Goal: Task Accomplishment & Management: Complete application form

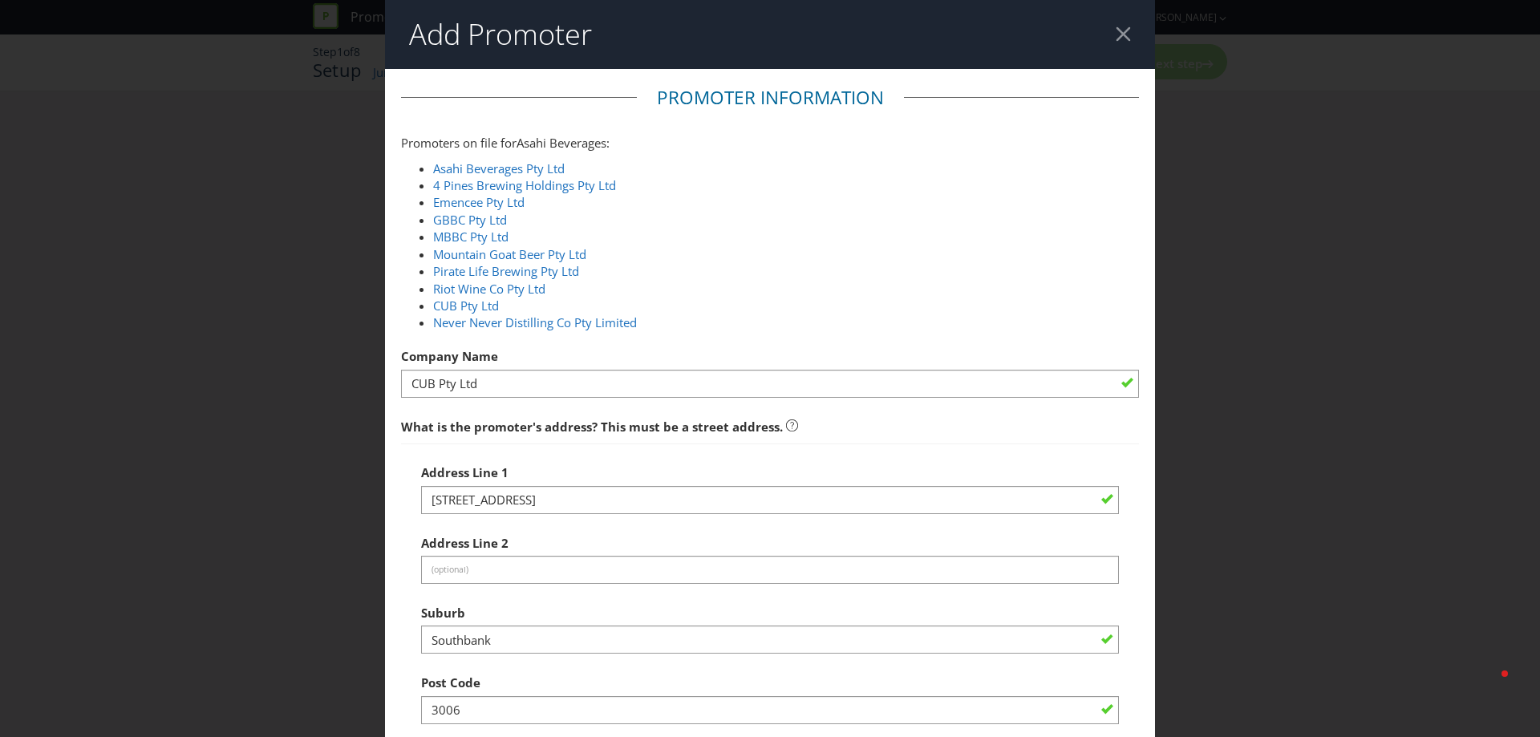
select select "AU"
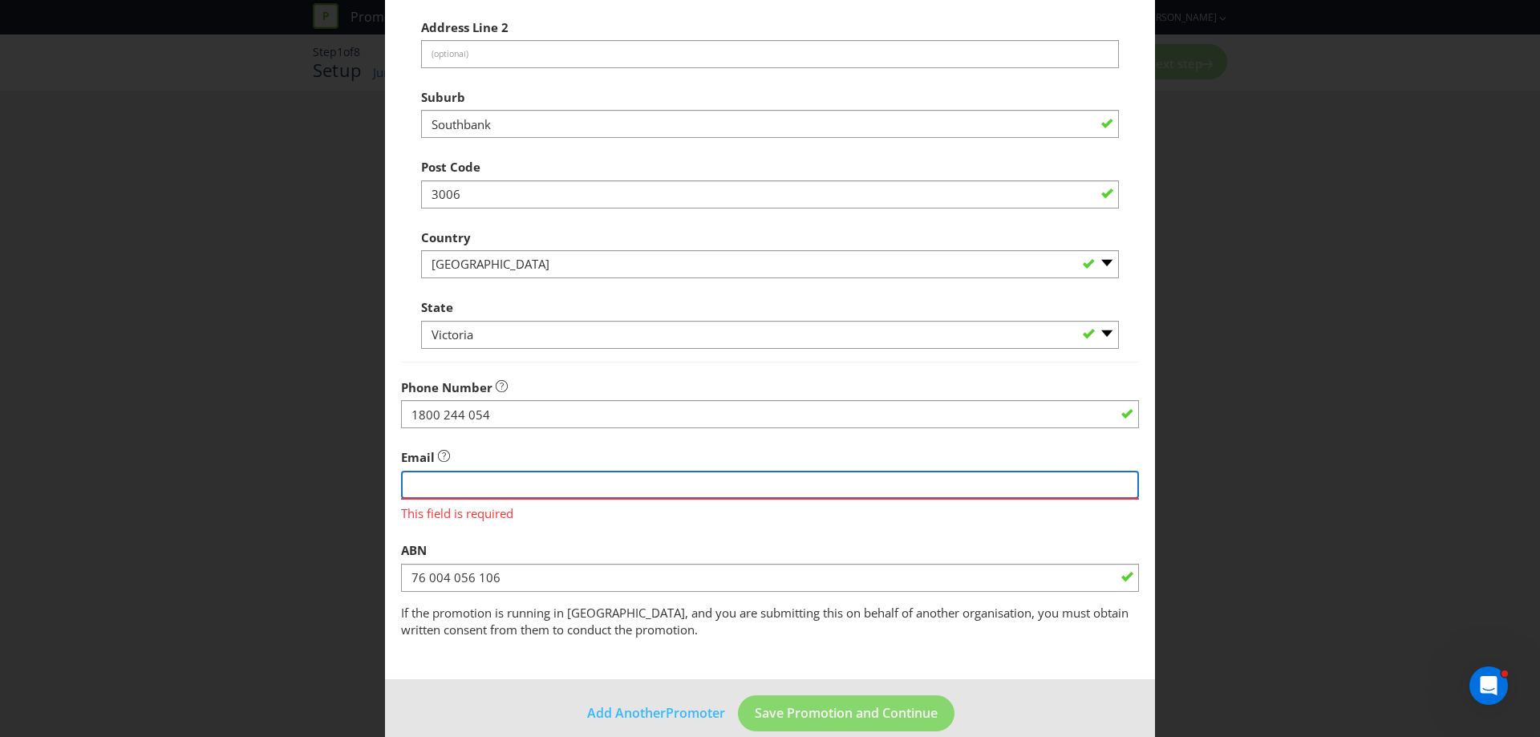
paste input "[EMAIL_ADDRESS][DOMAIN_NAME]>"
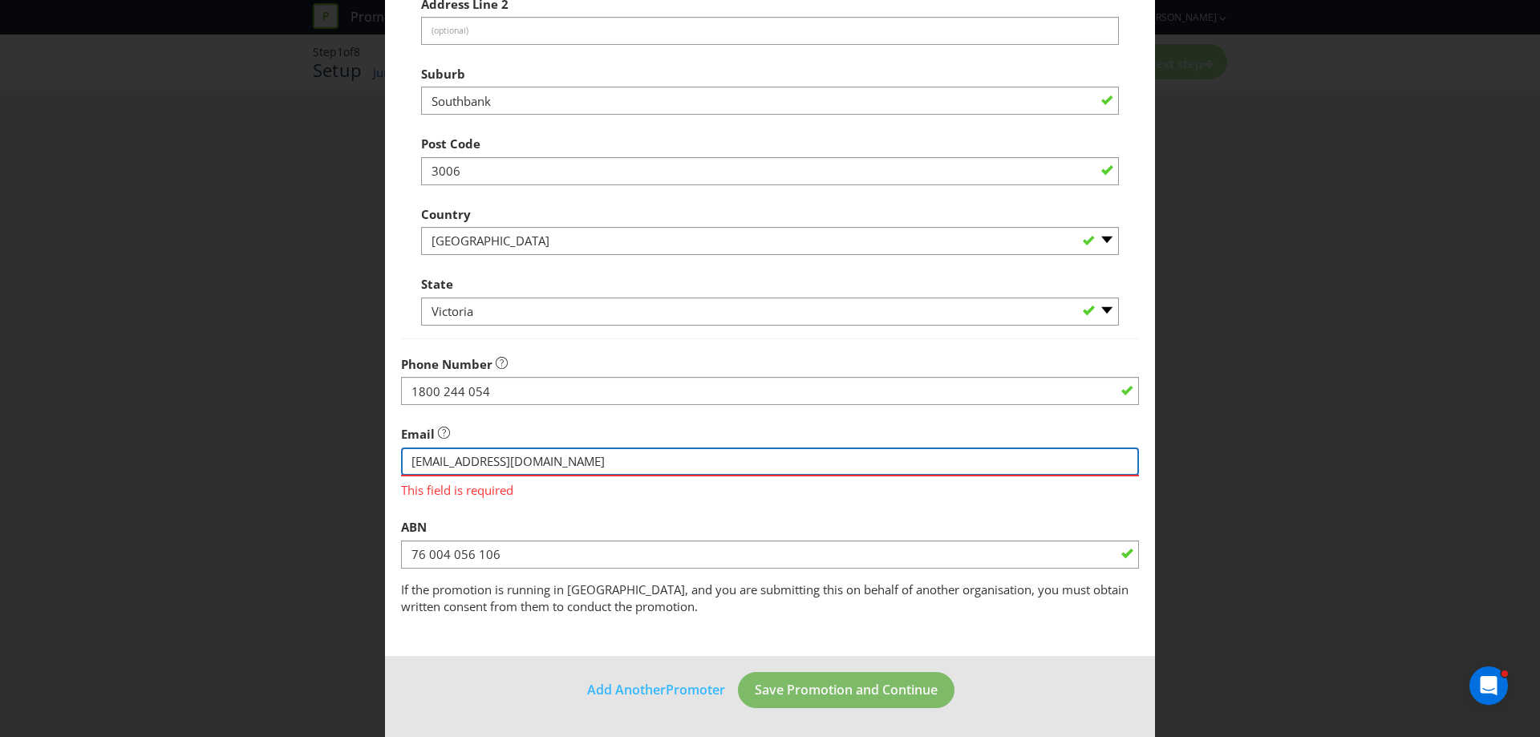
type input "[EMAIL_ADDRESS][DOMAIN_NAME]"
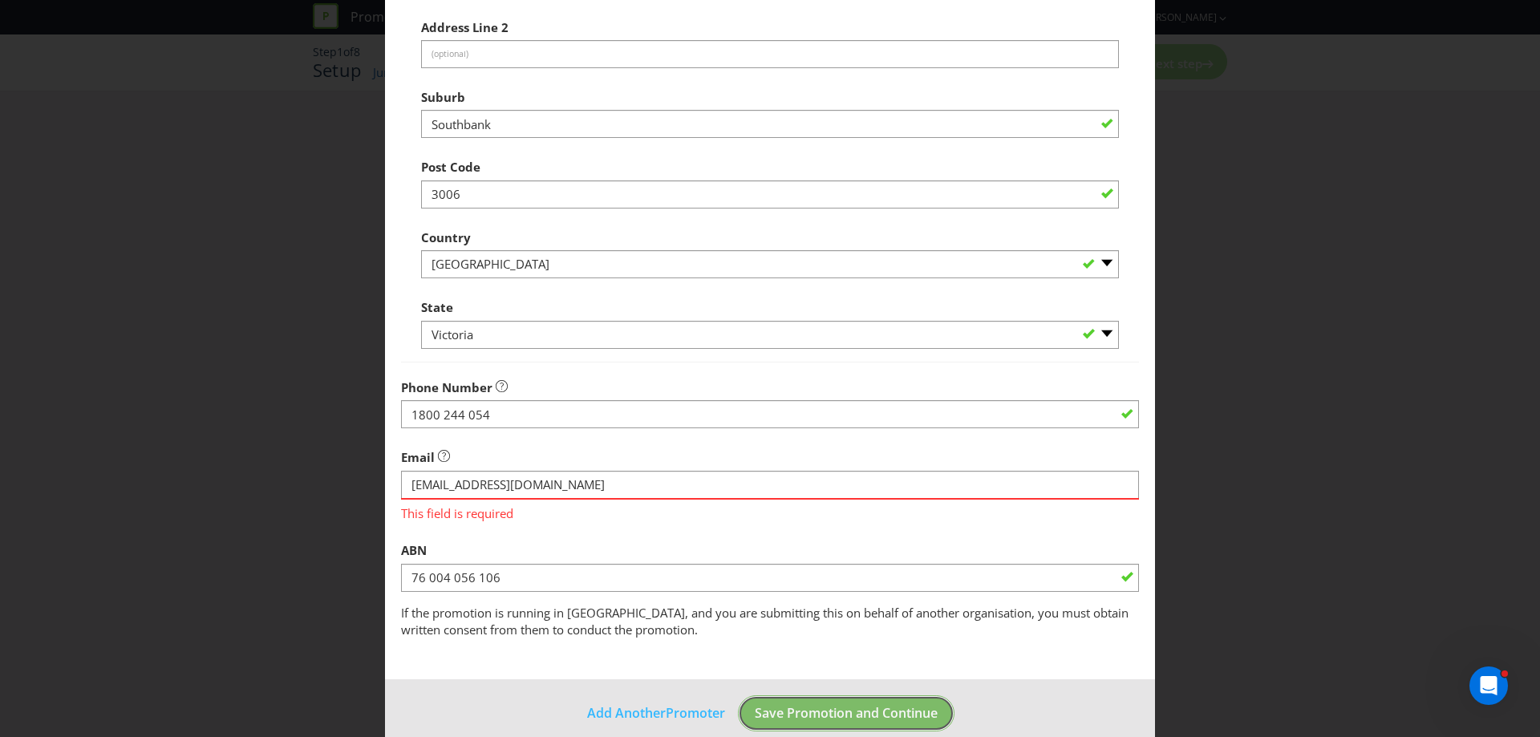
click at [870, 704] on span "Save Promotion and Continue" at bounding box center [846, 713] width 183 height 18
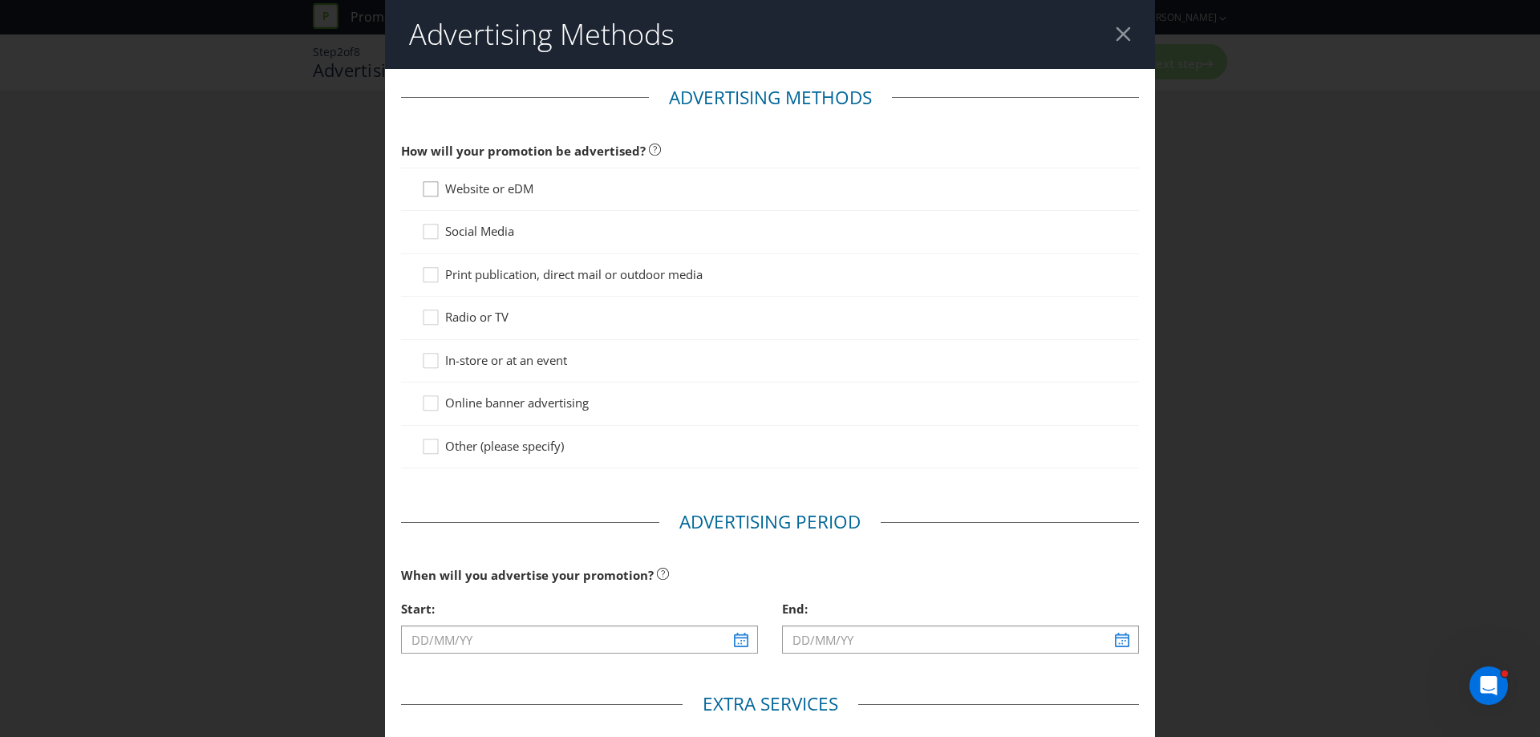
click at [423, 190] on icon at bounding box center [433, 192] width 24 height 24
click at [0, 0] on input "Website or eDM" at bounding box center [0, 0] width 0 height 0
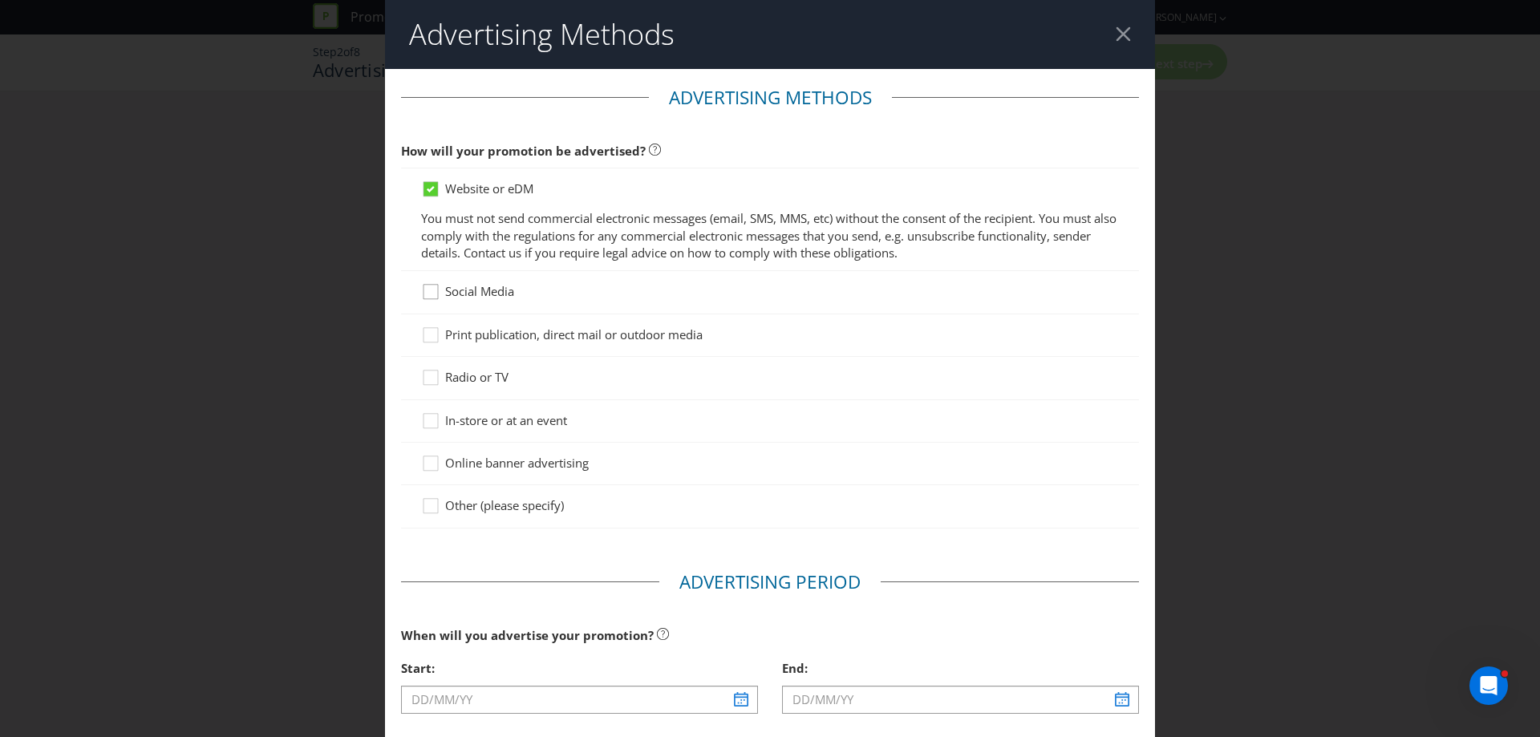
click at [436, 297] on icon at bounding box center [433, 295] width 24 height 24
click at [0, 0] on input "Social Media" at bounding box center [0, 0] width 0 height 0
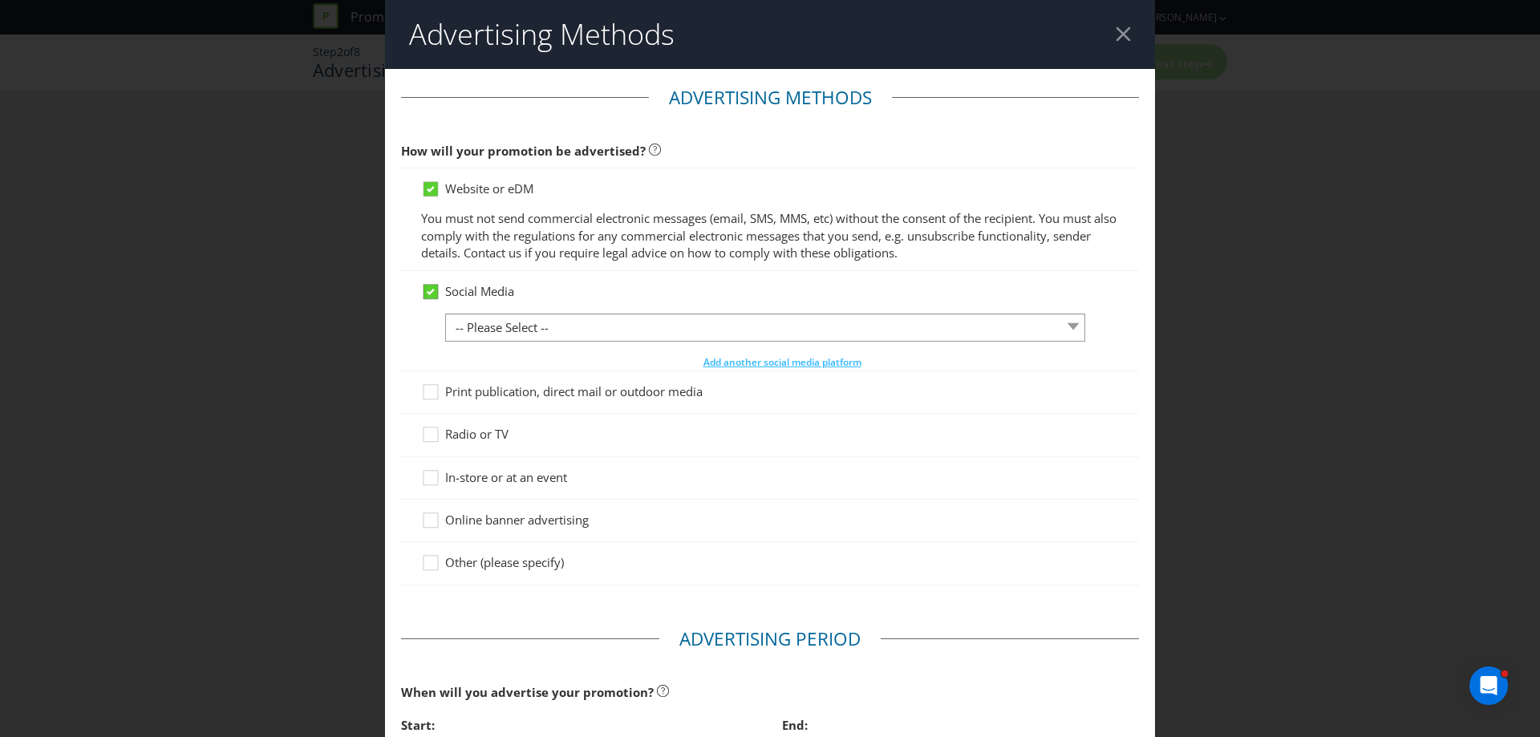
click at [423, 293] on icon at bounding box center [430, 292] width 14 height 14
click at [0, 0] on input "Social Media" at bounding box center [0, 0] width 0 height 0
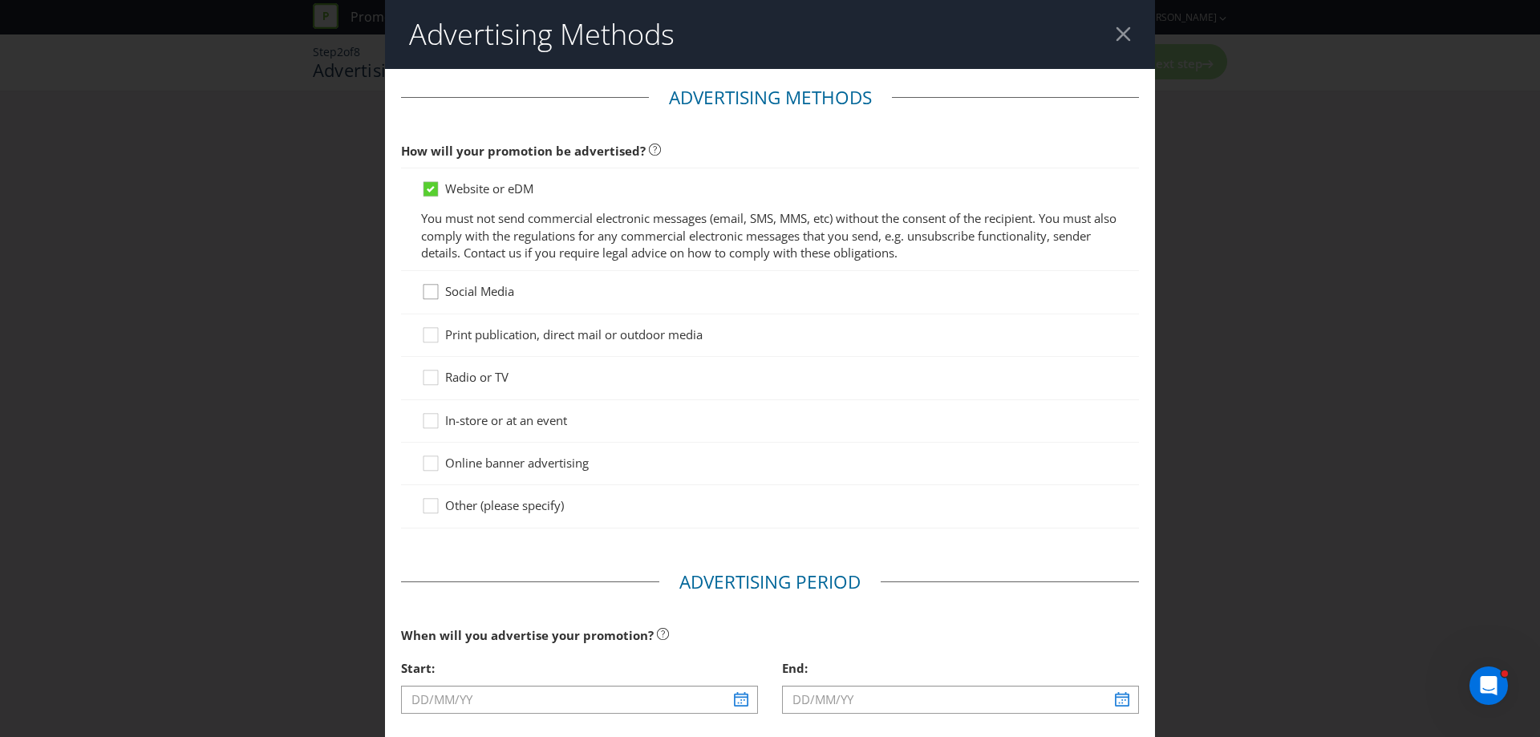
click at [423, 293] on icon at bounding box center [433, 295] width 24 height 24
click at [0, 0] on input "Social Media" at bounding box center [0, 0] width 0 height 0
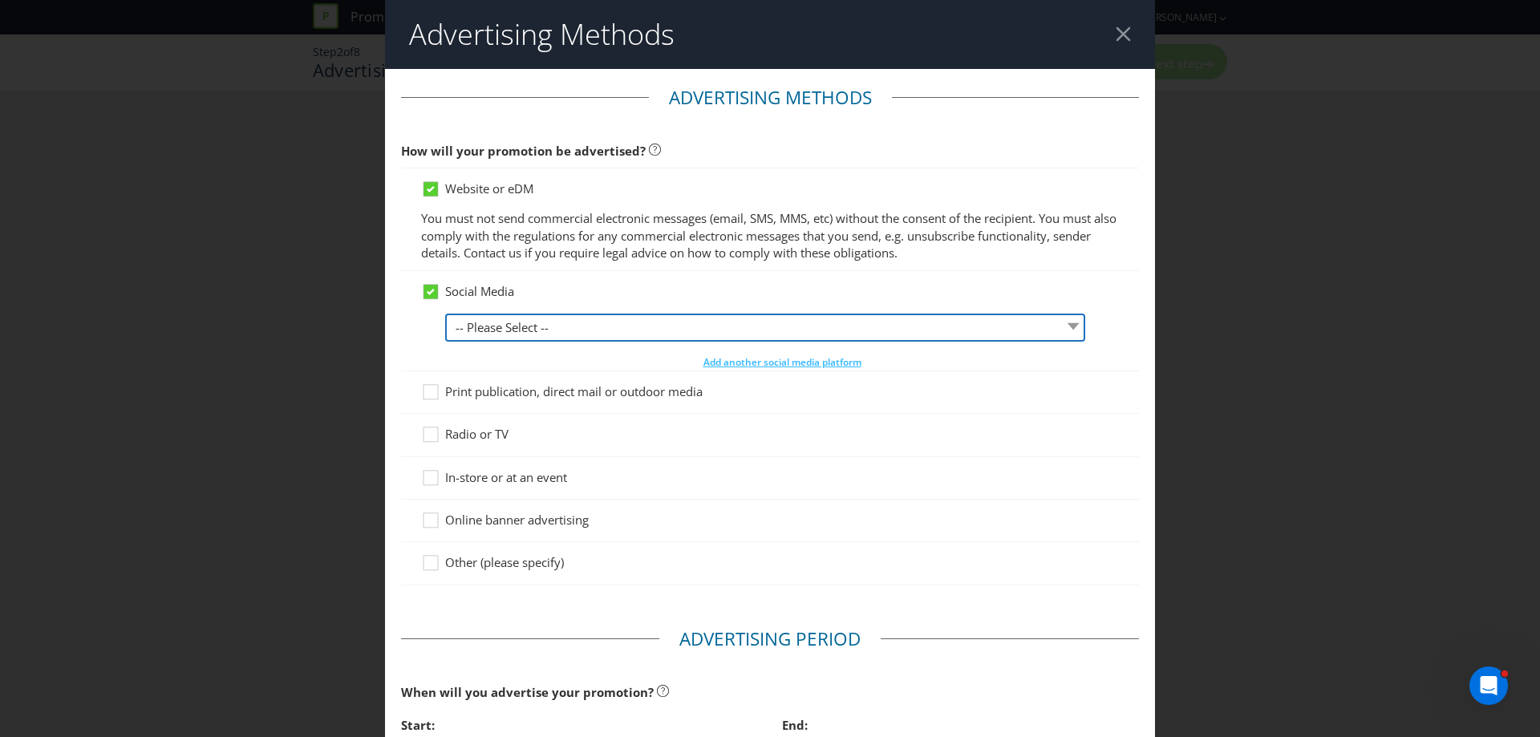
click at [566, 317] on select "-- Please Select -- Facebook X Instagram Snapchat LinkedIn Pinterest Tumblr You…" at bounding box center [765, 328] width 640 height 28
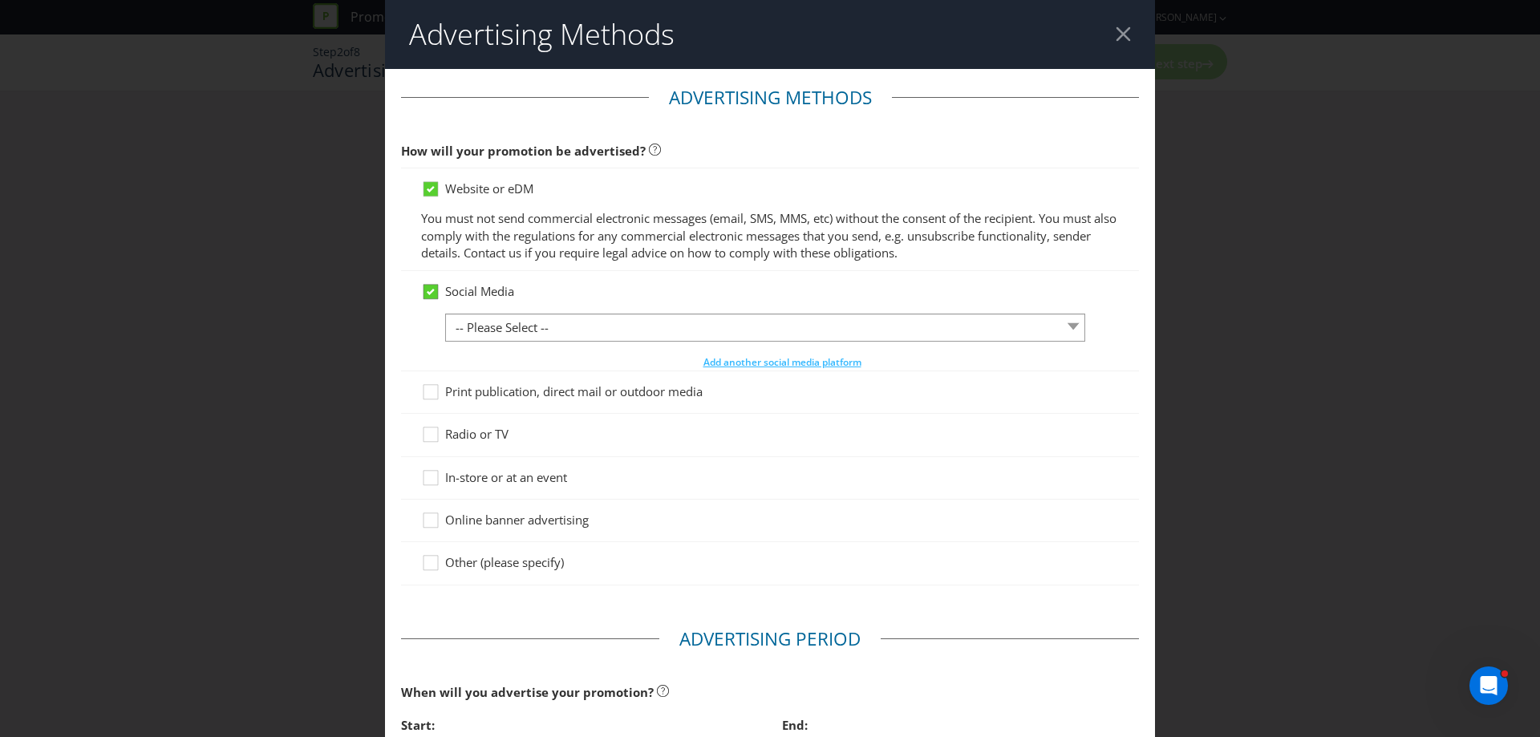
click at [427, 289] on icon at bounding box center [431, 292] width 8 height 6
click at [0, 0] on input "Social Media" at bounding box center [0, 0] width 0 height 0
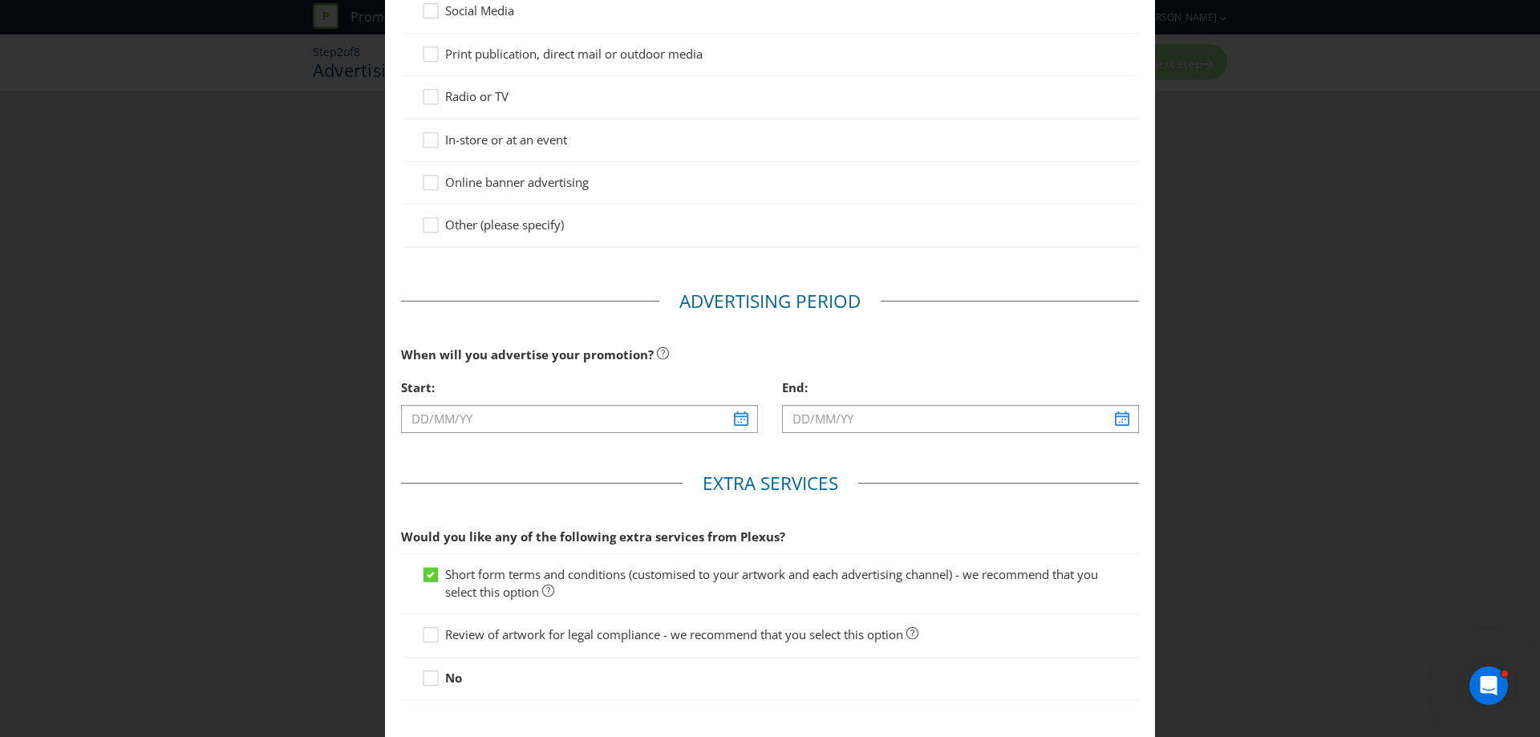
scroll to position [321, 0]
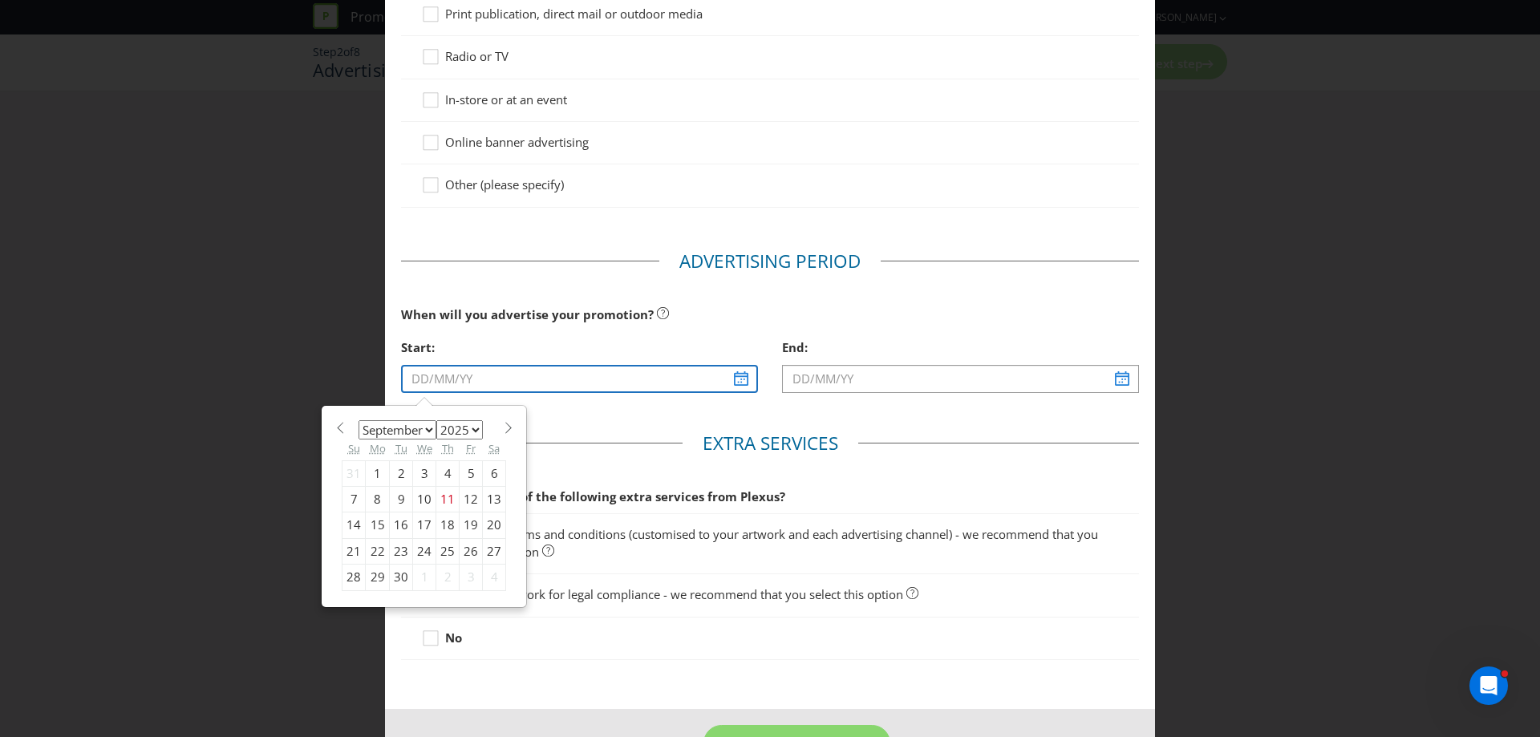
click at [735, 377] on input "text" at bounding box center [579, 379] width 357 height 28
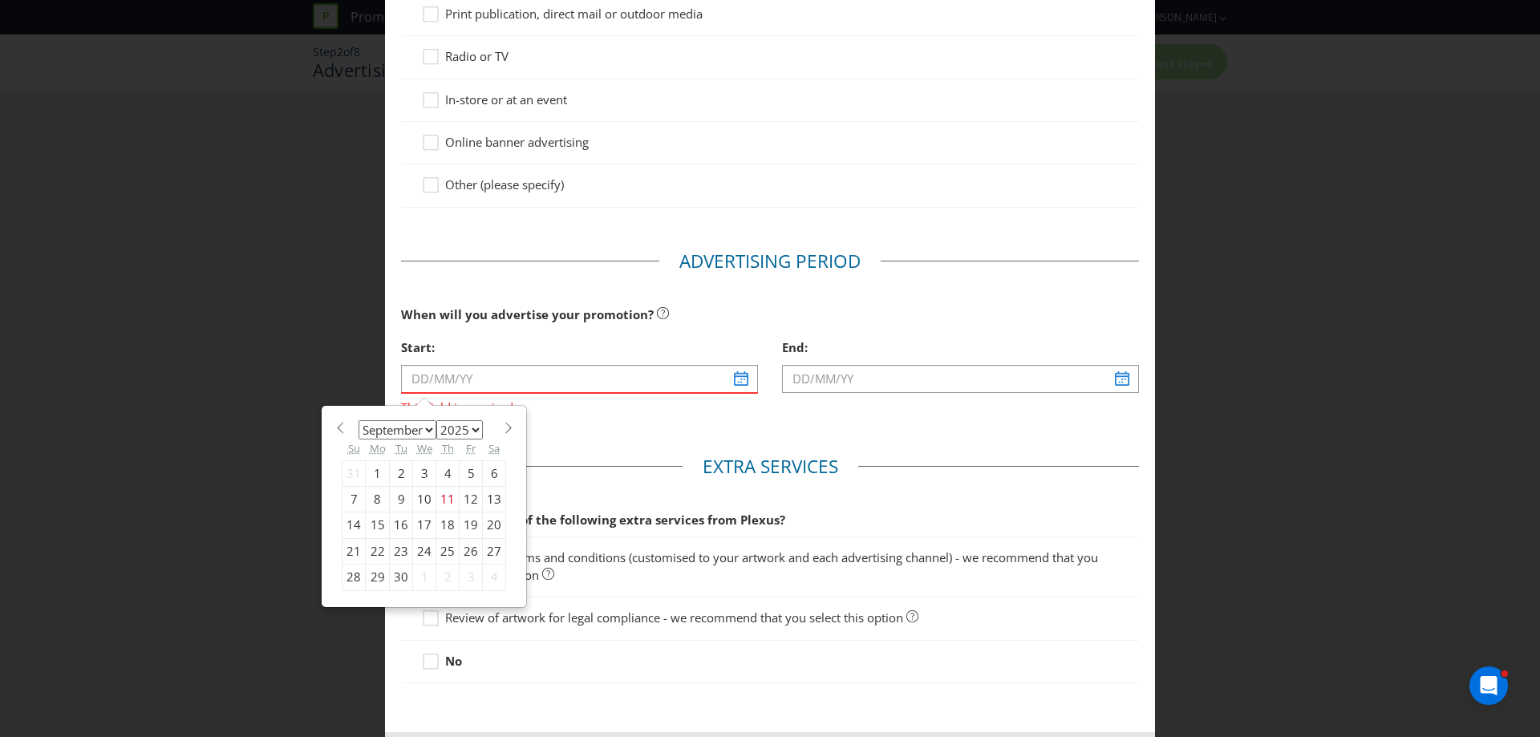
click at [374, 525] on div "15" at bounding box center [378, 525] width 24 height 26
type input "[DATE]"
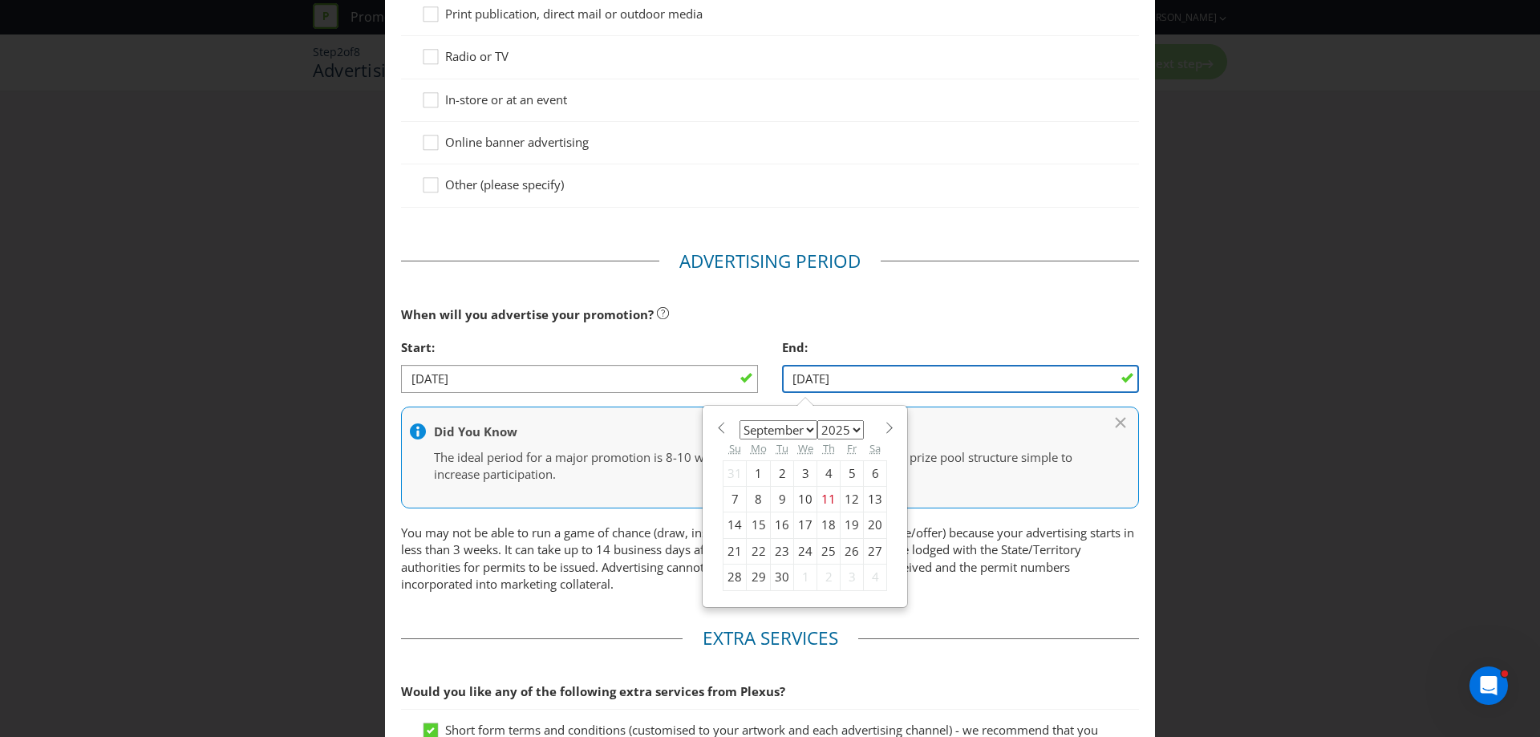
click at [1112, 380] on input "[DATE]" at bounding box center [960, 379] width 357 height 28
click at [871, 427] on section "January February March April May June July August September October November [D…" at bounding box center [805, 426] width 164 height 12
click at [883, 430] on span at bounding box center [889, 428] width 12 height 12
click at [723, 437] on div "Su" at bounding box center [734, 448] width 23 height 23
click at [717, 430] on span at bounding box center [721, 428] width 12 height 12
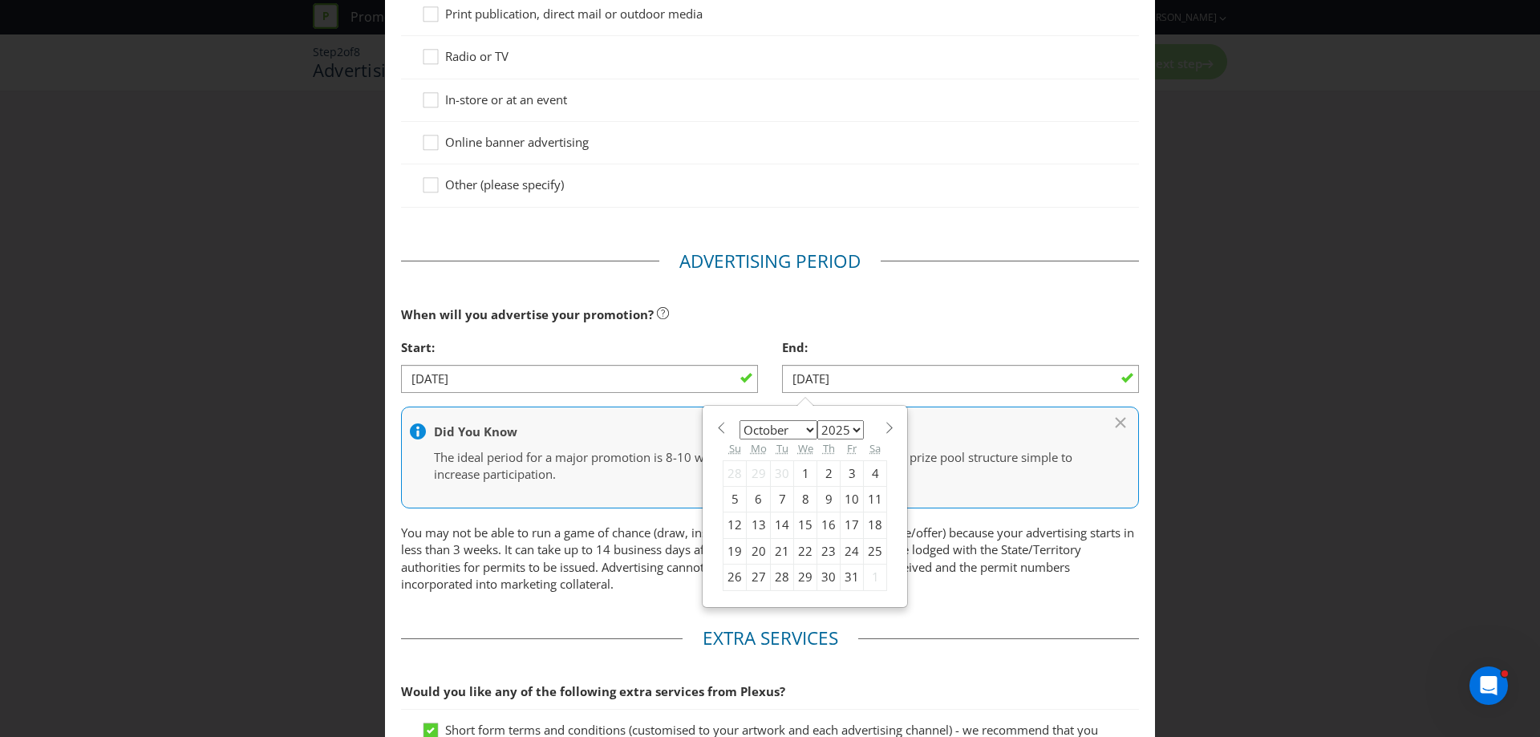
select select "8"
click at [771, 573] on div "30" at bounding box center [782, 578] width 23 height 26
type input "[DATE]"
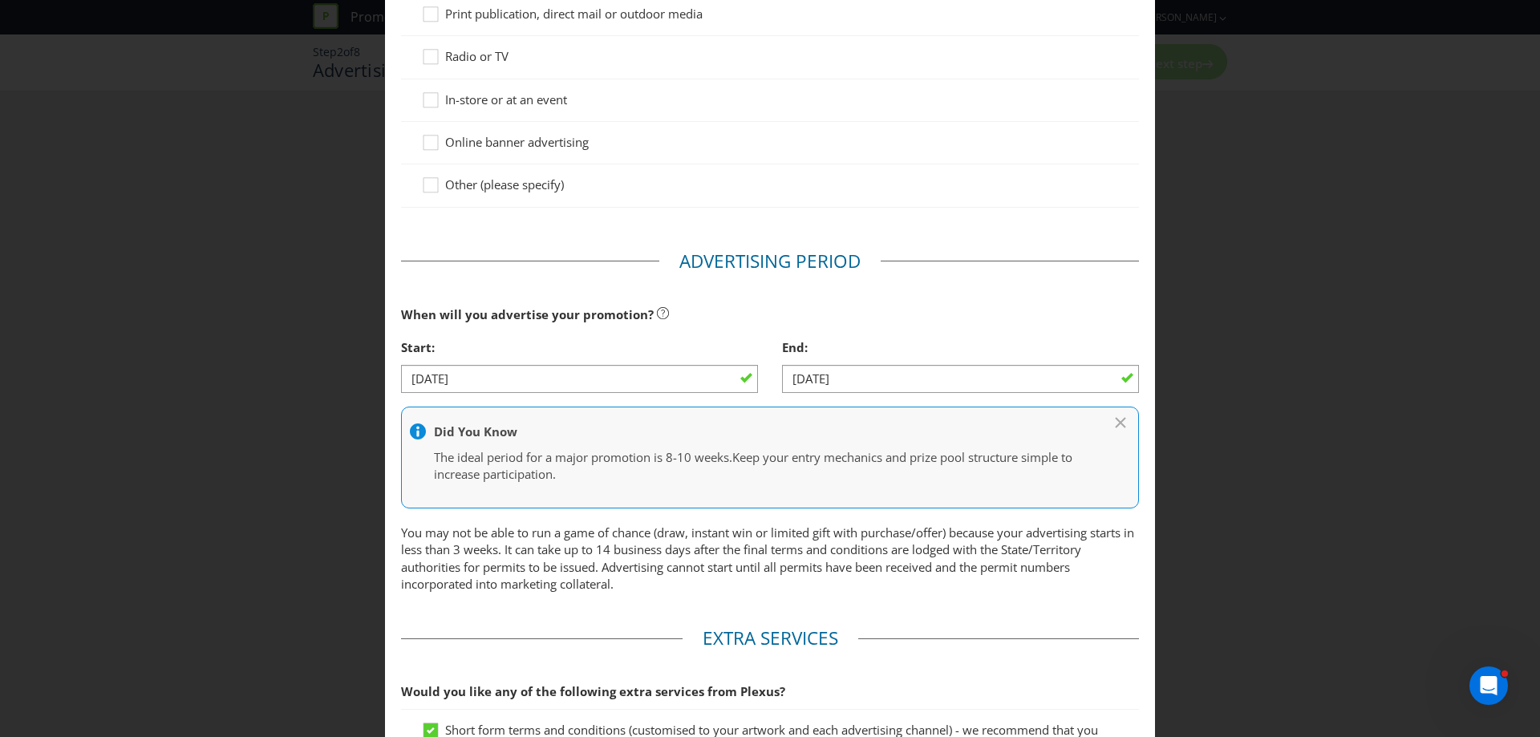
click at [611, 564] on p "You may not be able to run a game of chance (draw, instant win or limited gift …" at bounding box center [770, 558] width 738 height 69
click at [552, 386] on input "[DATE]" at bounding box center [579, 379] width 357 height 28
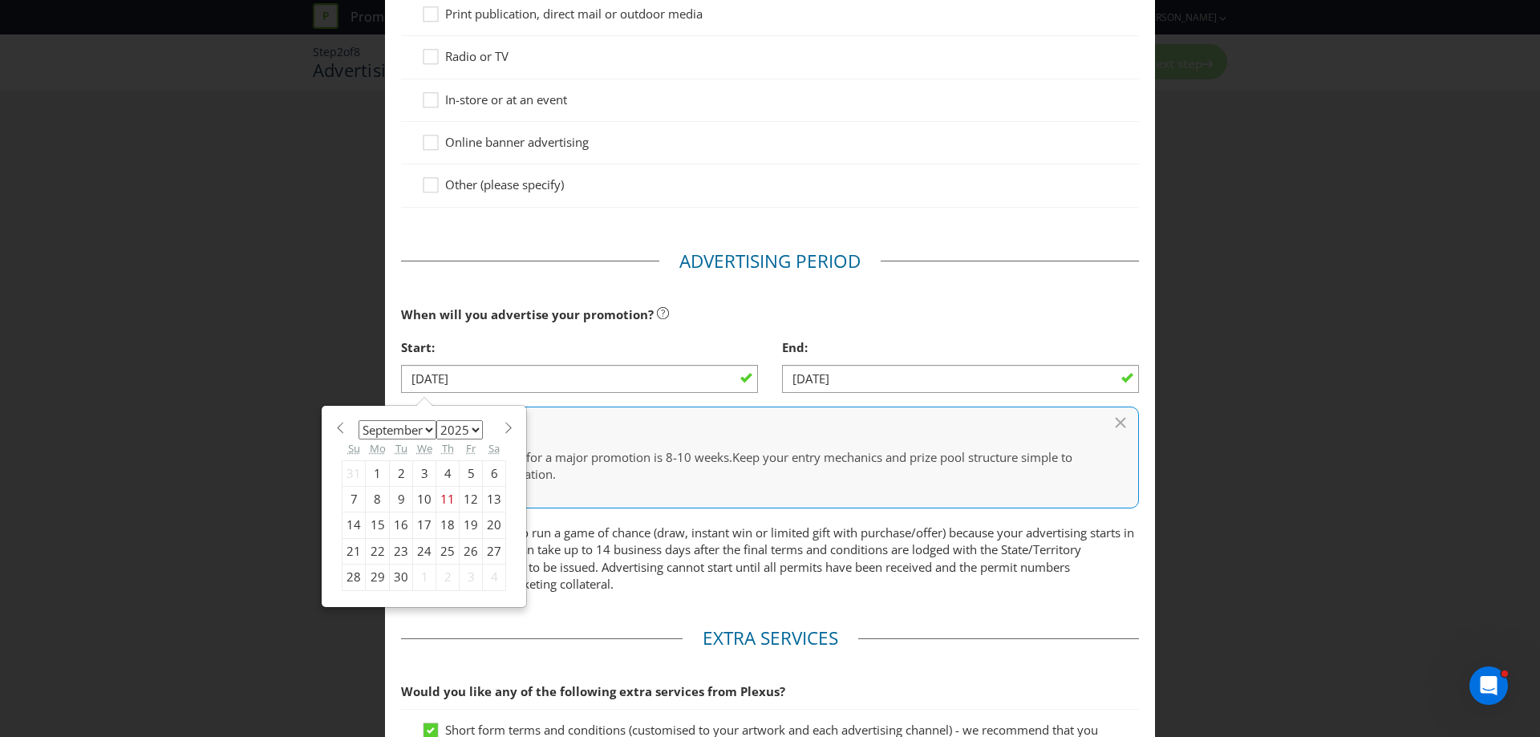
click at [346, 550] on div "21" at bounding box center [353, 551] width 23 height 26
type input "[DATE]"
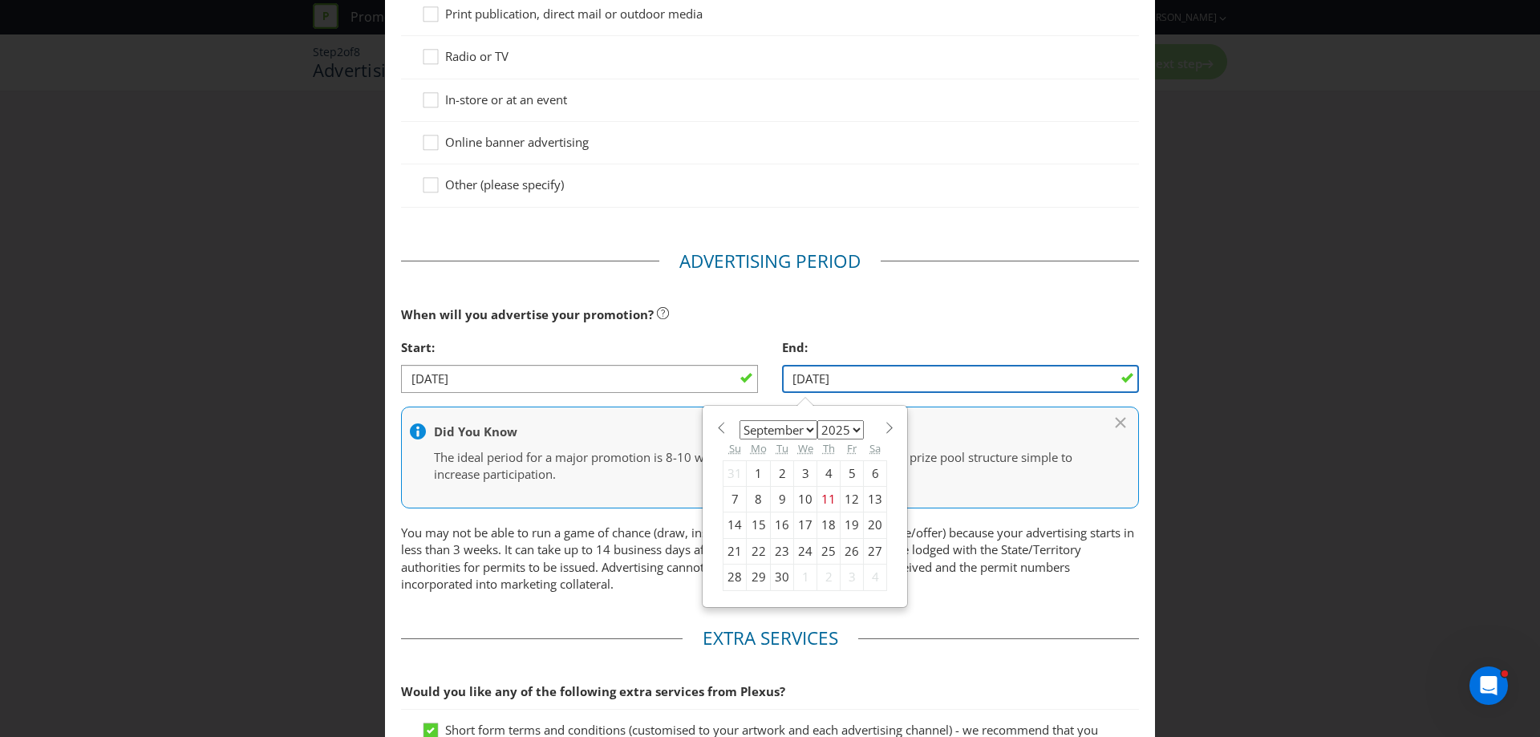
click at [1055, 376] on input "[DATE]" at bounding box center [960, 379] width 357 height 28
click at [875, 434] on div "January February March April May June July August September October November [D…" at bounding box center [805, 506] width 164 height 169
click at [883, 431] on span at bounding box center [889, 428] width 12 height 12
select select "9"
click at [723, 500] on div "5" at bounding box center [734, 499] width 23 height 26
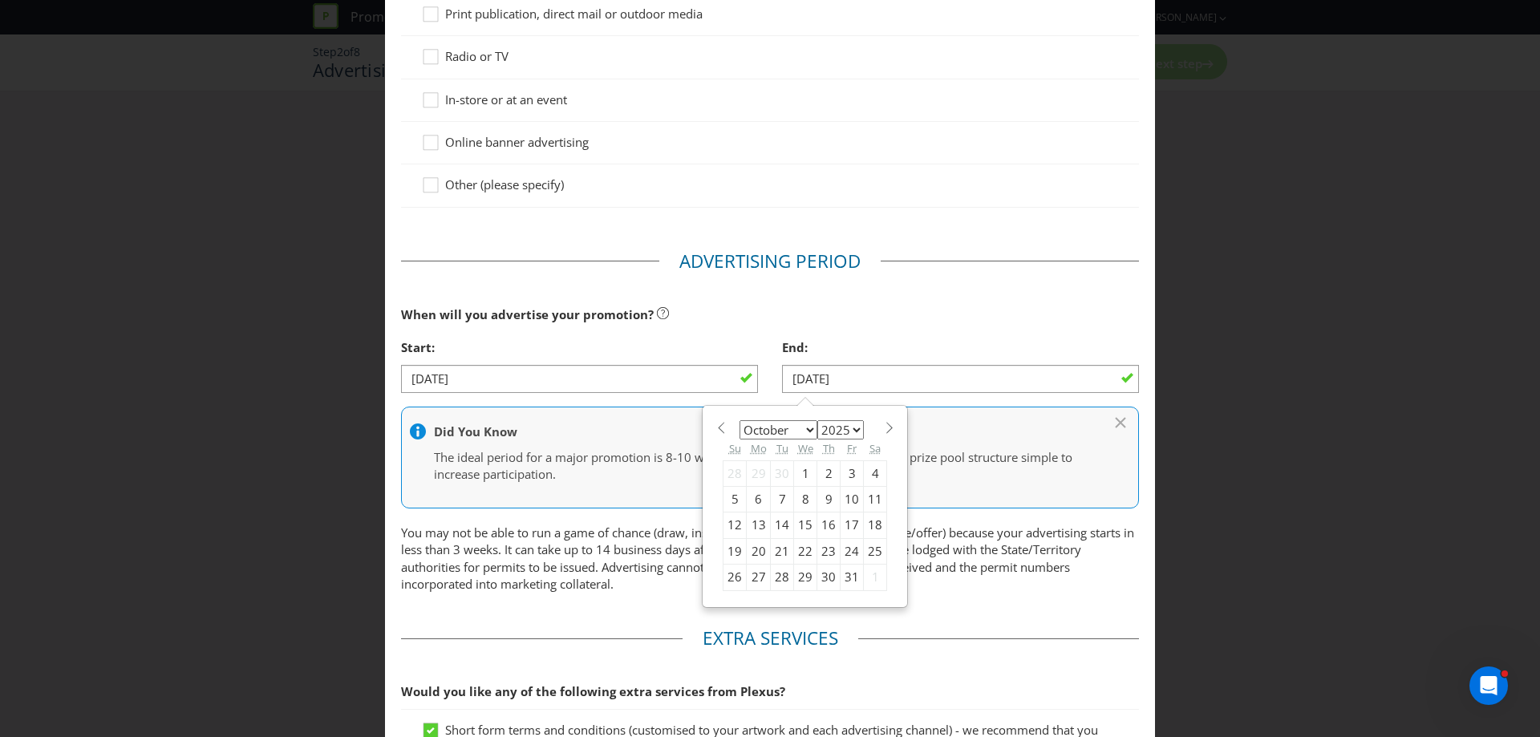
type input "[DATE]"
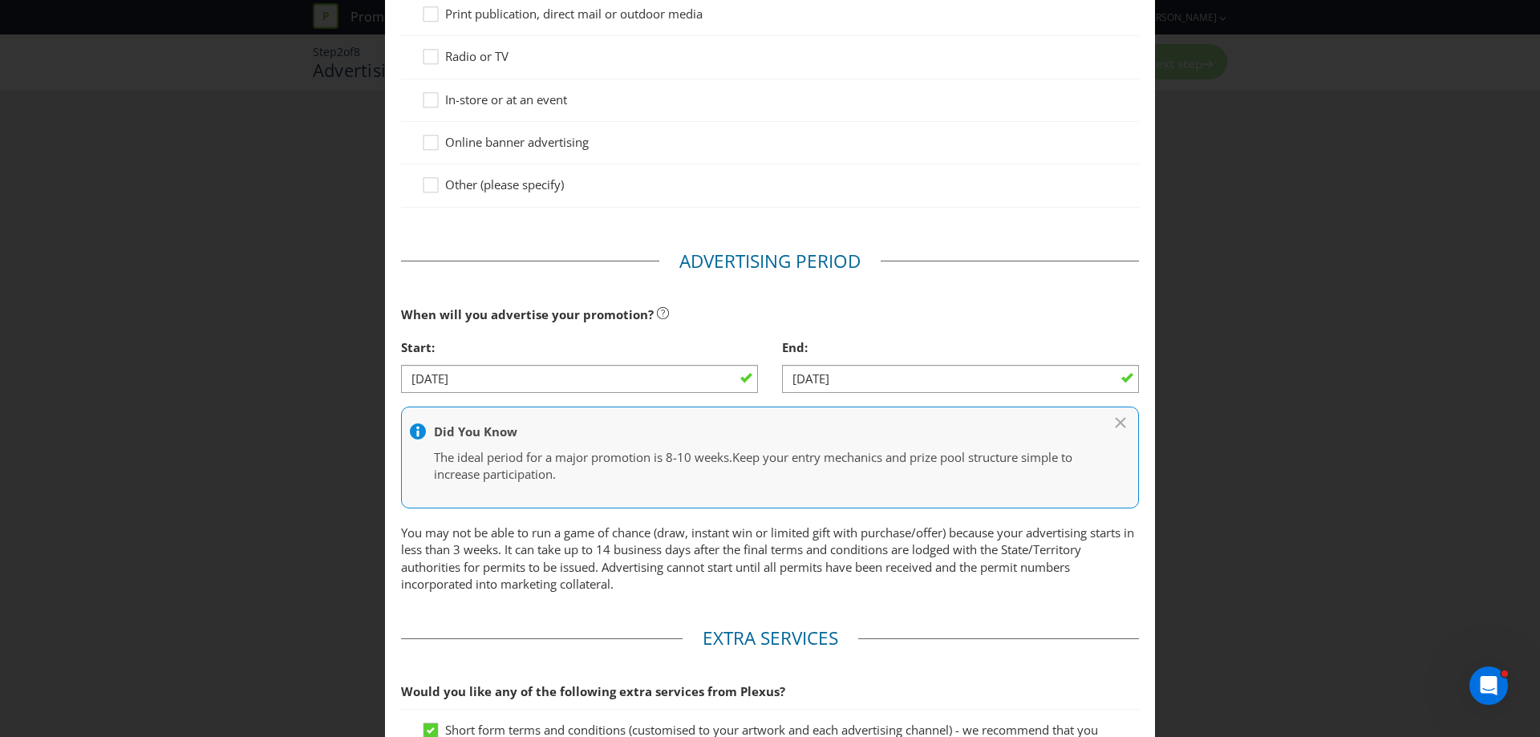
click at [599, 578] on p "You may not be able to run a game of chance (draw, instant win or limited gift …" at bounding box center [770, 558] width 738 height 69
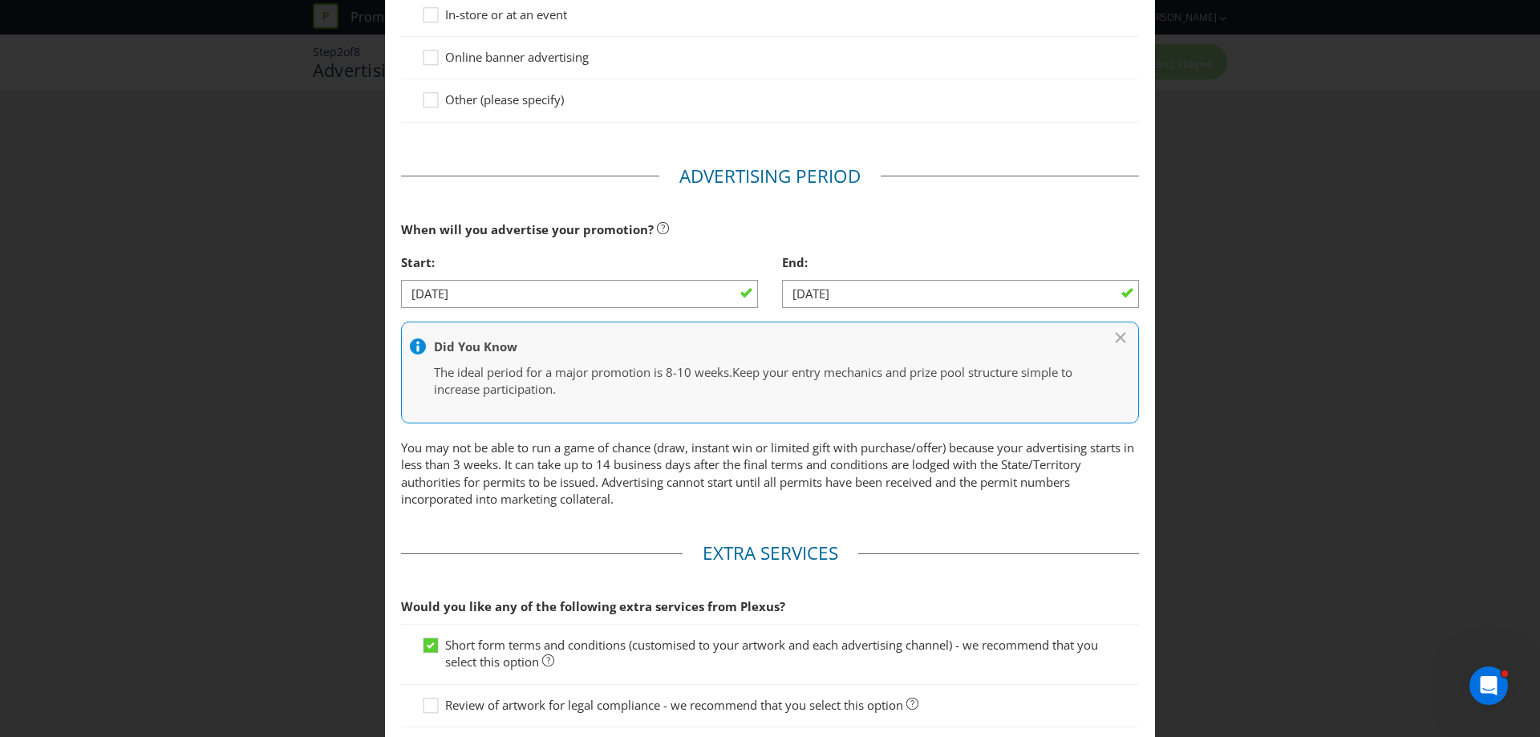
scroll to position [569, 0]
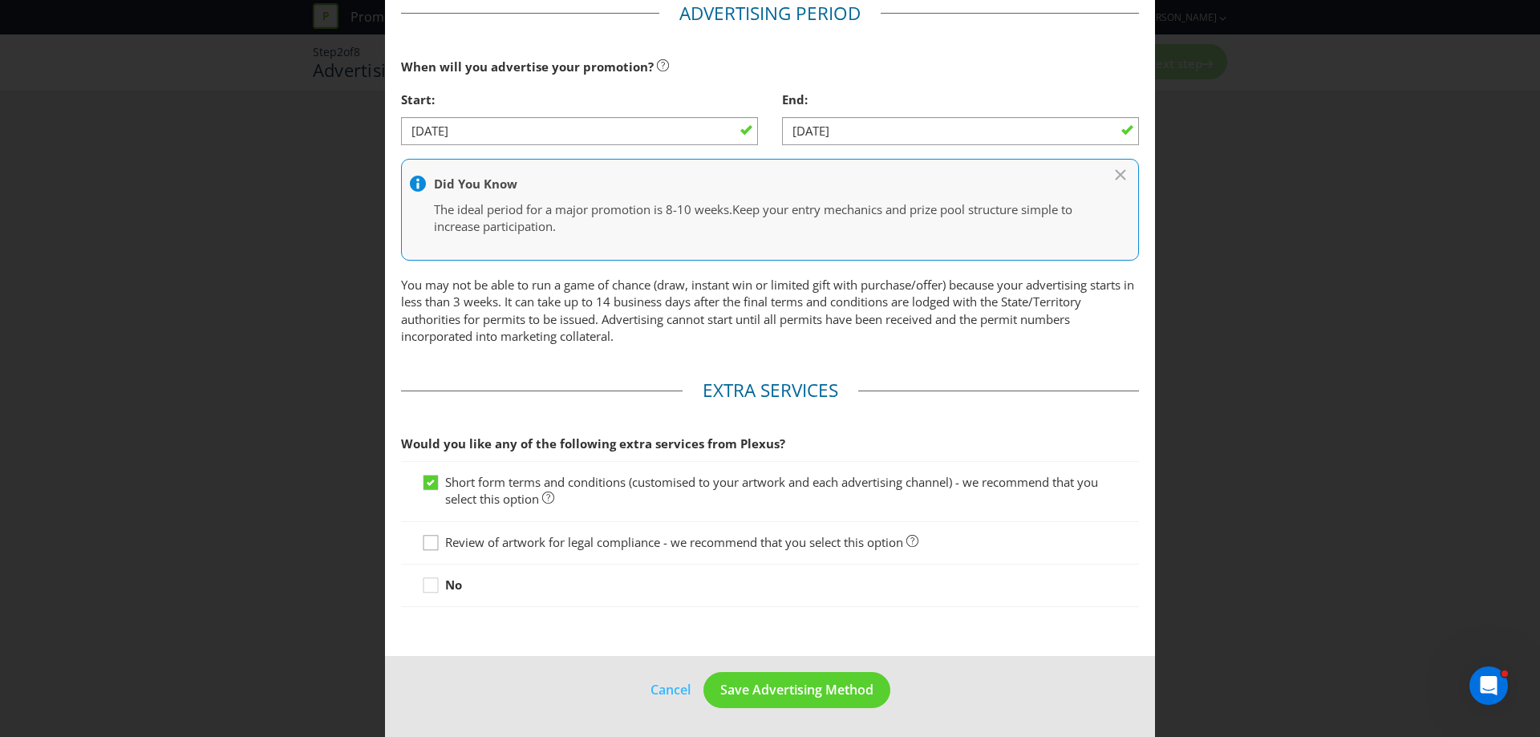
drag, startPoint x: 427, startPoint y: 539, endPoint x: 443, endPoint y: 544, distance: 17.5
click at [427, 540] on div at bounding box center [431, 537] width 8 height 8
click at [0, 0] on input "Review of artwork for legal compliance - we recommend that you select this opti…" at bounding box center [0, 0] width 0 height 0
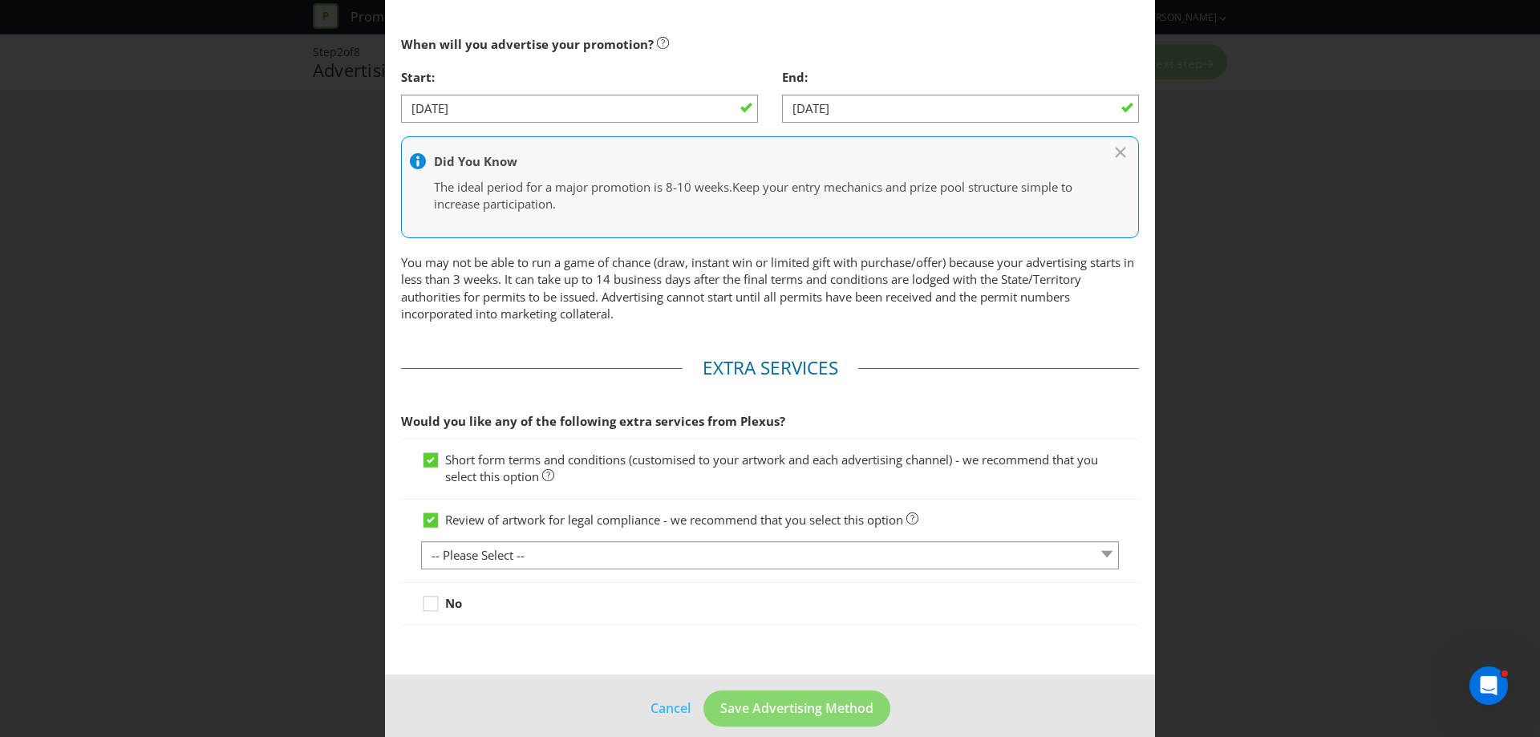
scroll to position [609, 0]
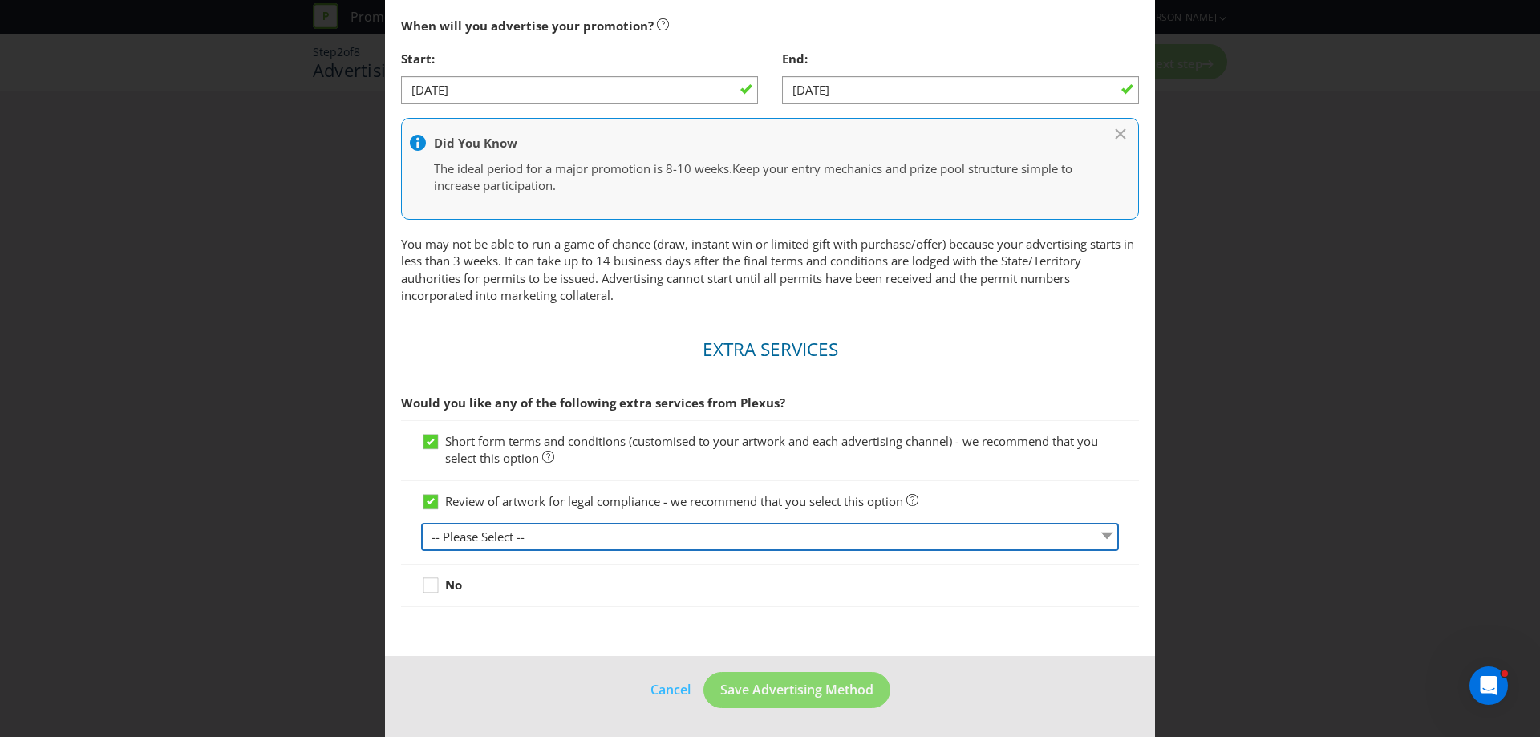
click at [769, 524] on select "-- Please Select -- 1 piece 2-4 pieces (provided at same time) 5-7 pieces (prov…" at bounding box center [770, 537] width 698 height 28
select select "MARKETING_REVIEW_2"
click at [421, 523] on select "-- Please Select -- 1 piece 2-4 pieces (provided at same time) 5-7 pieces (prov…" at bounding box center [770, 537] width 698 height 28
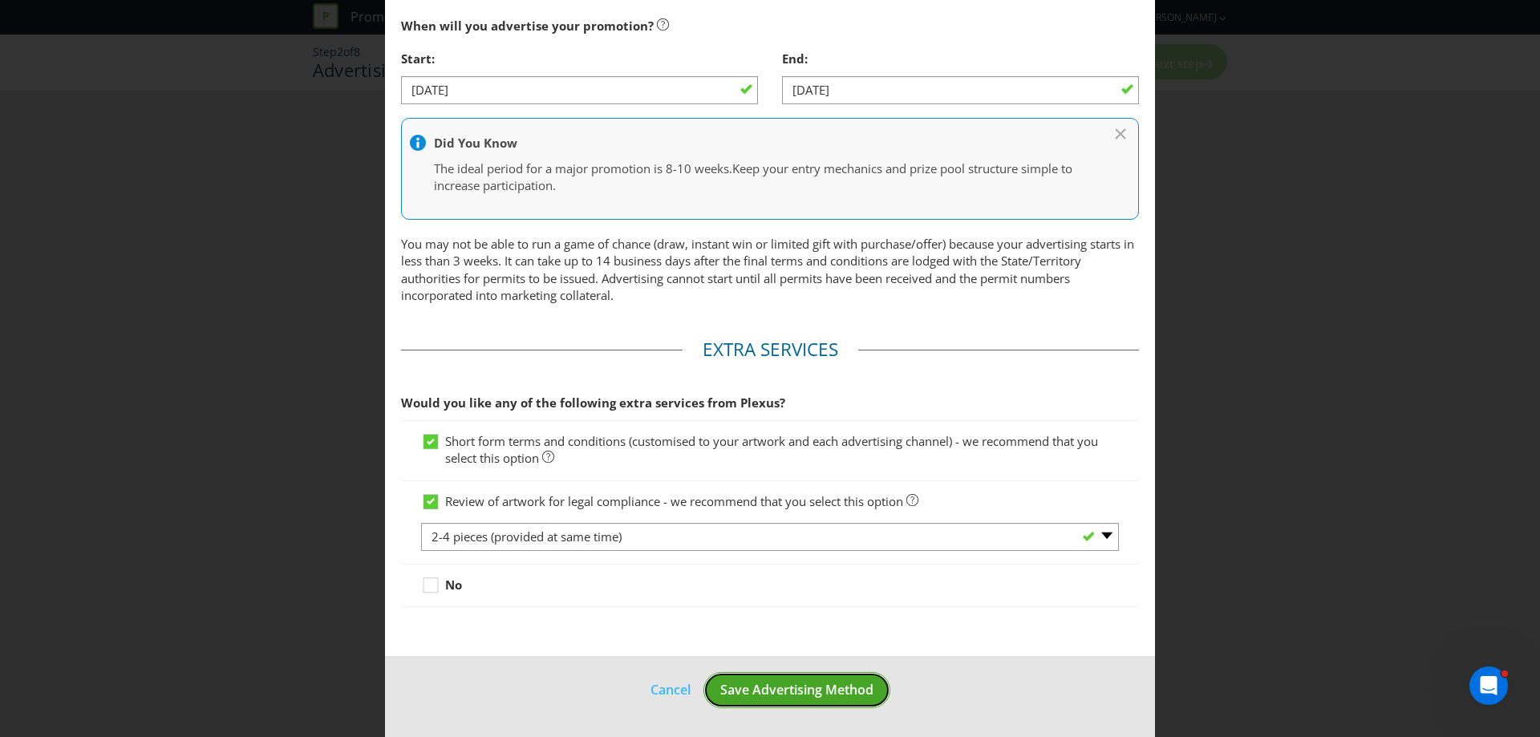
click at [794, 676] on button "Save Advertising Method" at bounding box center [796, 690] width 187 height 36
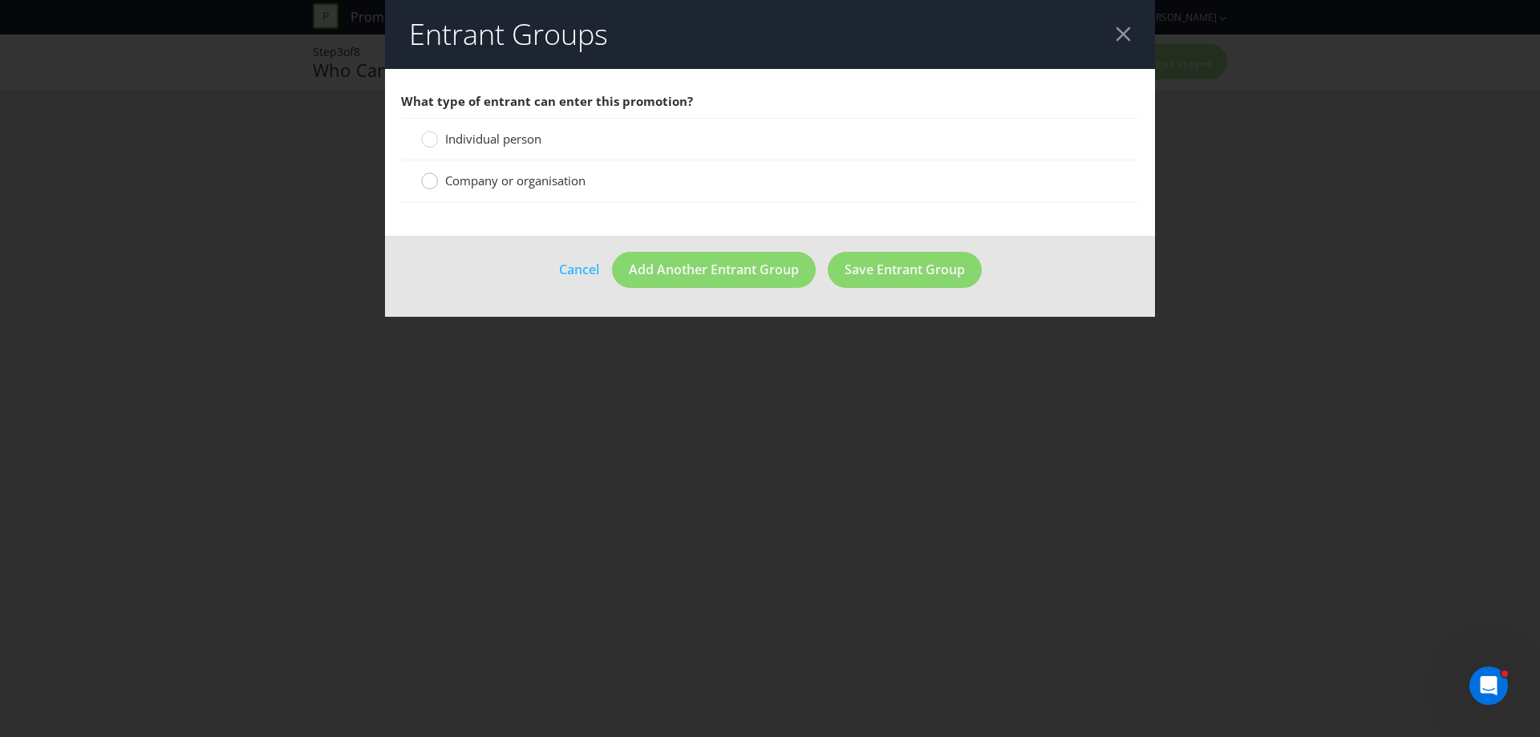
click at [430, 182] on circle at bounding box center [430, 181] width 16 height 16
click at [0, 0] on input "Company or organisation" at bounding box center [0, 0] width 0 height 0
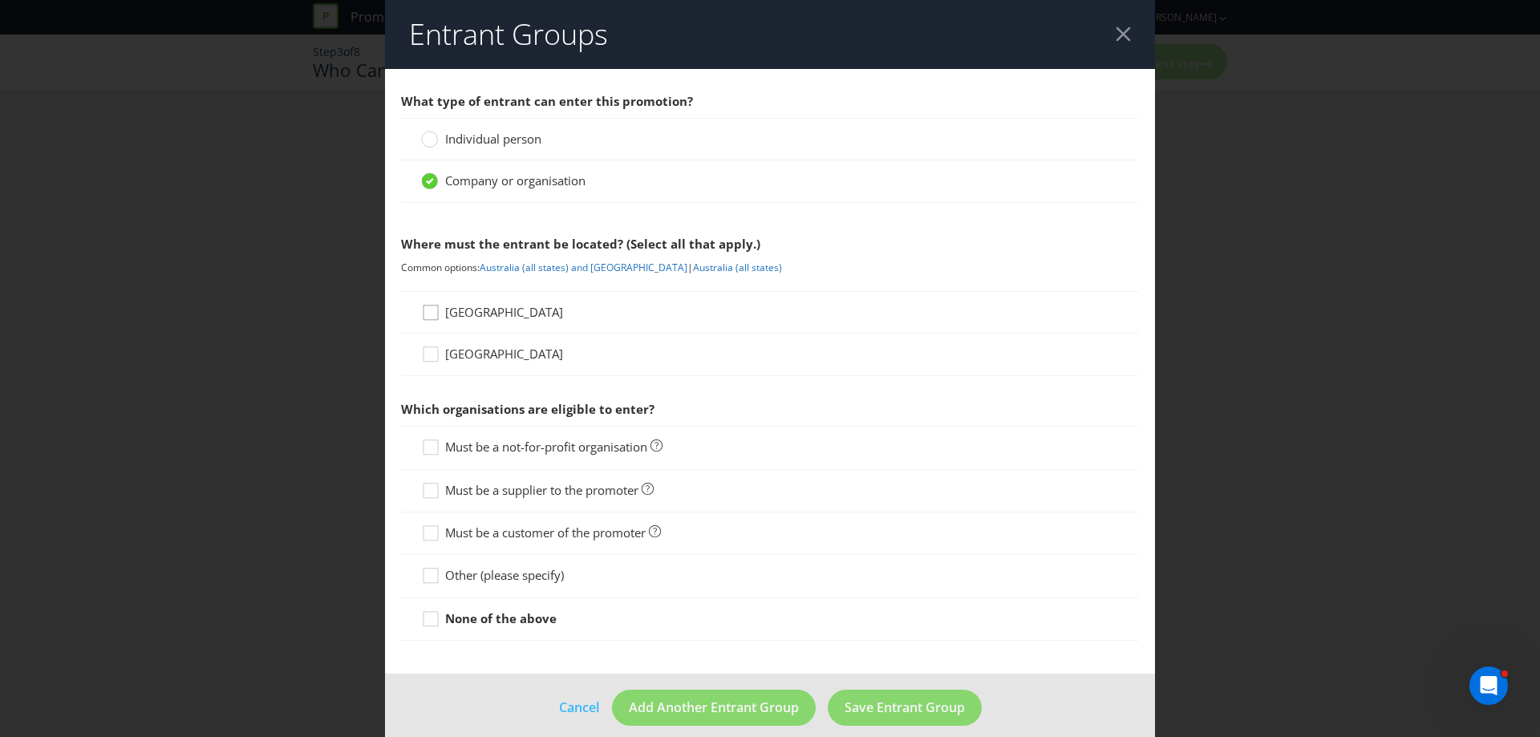
click at [432, 314] on icon at bounding box center [433, 316] width 24 height 24
click at [0, 0] on input "[GEOGRAPHIC_DATA]" at bounding box center [0, 0] width 0 height 0
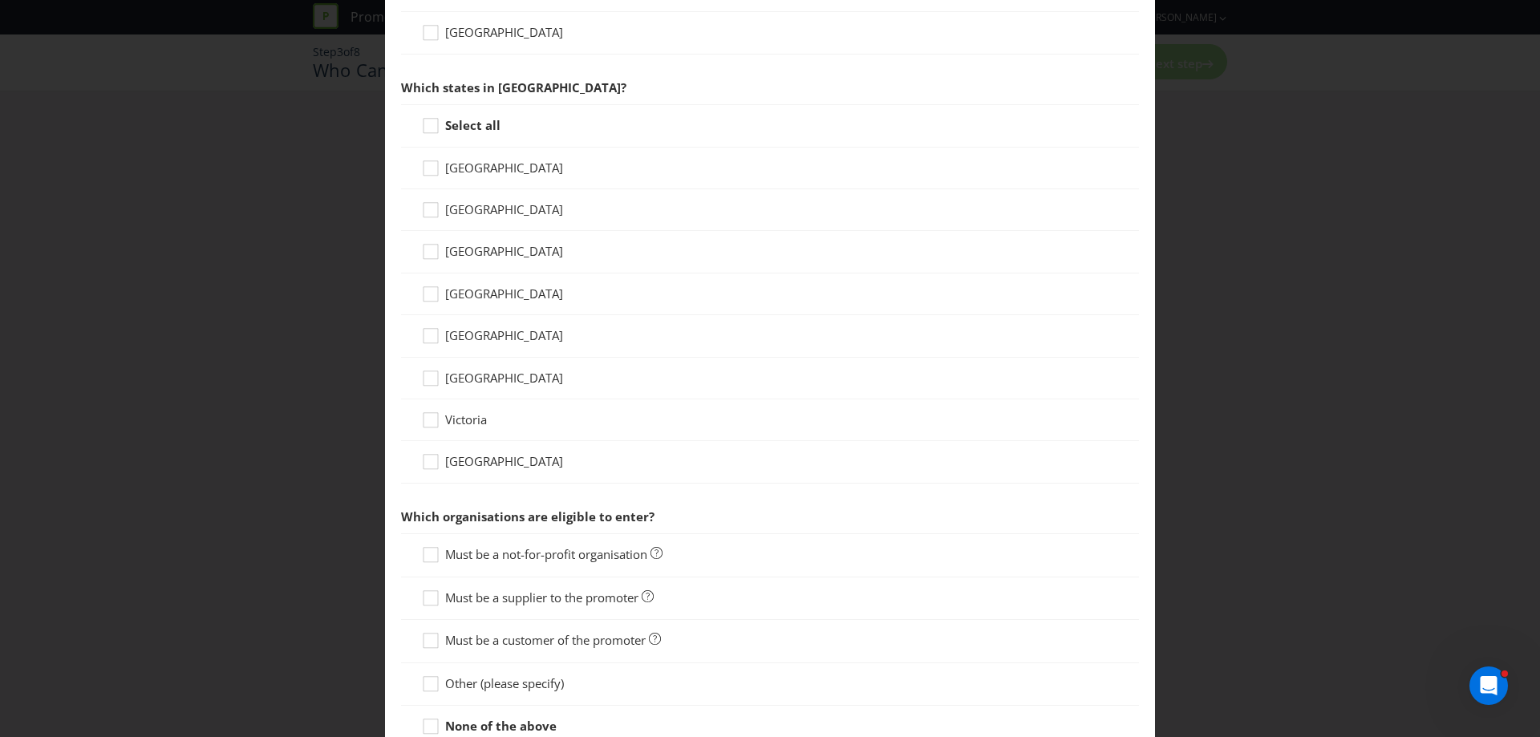
scroll to position [321, 0]
click at [438, 125] on icon at bounding box center [433, 130] width 24 height 24
click at [0, 0] on input "Select all" at bounding box center [0, 0] width 0 height 0
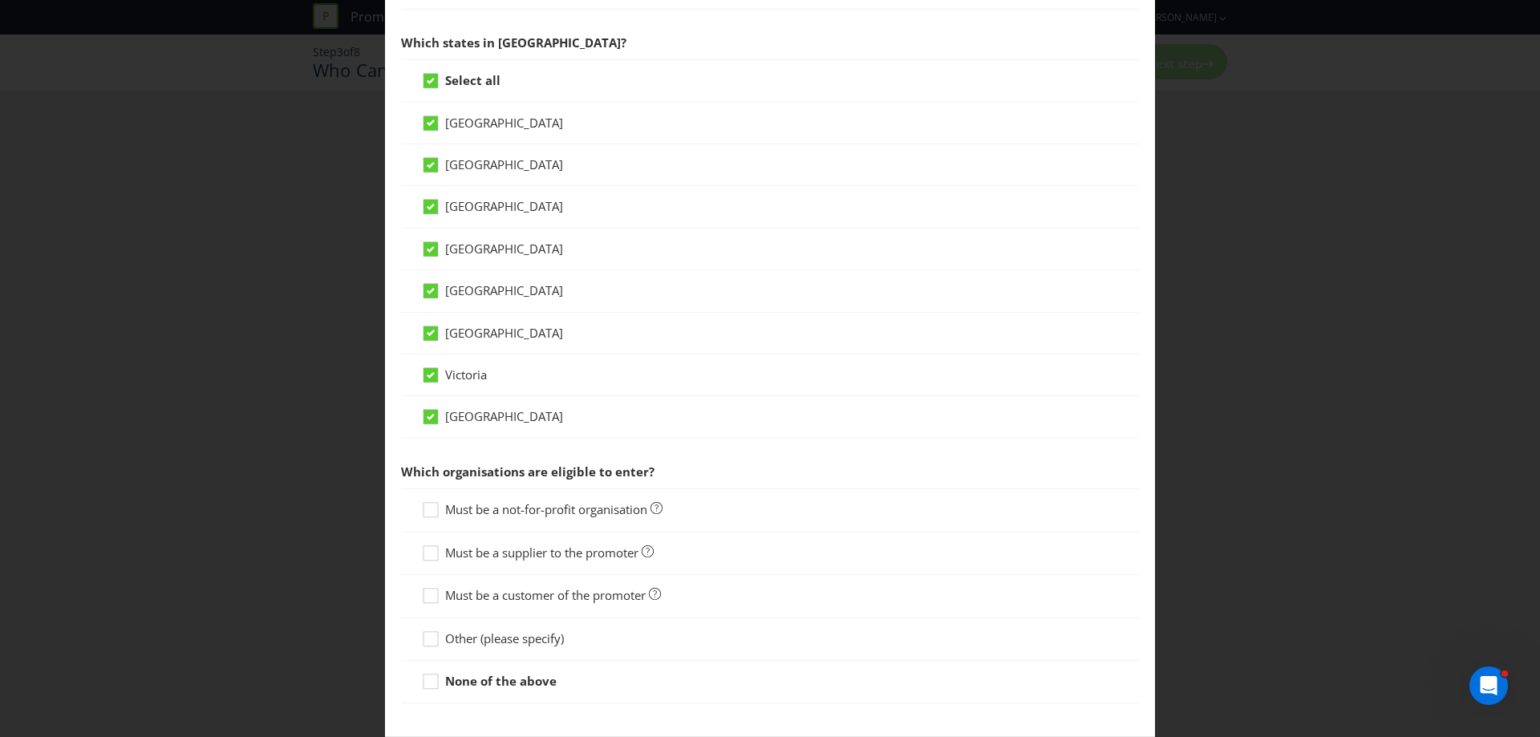
scroll to position [447, 0]
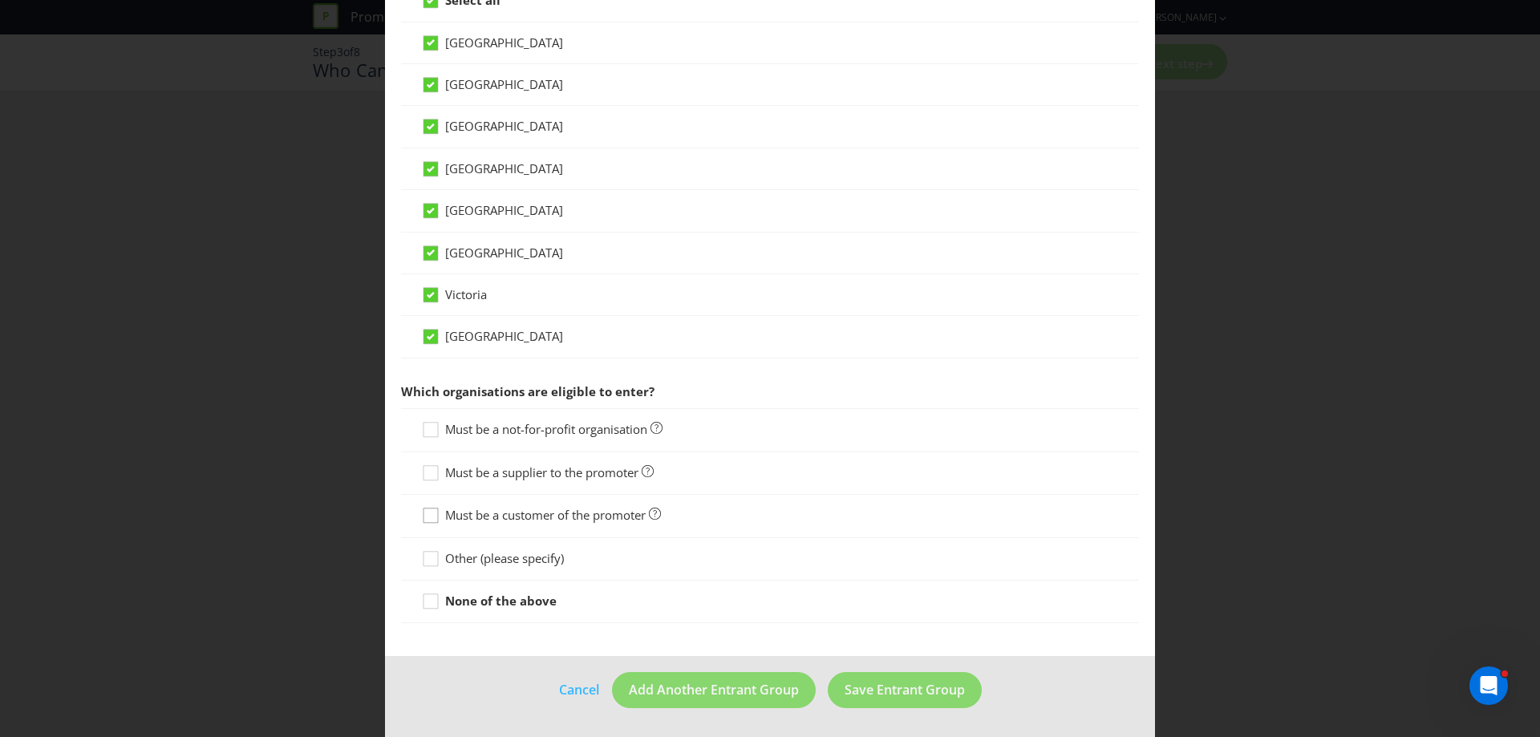
click at [427, 511] on div at bounding box center [431, 510] width 8 height 8
click at [0, 0] on input "Must be a customer of the promoter" at bounding box center [0, 0] width 0 height 0
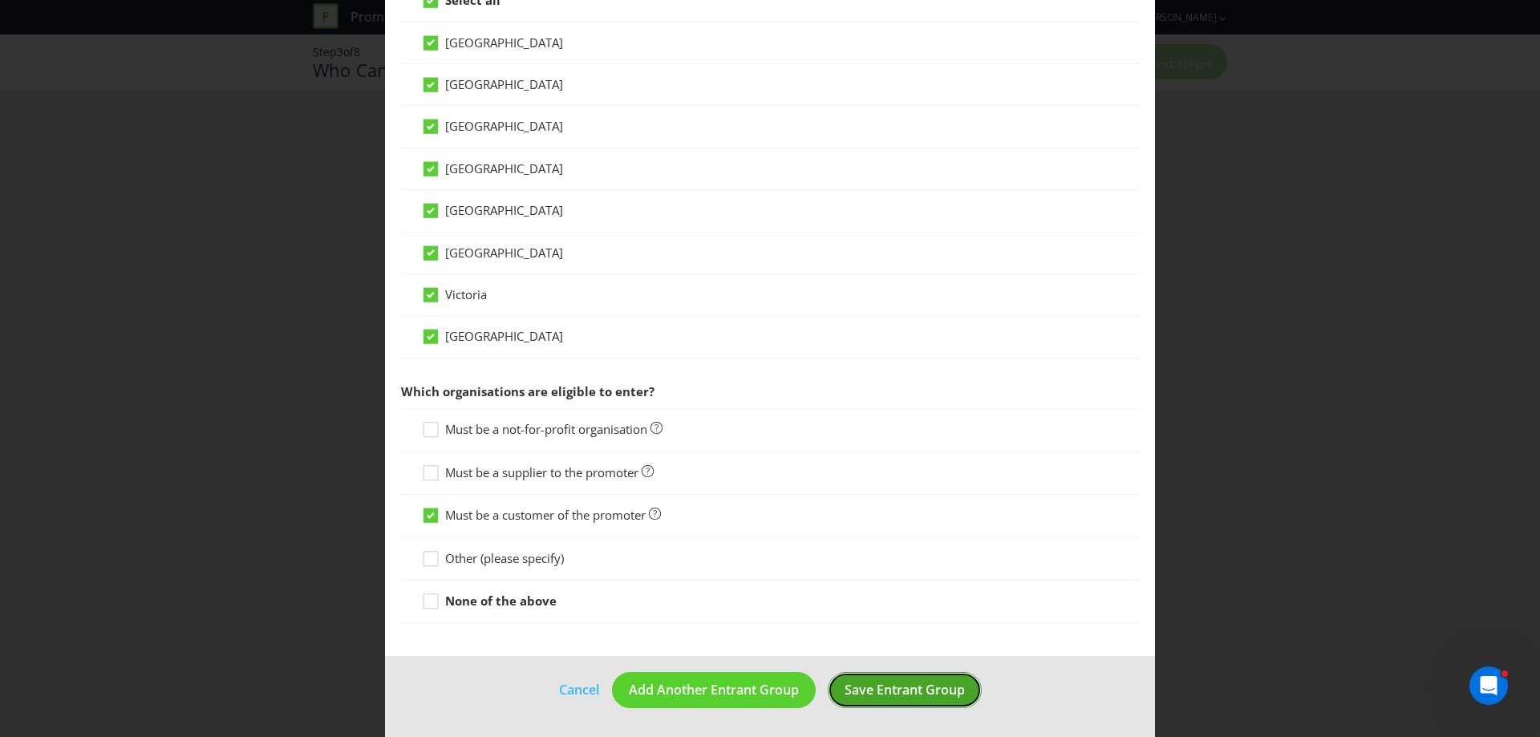
click at [917, 690] on span "Save Entrant Group" at bounding box center [904, 690] width 120 height 18
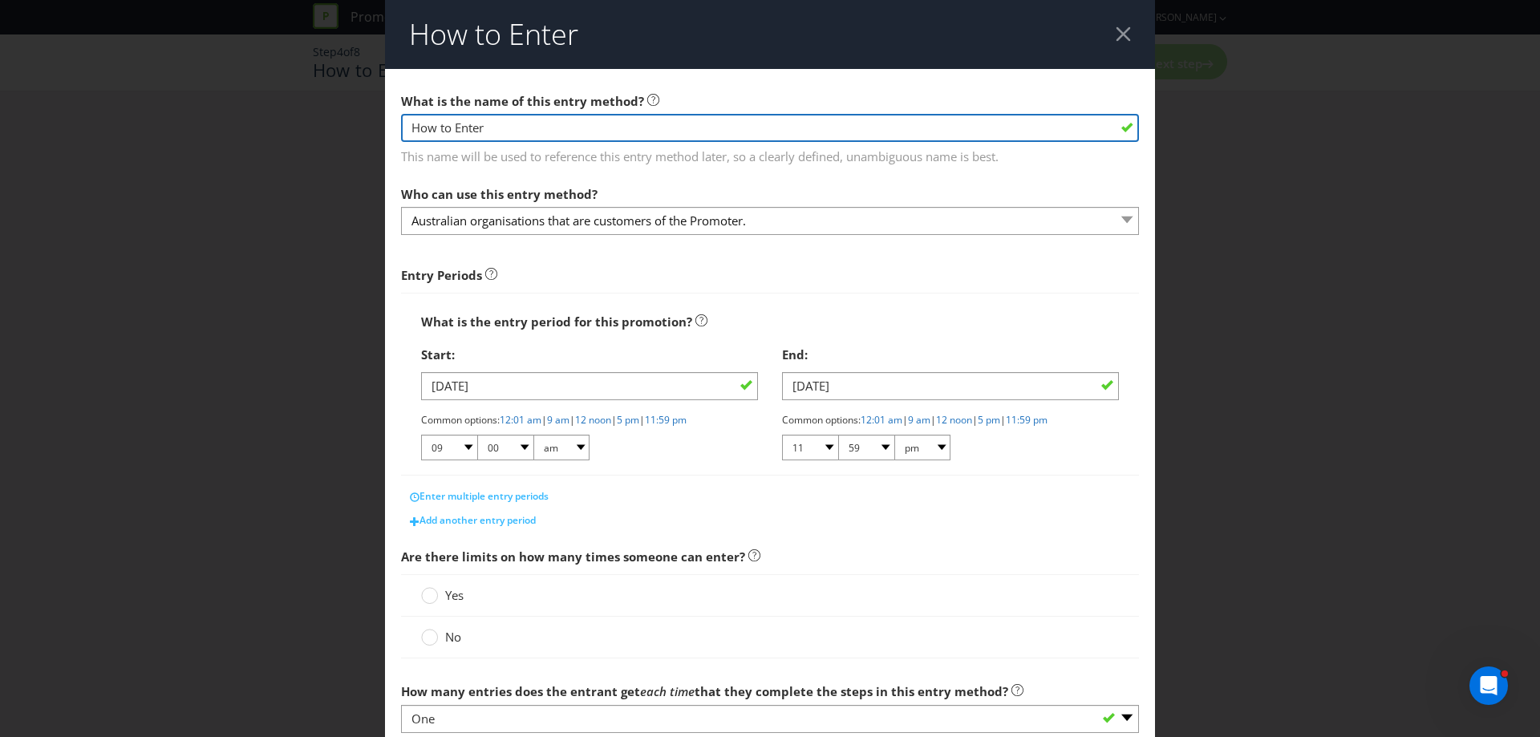
click at [527, 123] on input "How to Enter" at bounding box center [770, 128] width 738 height 28
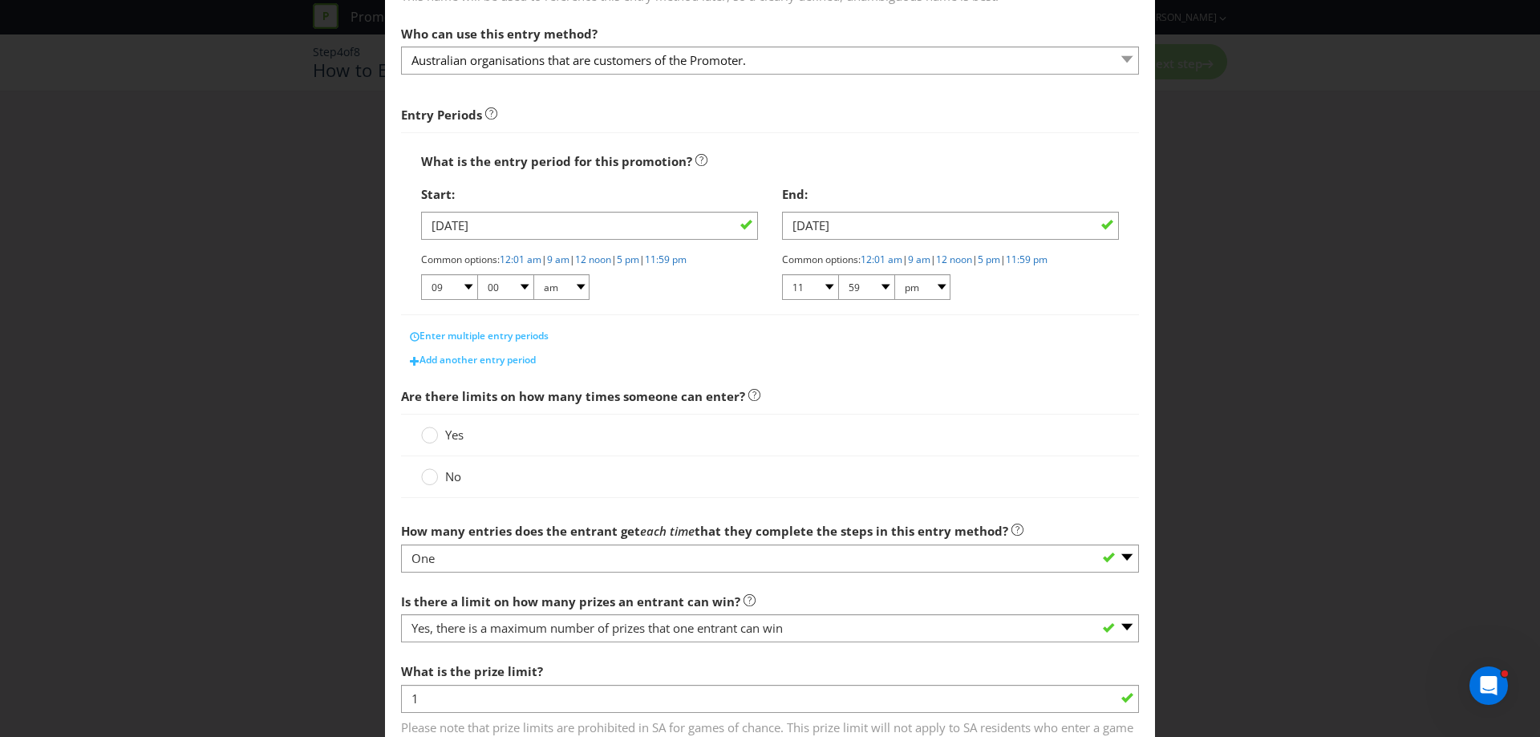
scroll to position [241, 0]
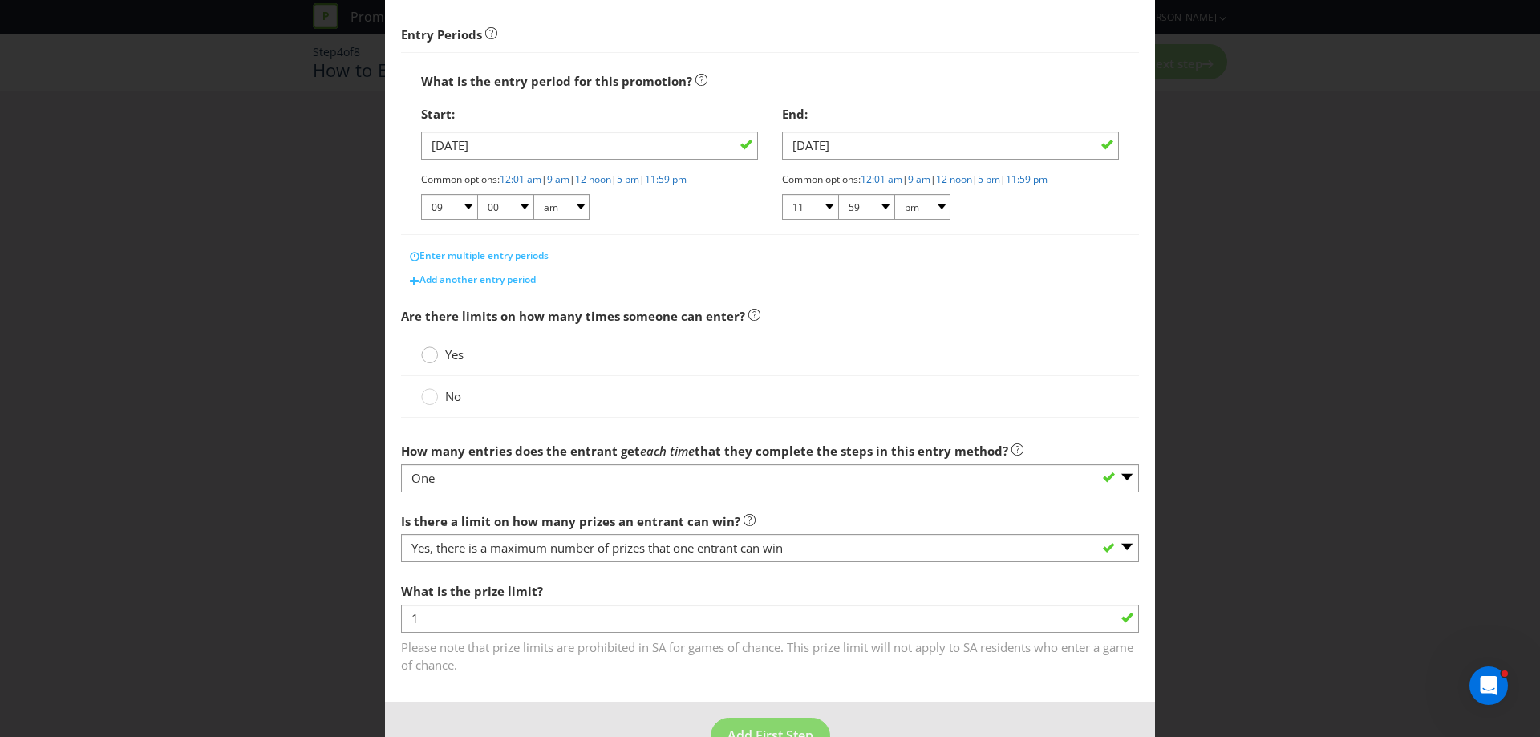
click at [422, 356] on circle at bounding box center [430, 355] width 16 height 16
click at [0, 0] on input "Yes" at bounding box center [0, 0] width 0 height 0
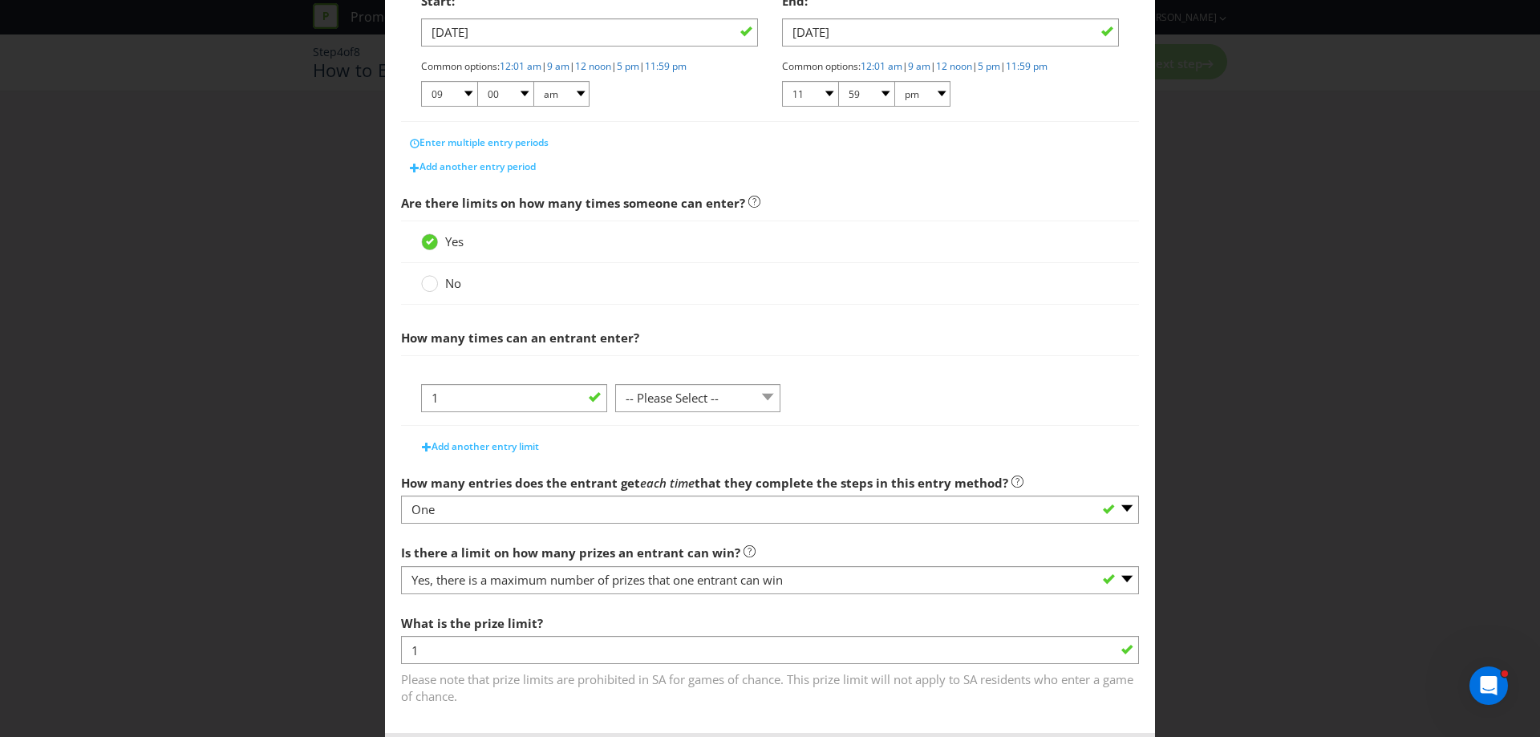
scroll to position [401, 0]
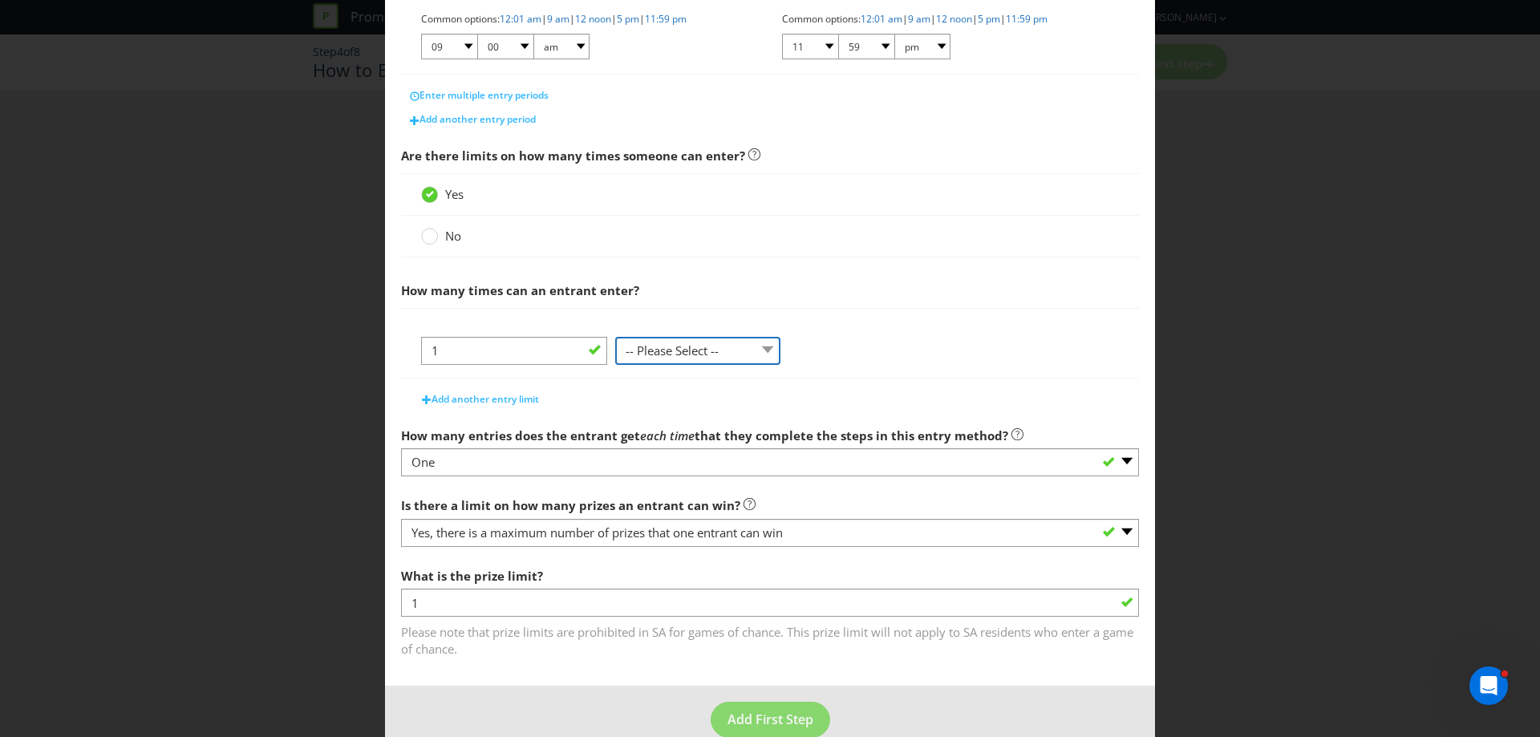
click at [730, 338] on select "-- Please Select -- per person per day per purchase per transaction Other (plea…" at bounding box center [697, 351] width 165 height 28
select select "PER_PERSON"
click at [615, 365] on select "-- Please Select -- per person per day per purchase per transaction Other (plea…" at bounding box center [697, 351] width 165 height 28
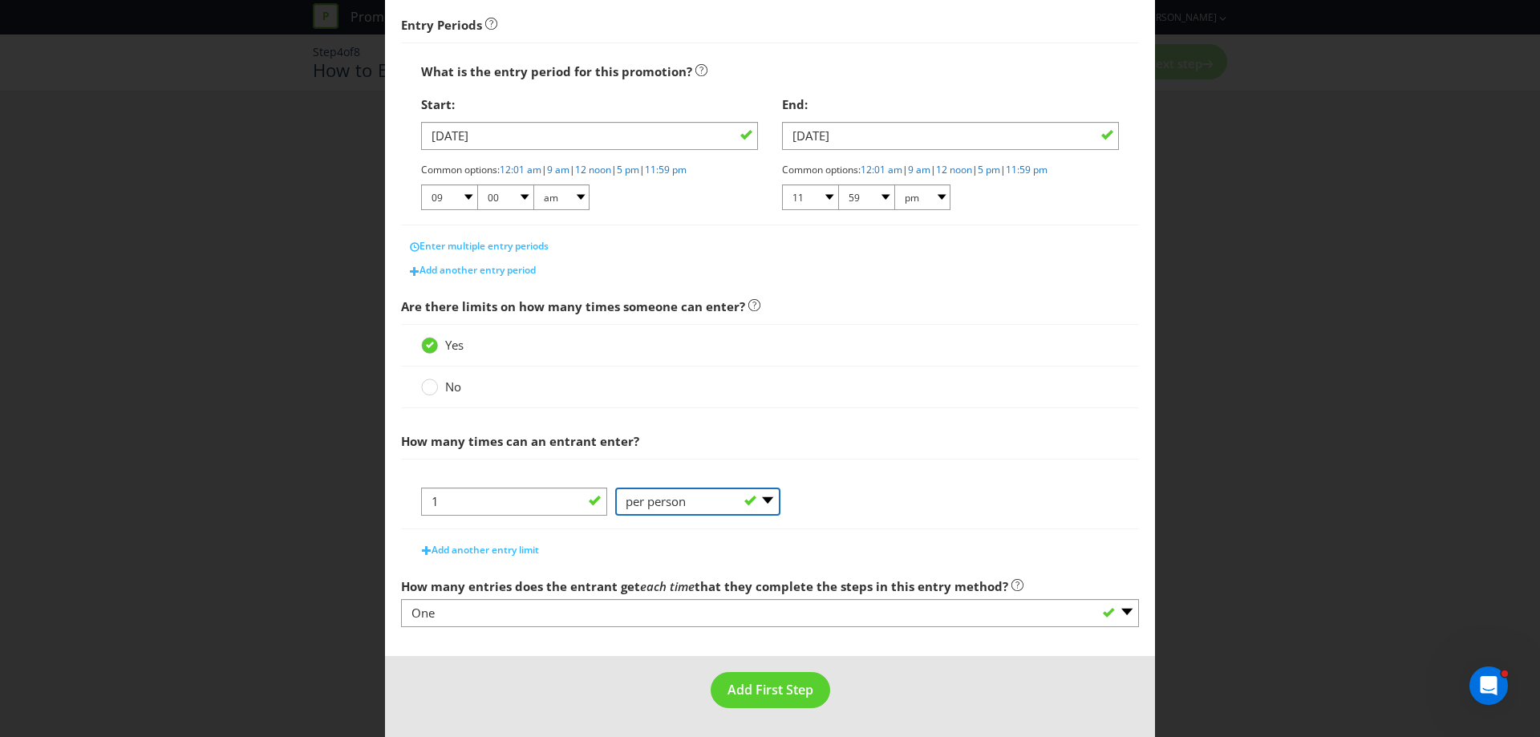
scroll to position [250, 0]
click at [788, 683] on span "Add First Step" at bounding box center [770, 690] width 86 height 18
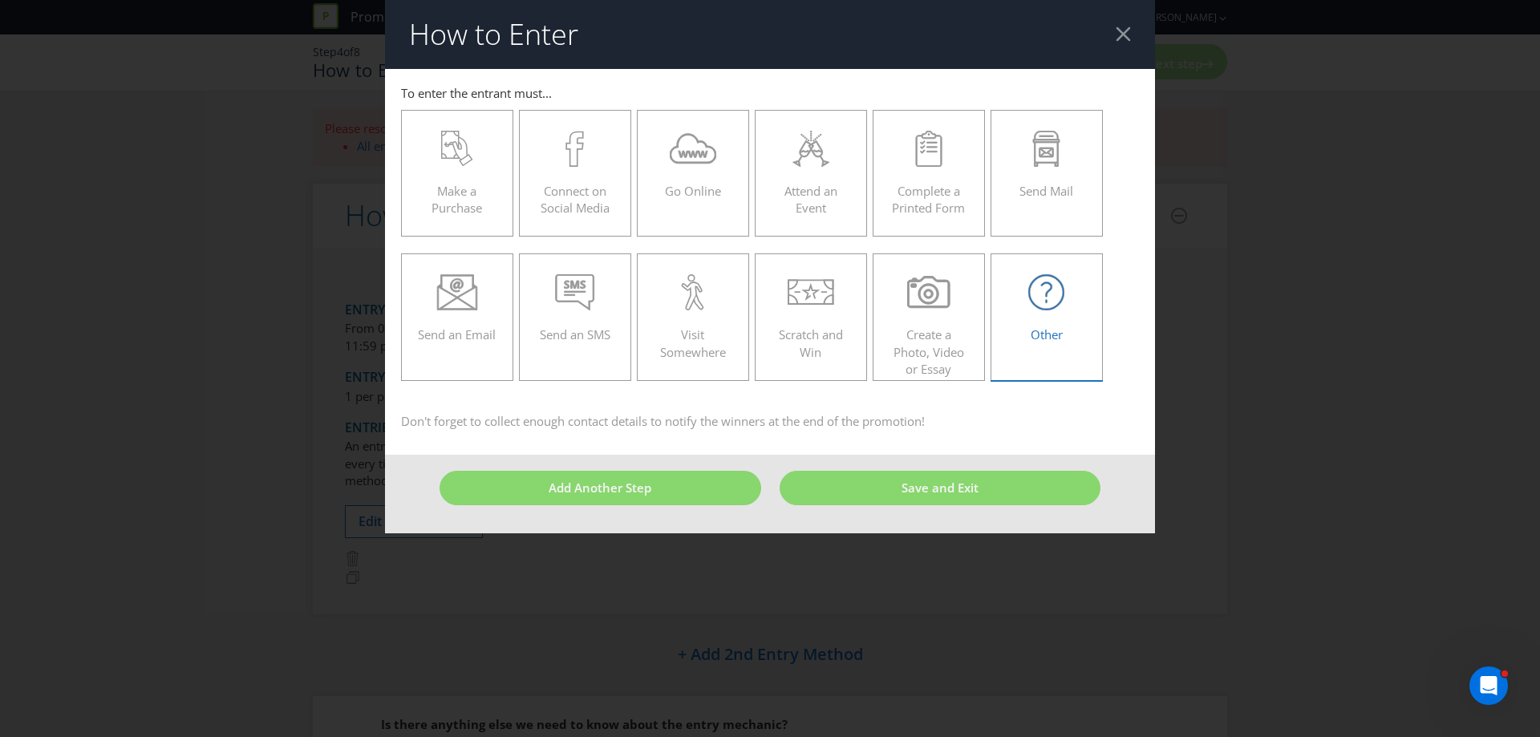
click at [1051, 282] on icon at bounding box center [1046, 292] width 36 height 36
click at [0, 0] on input "Other" at bounding box center [0, 0] width 0 height 0
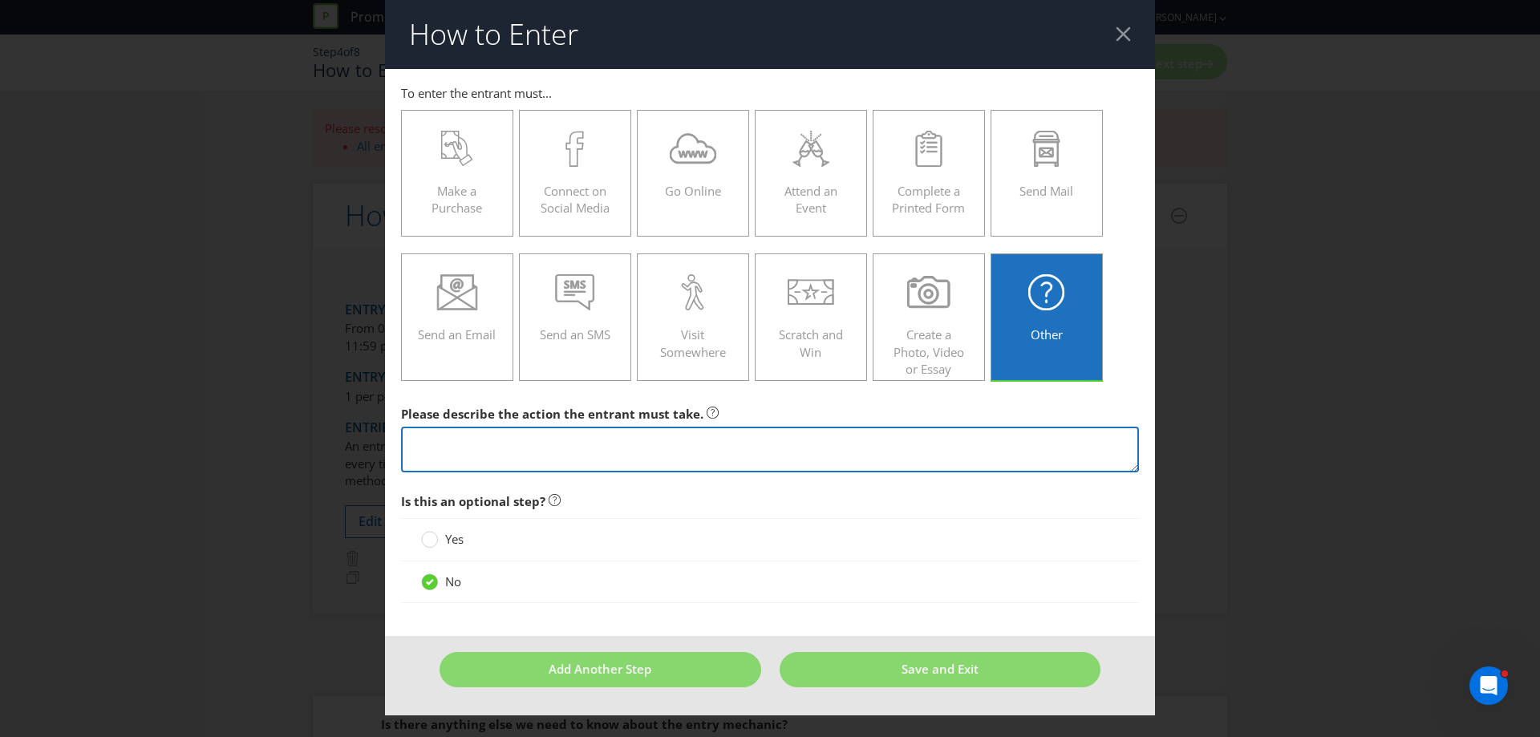
click at [477, 448] on textarea at bounding box center [770, 450] width 738 height 46
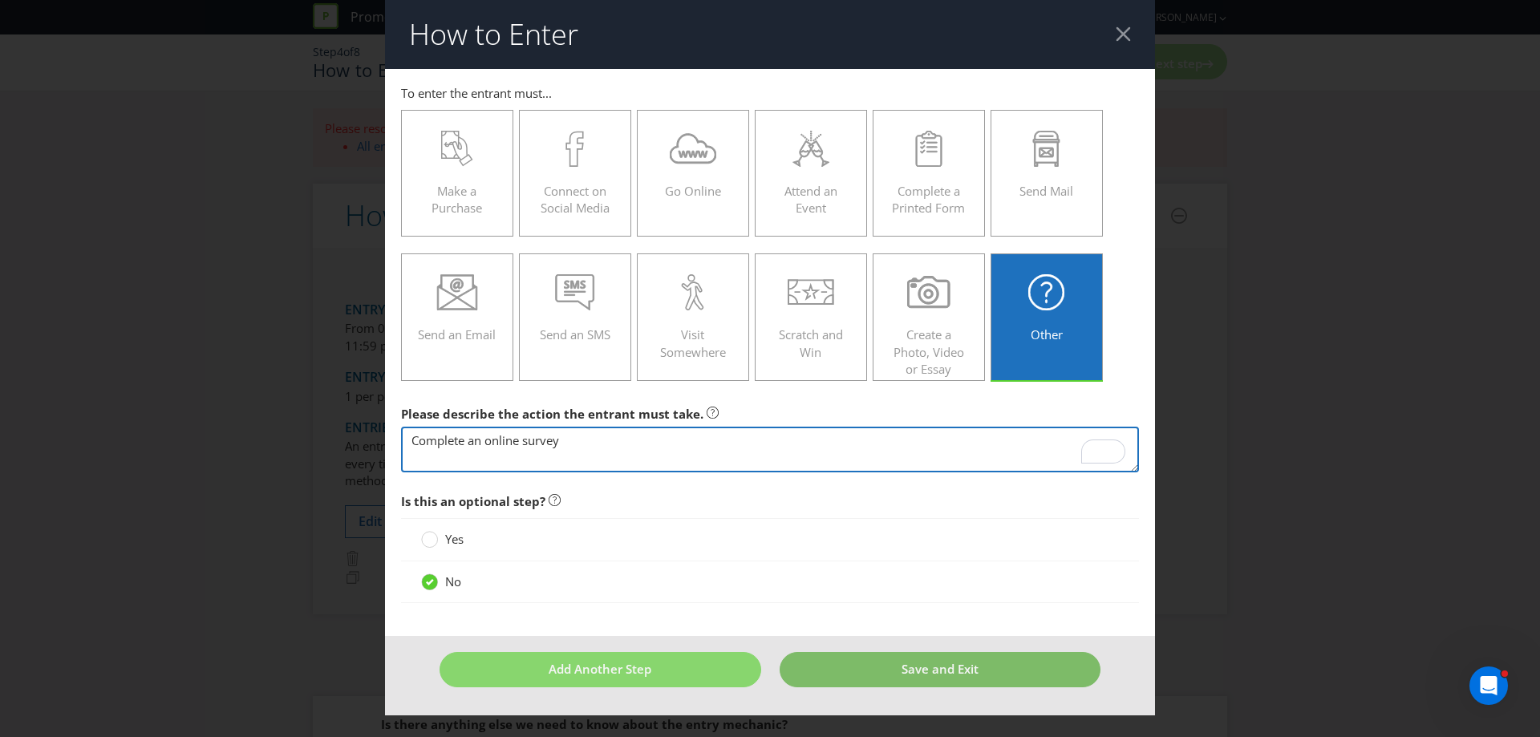
type textarea "Complete an online survey"
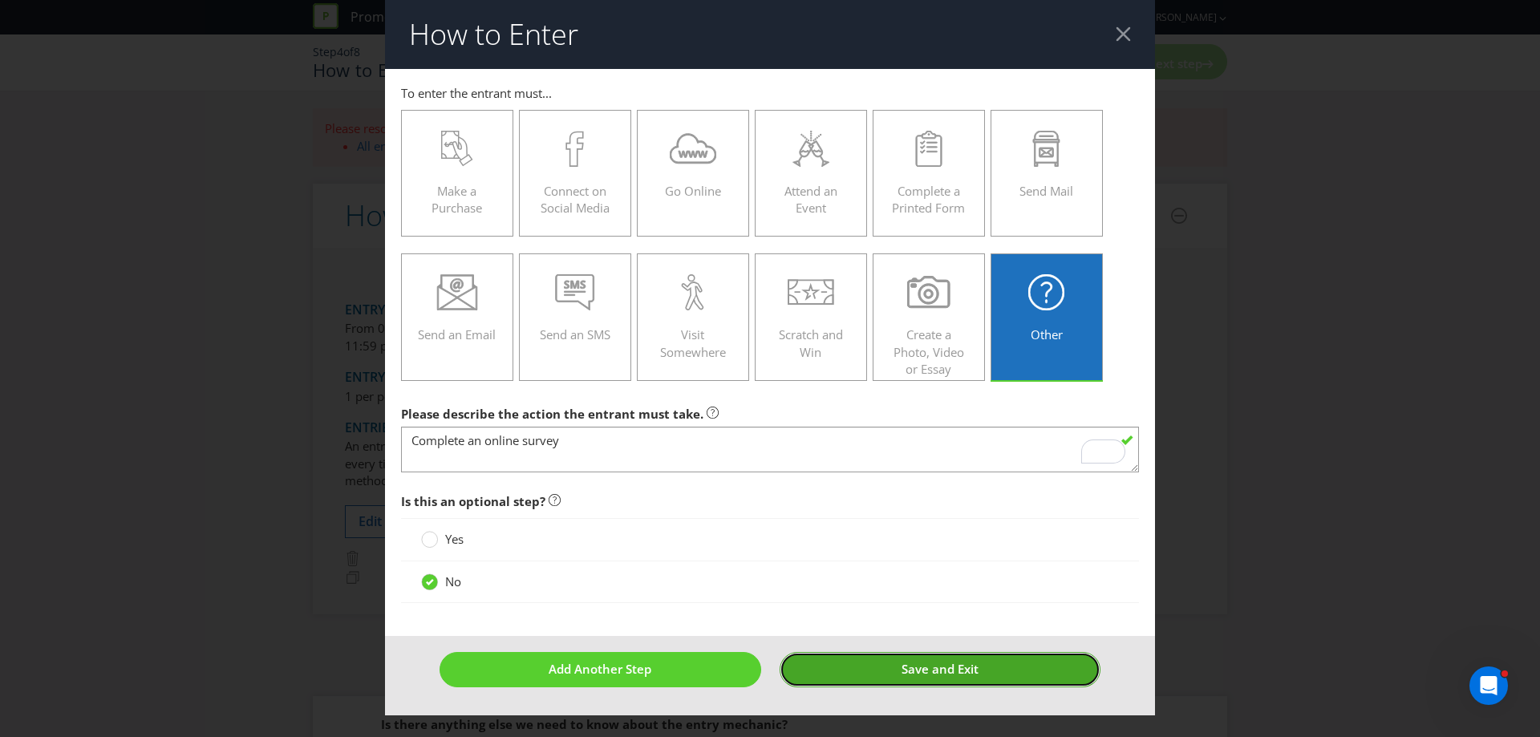
click at [943, 674] on span "Save and Exit" at bounding box center [939, 669] width 77 height 16
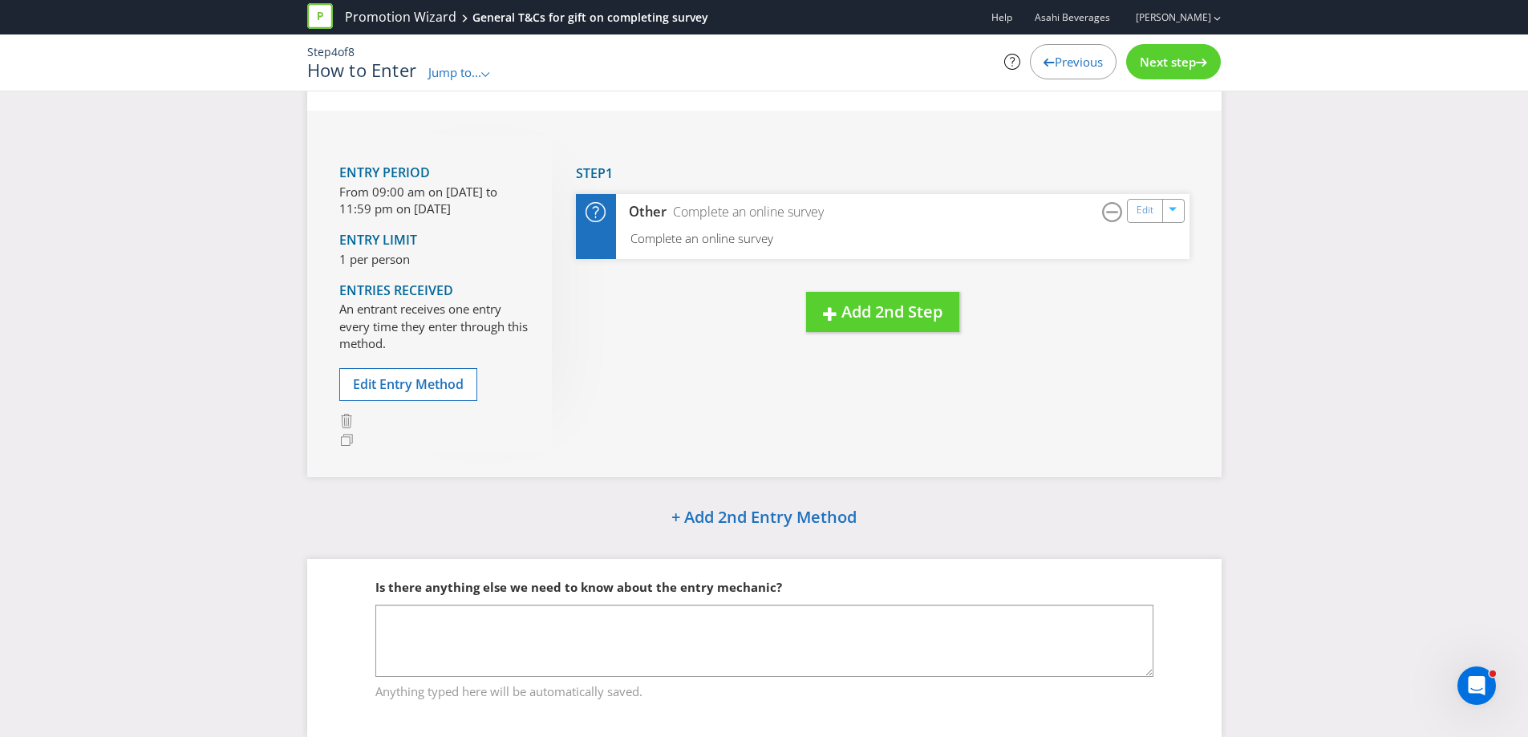
scroll to position [25, 0]
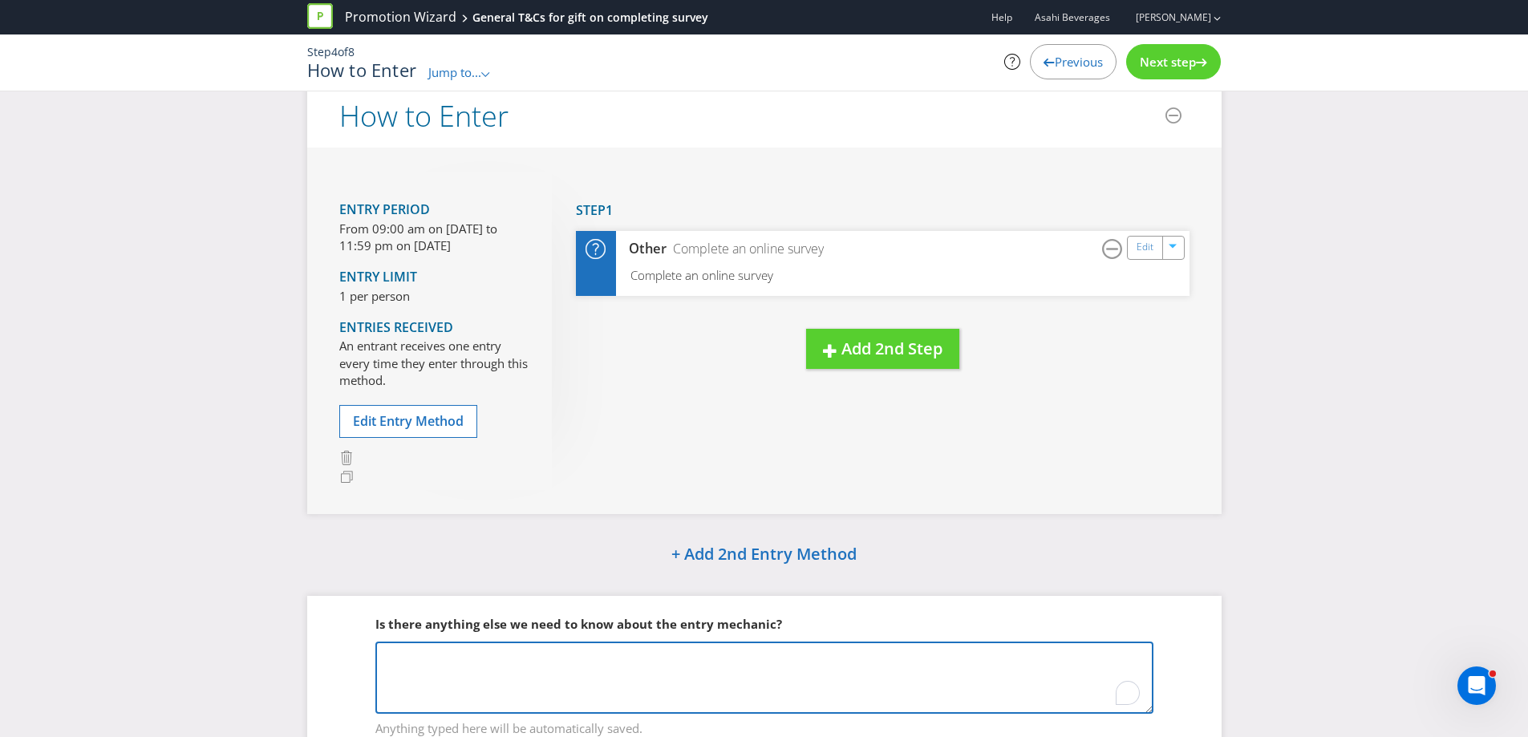
click at [519, 686] on textarea "To enrich screen reader interactions, please activate Accessibility in Grammarl…" at bounding box center [764, 678] width 778 height 72
type textarea "T"
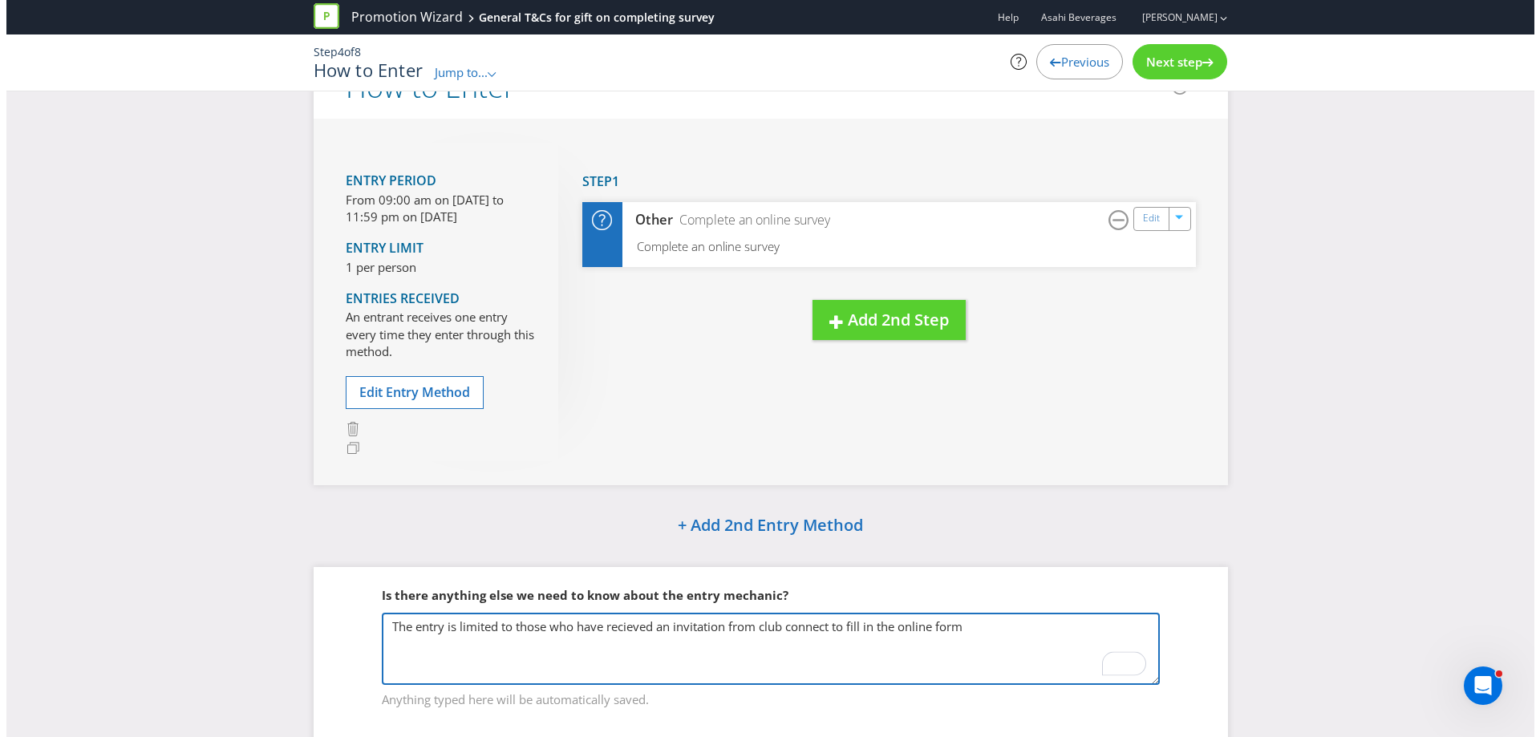
scroll to position [0, 0]
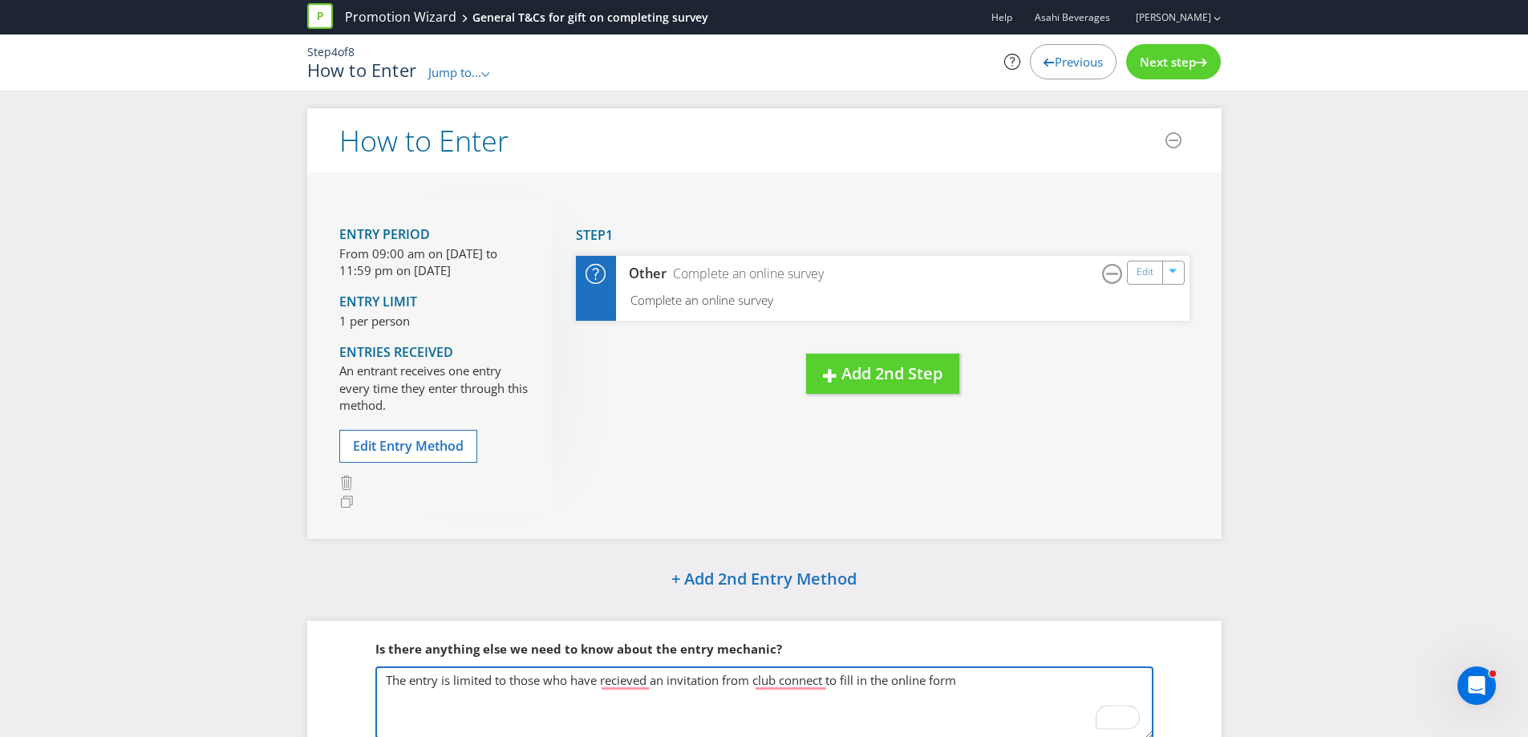
type textarea "The entry is limited to those who have recieved an invitation from club connect…"
click at [1186, 52] on div "Next step" at bounding box center [1173, 61] width 95 height 35
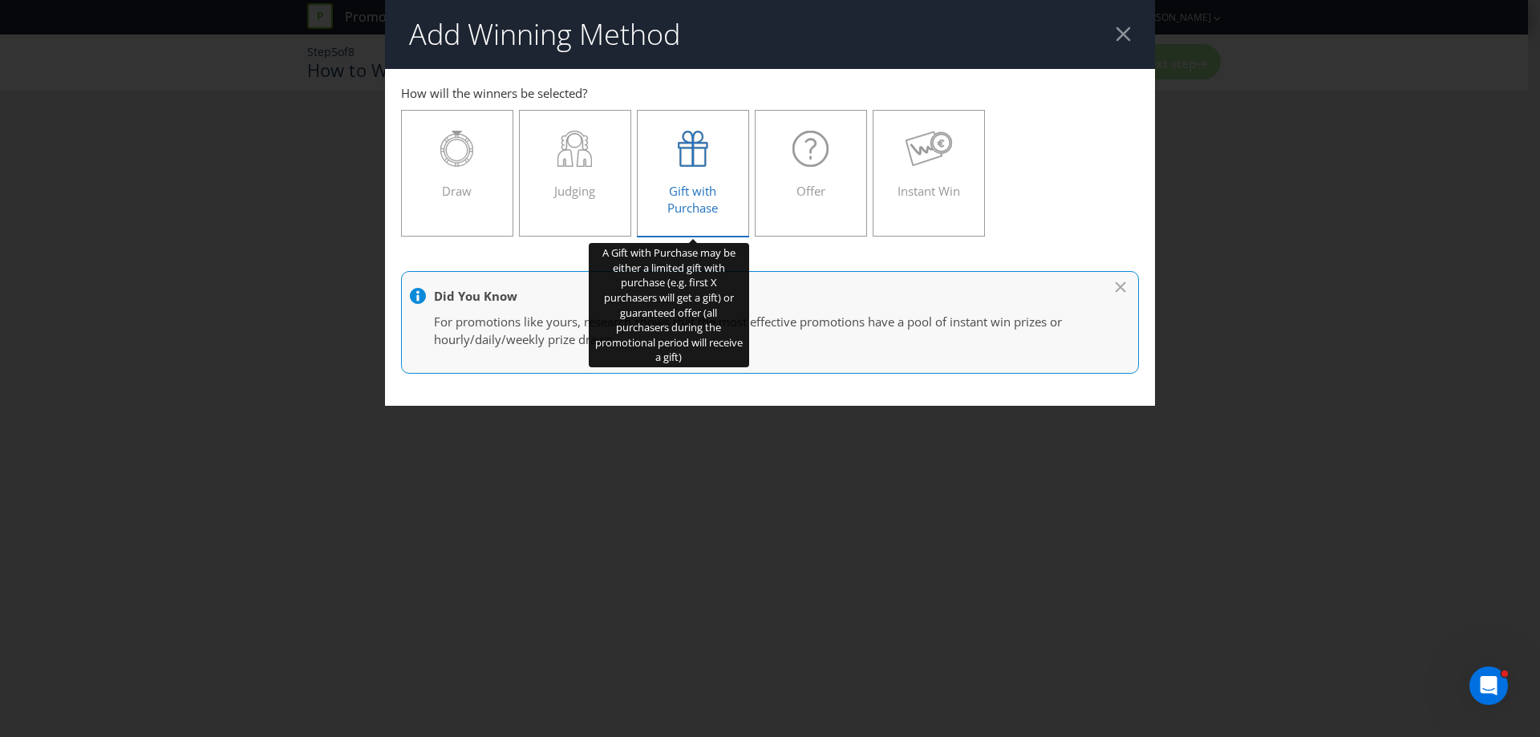
click at [731, 158] on div at bounding box center [693, 149] width 79 height 36
click at [0, 0] on input "Gift with Purchase" at bounding box center [0, 0] width 0 height 0
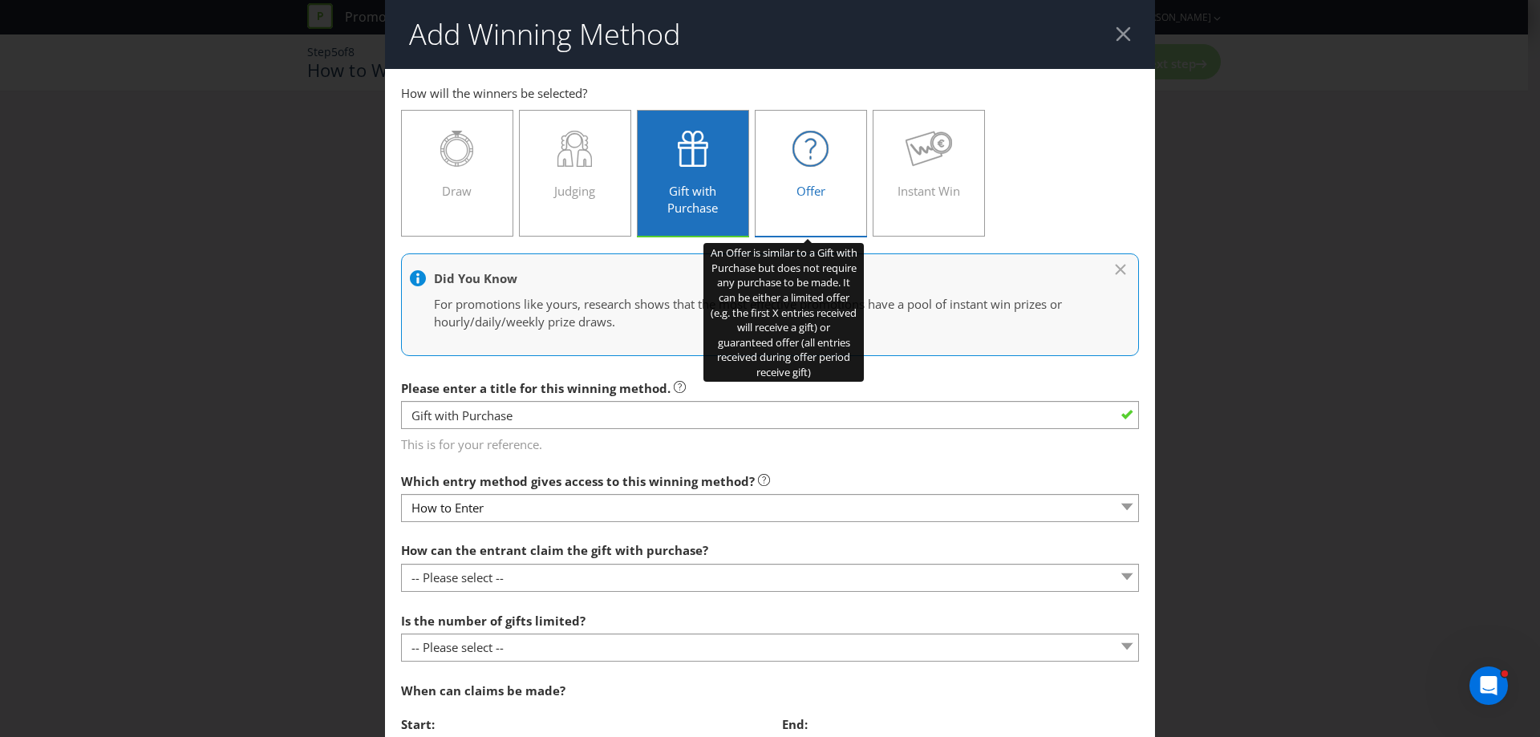
click at [826, 168] on div "Offer" at bounding box center [810, 167] width 79 height 72
click at [0, 0] on input "Offer" at bounding box center [0, 0] width 0 height 0
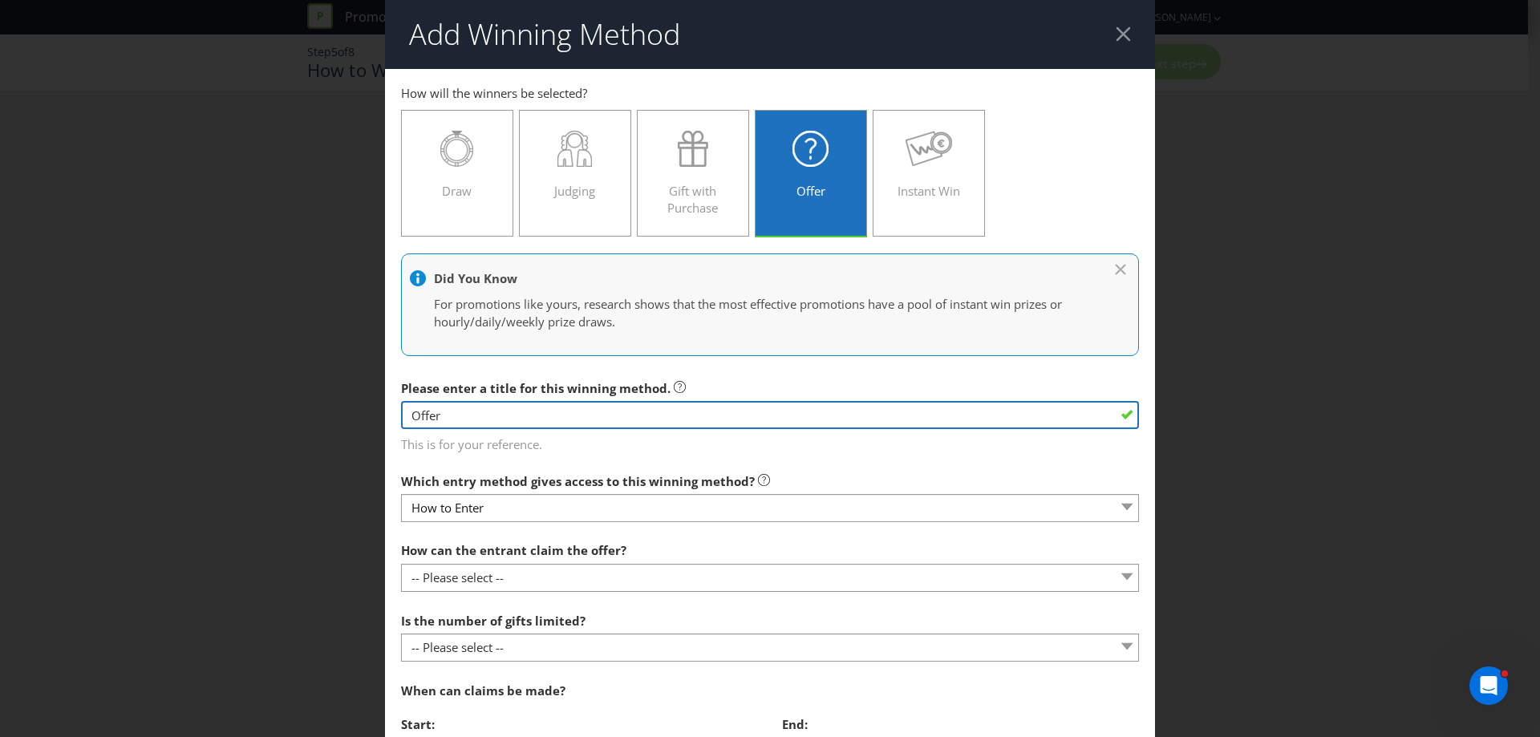
click at [460, 415] on input "Offer" at bounding box center [770, 415] width 738 height 28
click at [461, 415] on input "Offer" at bounding box center [770, 415] width 738 height 28
type input "Gift with survey"
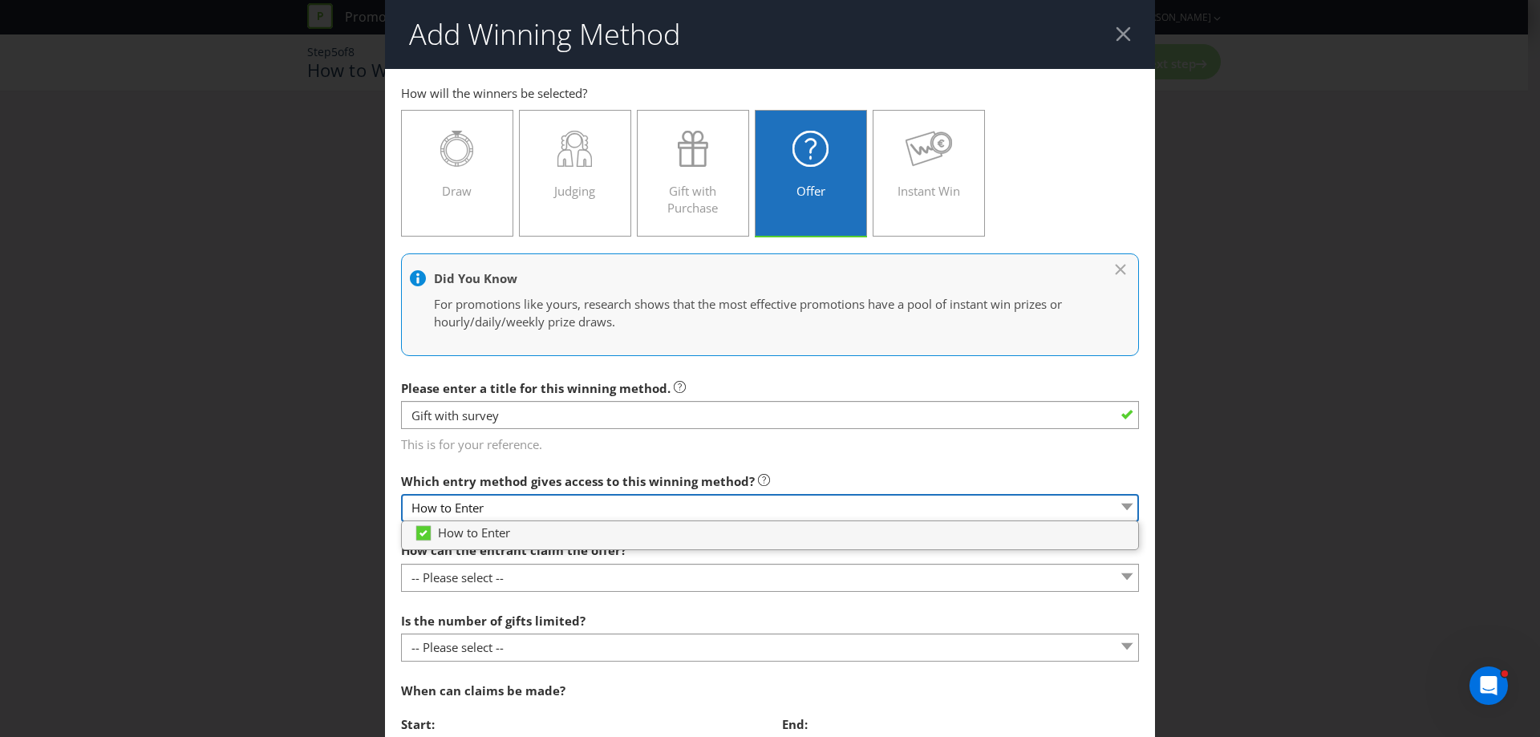
click at [488, 508] on select "How to Enter" at bounding box center [770, 508] width 738 height 28
click at [489, 507] on select "How to Enter" at bounding box center [770, 508] width 738 height 28
click at [636, 450] on span "This is for your reference." at bounding box center [770, 441] width 738 height 23
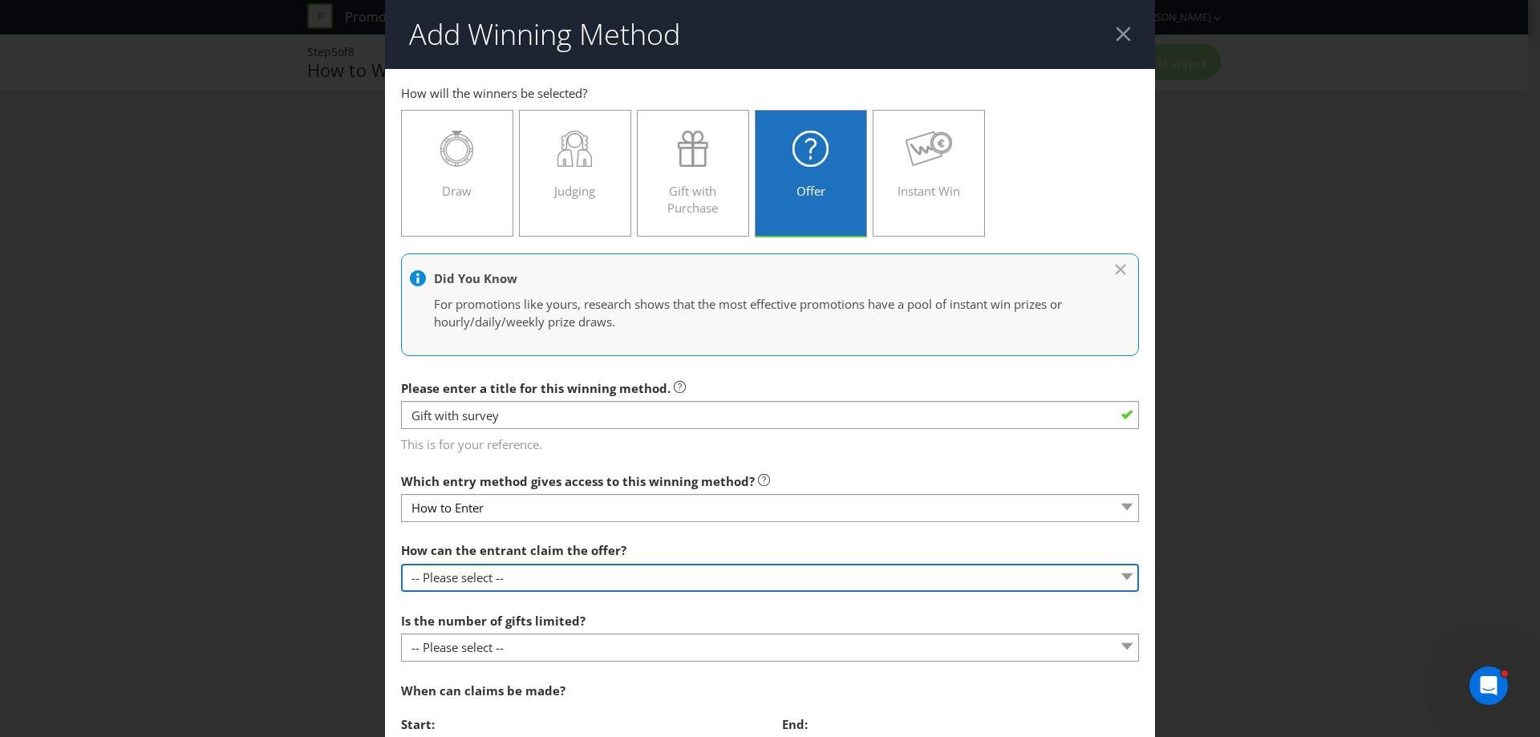
click at [585, 565] on select "-- Please select -- Already covered by entry mechanic Automatically sent to cla…" at bounding box center [770, 578] width 738 height 28
select select "OTHER"
click at [401, 564] on select "-- Please select -- Already covered by entry mechanic Automatically sent to cla…" at bounding box center [770, 578] width 738 height 28
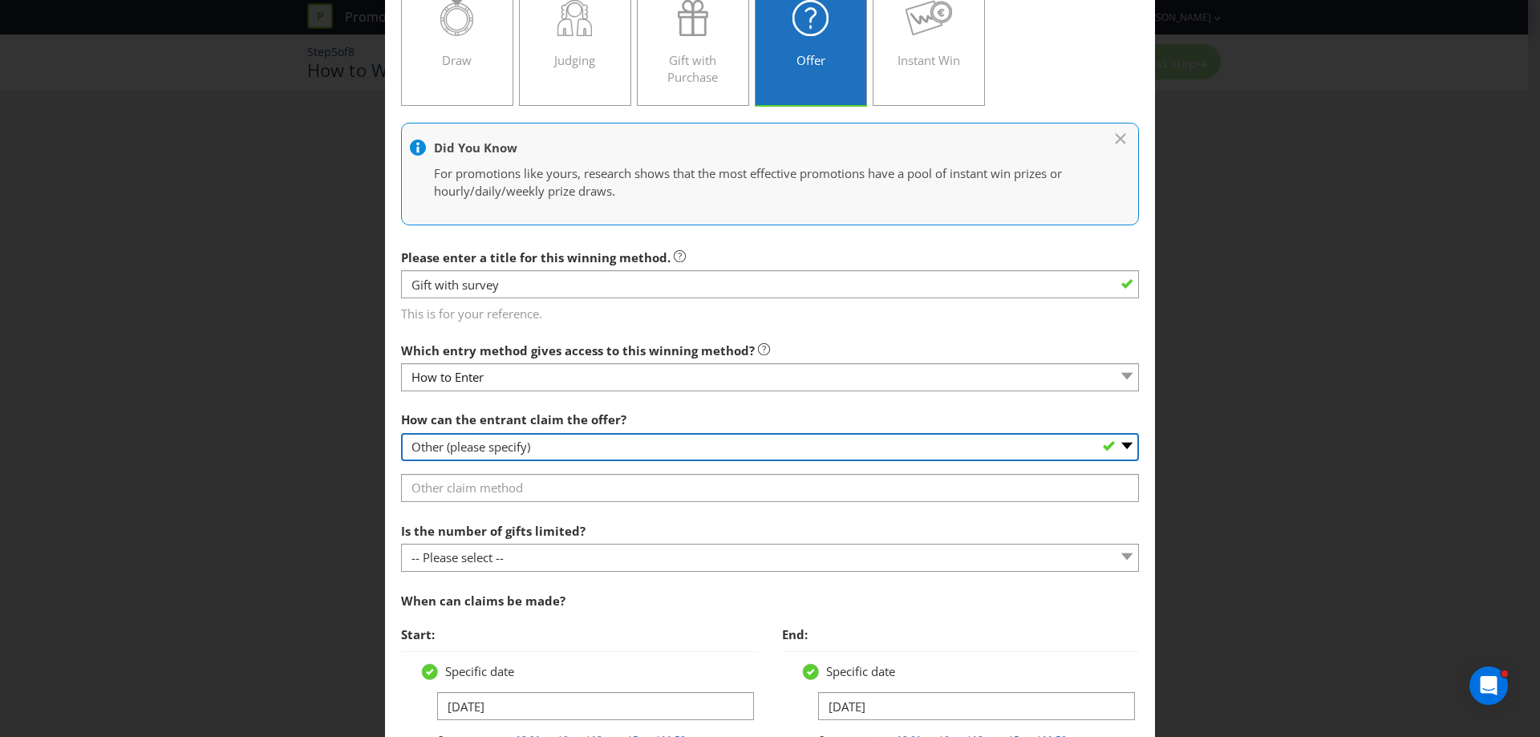
scroll to position [160, 0]
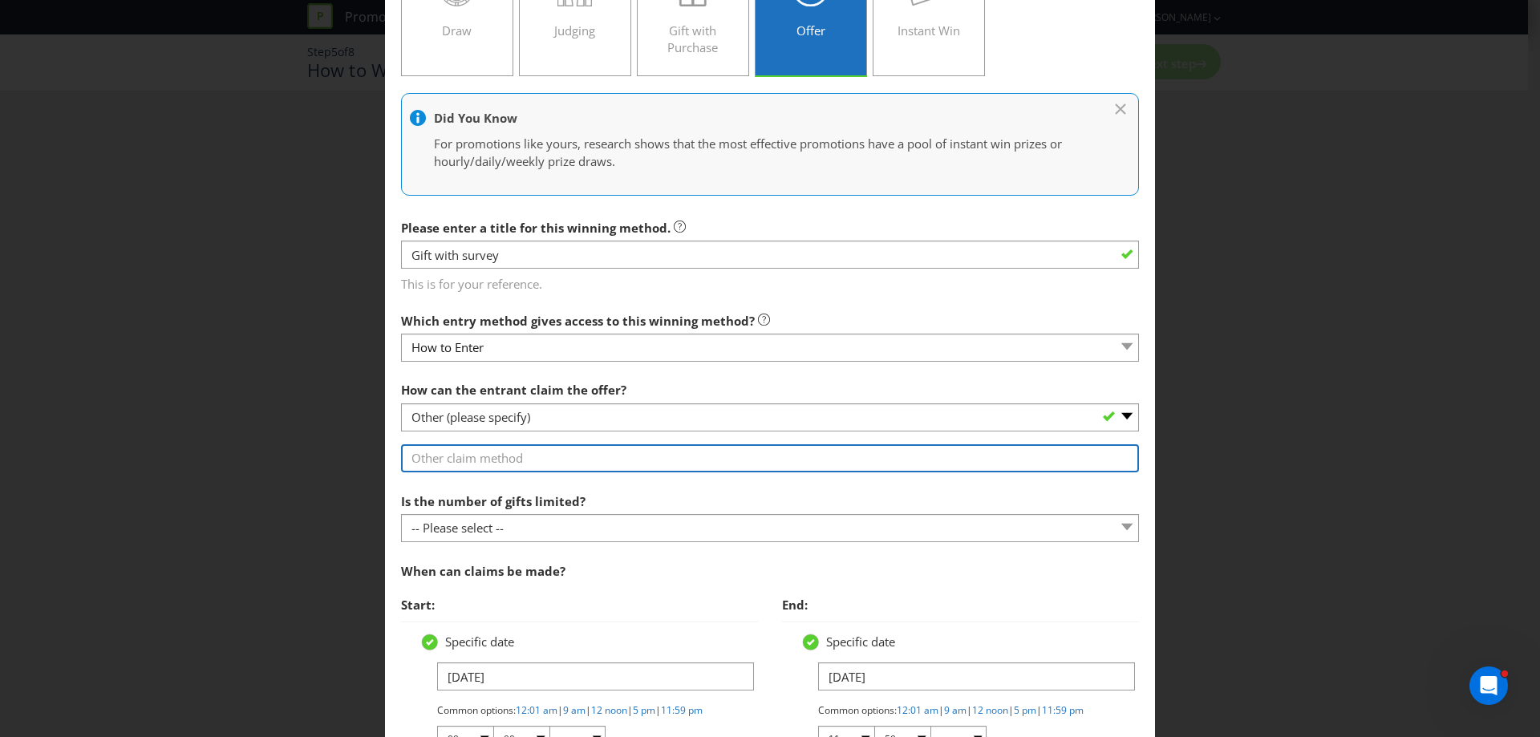
click at [502, 461] on input "text" at bounding box center [770, 458] width 738 height 28
type input "s"
click at [409, 452] on input "Sign up to Drinks Cart where the gift will be automatically added" at bounding box center [770, 458] width 738 height 28
type input "on completion an email will be sent to the Customer witSign up to Drinks Cart w…"
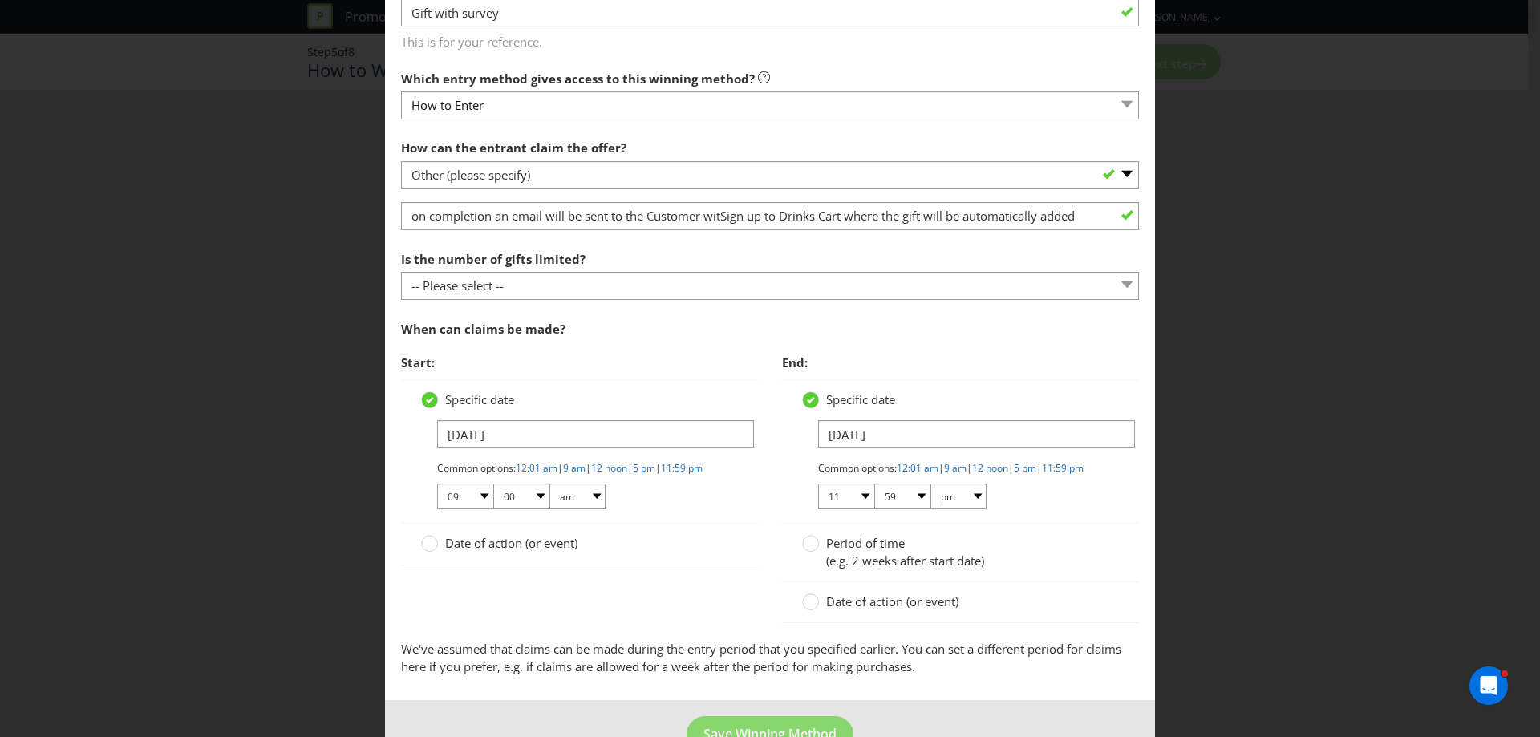
scroll to position [140, 0]
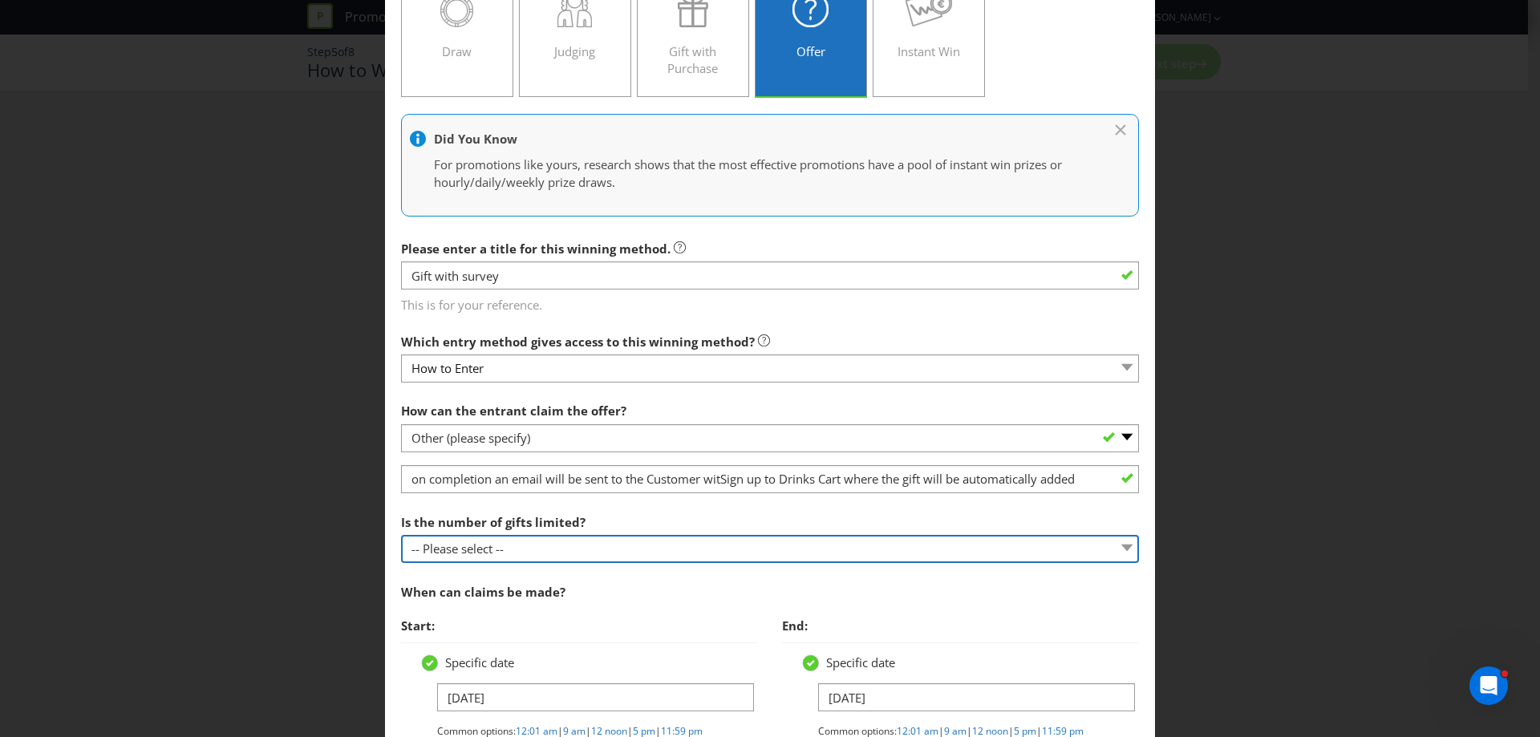
click at [511, 556] on select "-- Please select -- Unlimited gifts available during promotional period Number …" at bounding box center [770, 549] width 738 height 28
select select "LIMITED"
click at [401, 535] on select "-- Please select -- Unlimited gifts available during promotional period Number …" at bounding box center [770, 549] width 738 height 28
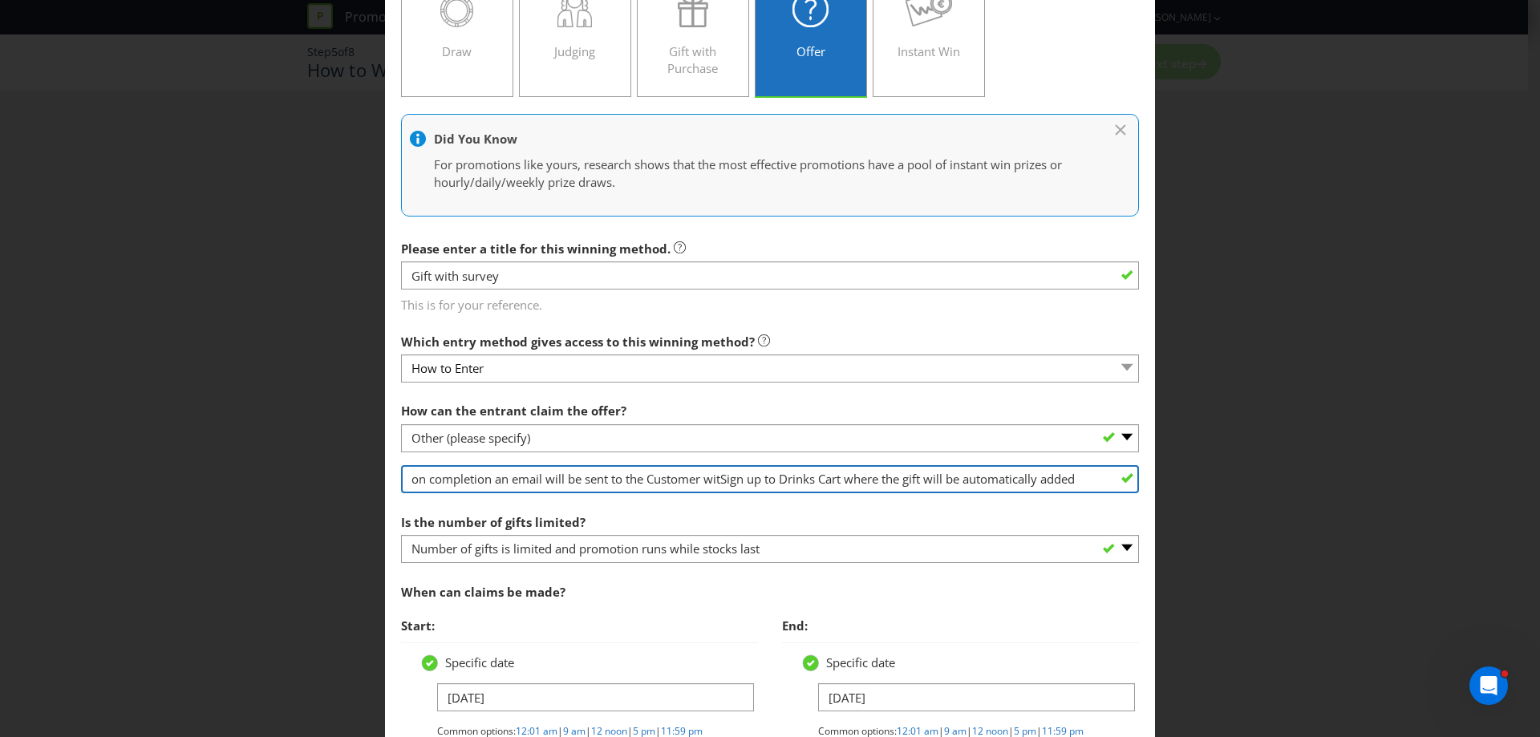
click at [714, 476] on input "on completion an email will be sent to the Customer witSign up to Drinks Cart w…" at bounding box center [770, 479] width 738 height 28
click at [905, 486] on input "on completion an email will be sent to the Customer with a sign up code for dri…" at bounding box center [770, 479] width 738 height 28
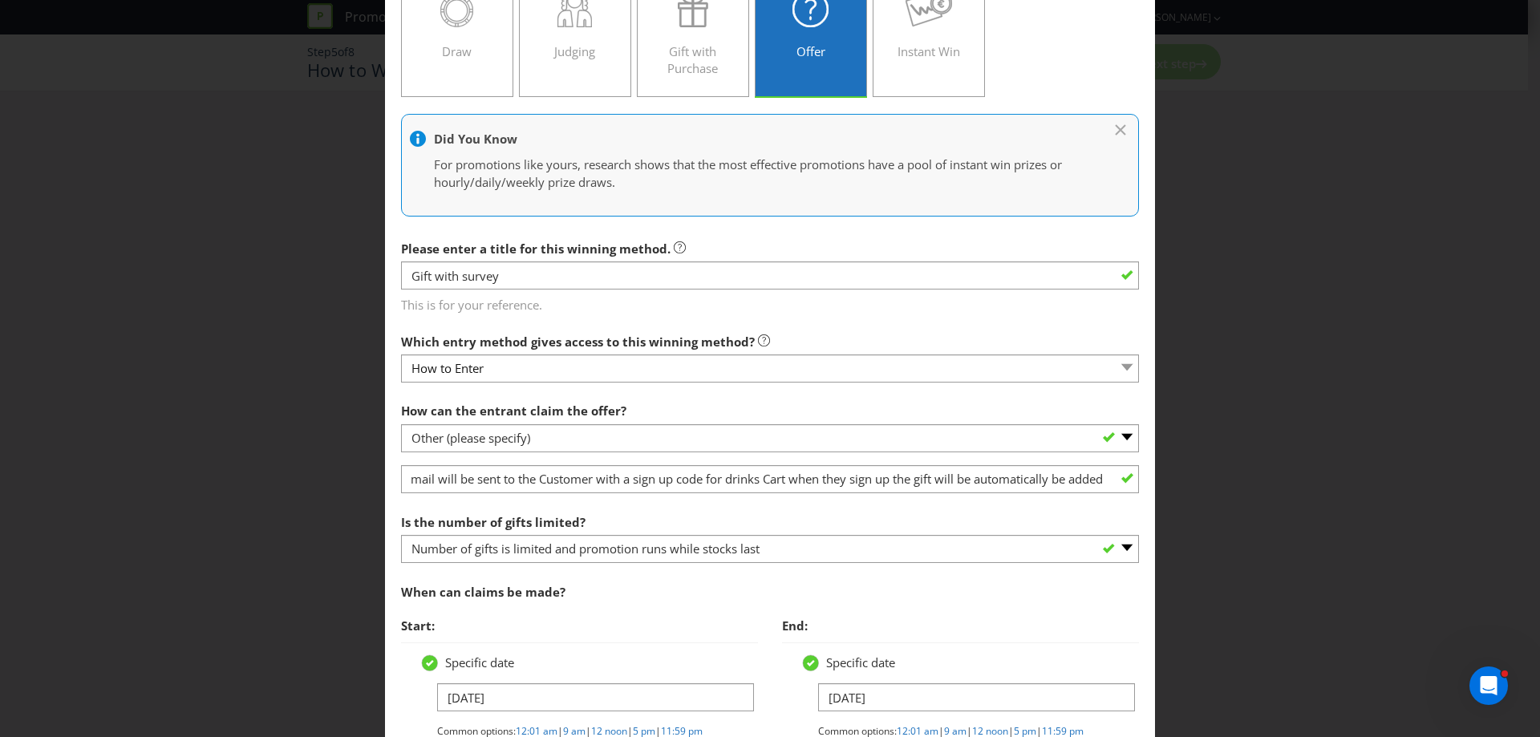
scroll to position [0, 0]
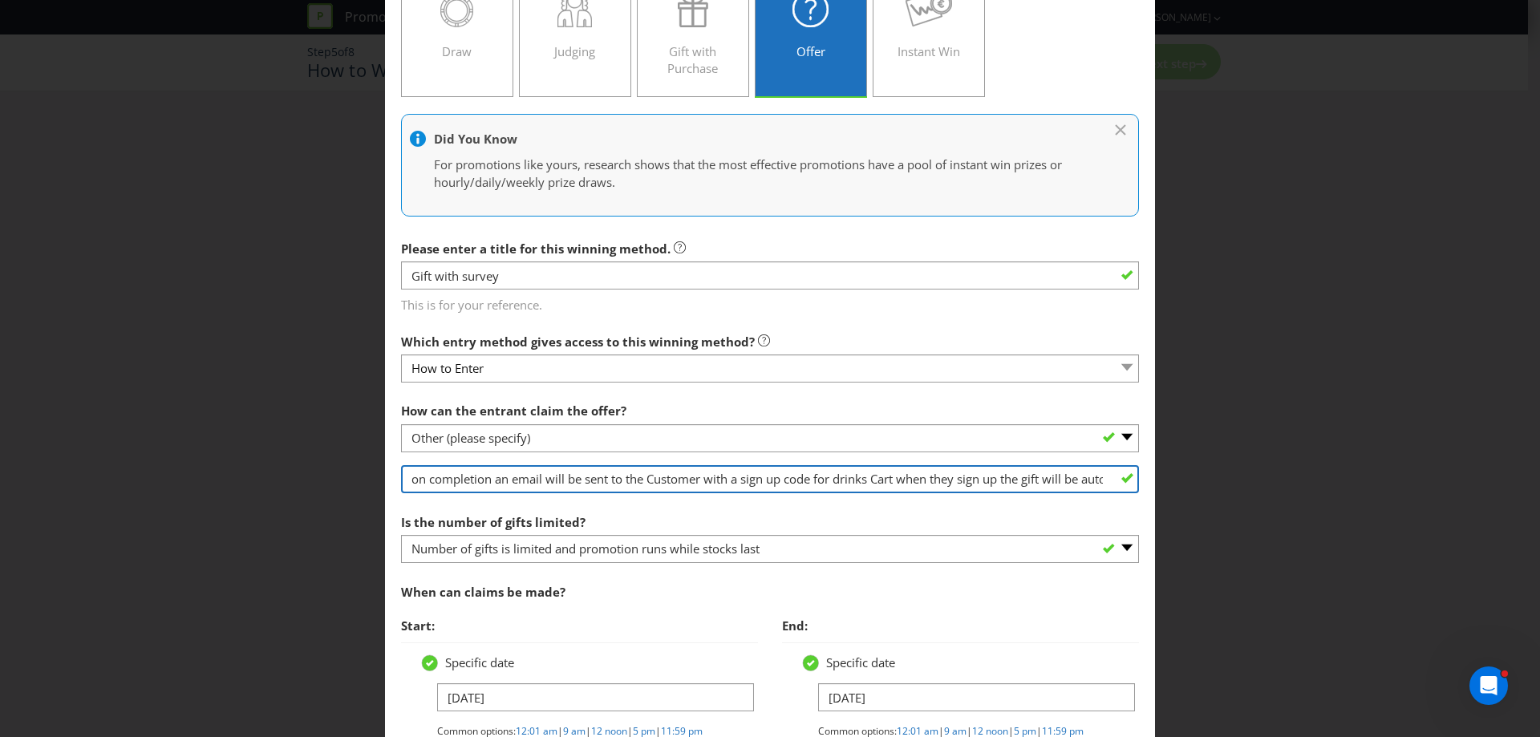
click at [990, 481] on input "on completion an email will be sent to the Customer with a sign up code for dri…" at bounding box center [770, 479] width 738 height 28
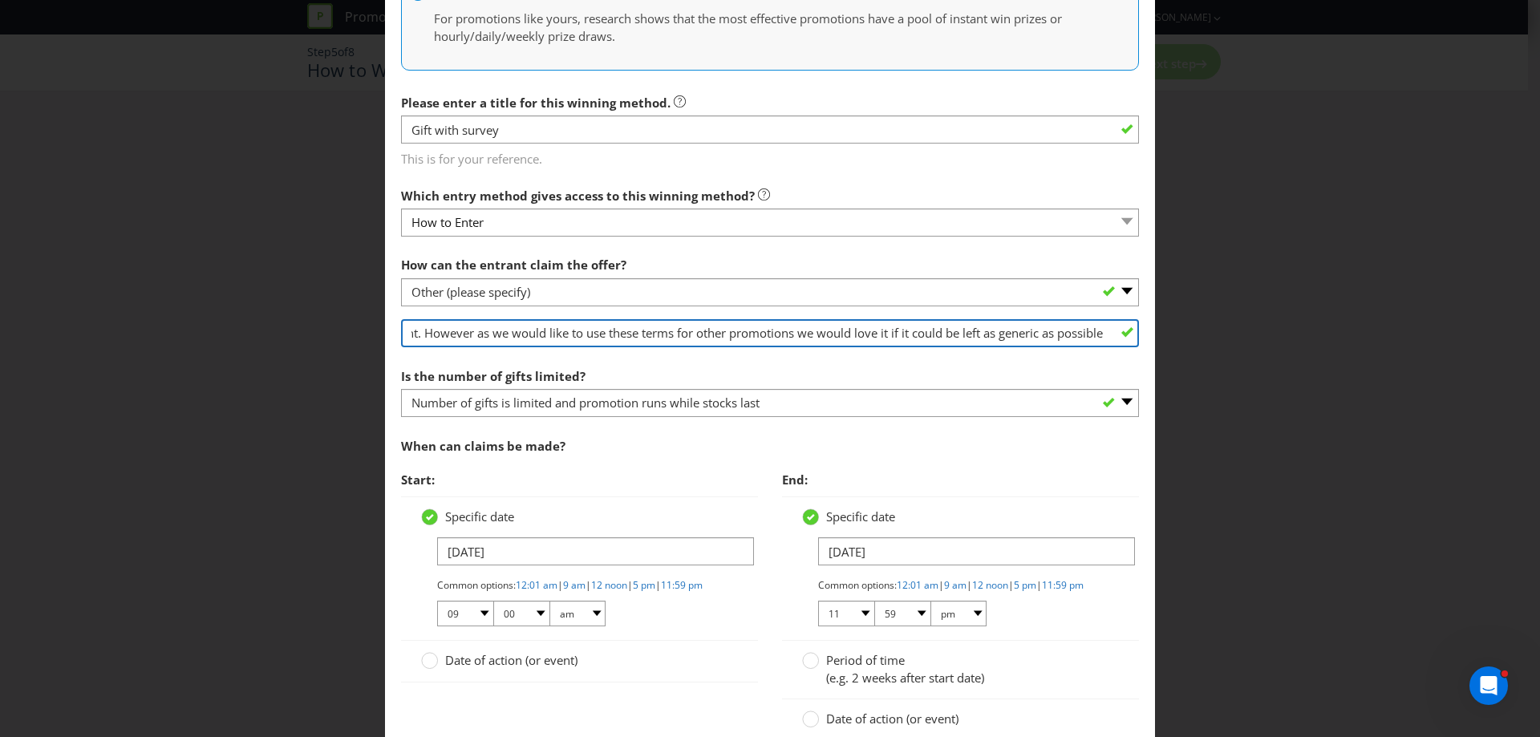
scroll to position [460, 0]
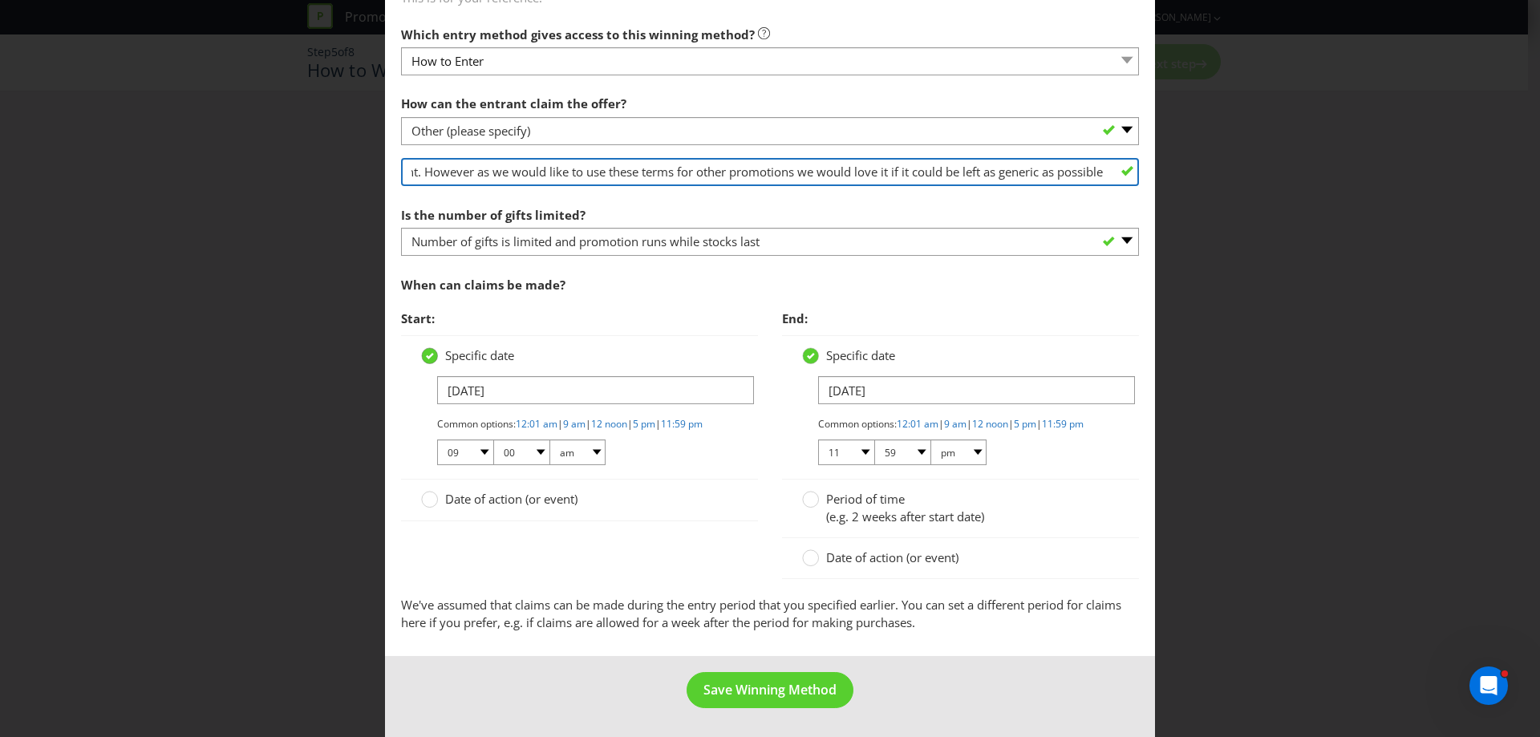
type input "on completion an email will be sent to the Customer with a sign up code for dri…"
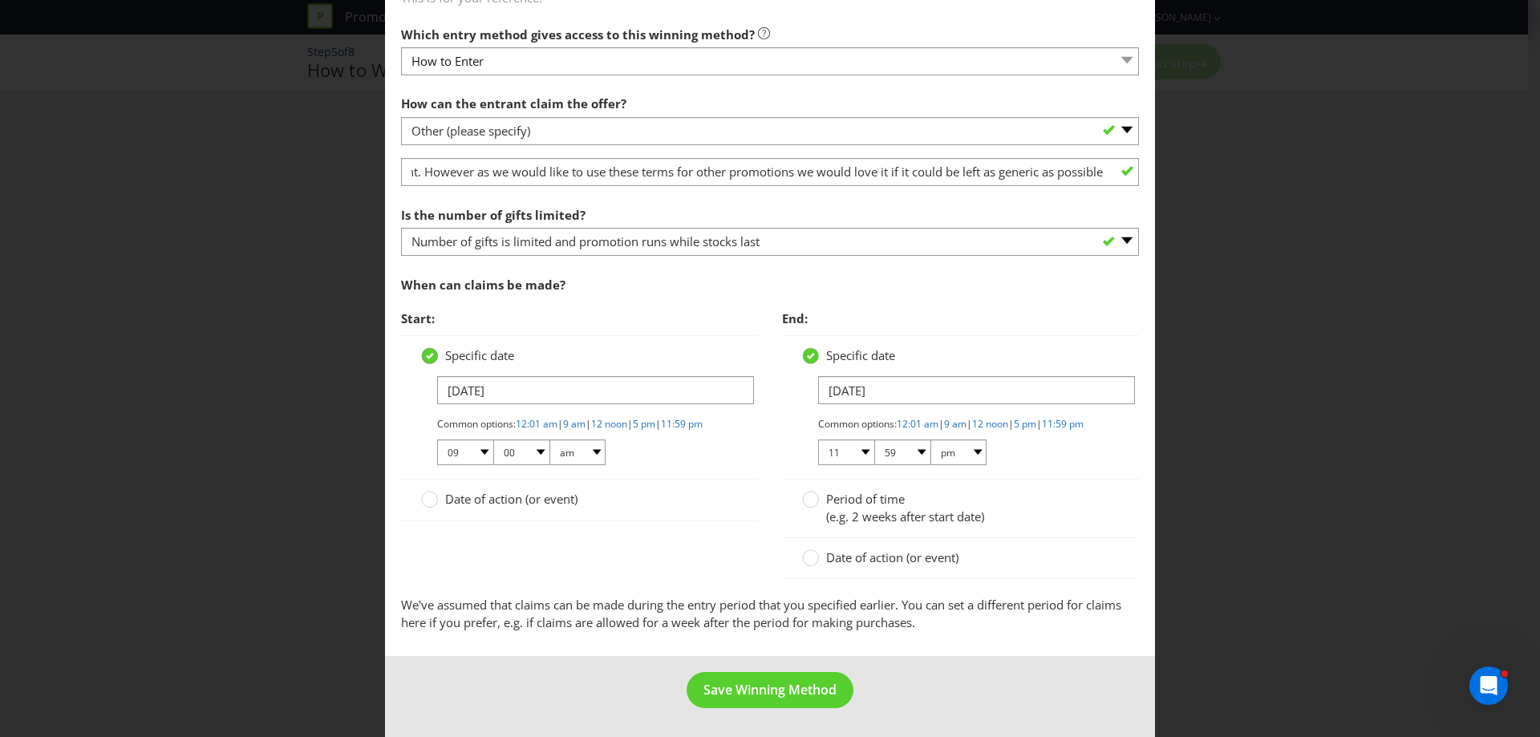
scroll to position [0, 0]
click at [426, 353] on icon at bounding box center [430, 356] width 8 height 6
click at [0, 0] on input "Specific date" at bounding box center [0, 0] width 0 height 0
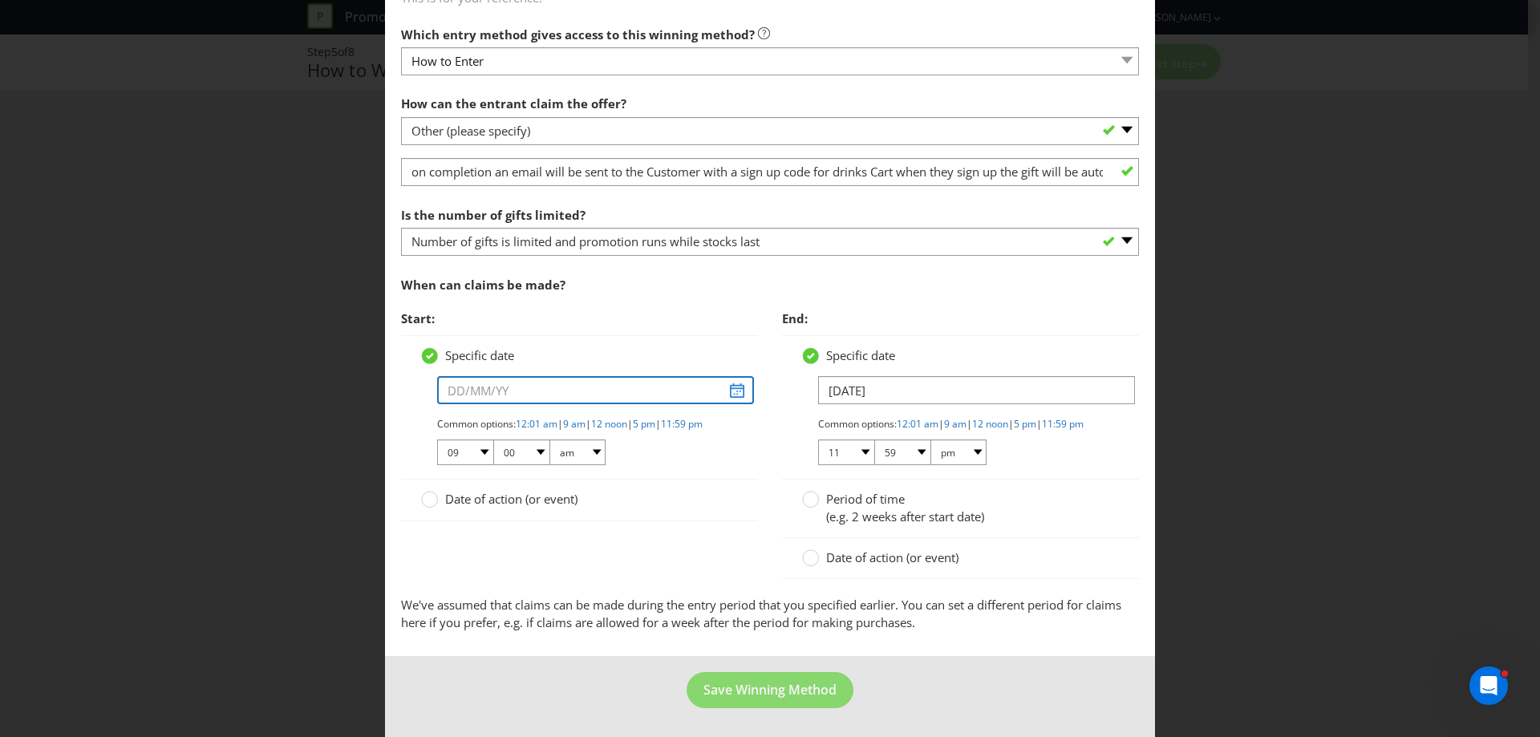
click at [726, 378] on input "text" at bounding box center [595, 390] width 317 height 28
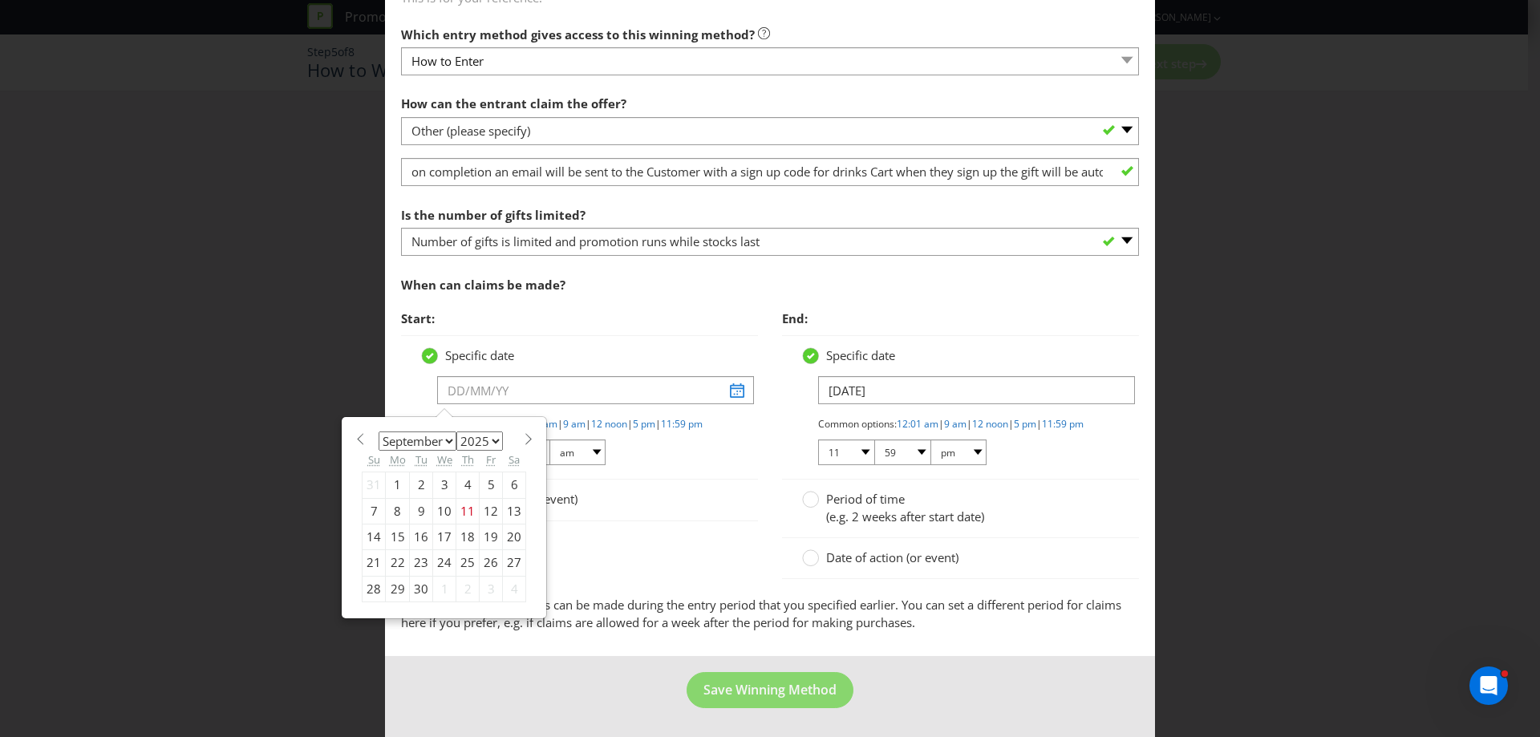
click at [523, 433] on span at bounding box center [528, 439] width 12 height 12
select select "9"
click at [375, 501] on div "5" at bounding box center [373, 511] width 23 height 26
type input "[DATE]"
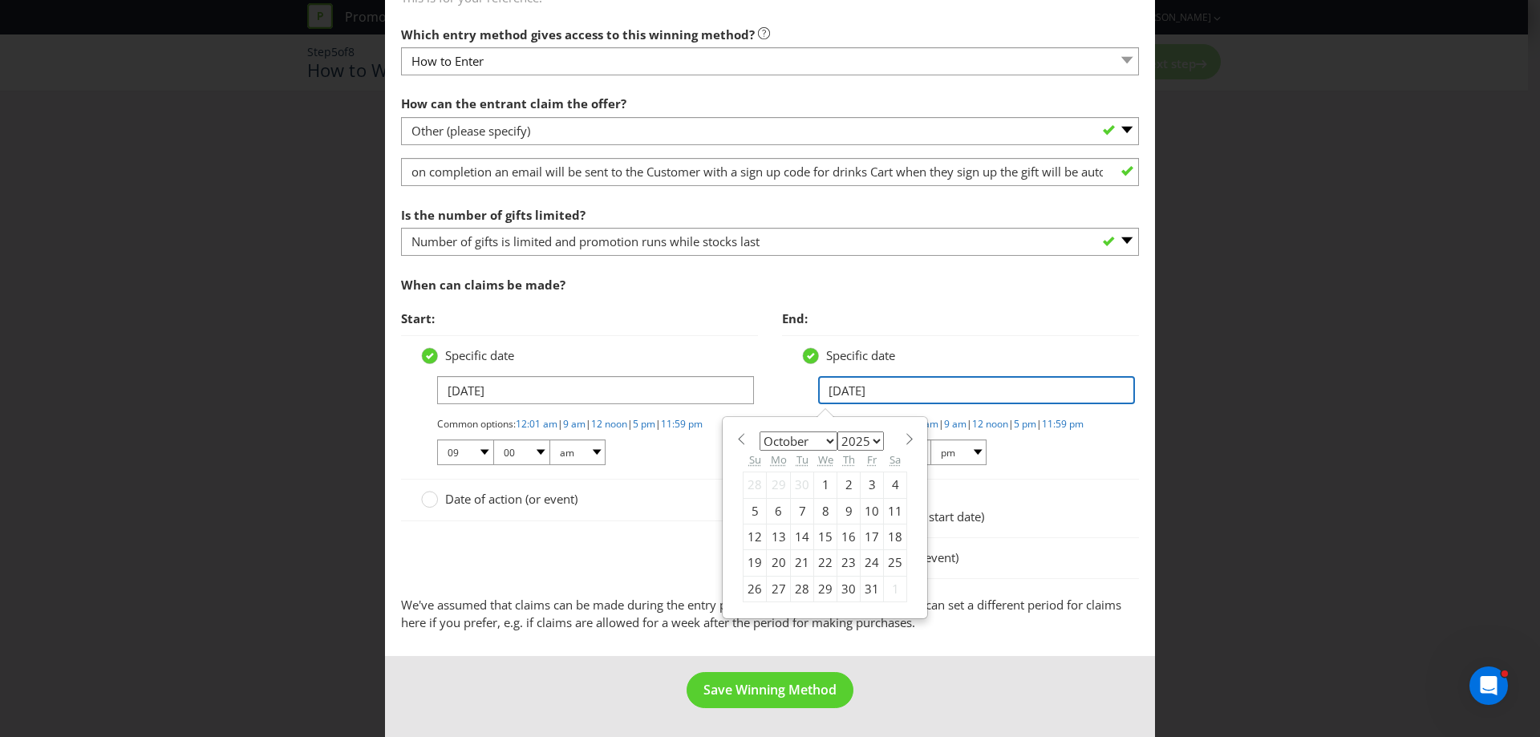
click at [971, 383] on input "[DATE]" at bounding box center [976, 390] width 317 height 28
click at [751, 576] on div "26" at bounding box center [754, 589] width 23 height 26
type input "[DATE]"
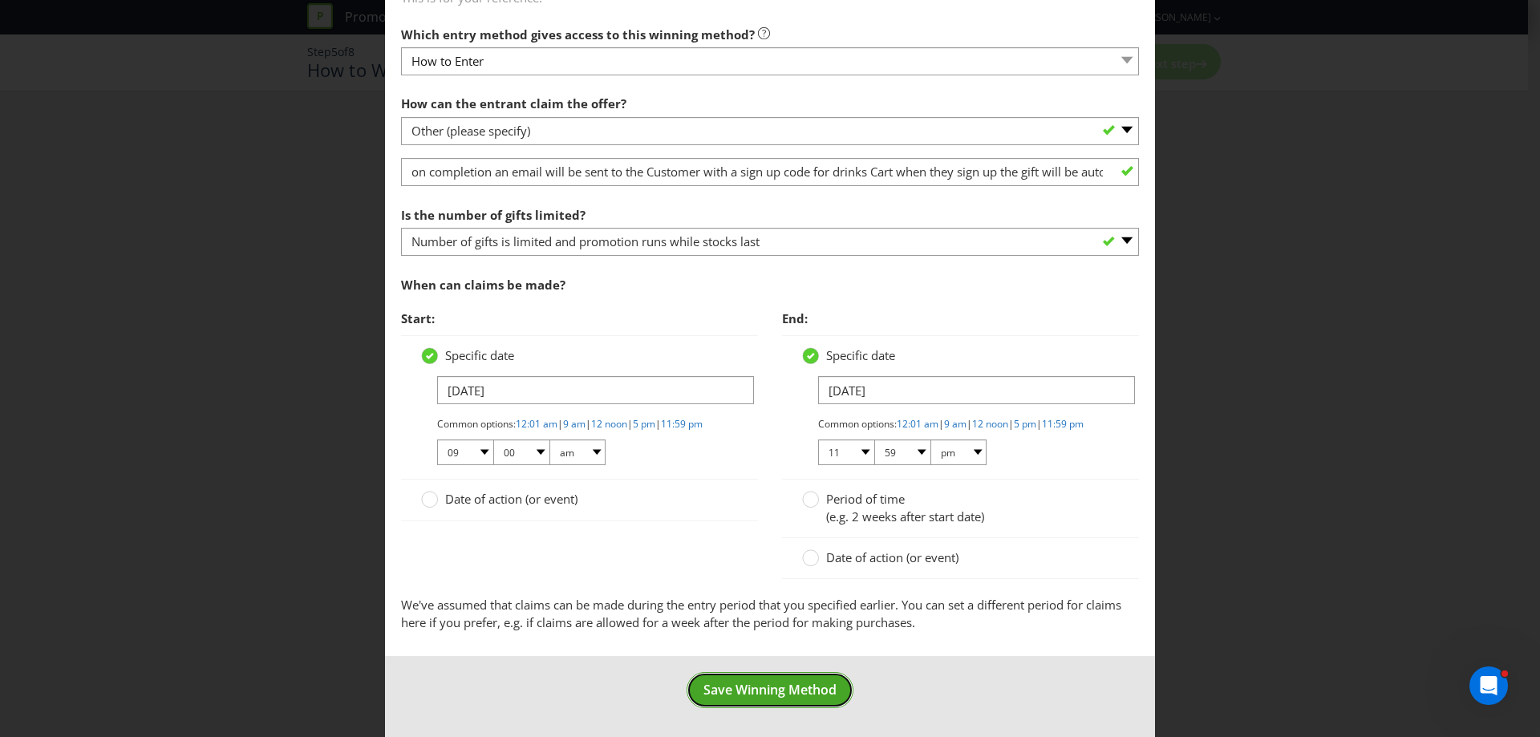
click at [778, 681] on span "Save Winning Method" at bounding box center [769, 690] width 133 height 18
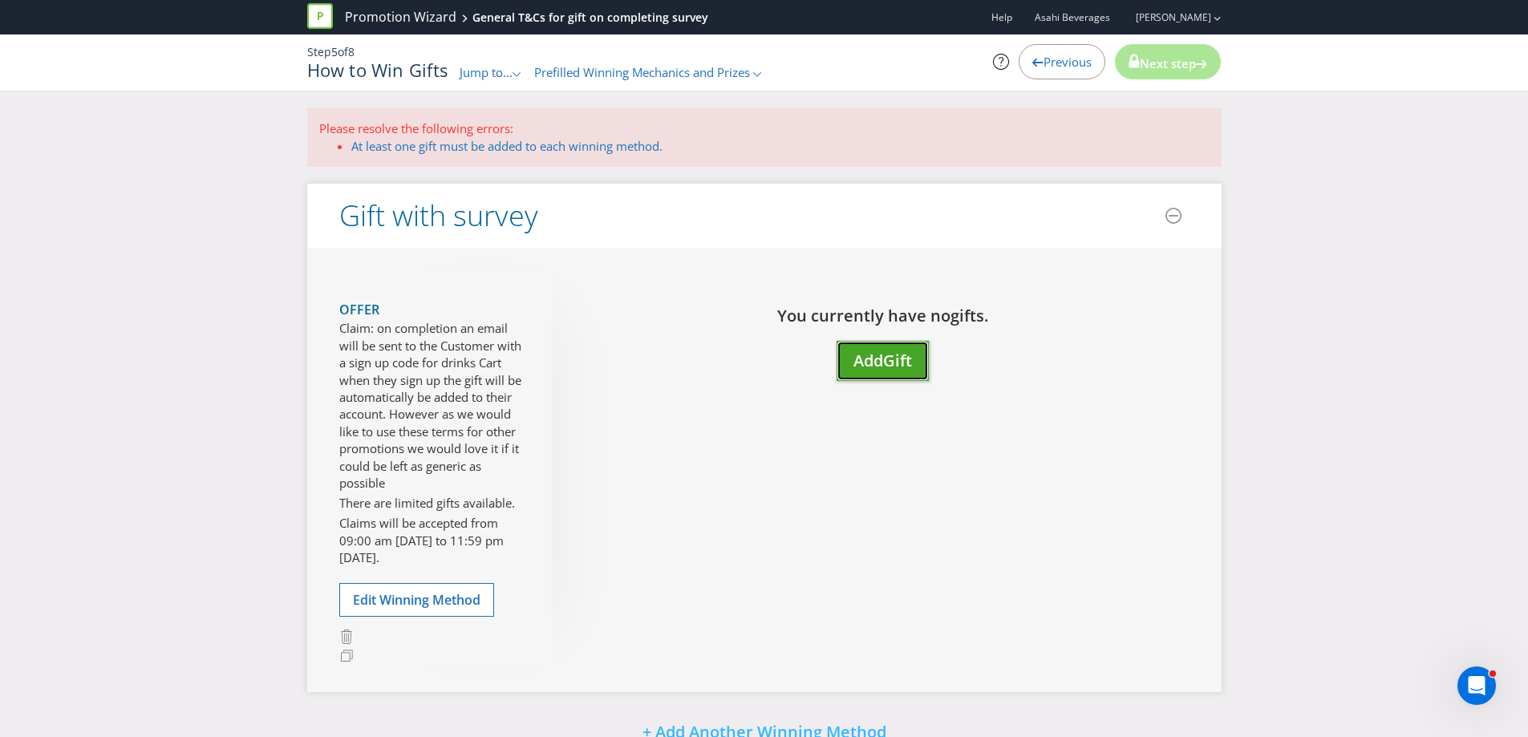
click at [876, 355] on span "Add" at bounding box center [868, 361] width 30 height 22
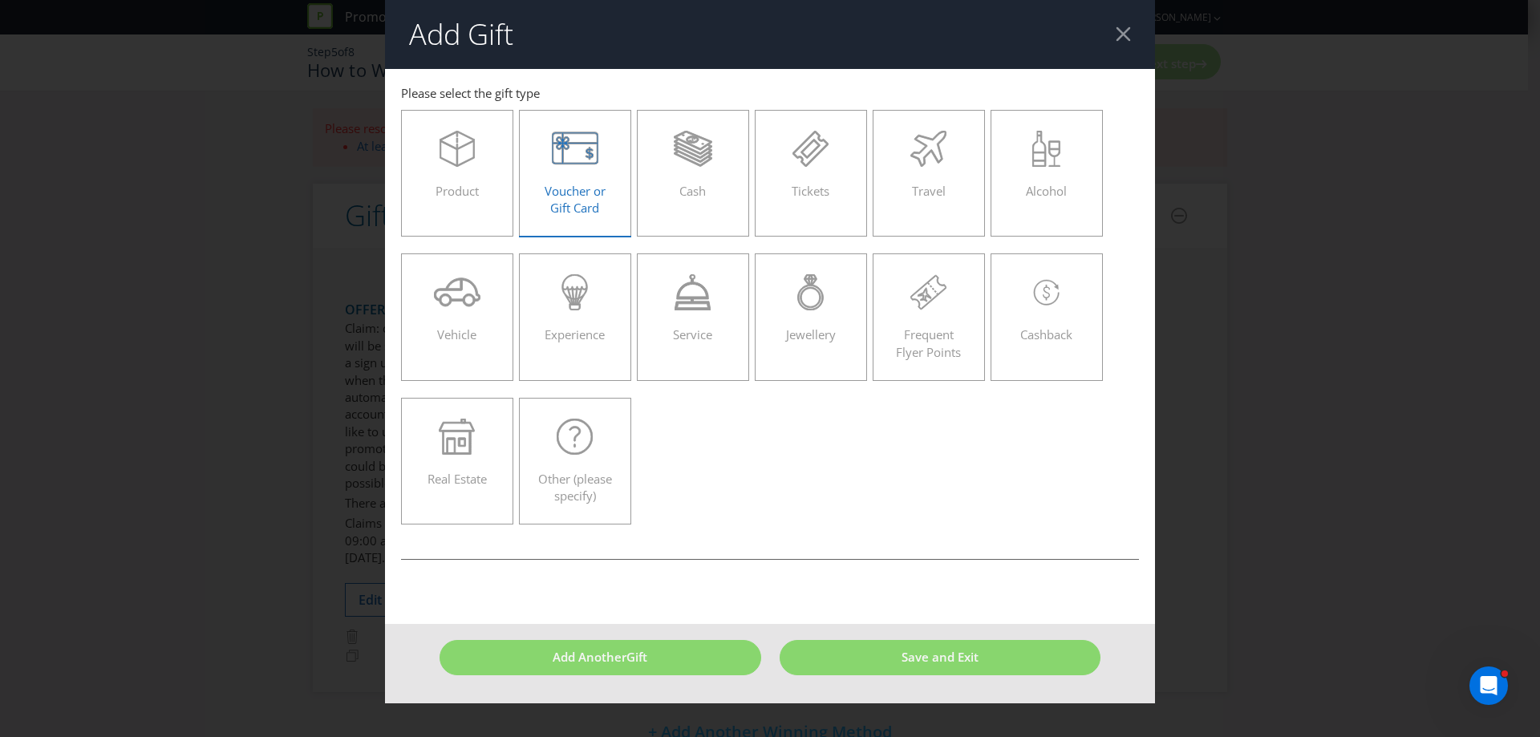
click at [531, 217] on label "Voucher or Gift Card" at bounding box center [575, 173] width 112 height 127
click at [0, 0] on input "Voucher or Gift Card" at bounding box center [0, 0] width 0 height 0
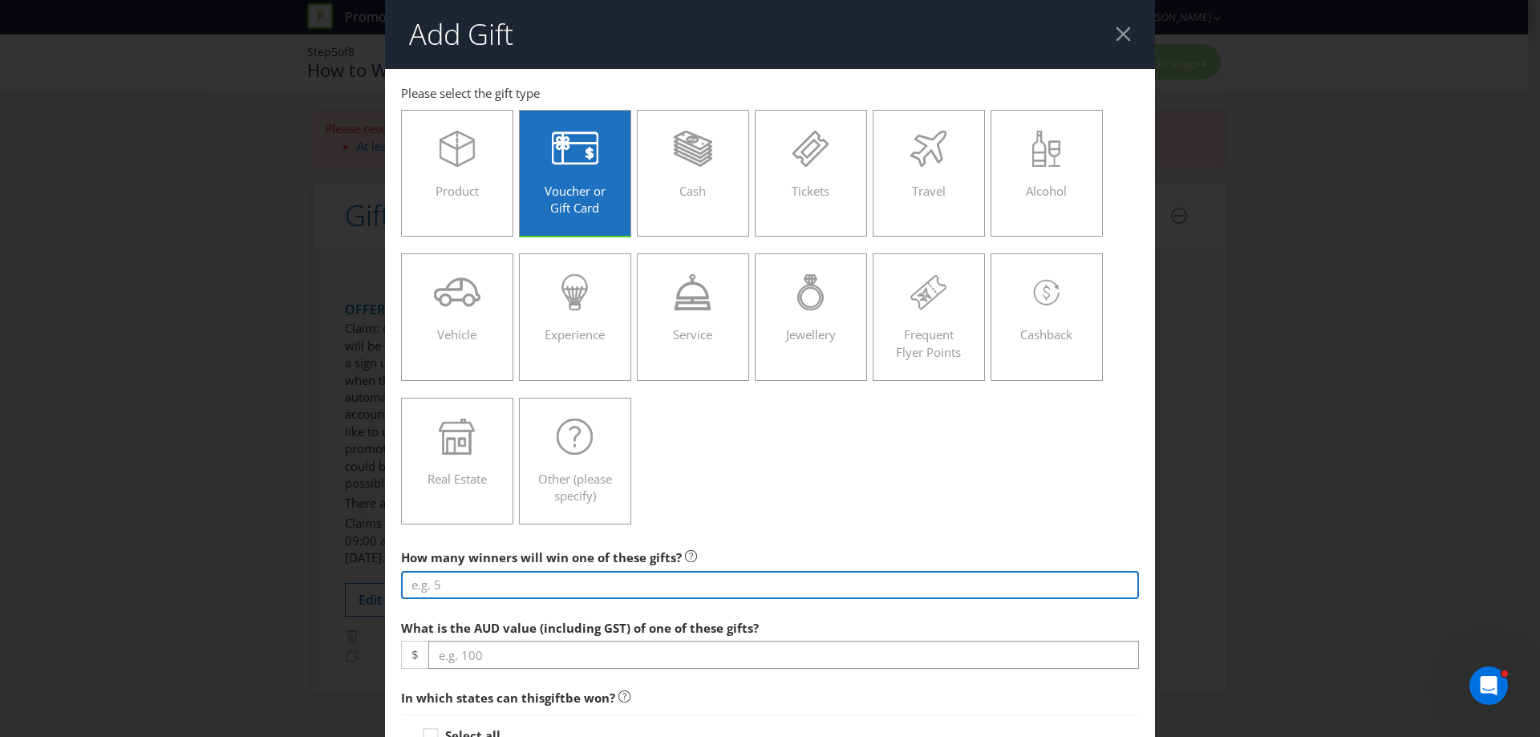
click at [475, 589] on input "number" at bounding box center [770, 585] width 738 height 28
type input "100"
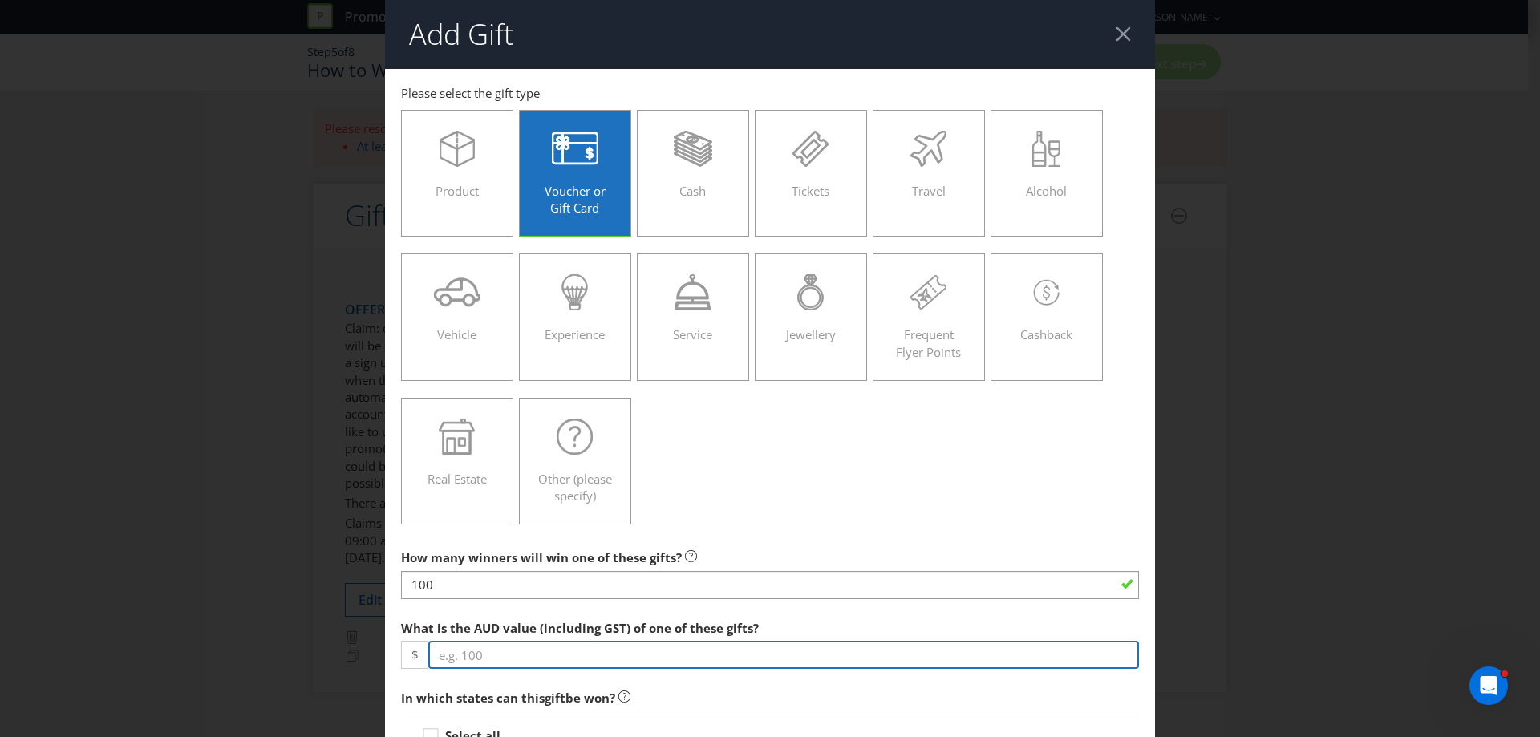
click at [451, 646] on input "number" at bounding box center [783, 655] width 711 height 28
type input "60"
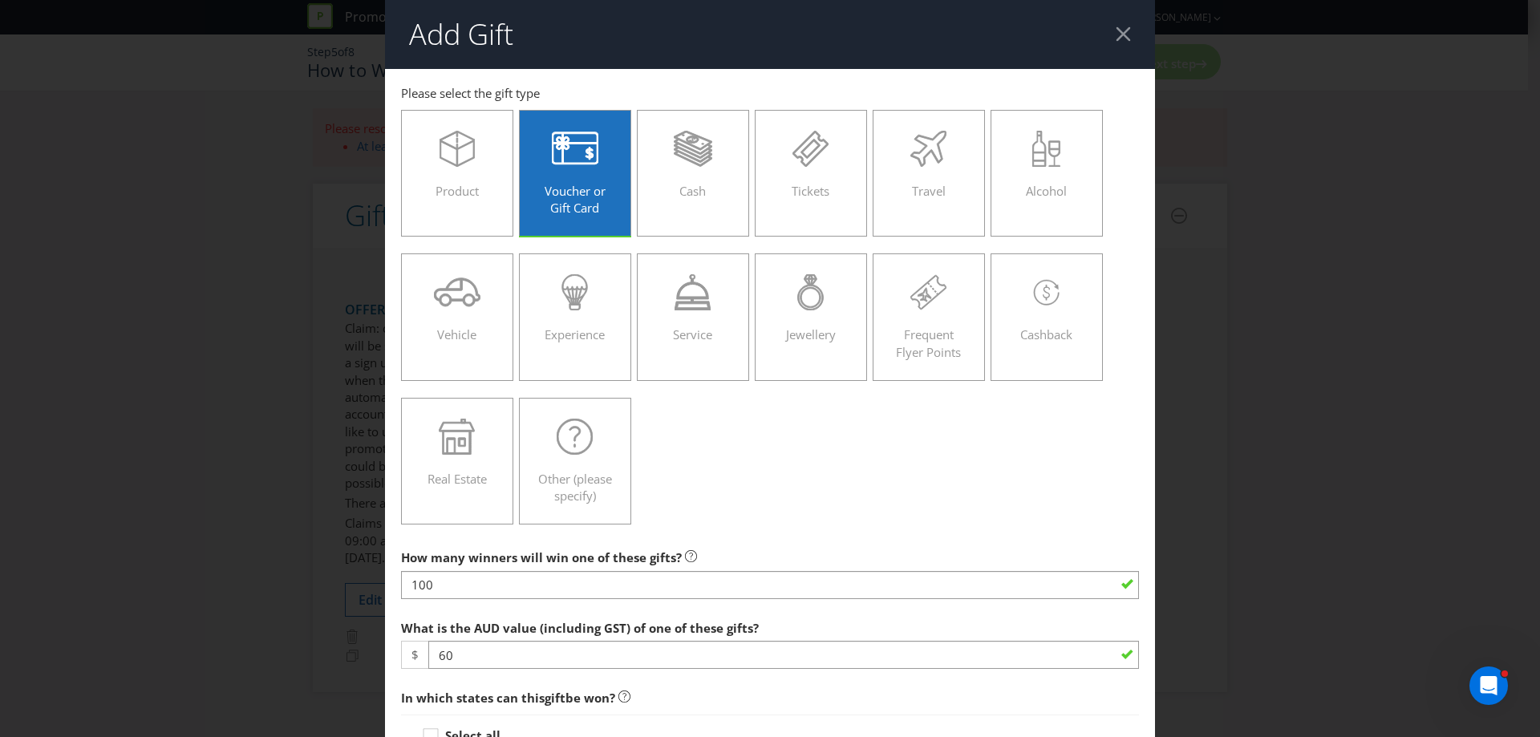
click at [761, 612] on div "What is the AUD value (including GST) of one of these gifts? $ 60" at bounding box center [770, 641] width 738 height 58
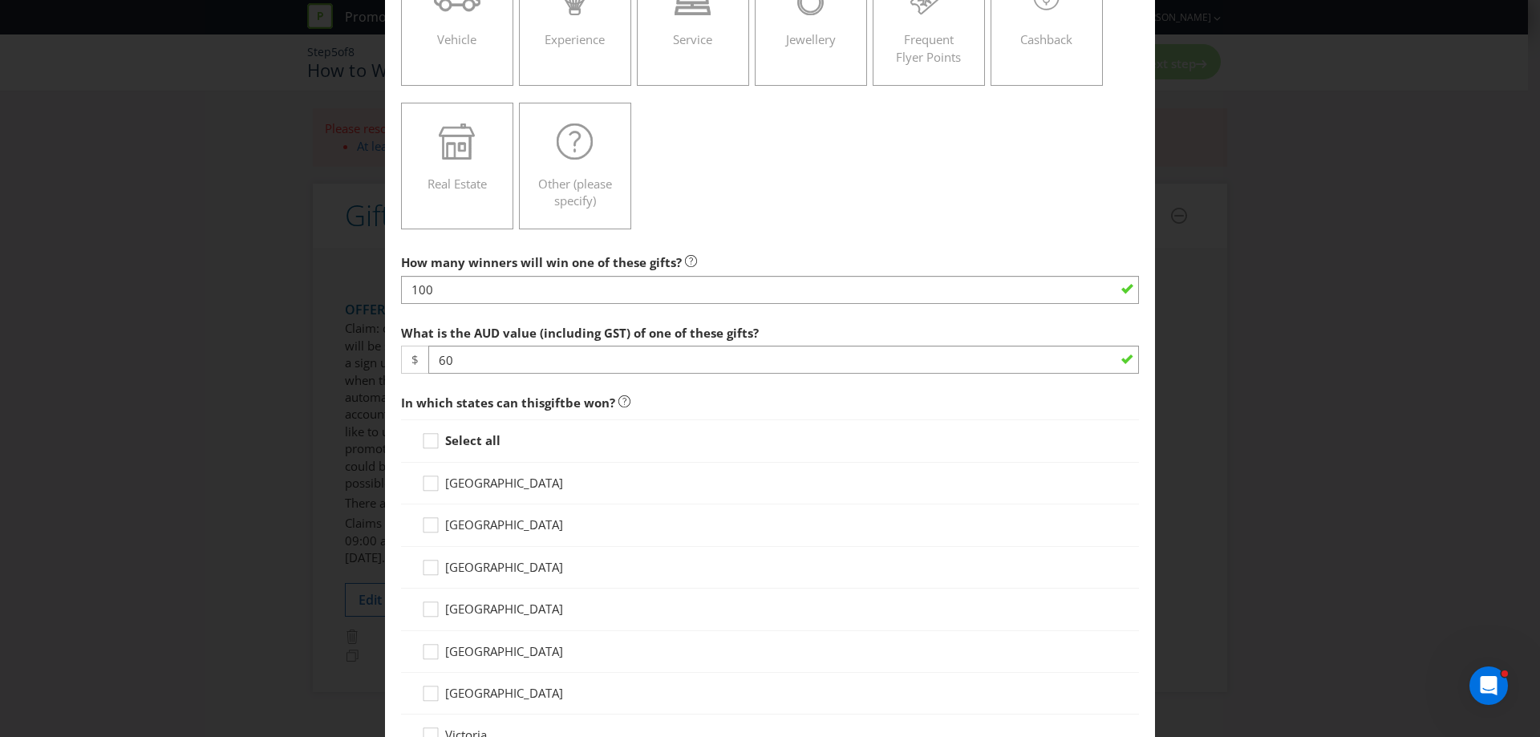
scroll to position [321, 0]
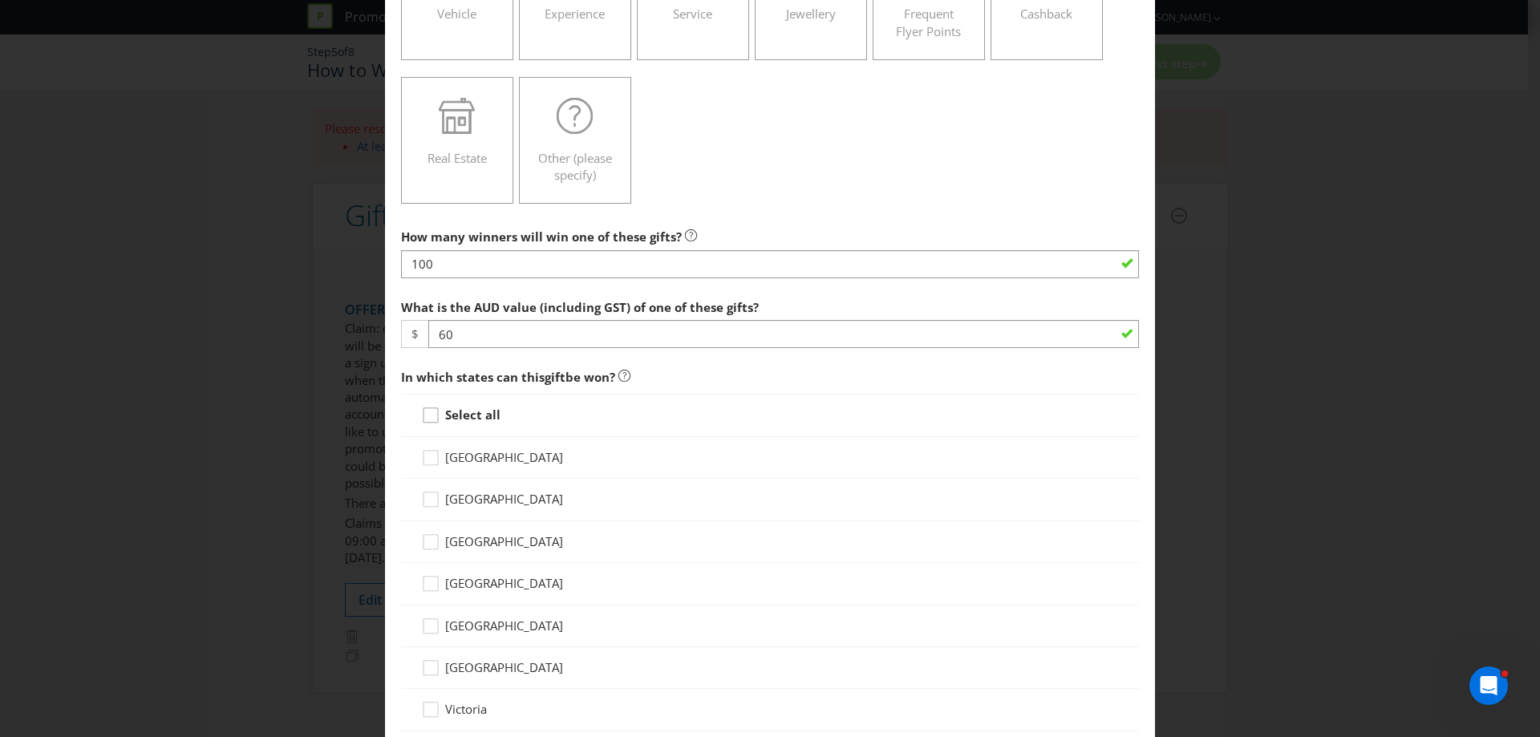
click at [429, 413] on div at bounding box center [431, 410] width 8 height 8
click at [0, 0] on input "Select all" at bounding box center [0, 0] width 0 height 0
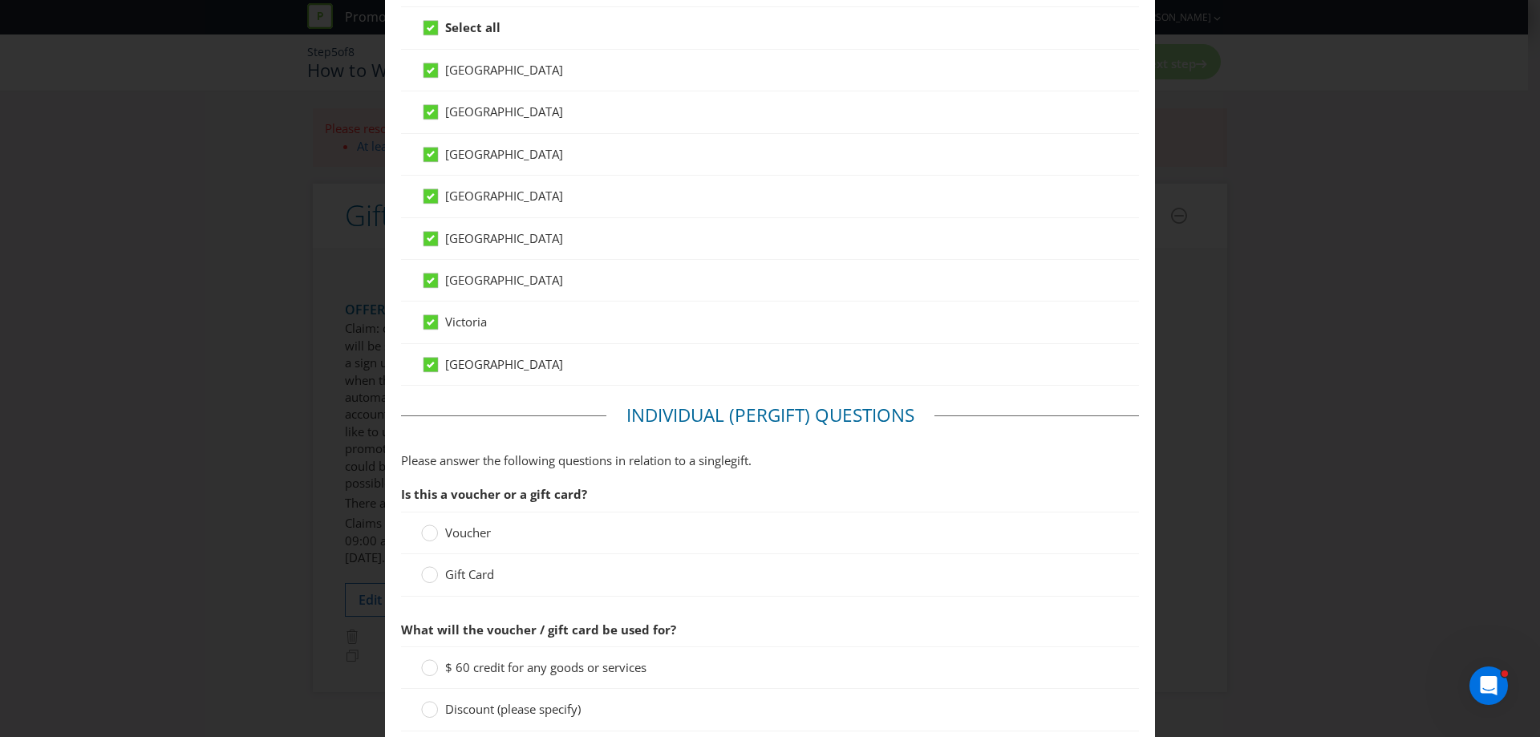
scroll to position [722, 0]
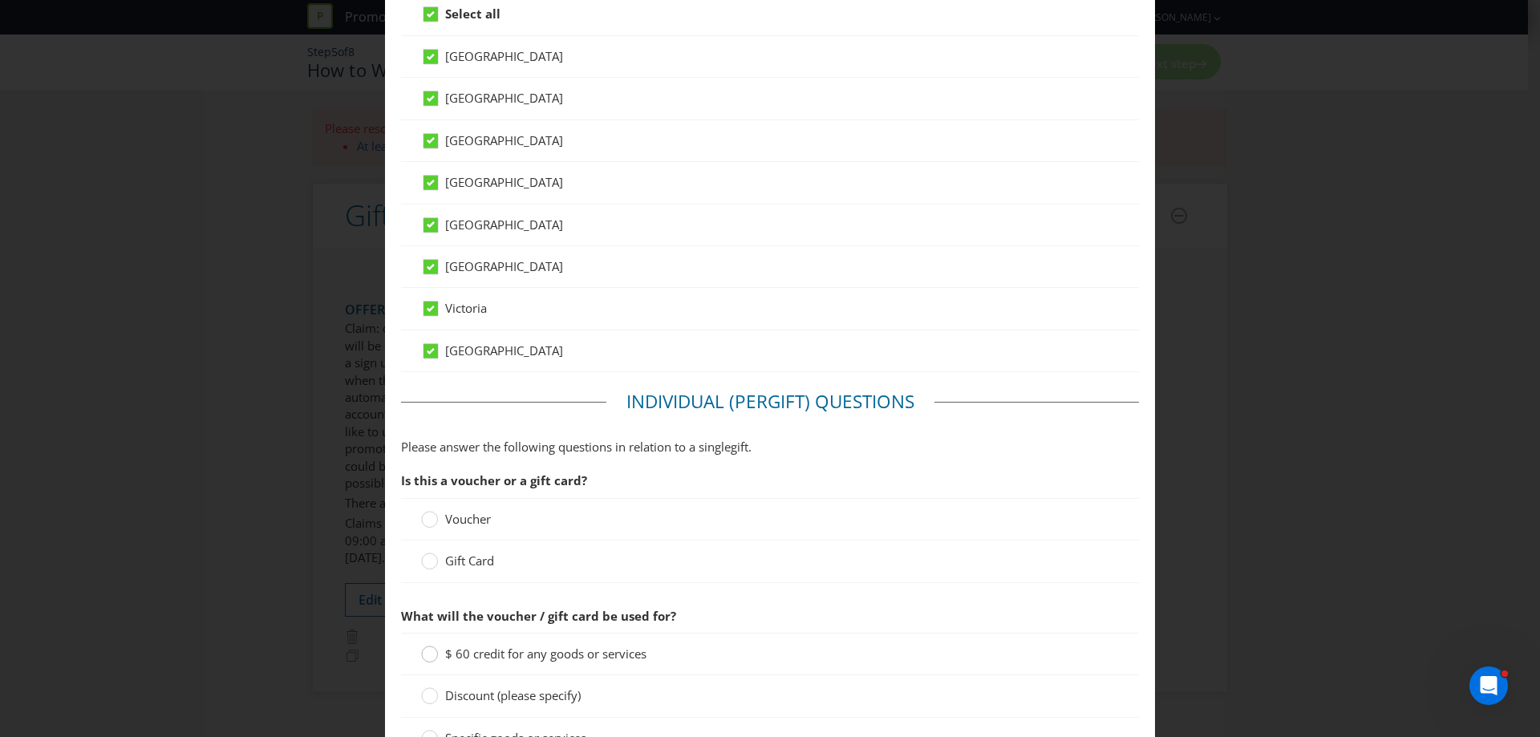
click at [424, 654] on circle at bounding box center [430, 654] width 16 height 16
click at [0, 0] on input "$ 60 credit for any goods or services" at bounding box center [0, 0] width 0 height 0
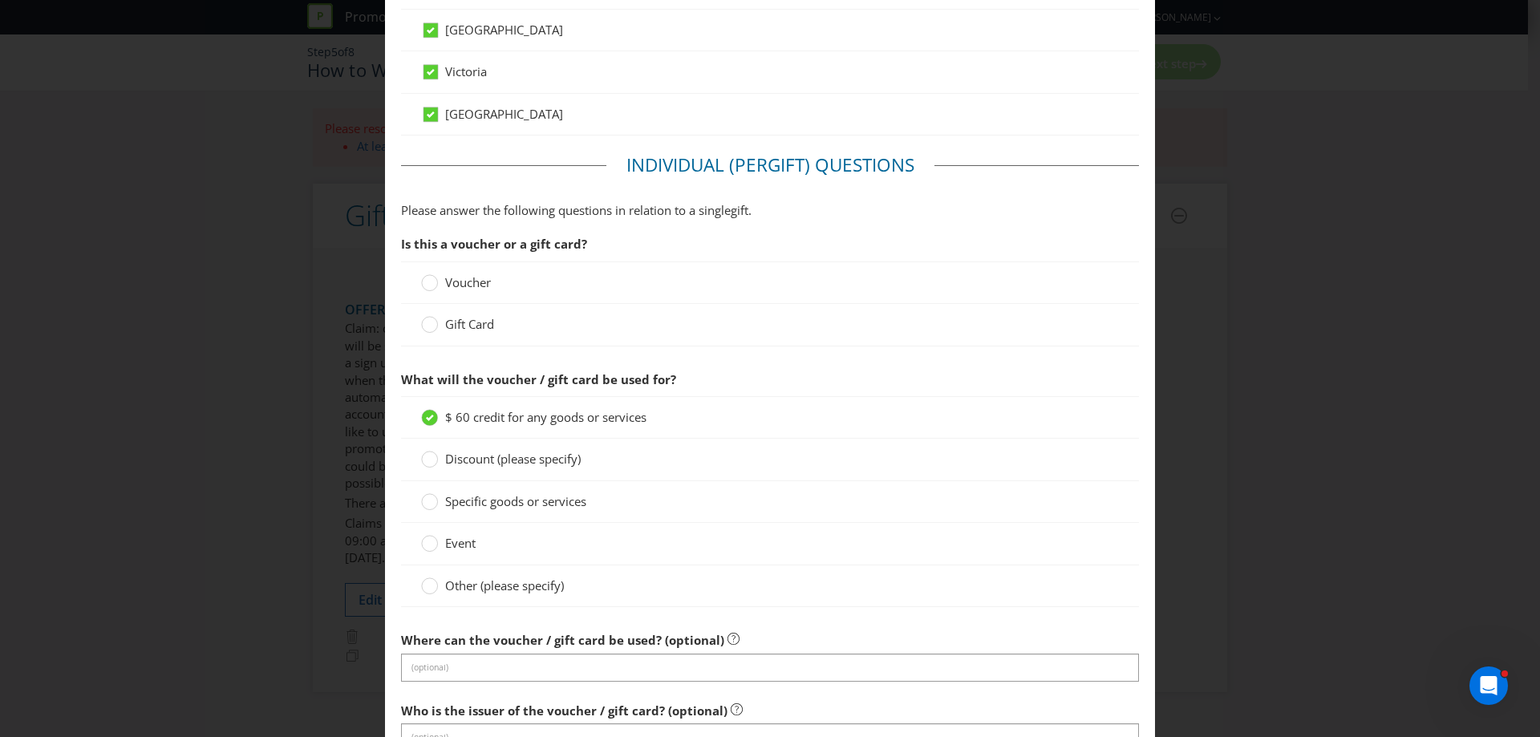
scroll to position [1043, 0]
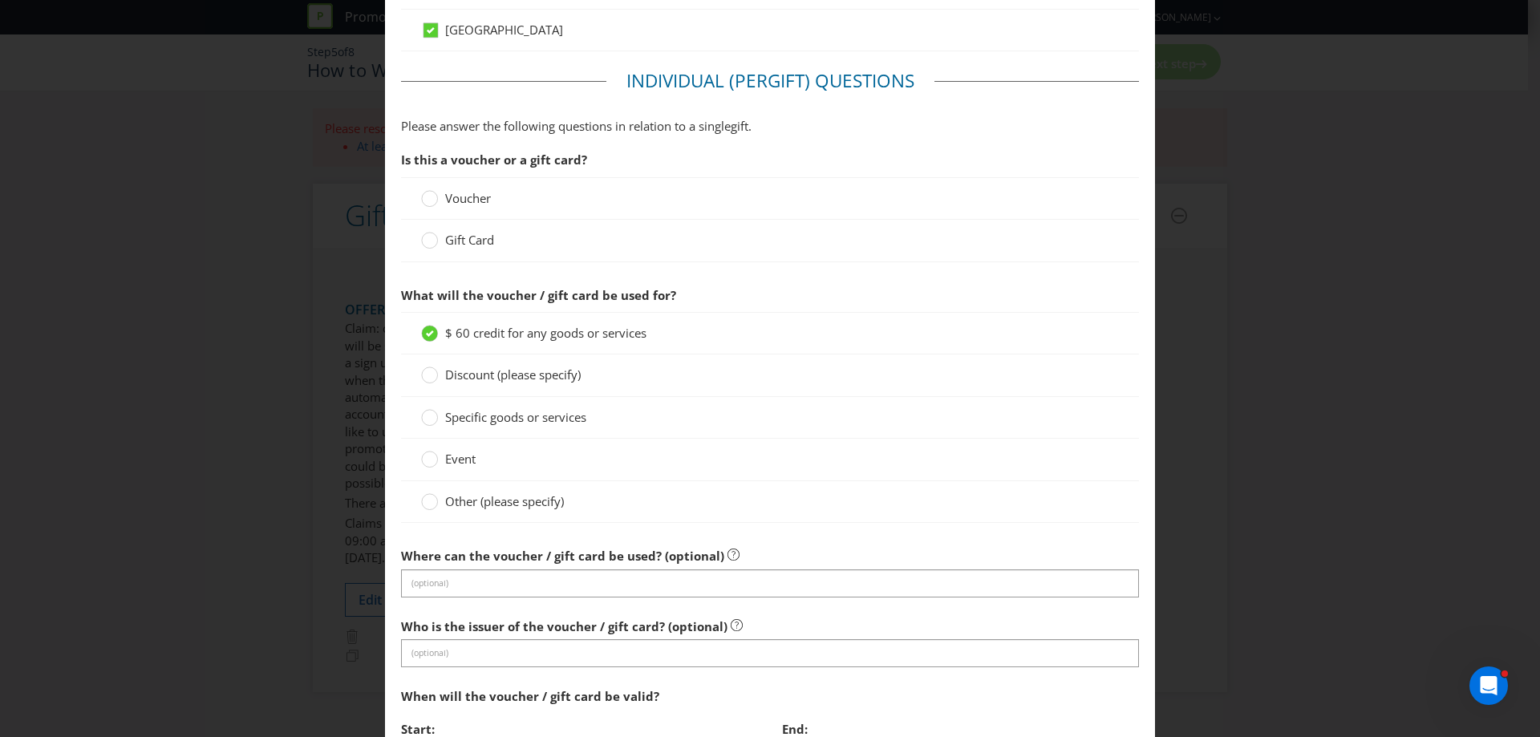
drag, startPoint x: 430, startPoint y: 194, endPoint x: 468, endPoint y: 258, distance: 74.4
click at [430, 196] on div at bounding box center [430, 193] width 8 height 8
click at [0, 0] on input "Voucher" at bounding box center [0, 0] width 0 height 0
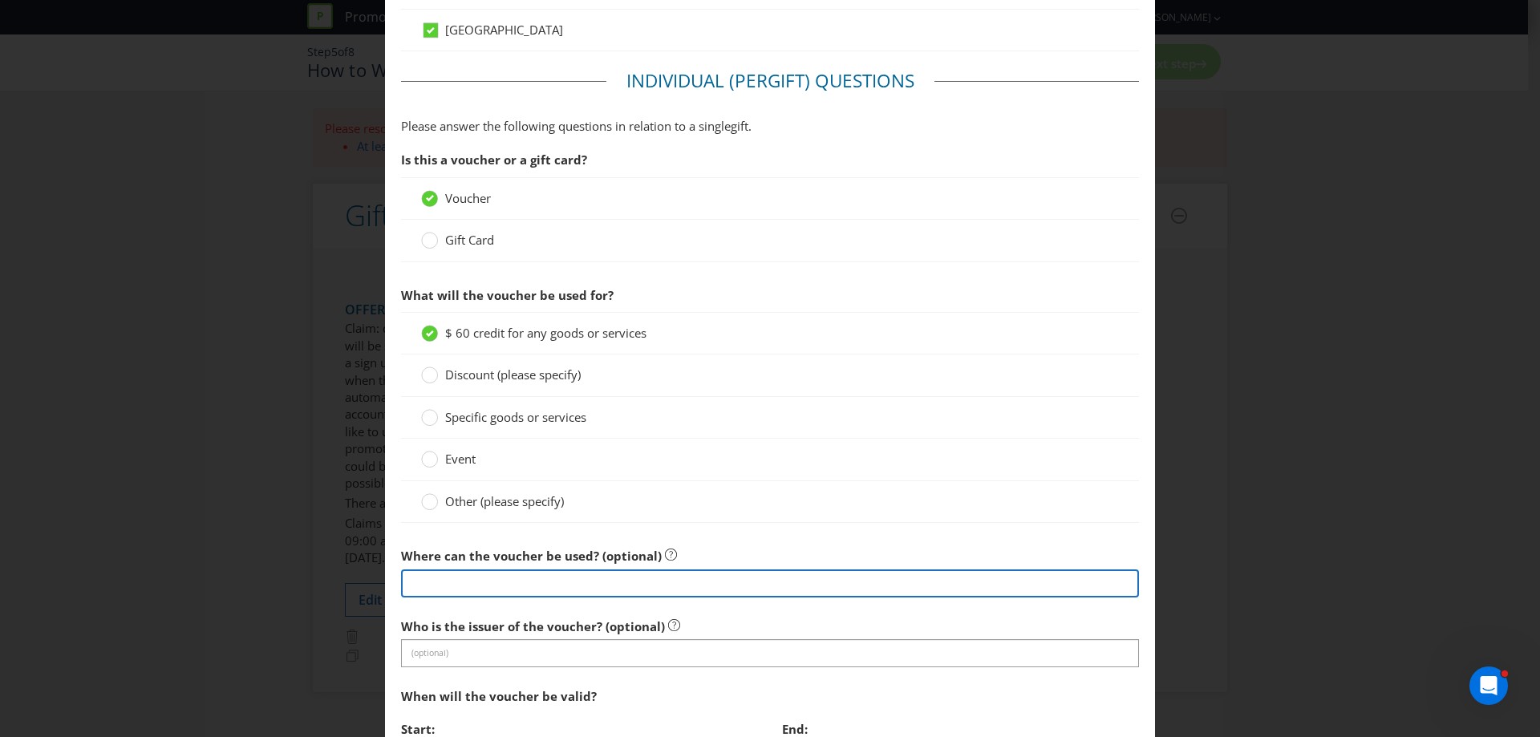
click at [516, 579] on input "text" at bounding box center [770, 583] width 738 height 28
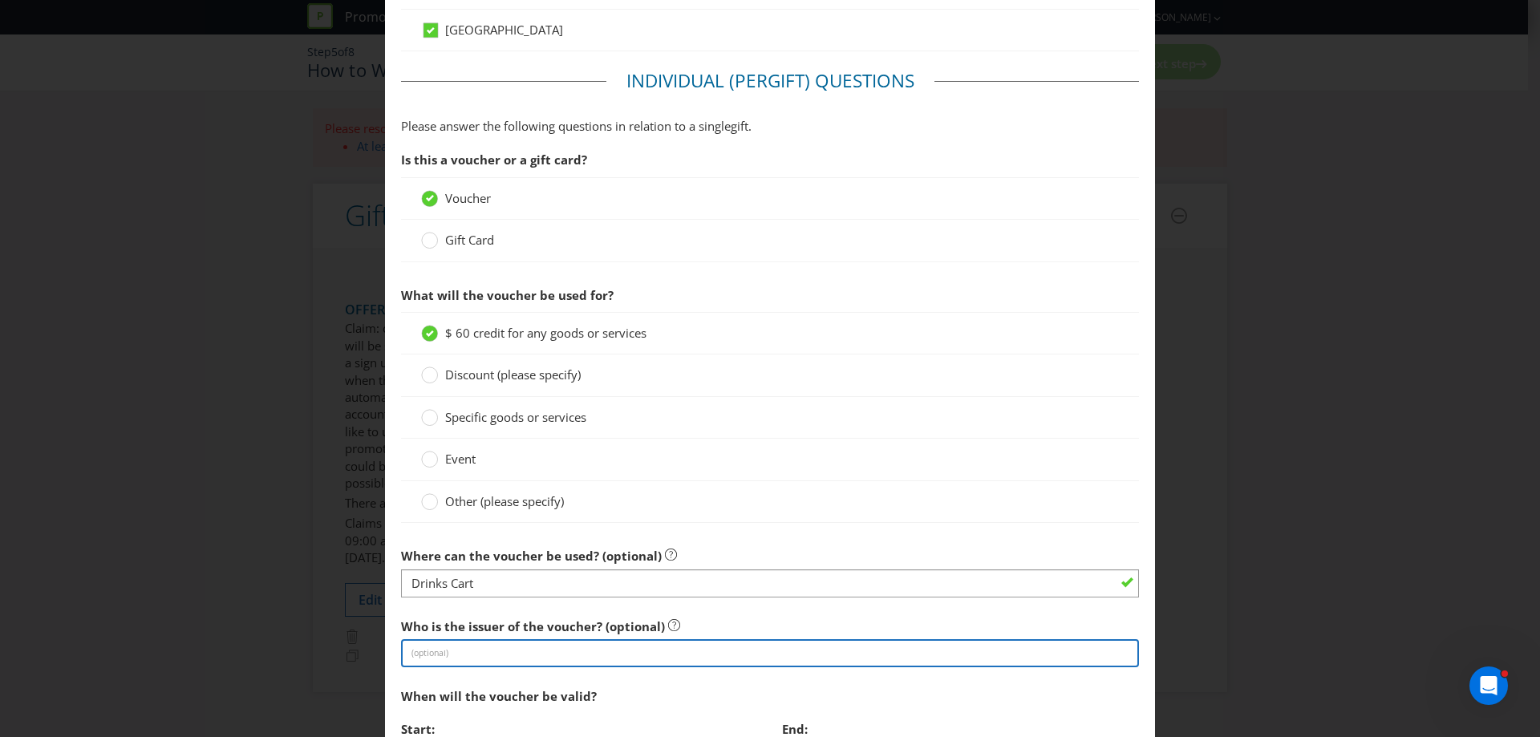
click at [510, 647] on input "text" at bounding box center [770, 653] width 738 height 28
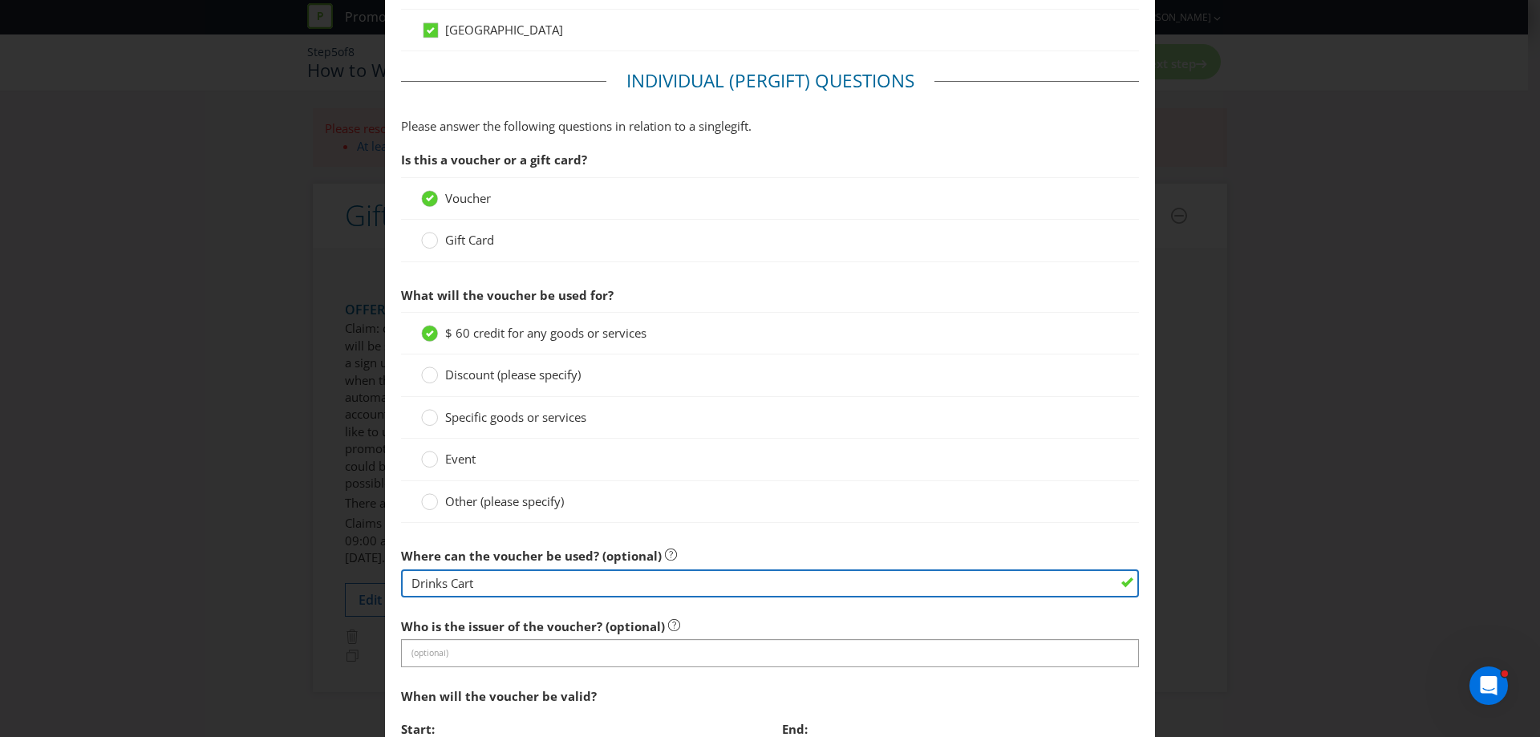
click at [514, 589] on input "Drinks Cart" at bounding box center [770, 583] width 738 height 28
paste input "[URL][DOMAIN_NAME]"
type input "Drinks Cart - [URL][DOMAIN_NAME]"
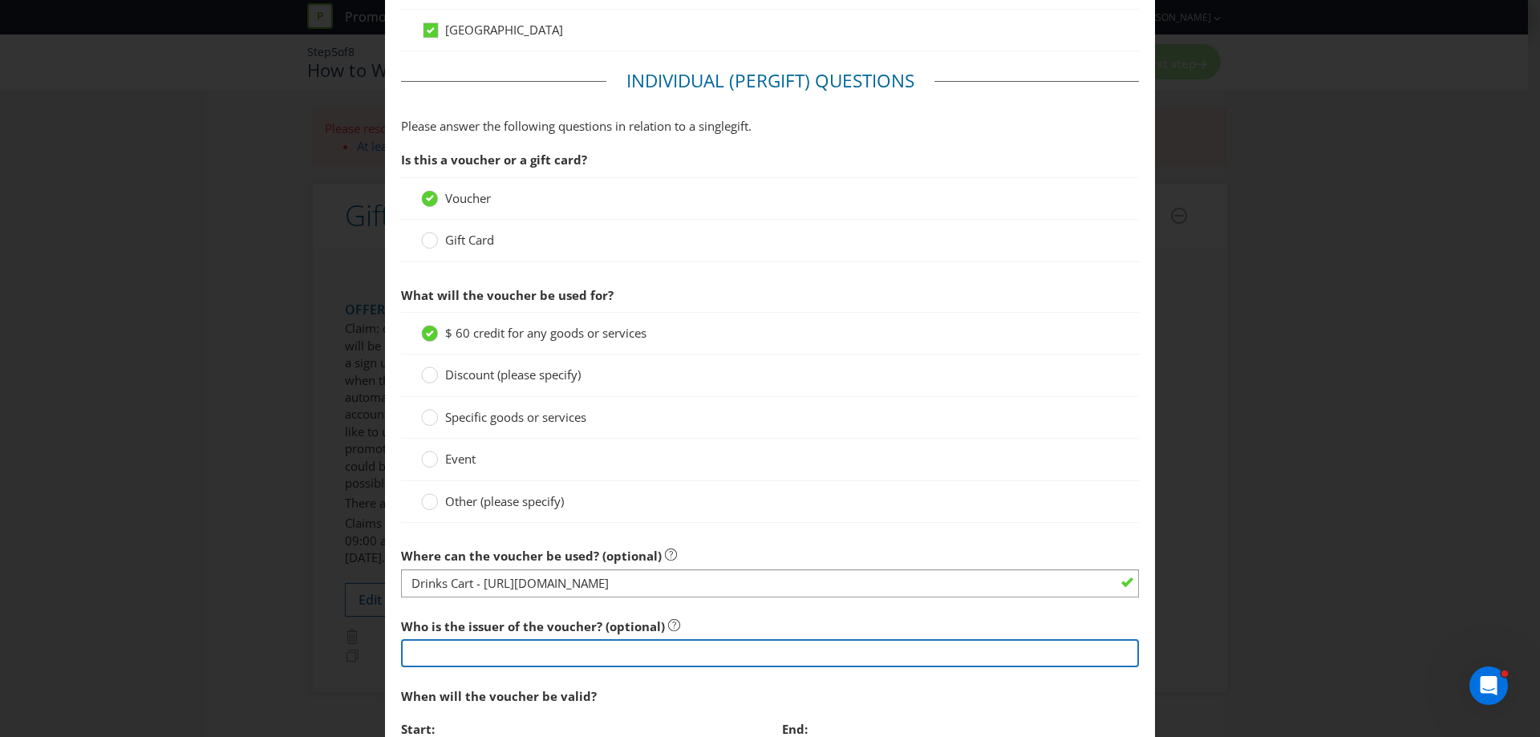
click at [569, 662] on input "text" at bounding box center [770, 653] width 738 height 28
type input "d"
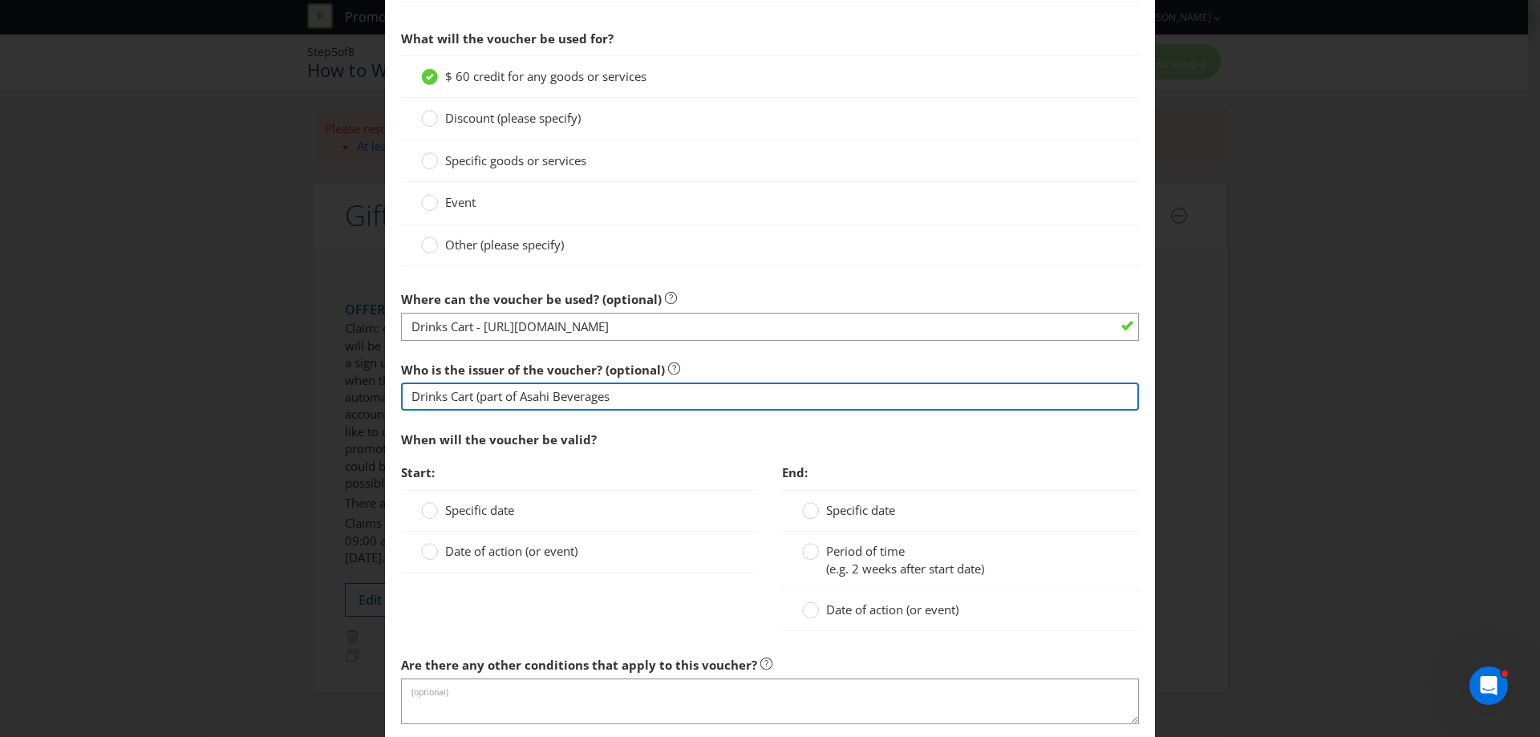
scroll to position [1363, 0]
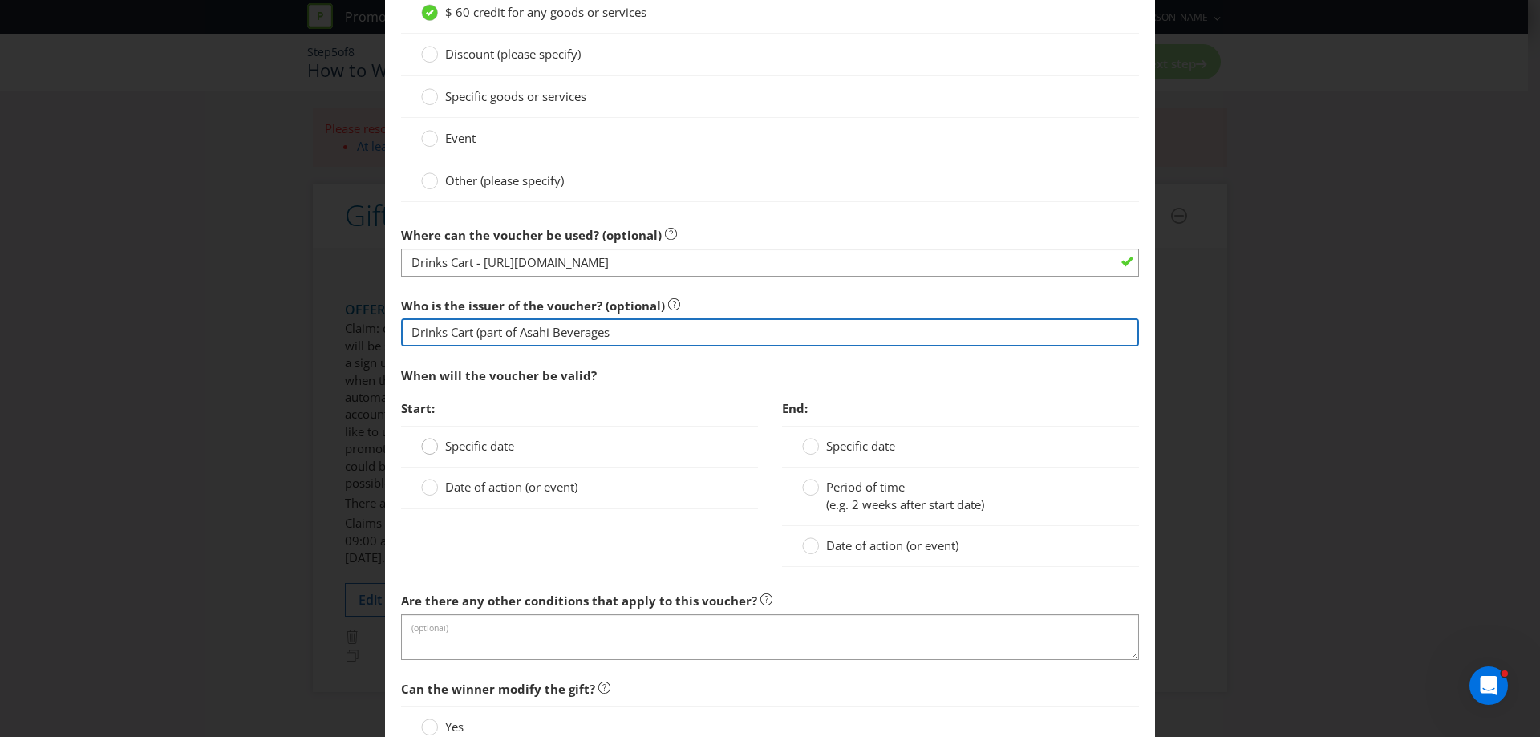
type input "Drinks Cart (part of Asahi Beverages"
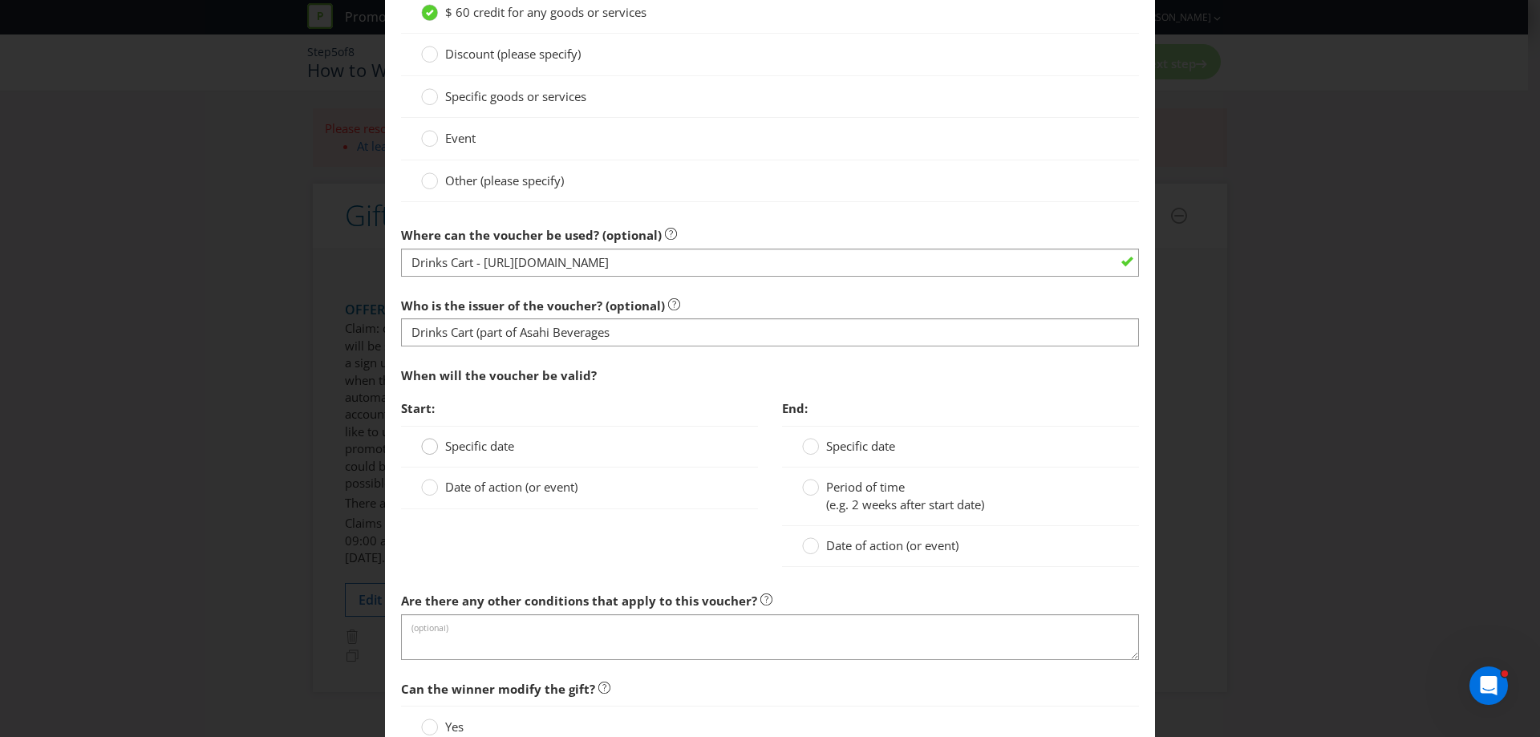
click at [421, 452] on icon at bounding box center [429, 446] width 17 height 17
click at [0, 0] on input "Specific date" at bounding box center [0, 0] width 0 height 0
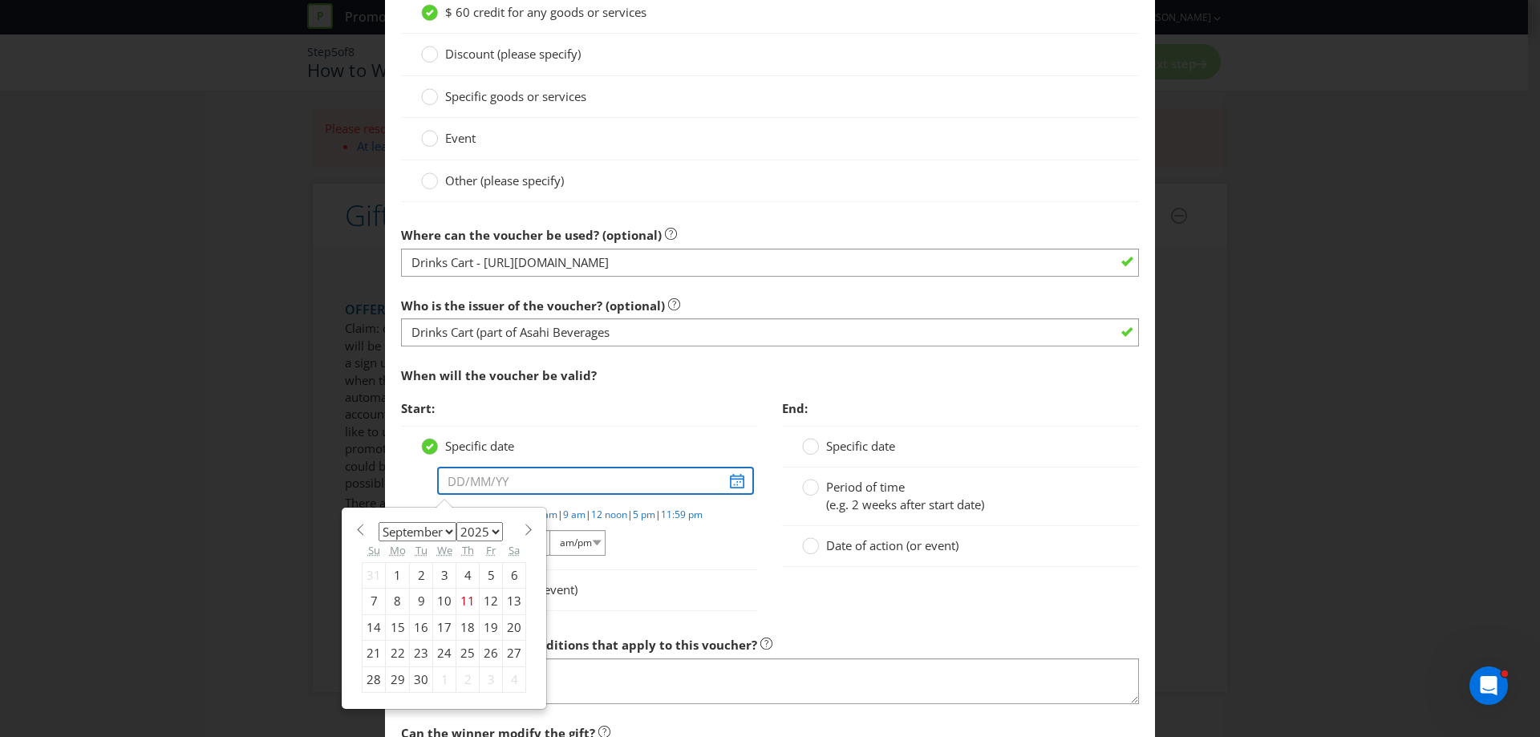
click at [732, 481] on input "text" at bounding box center [595, 481] width 317 height 28
click at [447, 528] on select "January February March April May June July August September October November De…" at bounding box center [418, 531] width 78 height 19
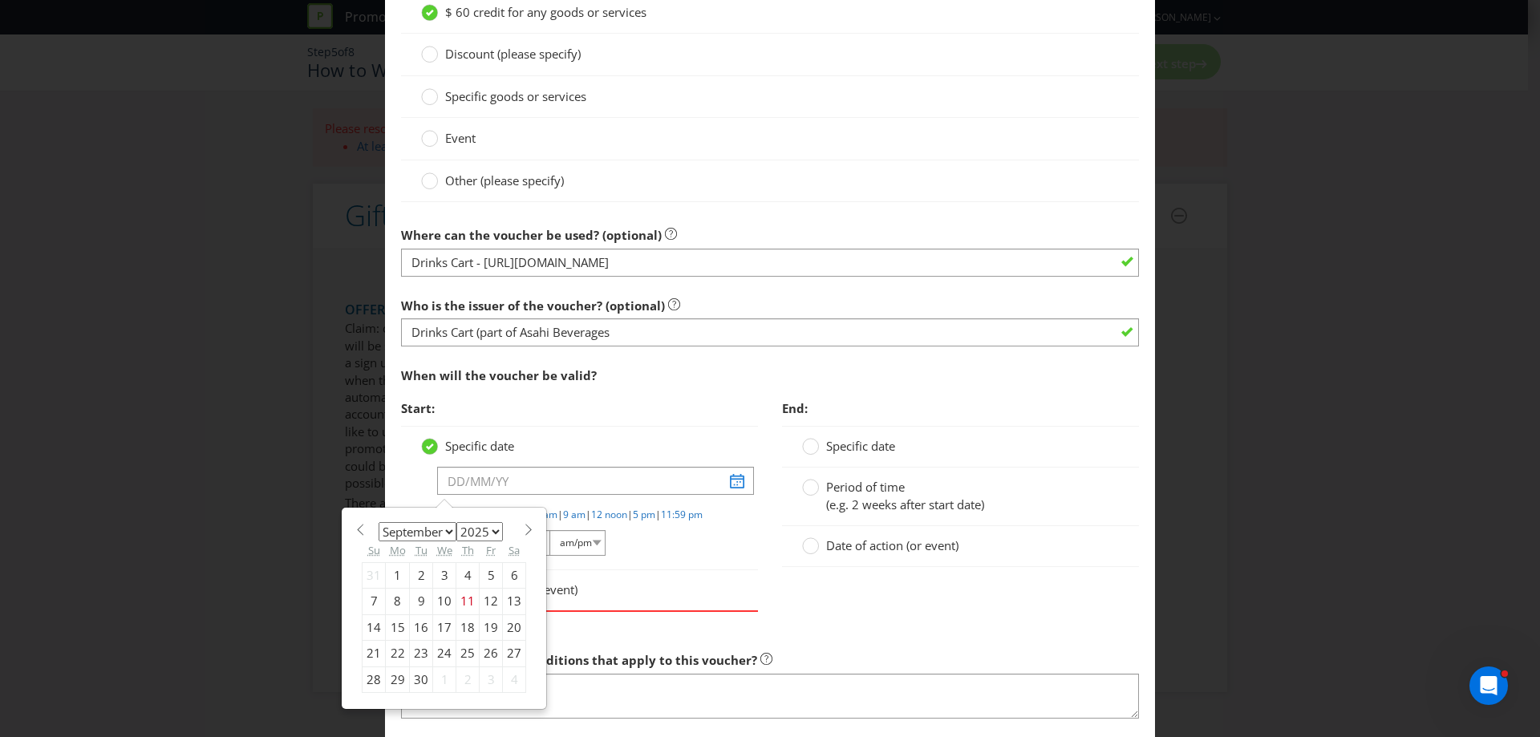
select select "9"
click at [379, 522] on select "January February March April May June July August September October November De…" at bounding box center [418, 531] width 78 height 19
click at [375, 602] on div "5" at bounding box center [373, 602] width 23 height 26
type input "[DATE]"
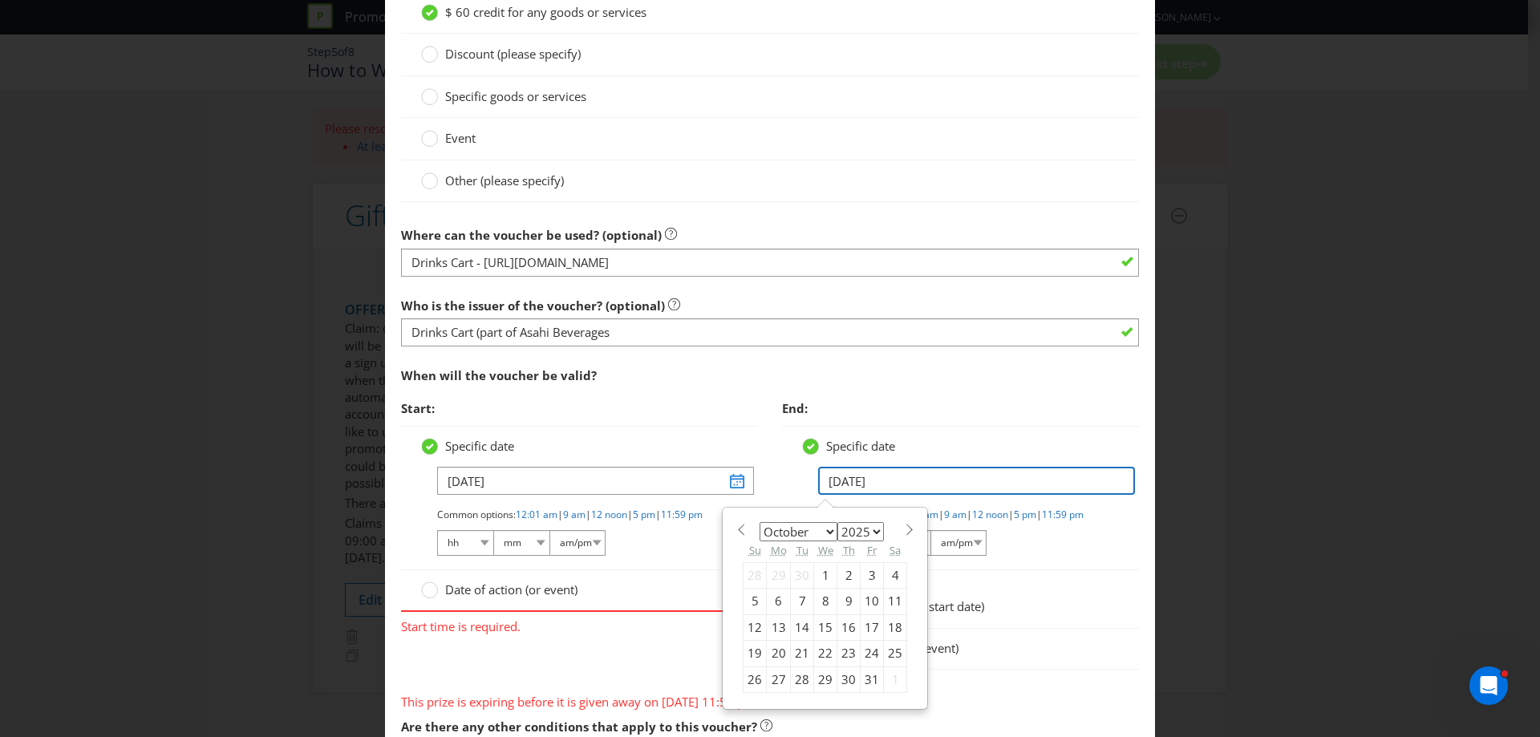
click at [958, 483] on input "[DATE]" at bounding box center [976, 481] width 317 height 28
click at [753, 688] on div "26" at bounding box center [754, 679] width 23 height 26
type input "[DATE]"
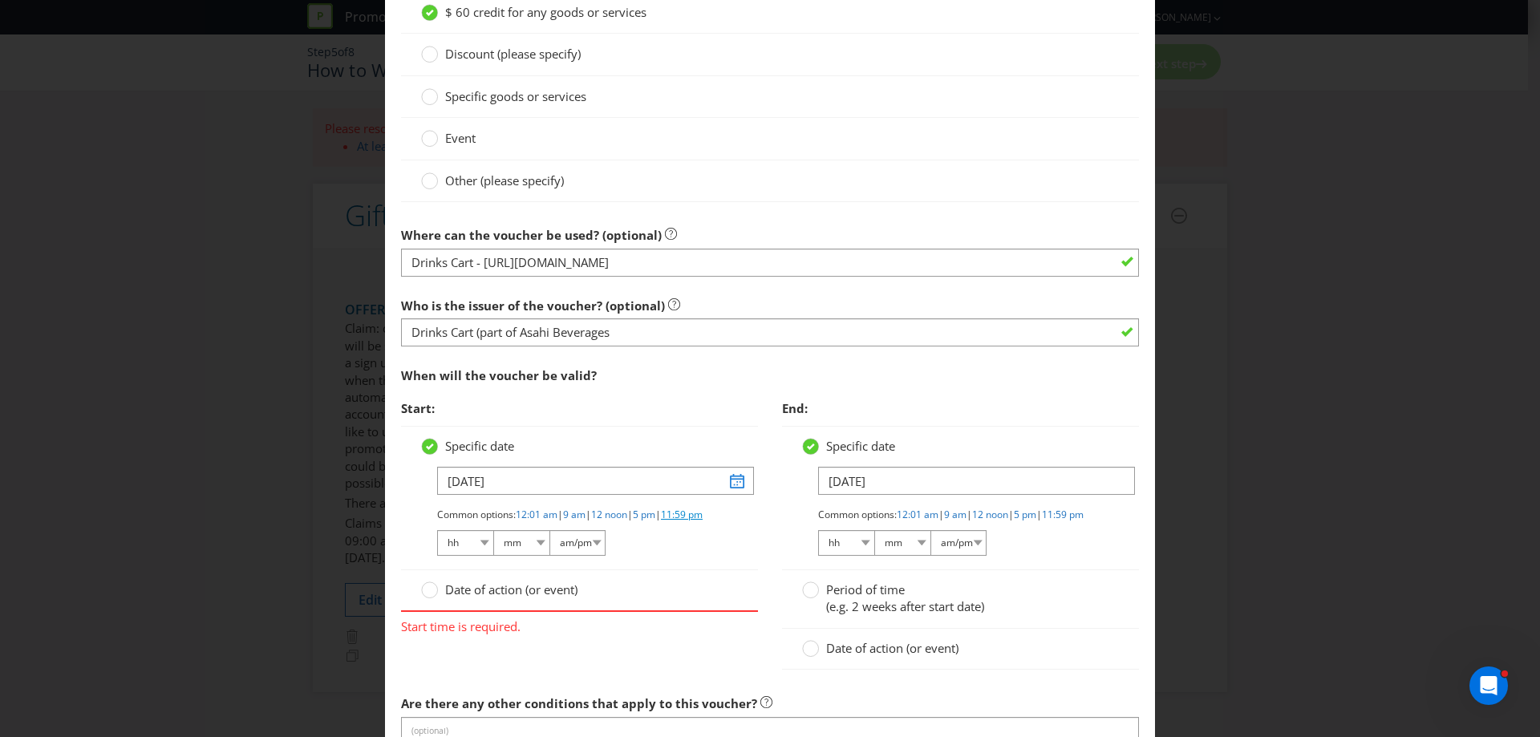
click at [661, 521] on link "11:59 pm" at bounding box center [682, 515] width 42 height 14
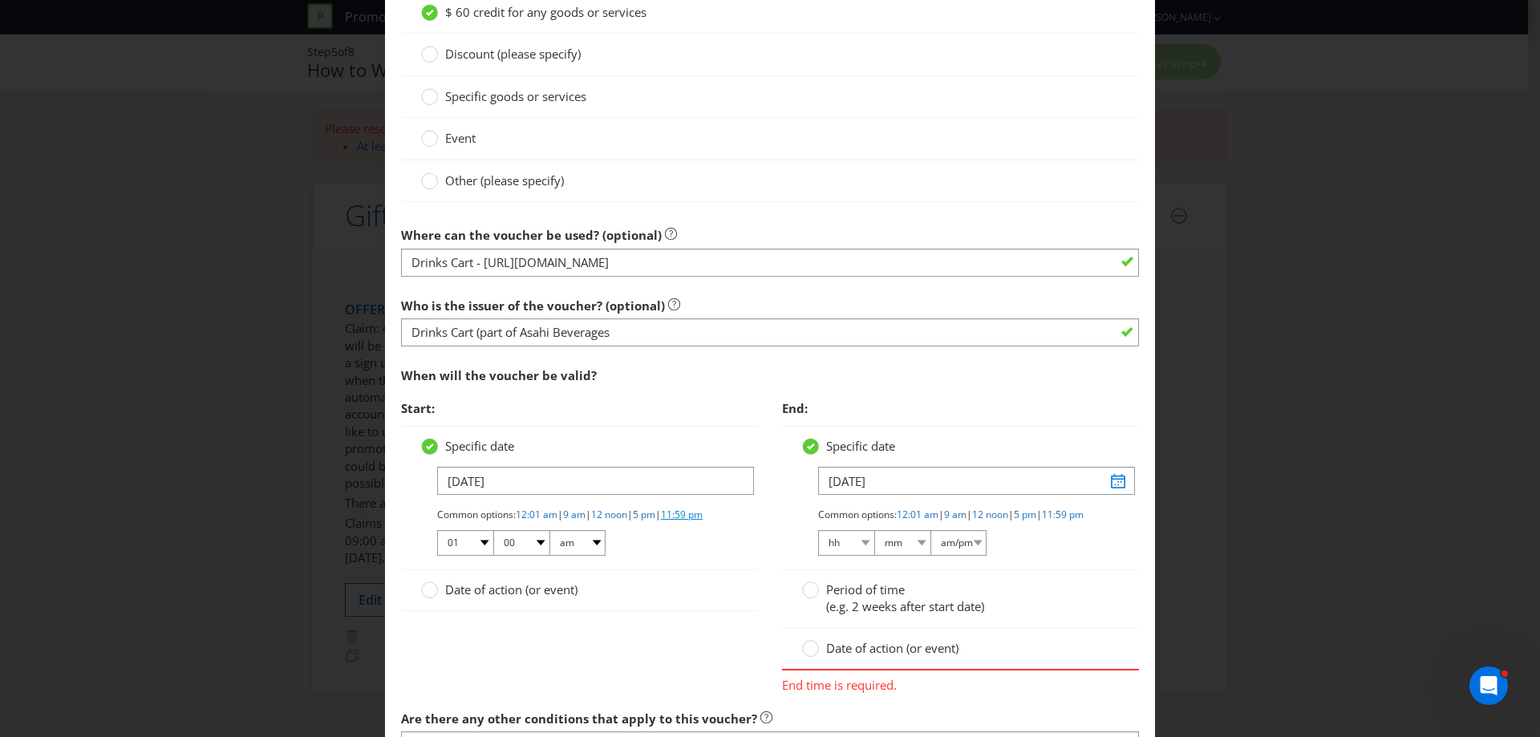
select select "11"
select select "59"
select select "pm"
click at [1042, 521] on link "11:59 pm" at bounding box center [1063, 515] width 42 height 14
select select "11"
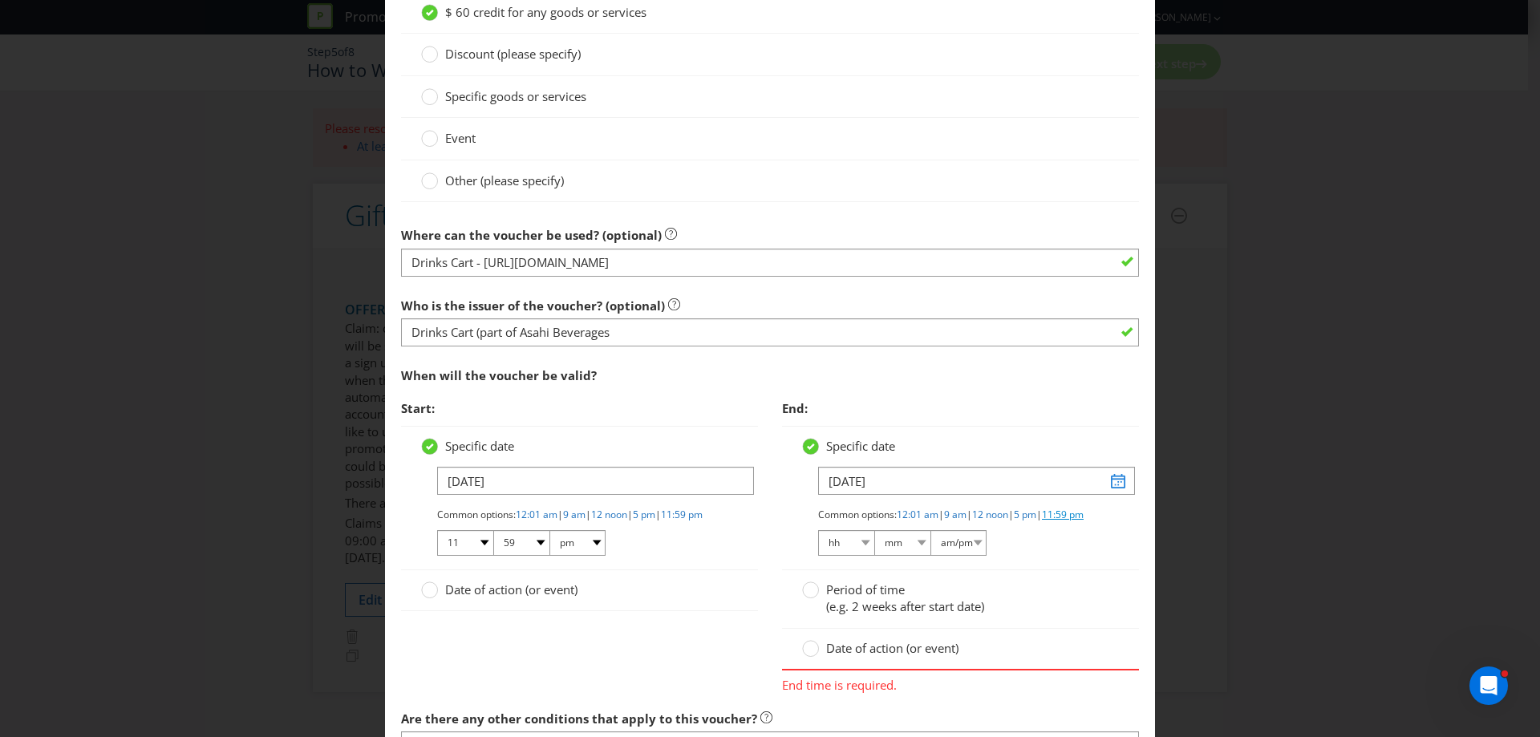
select select "59"
select select "pm"
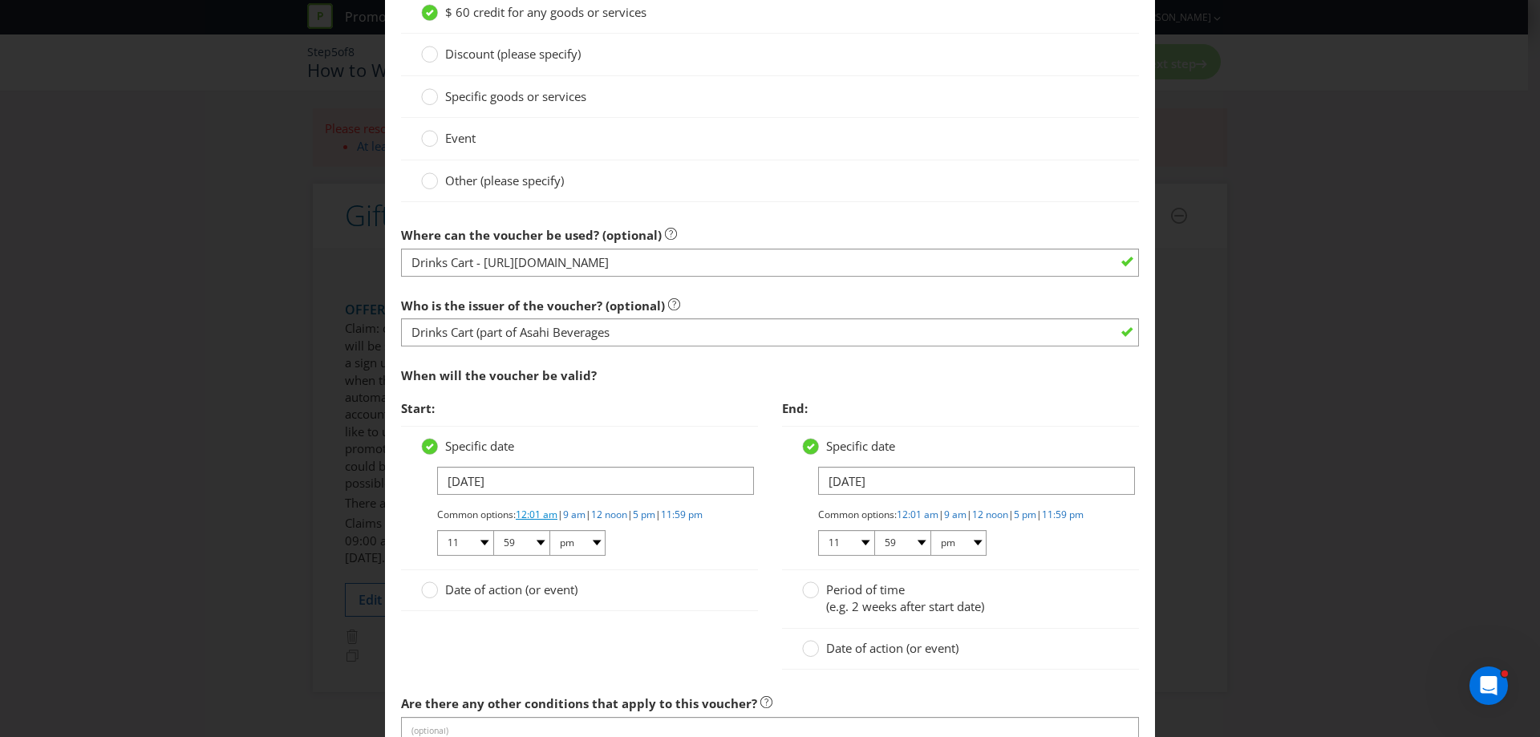
click at [522, 514] on link "12:01 am" at bounding box center [537, 515] width 42 height 14
select select "12"
select select "01"
select select "am"
click at [528, 628] on div "Start: Specific date [DATE] Common options: 12:01 am | 9 am | 12 noon | 5 pm | …" at bounding box center [579, 510] width 381 height 236
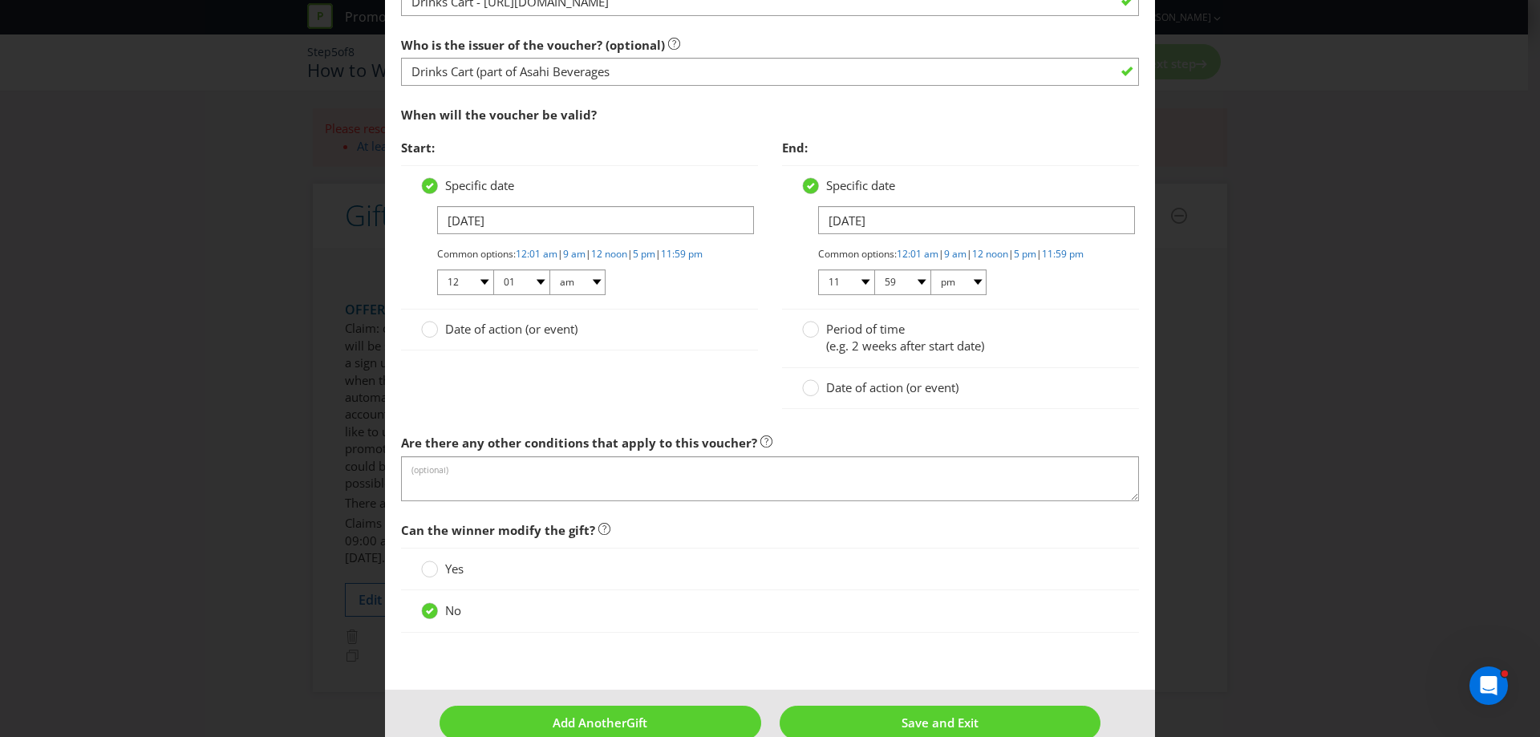
scroll to position [1589, 0]
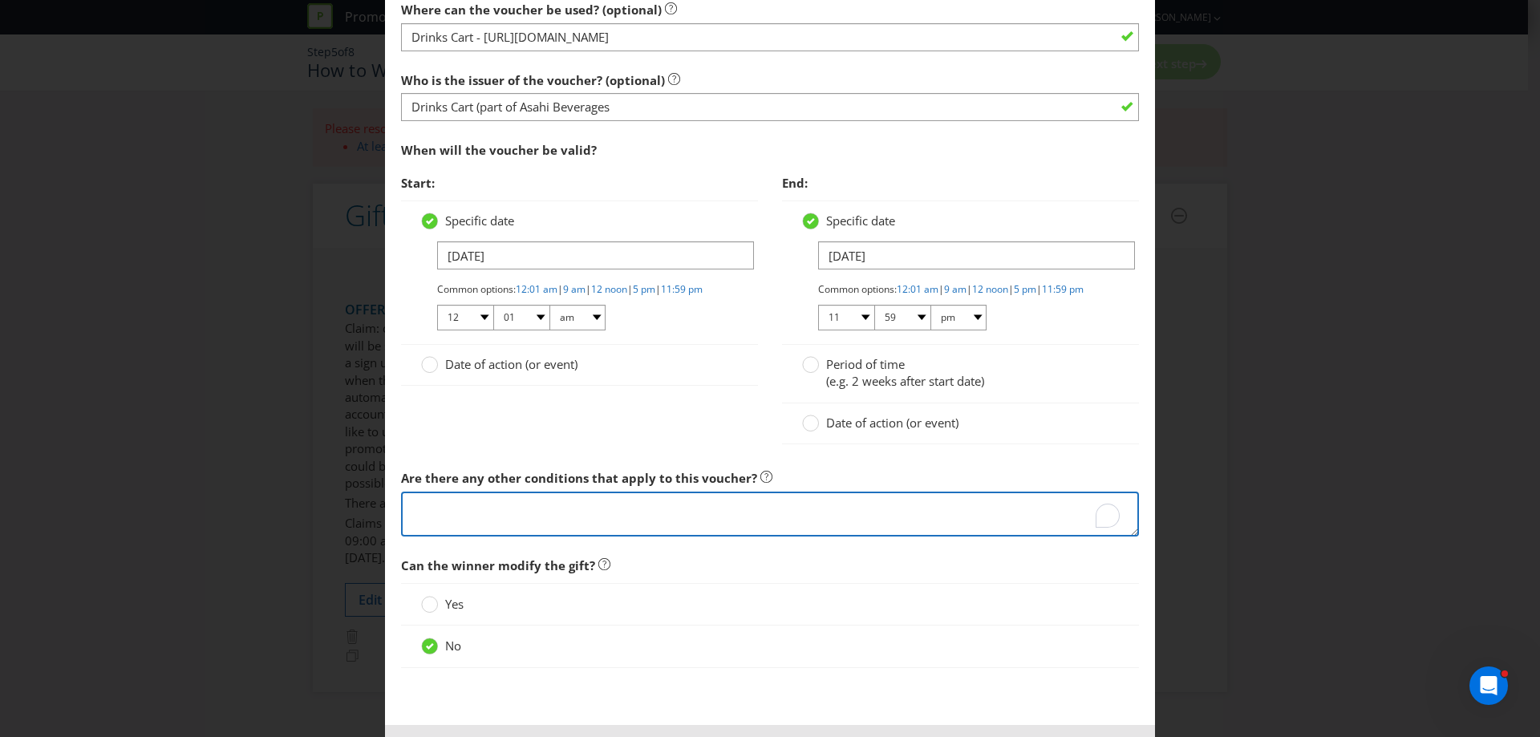
click at [430, 516] on textarea "To enrich screen reader interactions, please activate Accessibility in Grammarl…" at bounding box center [770, 515] width 738 height 46
type textarea "Y"
type textarea "o"
type textarea "Y"
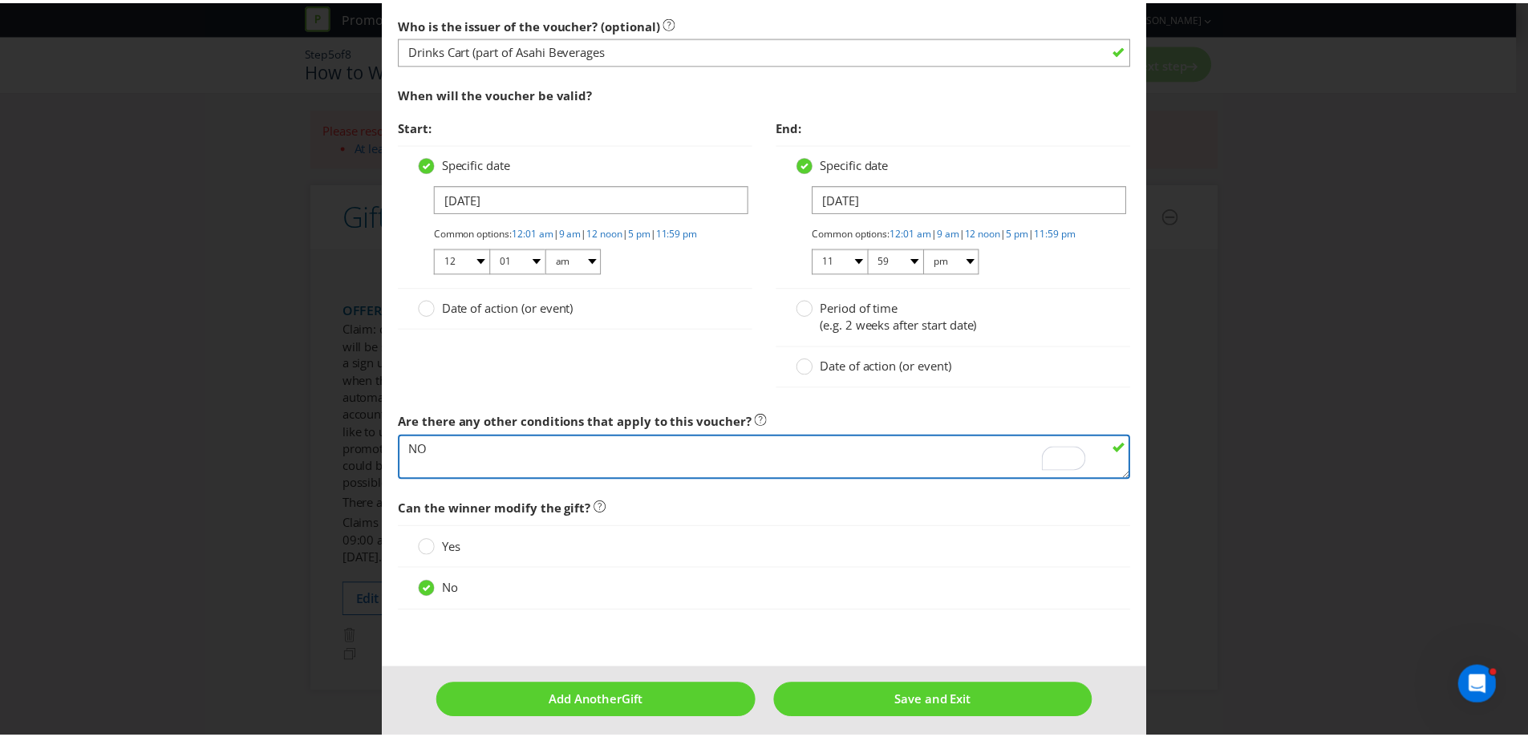
scroll to position [1669, 0]
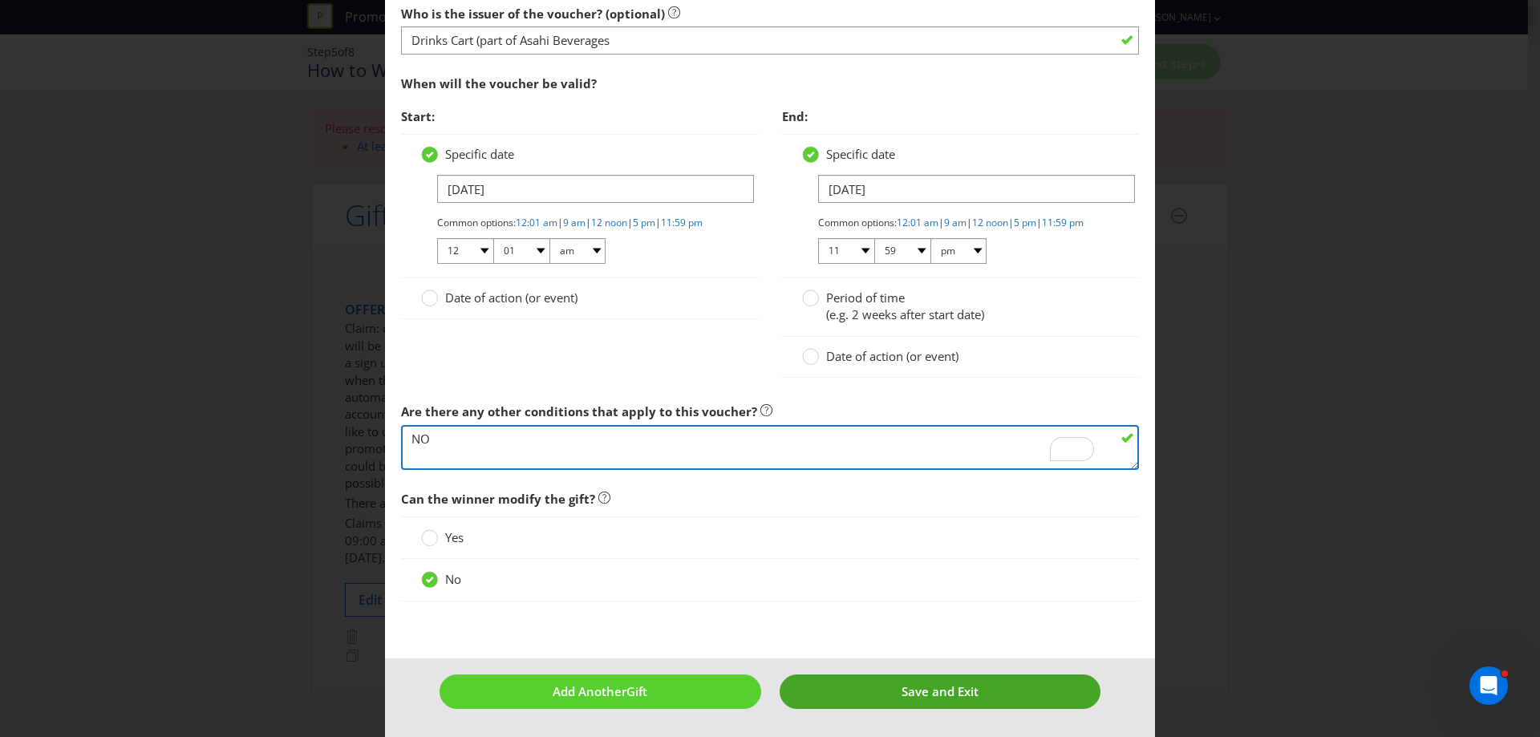
type textarea "NO"
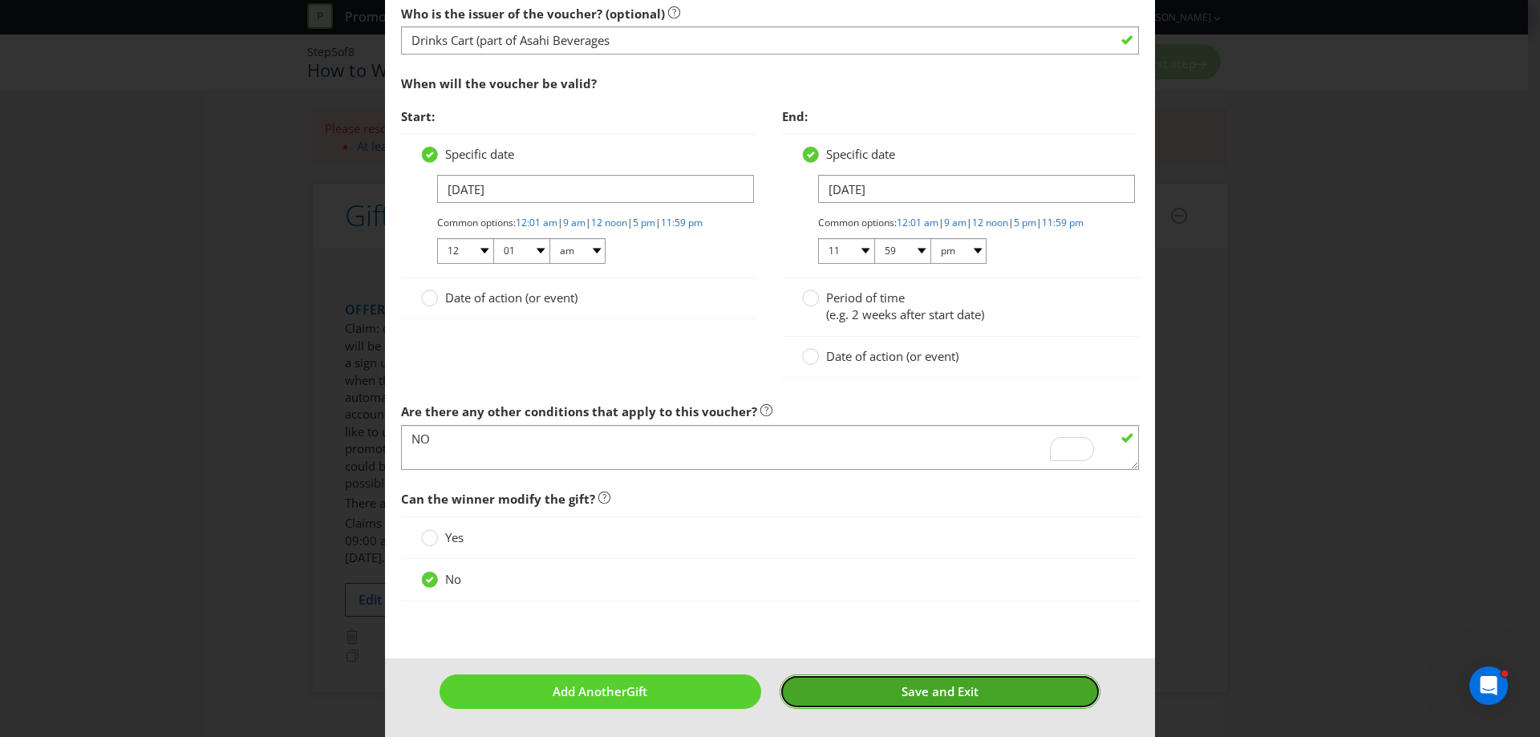
click at [905, 687] on span "Save and Exit" at bounding box center [939, 691] width 77 height 16
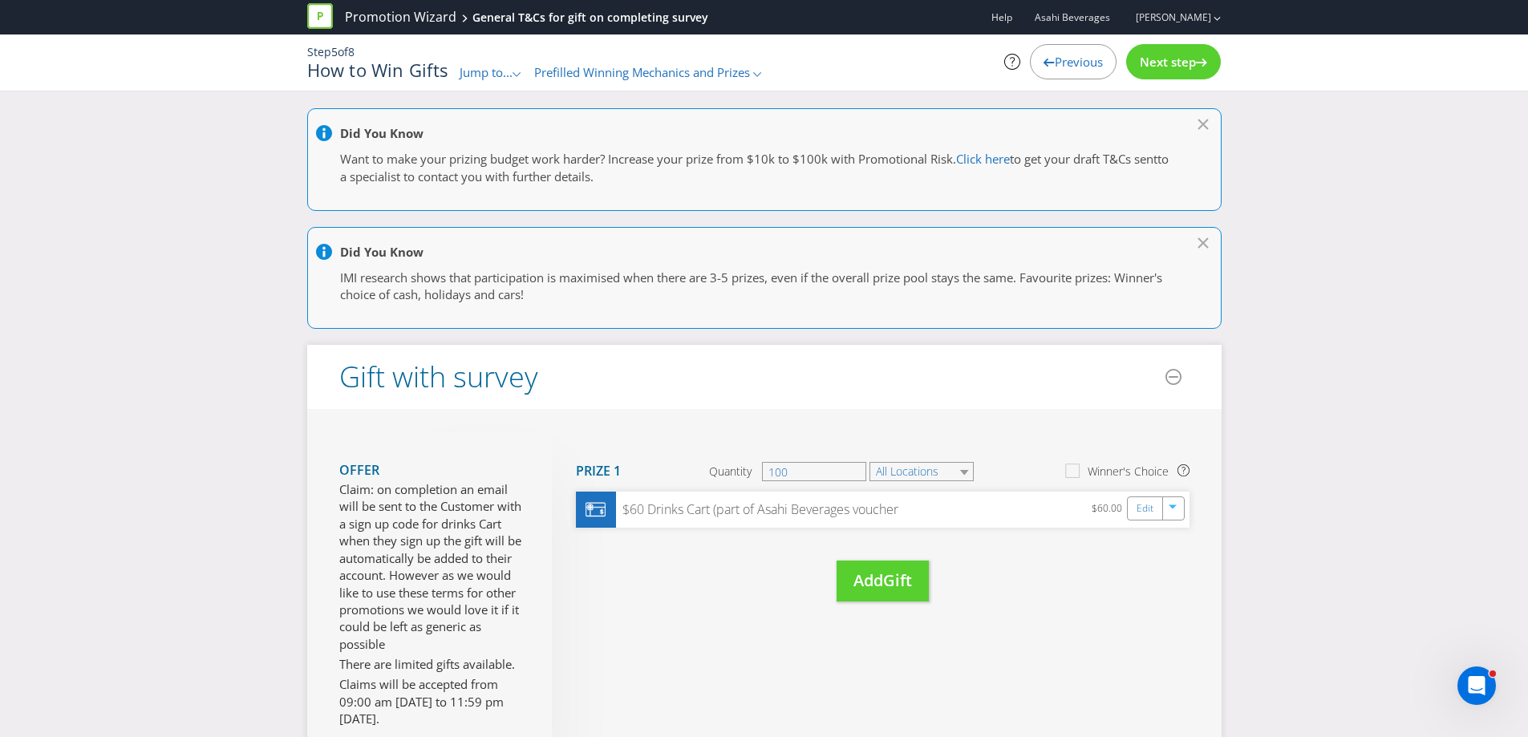
click at [1078, 57] on span "Previous" at bounding box center [1079, 62] width 48 height 16
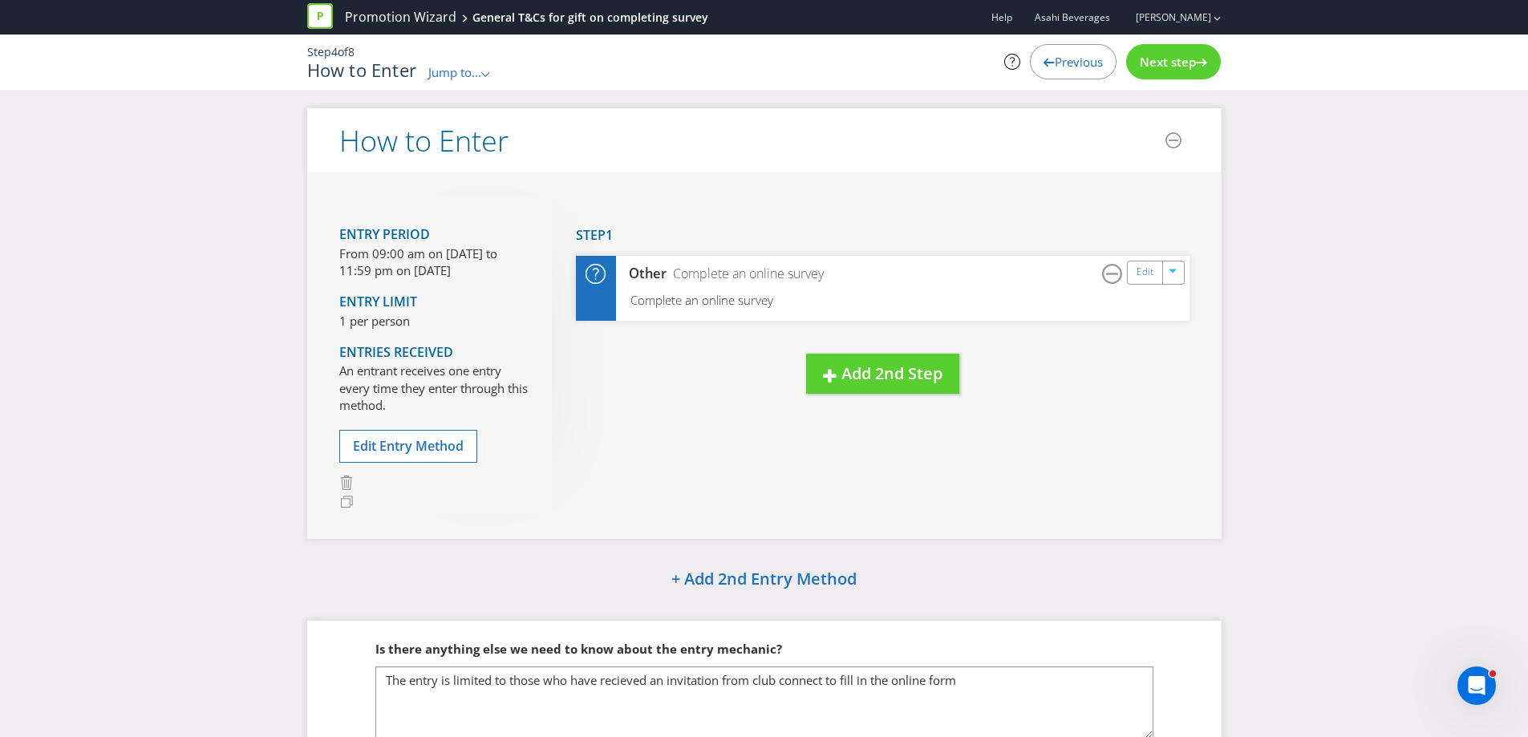
click at [1150, 56] on span "Next step" at bounding box center [1168, 62] width 56 height 16
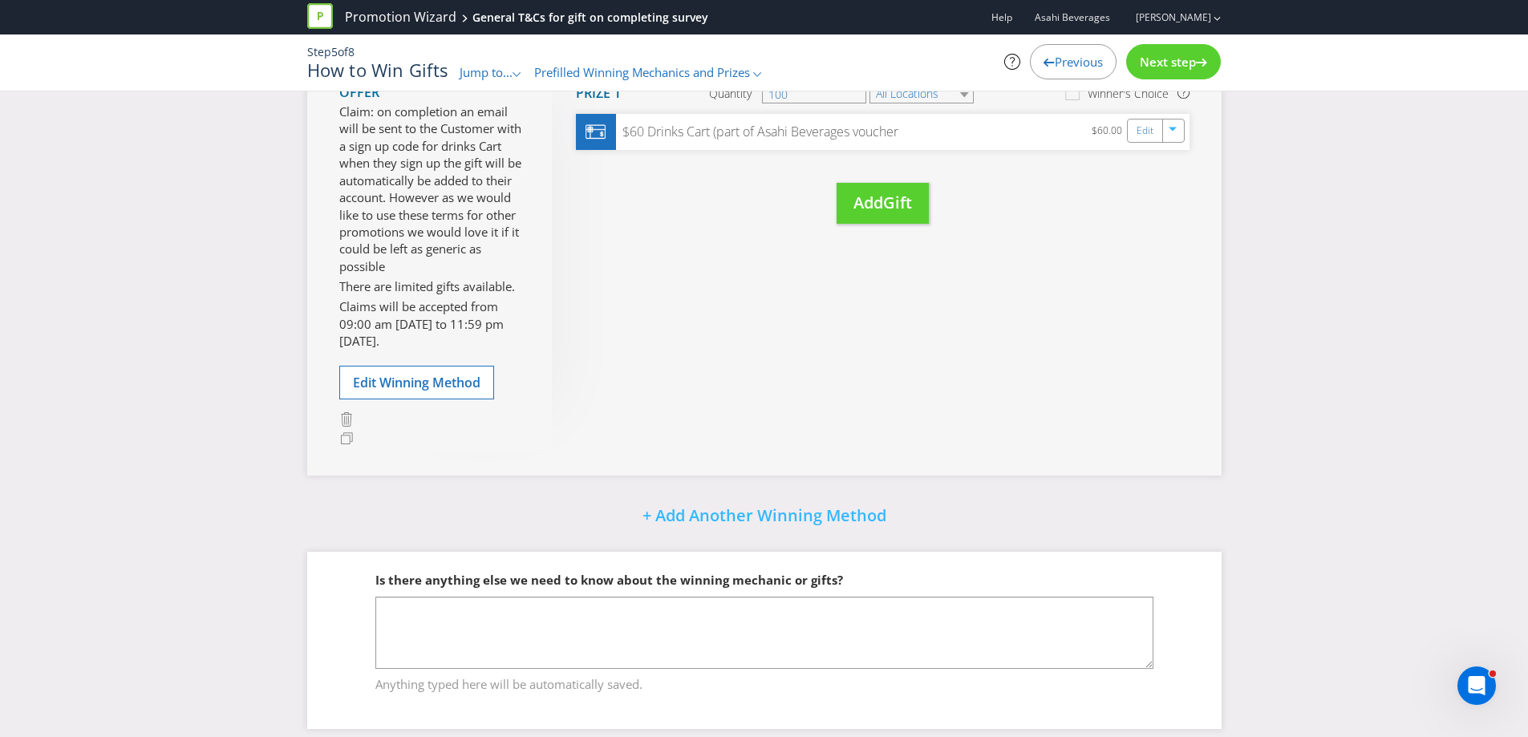
scroll to position [394, 0]
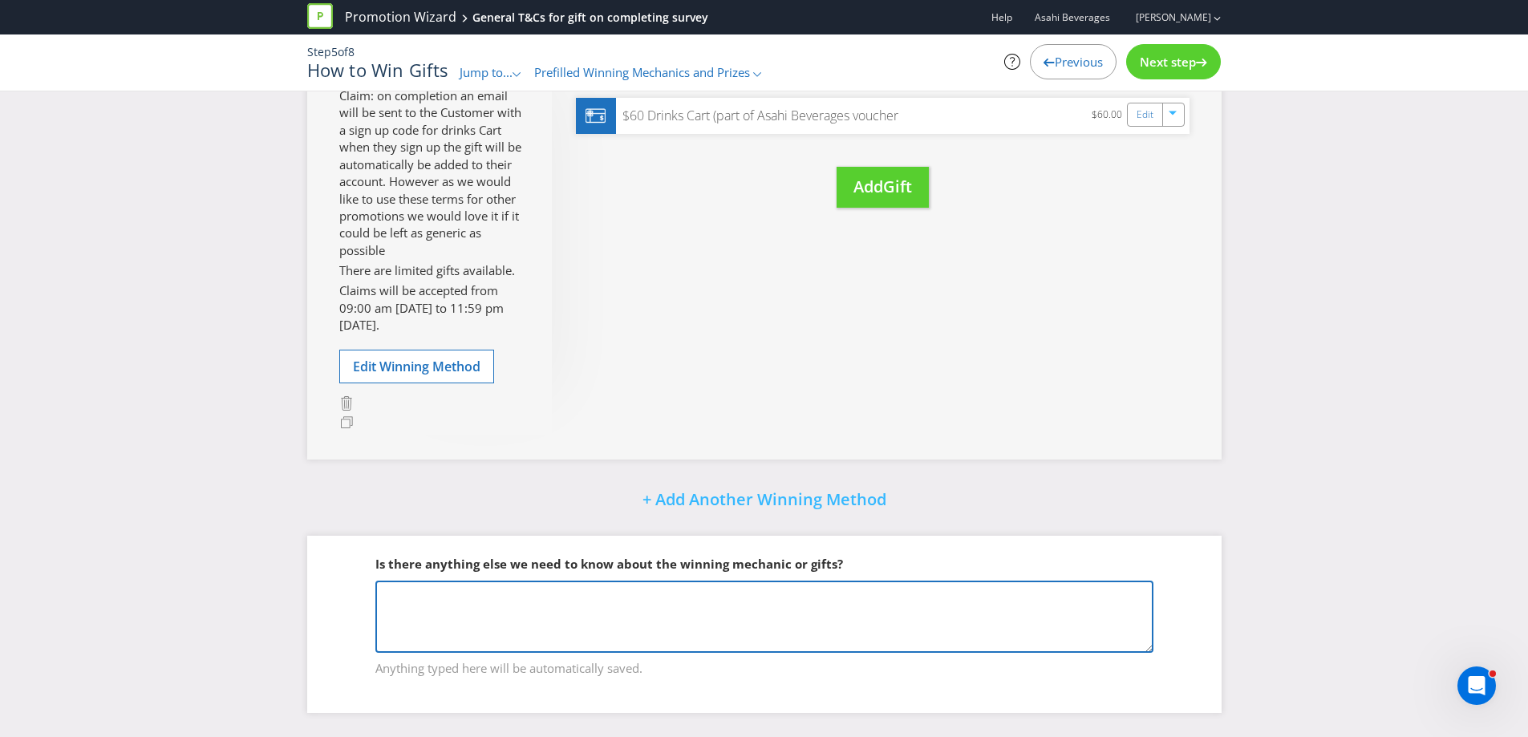
click at [587, 616] on textarea at bounding box center [764, 617] width 778 height 72
type textarea "a"
type textarea "A"
type textarea "w"
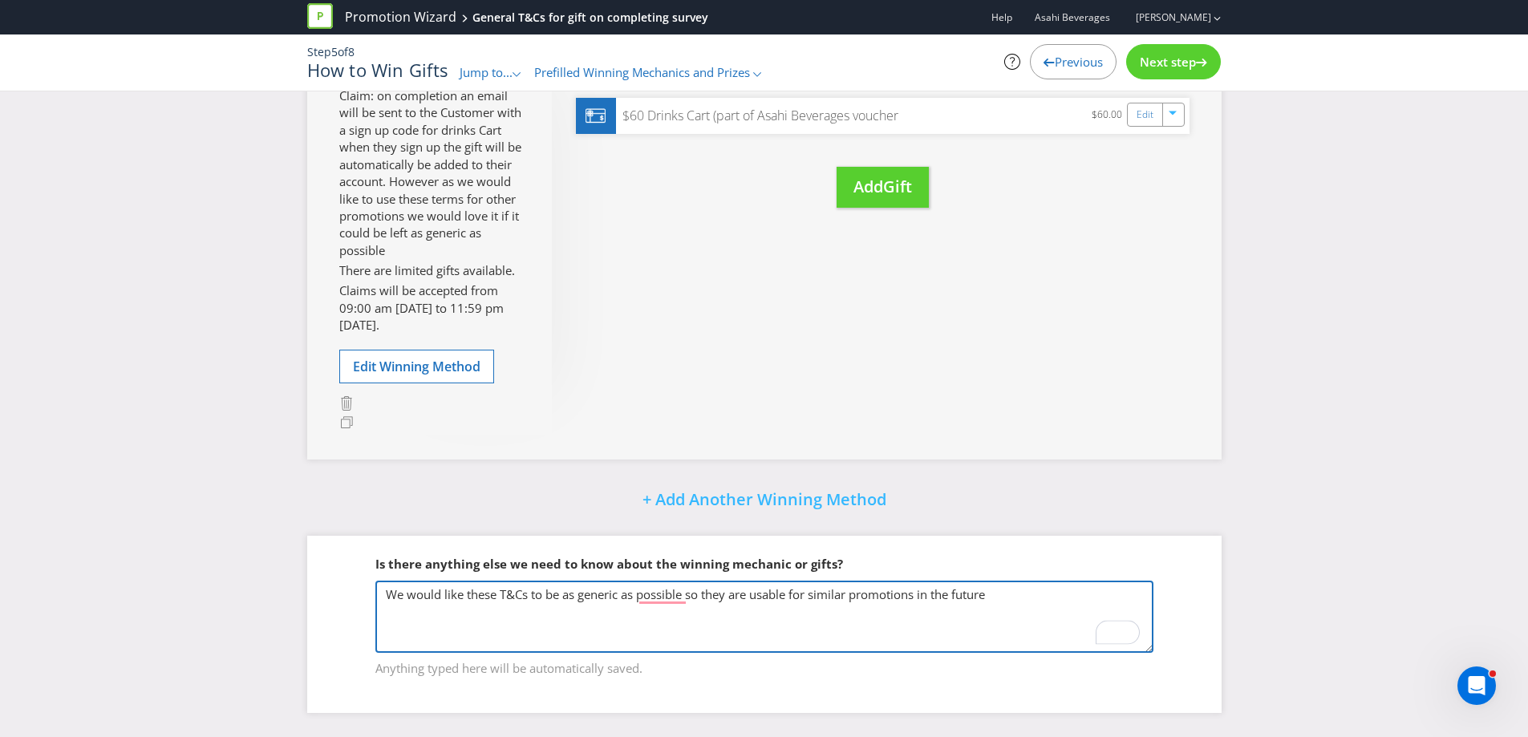
type textarea "We would like these T&Cs to be as generic as possible so they are usable for si…"
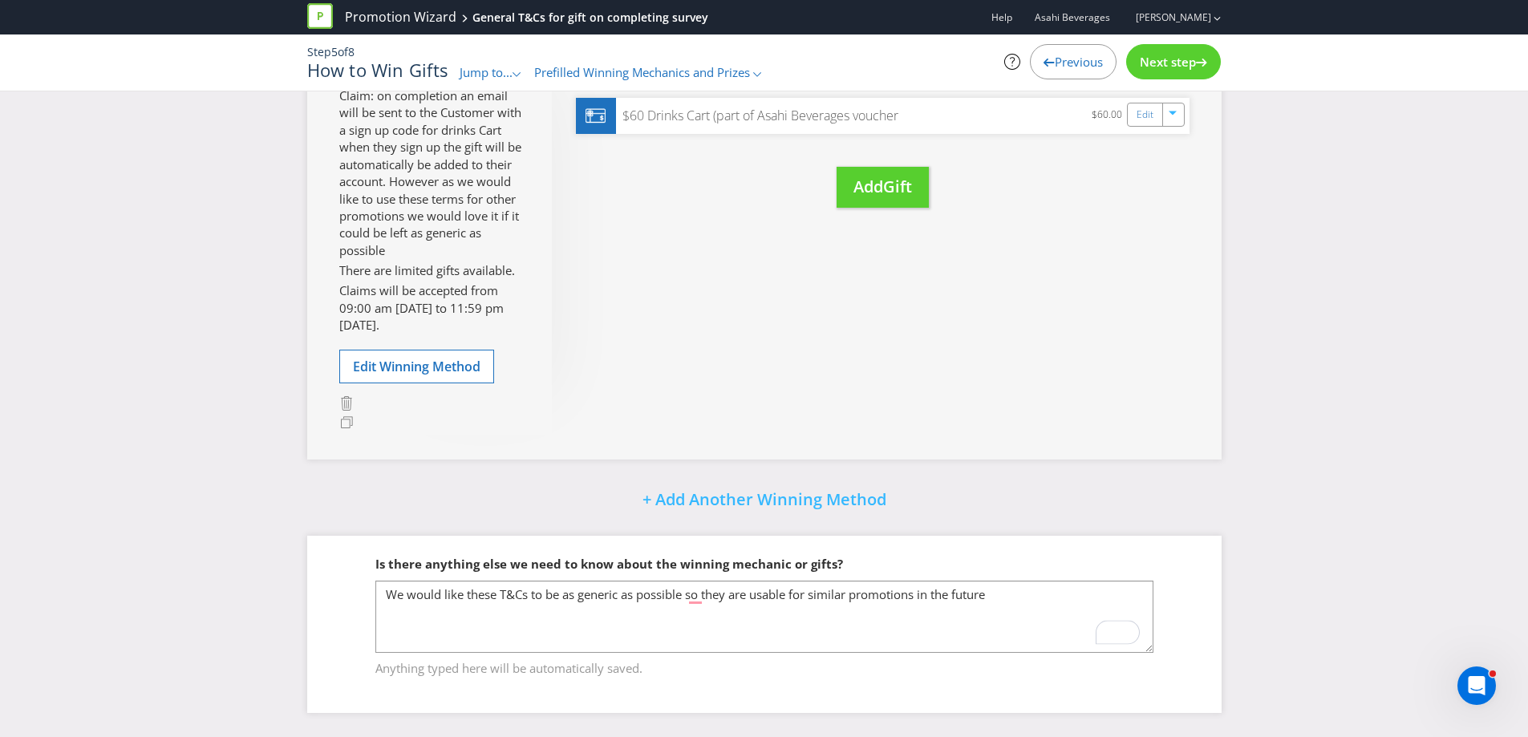
click at [1156, 64] on span "Next step" at bounding box center [1168, 62] width 56 height 16
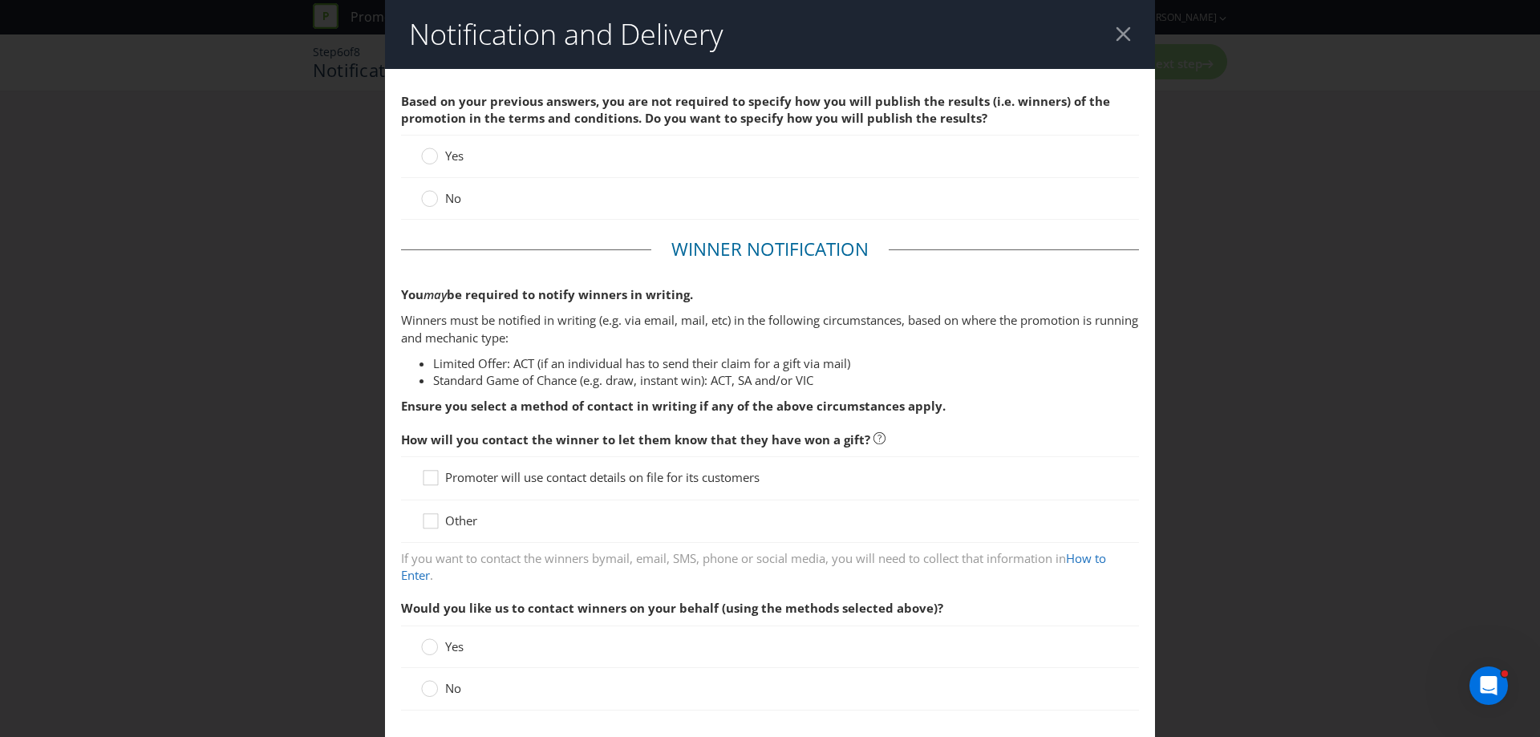
click at [440, 196] on label "No" at bounding box center [442, 198] width 43 height 17
click at [0, 0] on input "No" at bounding box center [0, 0] width 0 height 0
click at [427, 475] on div at bounding box center [431, 472] width 8 height 8
click at [0, 0] on input "Promoter will use contact details on file for its customers" at bounding box center [0, 0] width 0 height 0
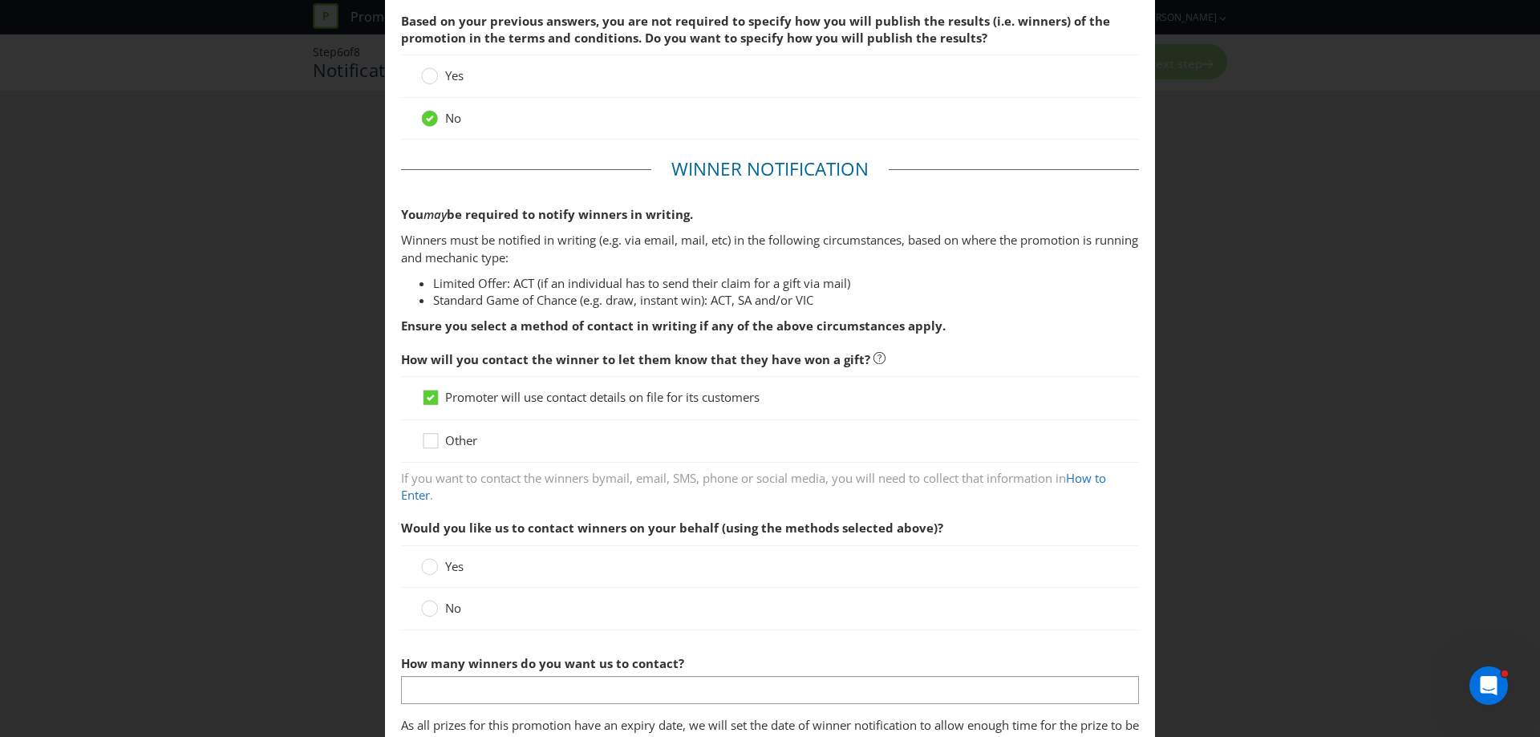
click at [435, 610] on label "No" at bounding box center [442, 608] width 43 height 17
click at [0, 0] on input "No" at bounding box center [0, 0] width 0 height 0
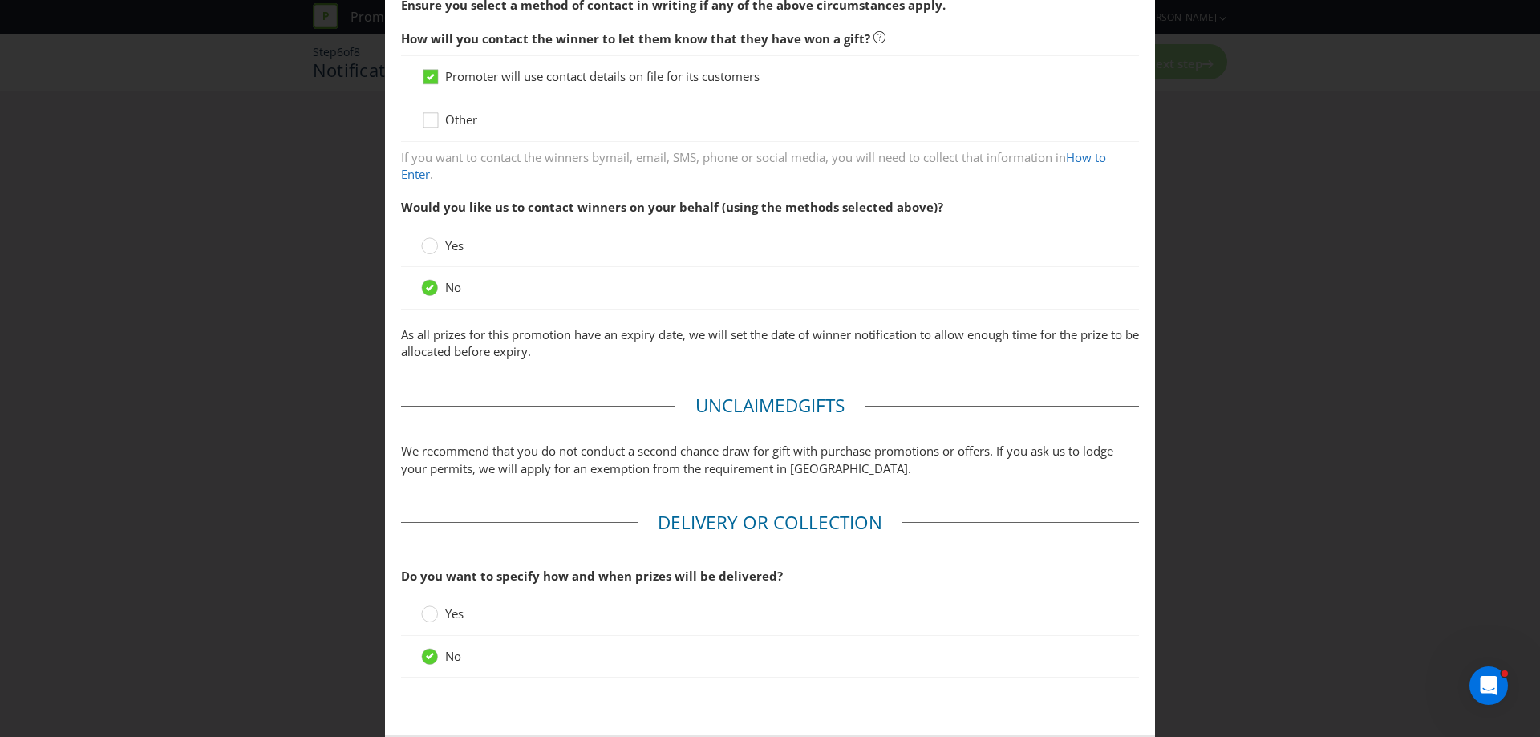
scroll to position [480, 0]
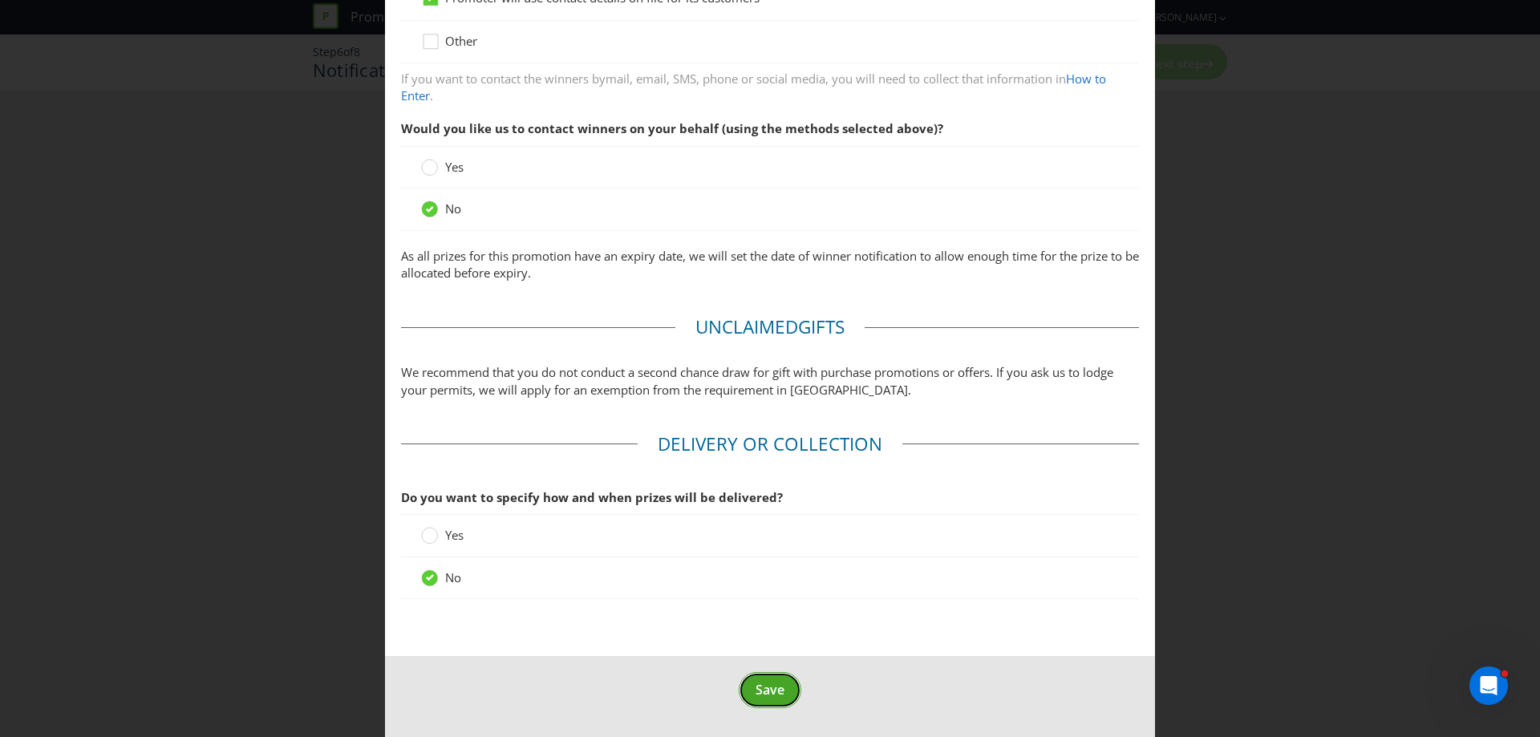
click at [755, 694] on span "Save" at bounding box center [769, 690] width 29 height 18
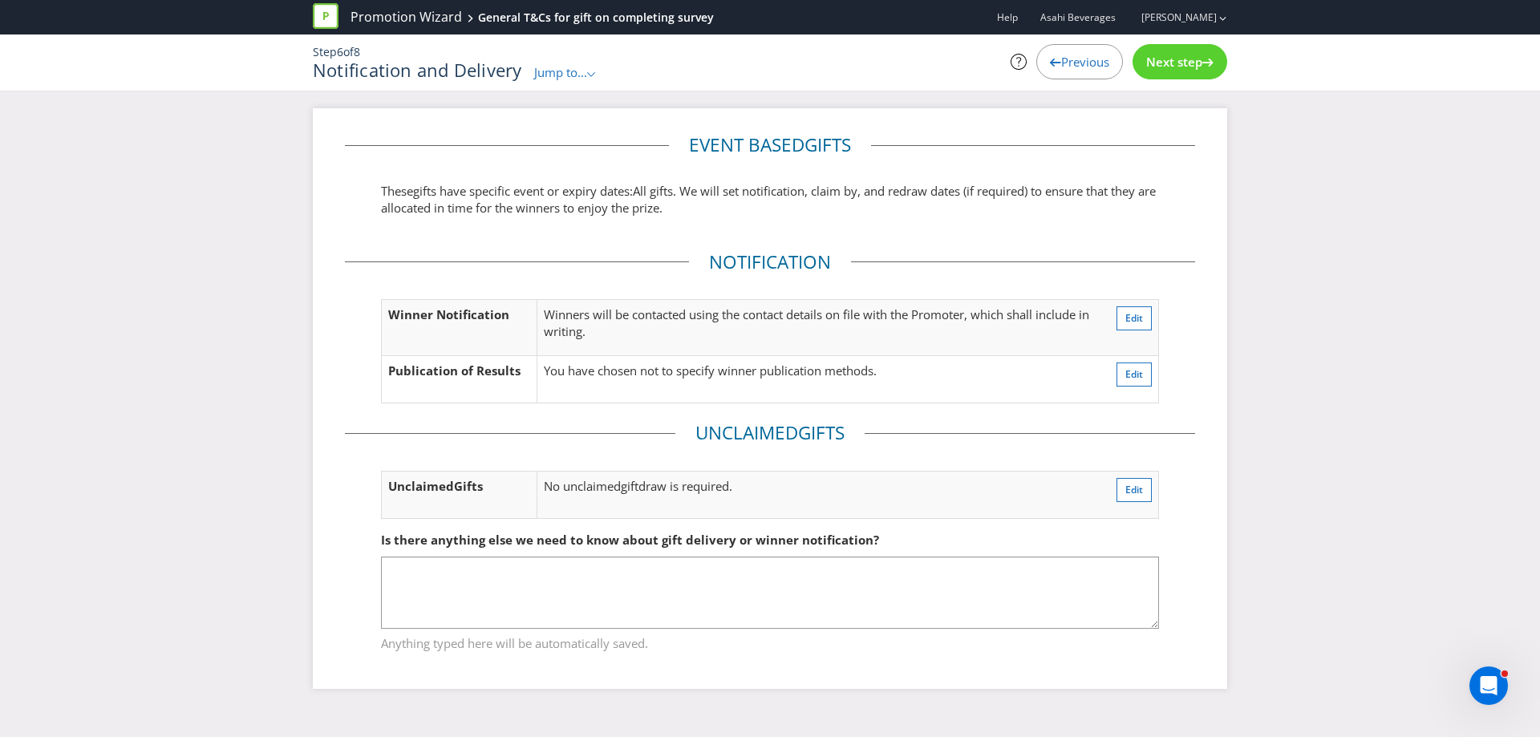
click at [1161, 78] on div "Next step" at bounding box center [1179, 61] width 95 height 35
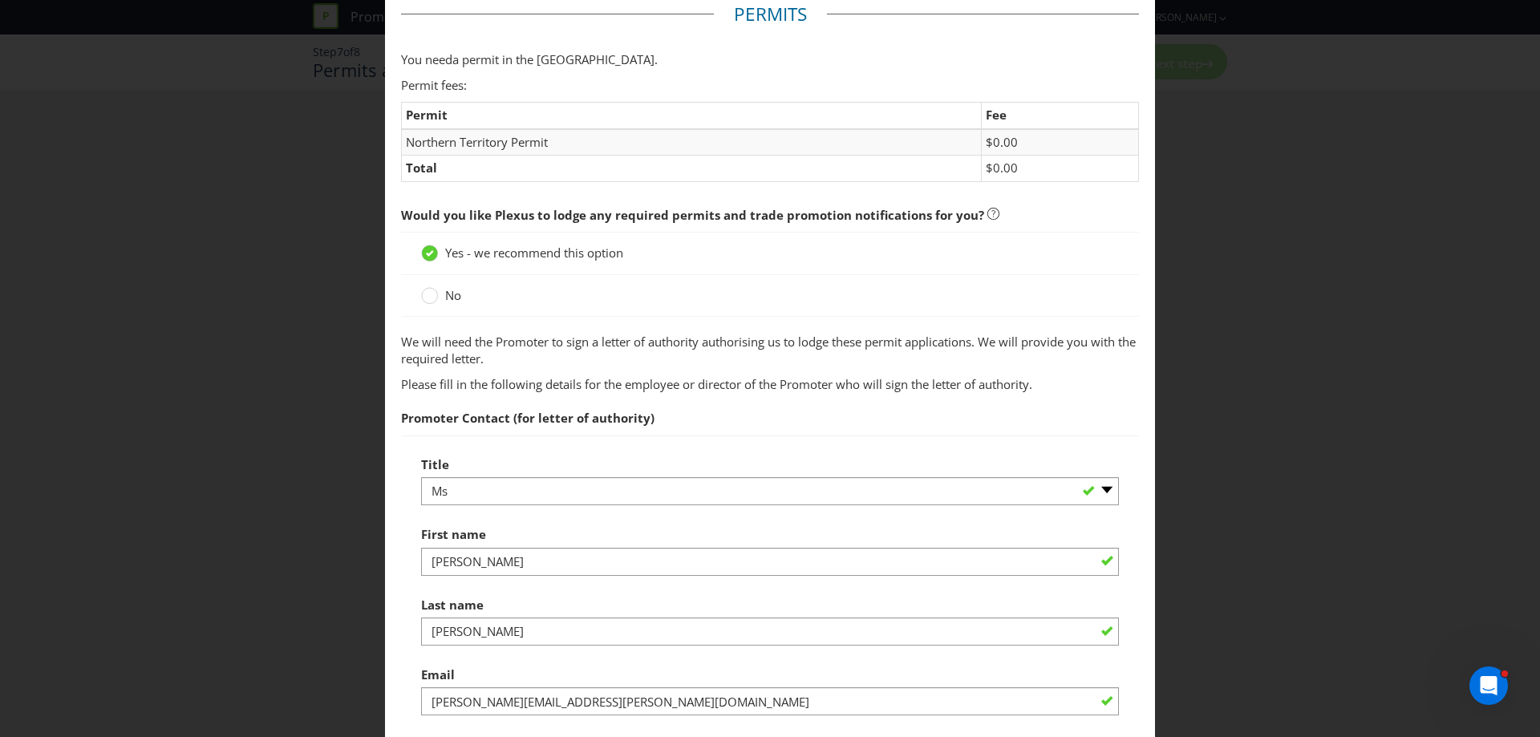
scroll to position [80, 0]
click at [427, 295] on div at bounding box center [430, 294] width 8 height 8
click at [0, 0] on input "No" at bounding box center [0, 0] width 0 height 0
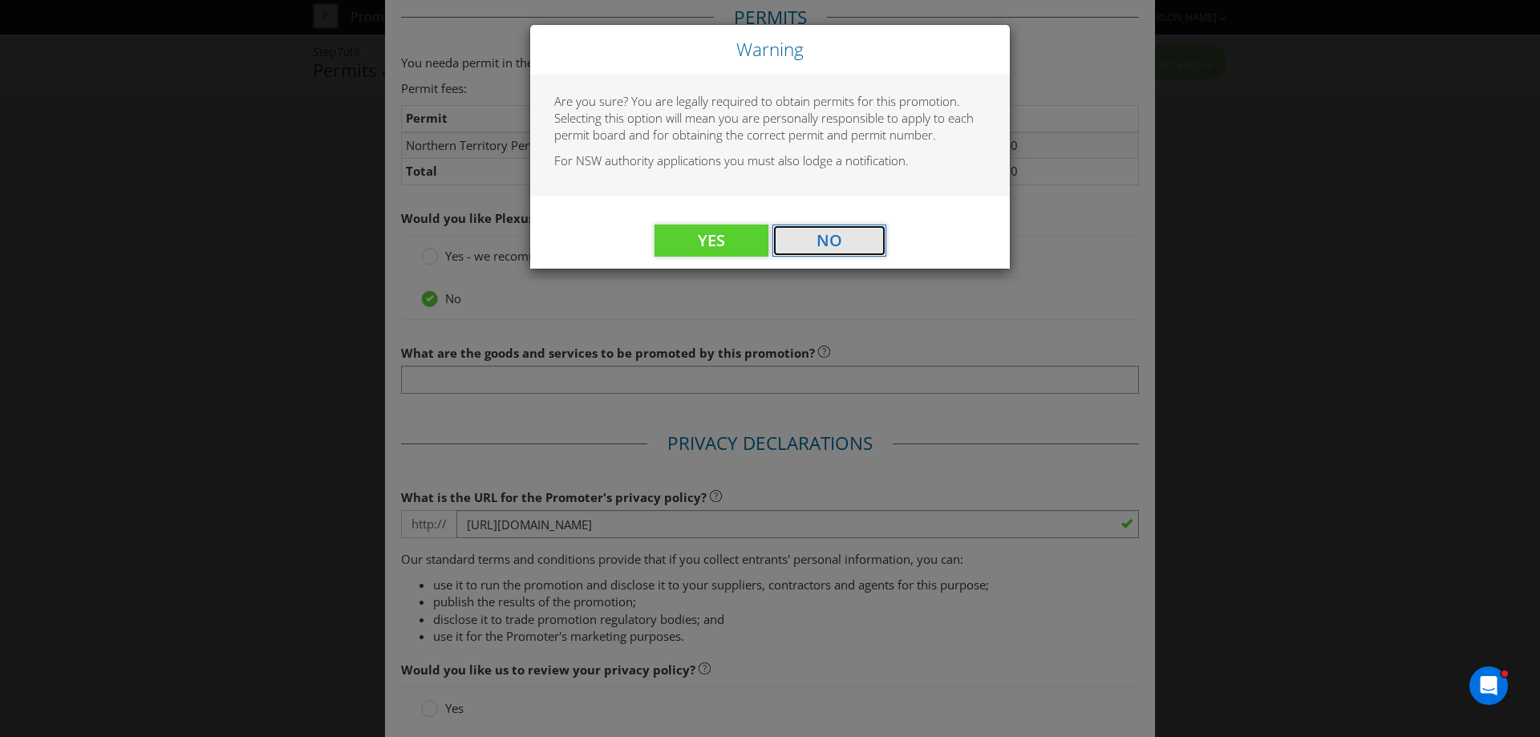
click at [786, 239] on button "No" at bounding box center [829, 241] width 114 height 32
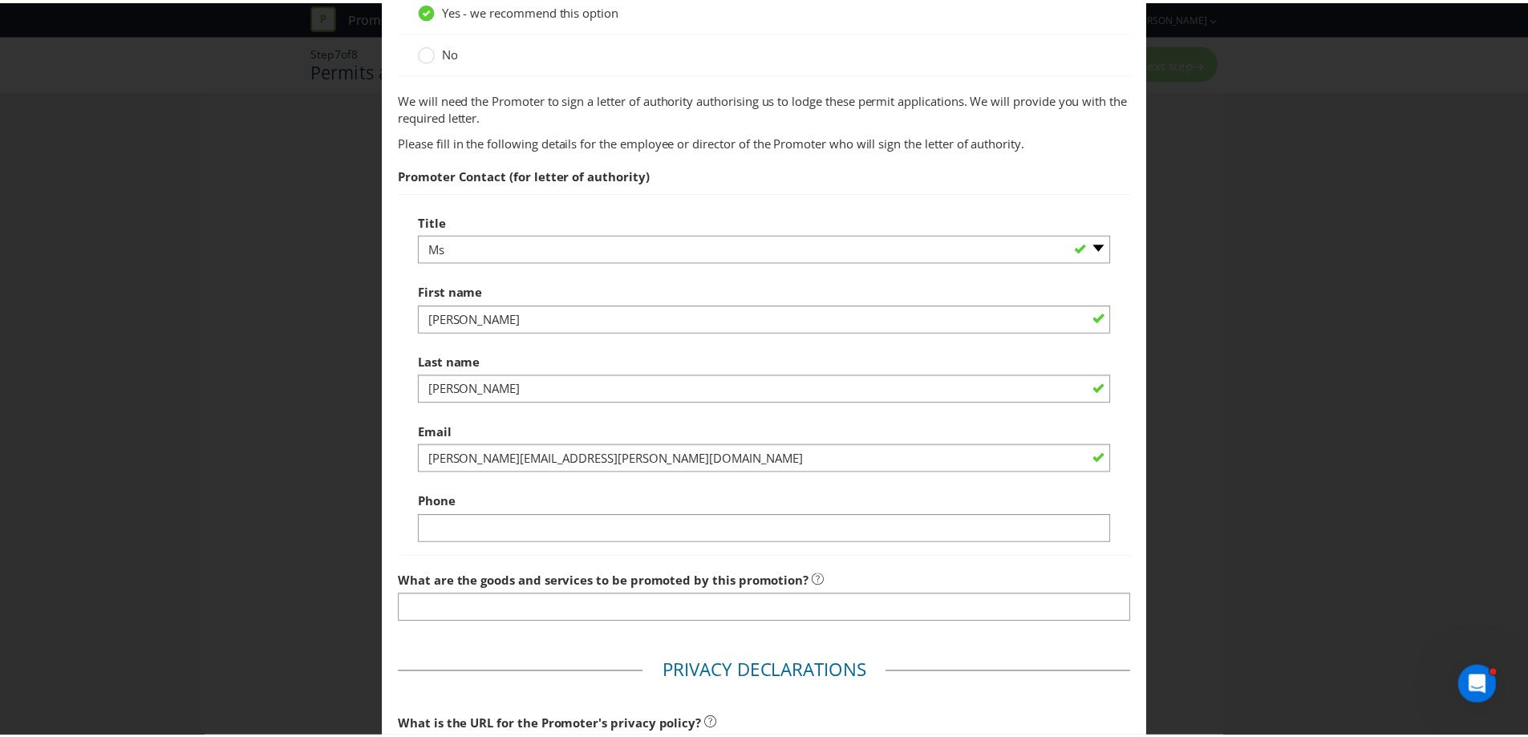
scroll to position [0, 0]
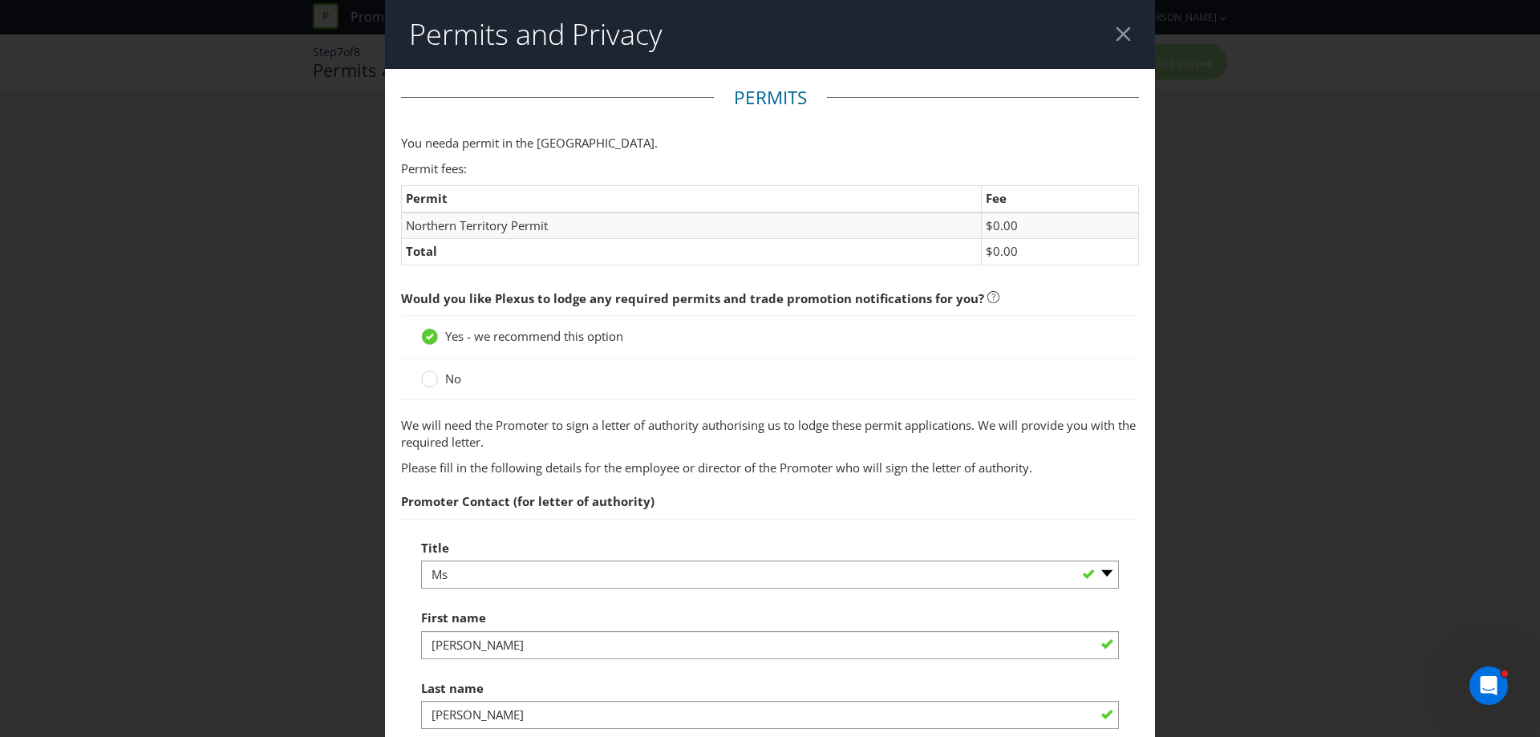
click at [1116, 28] on div at bounding box center [1123, 33] width 15 height 15
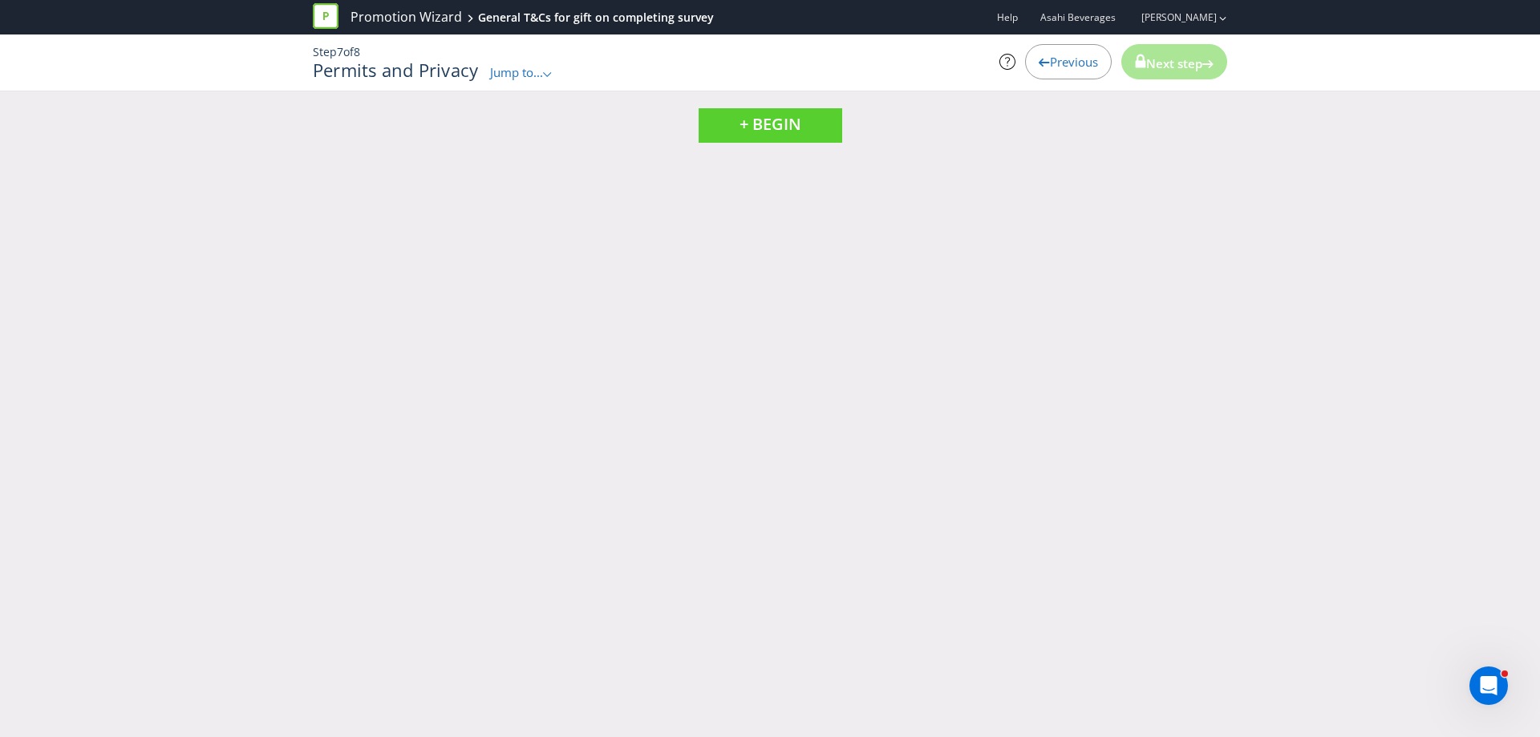
click at [1032, 70] on div "Previous" at bounding box center [1068, 61] width 87 height 35
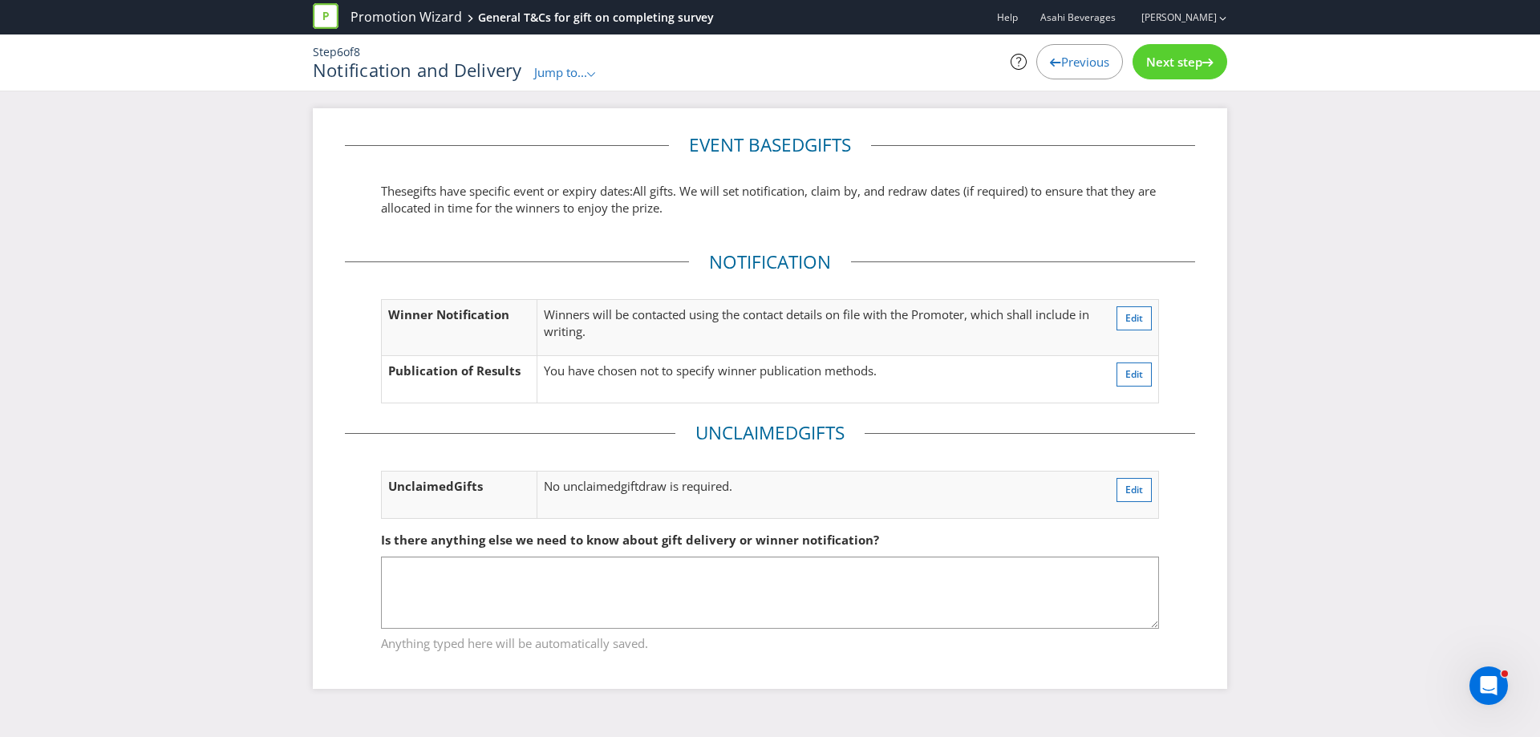
click at [1045, 70] on div "Previous" at bounding box center [1079, 61] width 87 height 35
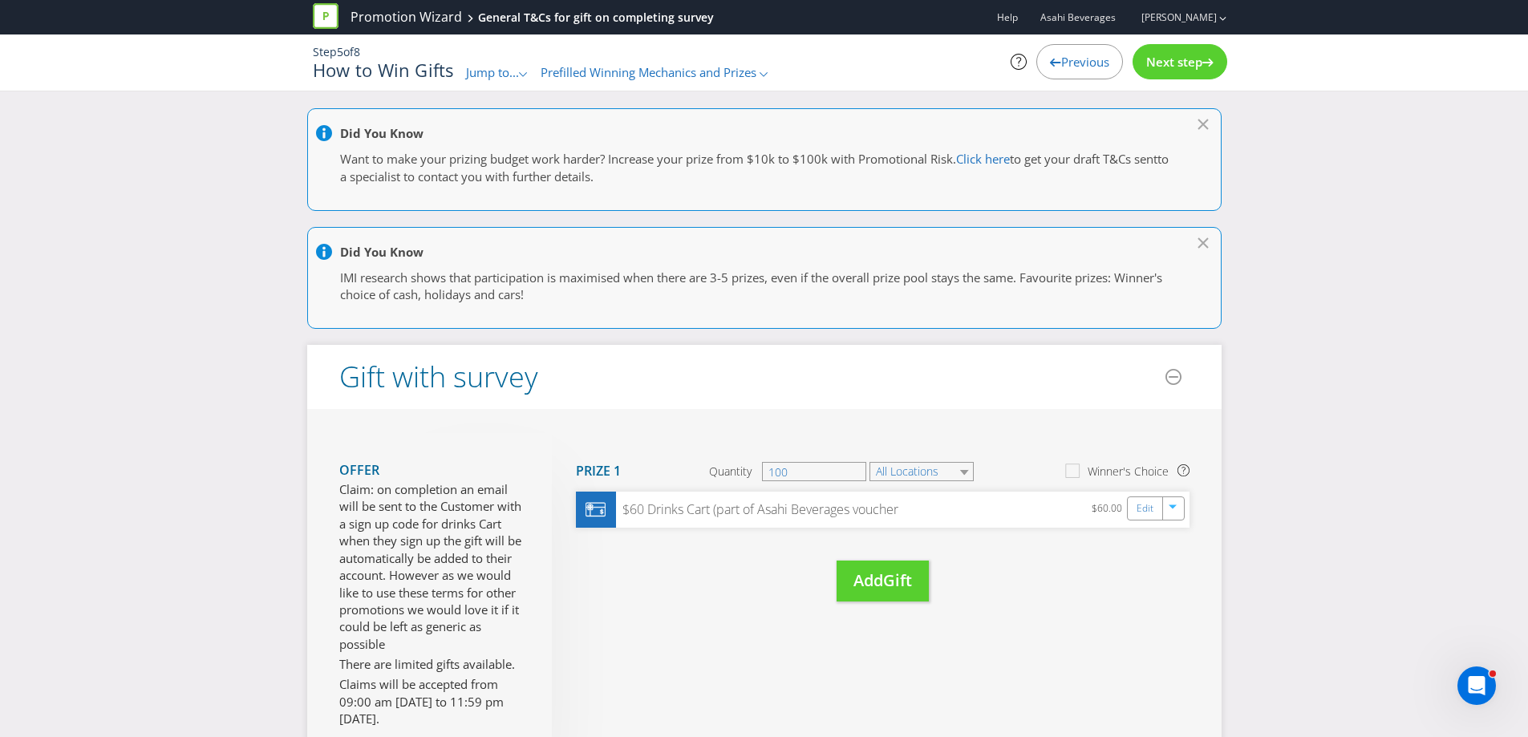
click at [1045, 70] on div "Previous" at bounding box center [1079, 61] width 87 height 35
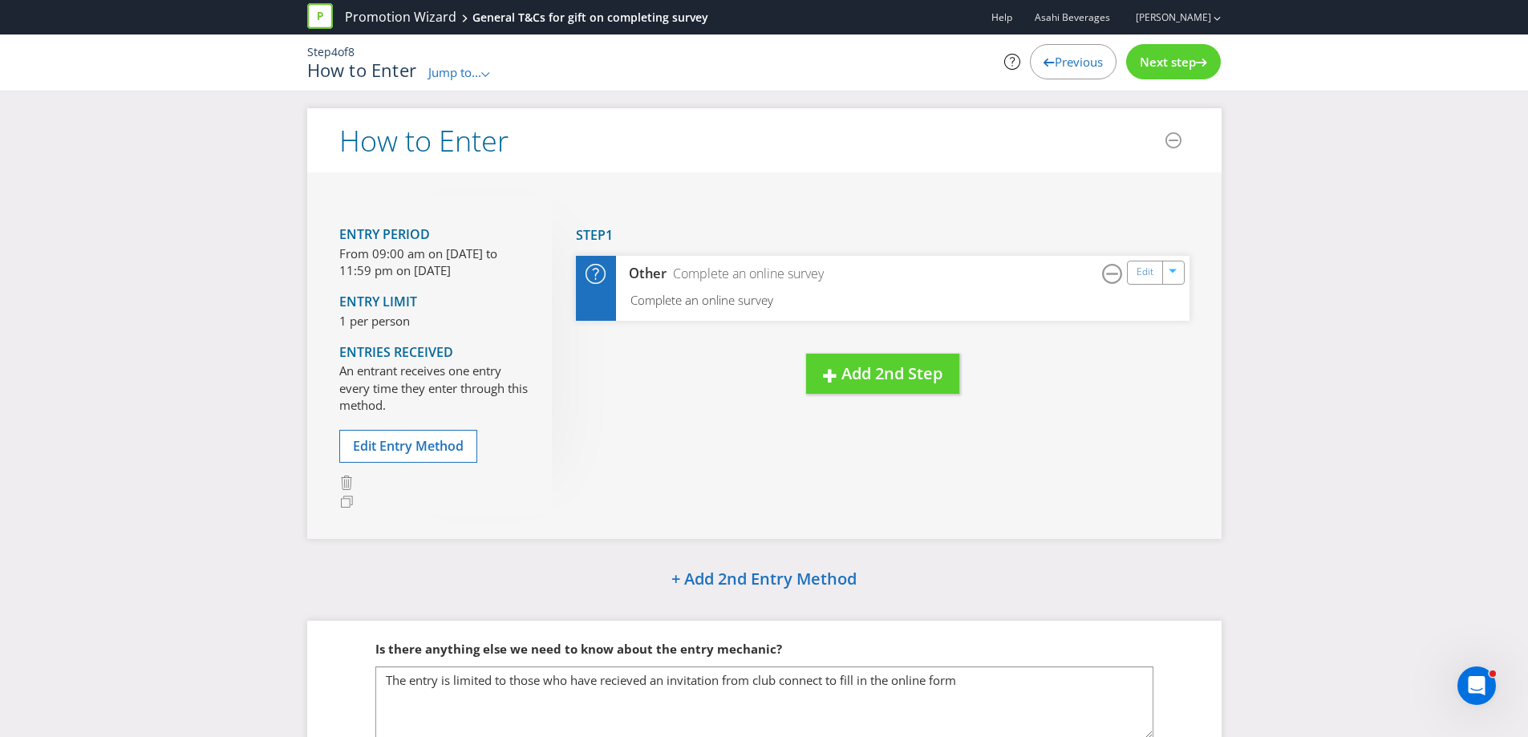
click at [1043, 65] on icon at bounding box center [1048, 63] width 11 height 8
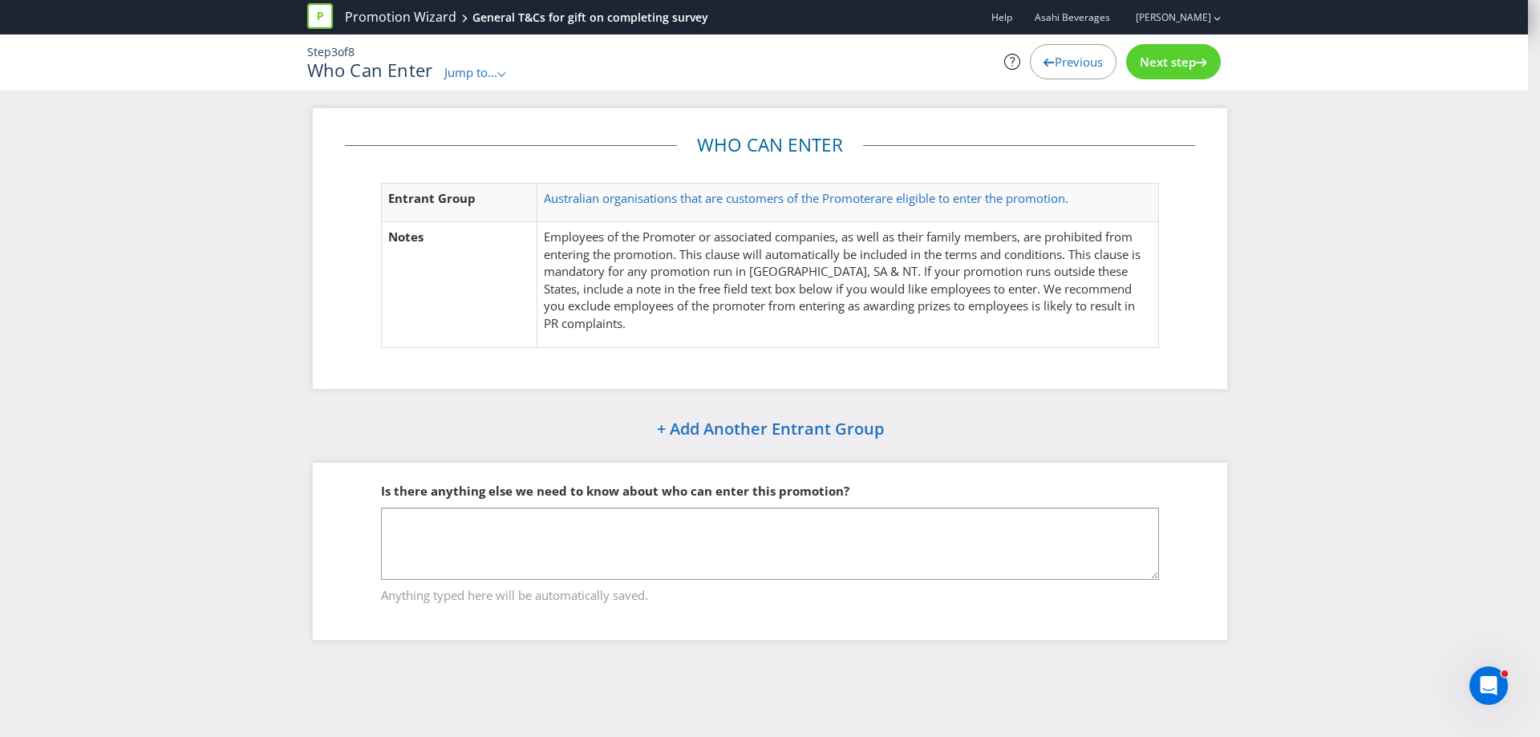
click at [1059, 50] on div "Previous" at bounding box center [1073, 61] width 87 height 35
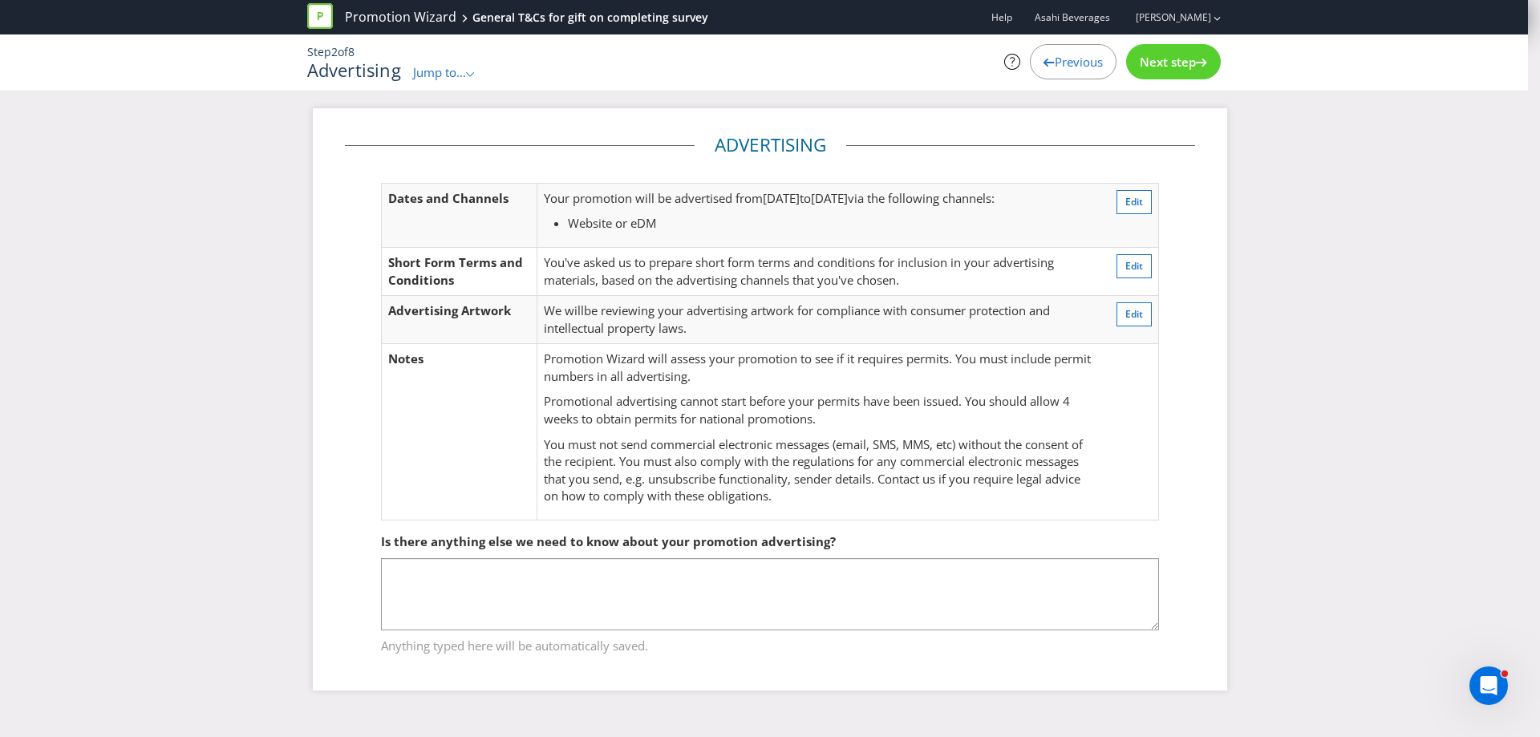
click at [1058, 51] on div "Previous" at bounding box center [1073, 61] width 87 height 35
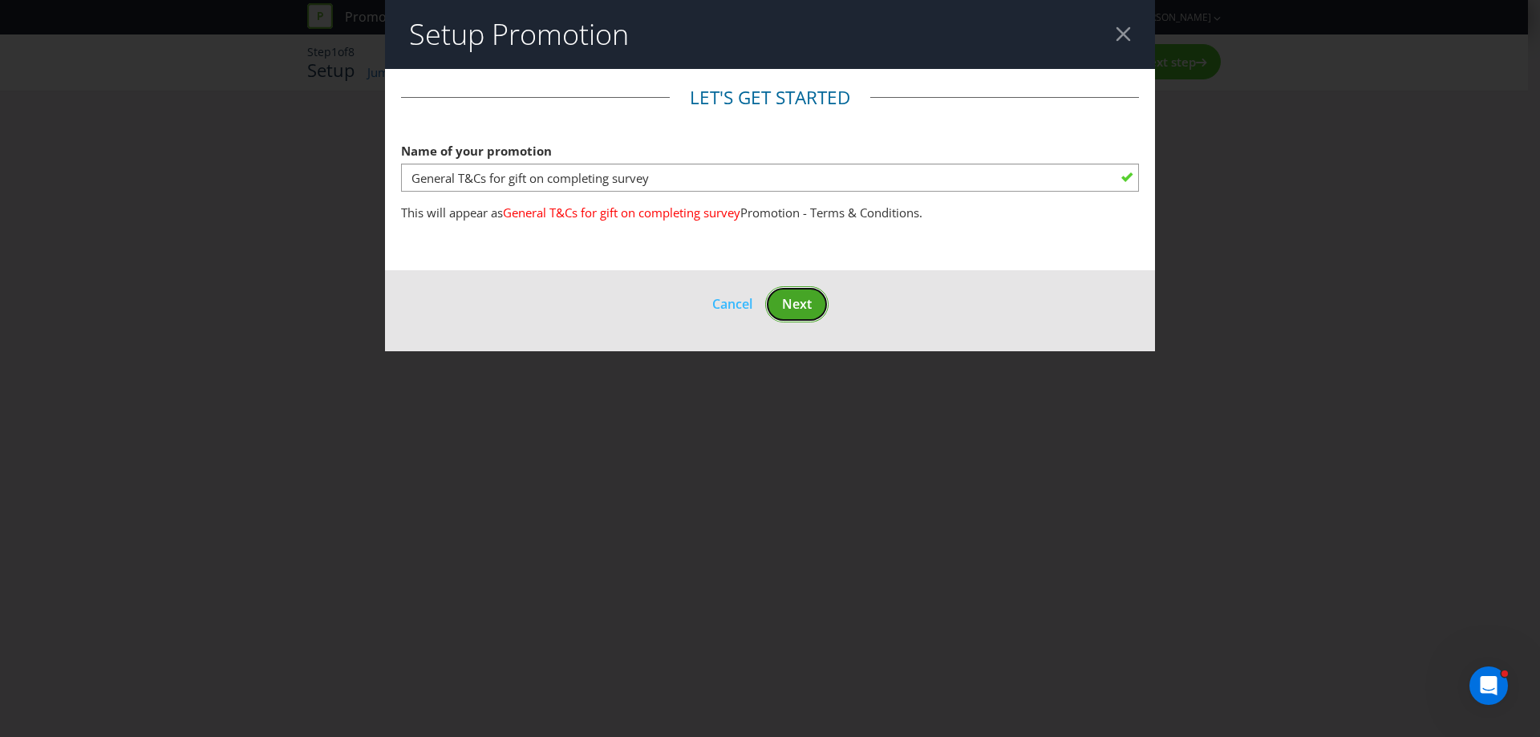
click at [817, 303] on button "Next" at bounding box center [796, 304] width 63 height 36
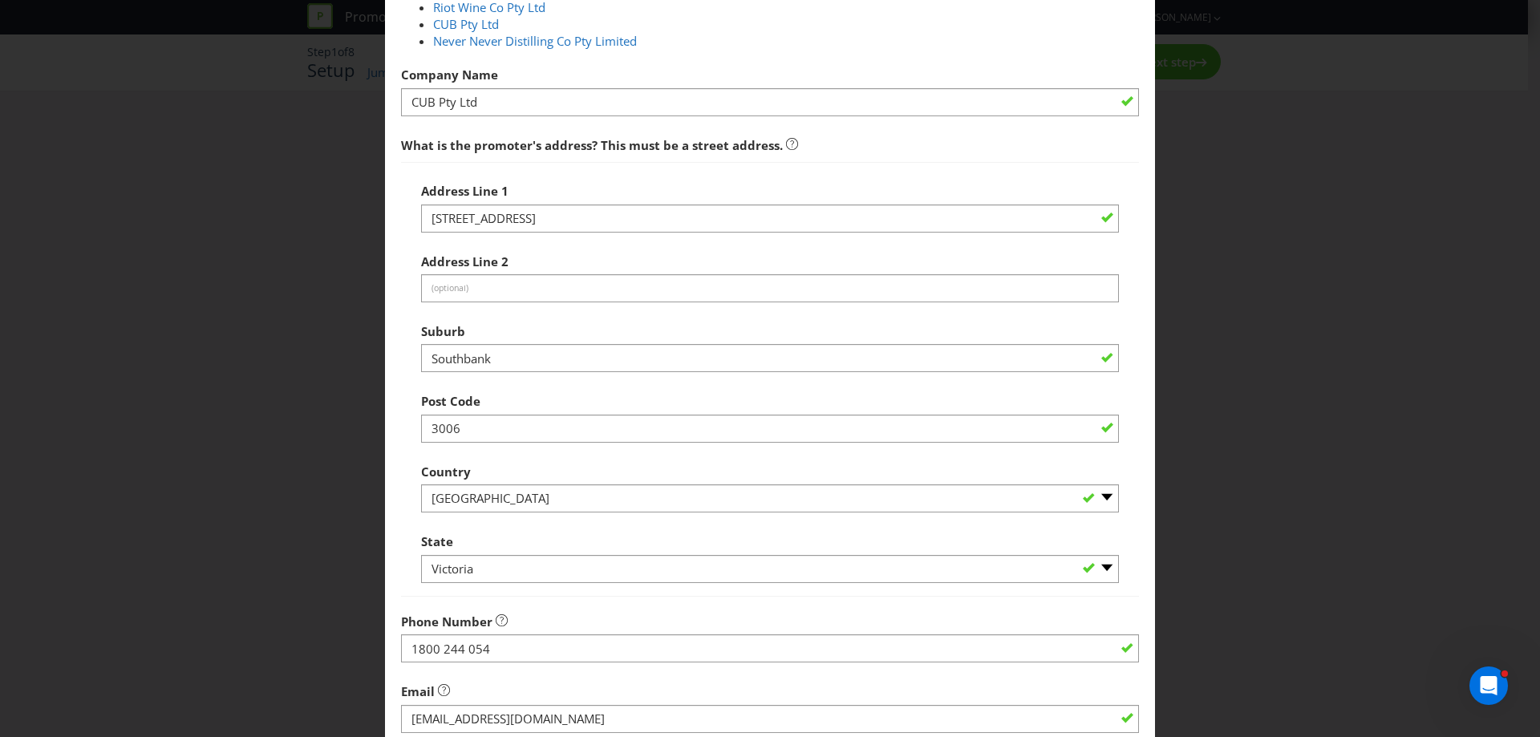
scroll to position [516, 0]
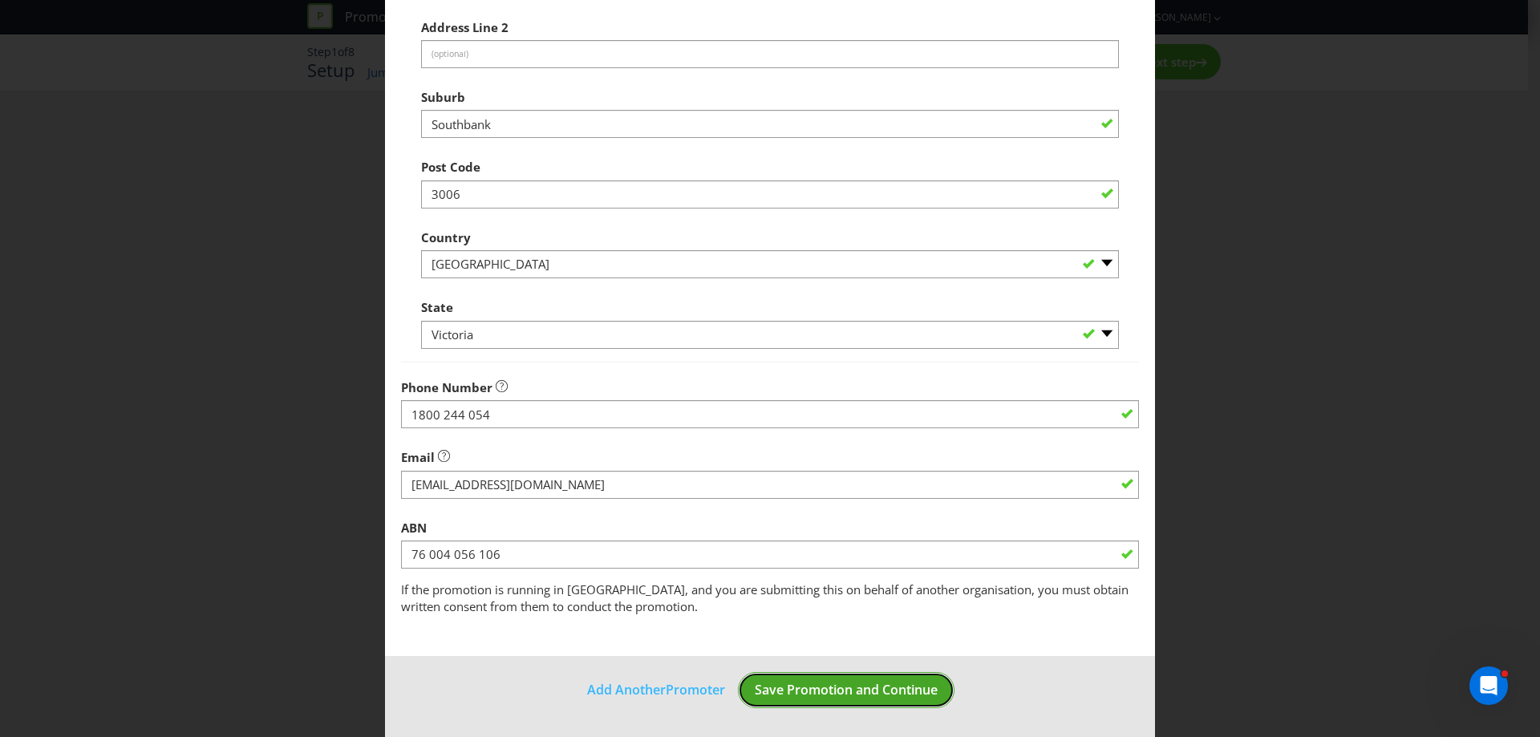
click at [852, 704] on button "Save Promotion and Continue" at bounding box center [846, 690] width 217 height 36
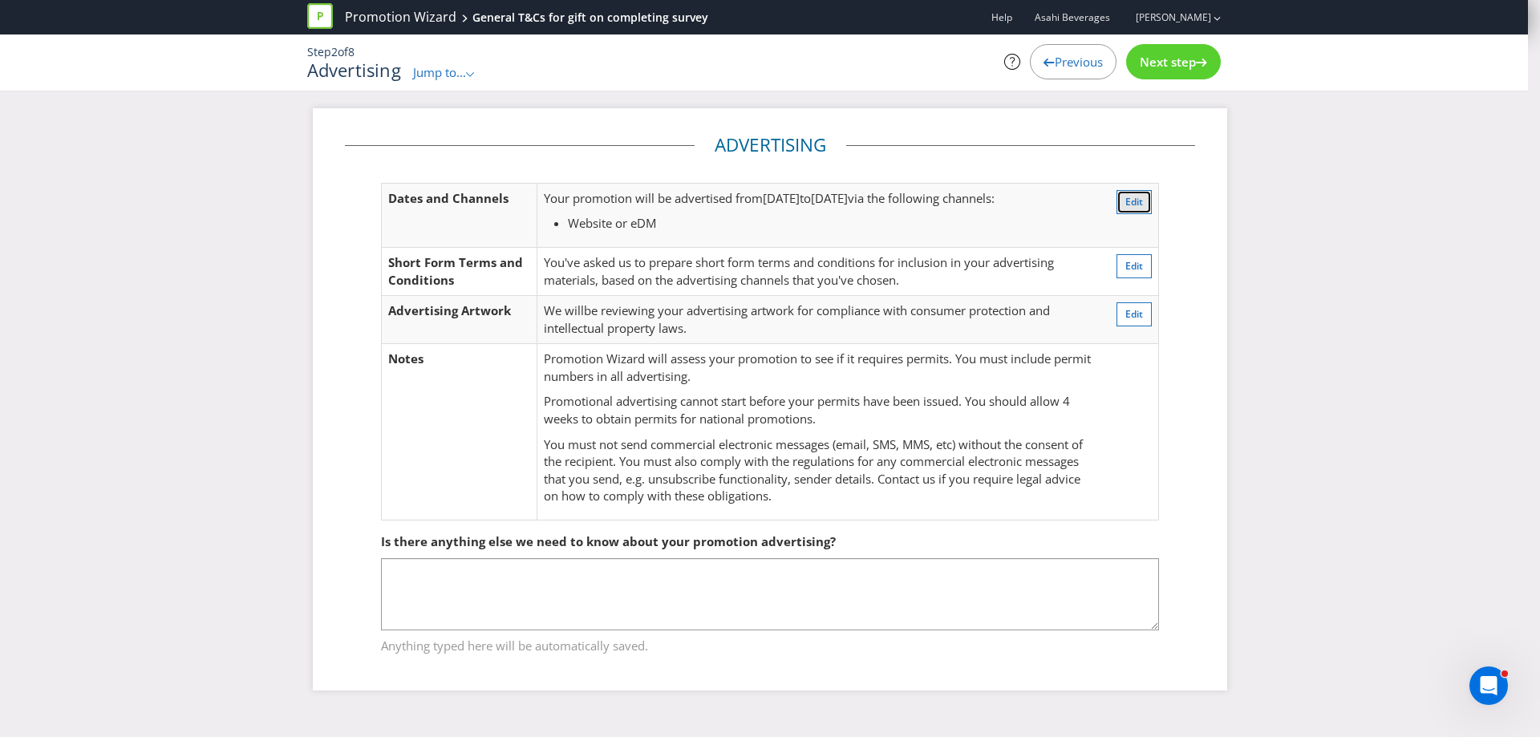
click at [1127, 199] on span "Edit" at bounding box center [1134, 202] width 18 height 14
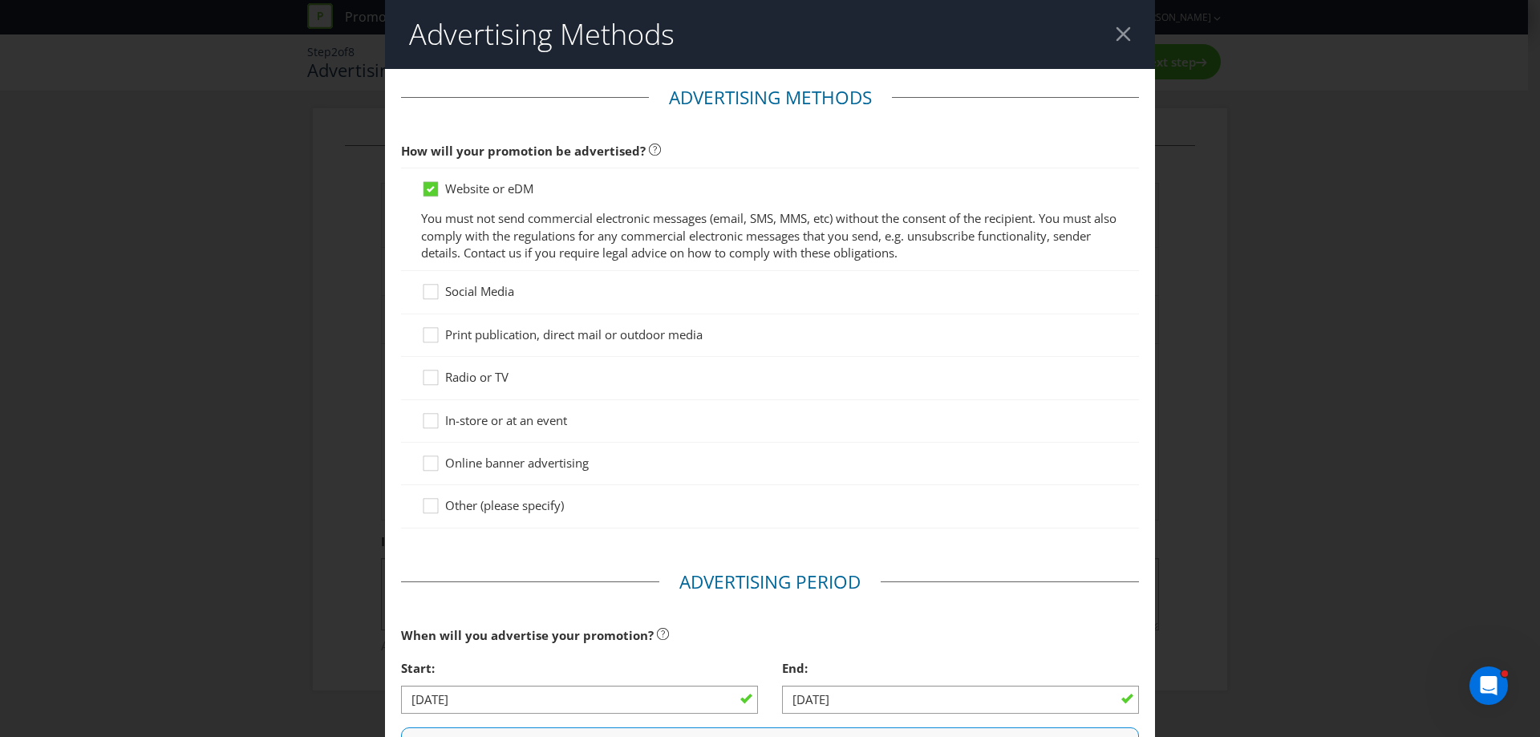
click at [1112, 47] on header "Advertising Methods" at bounding box center [770, 34] width 770 height 69
click at [1116, 32] on div at bounding box center [1123, 33] width 15 height 15
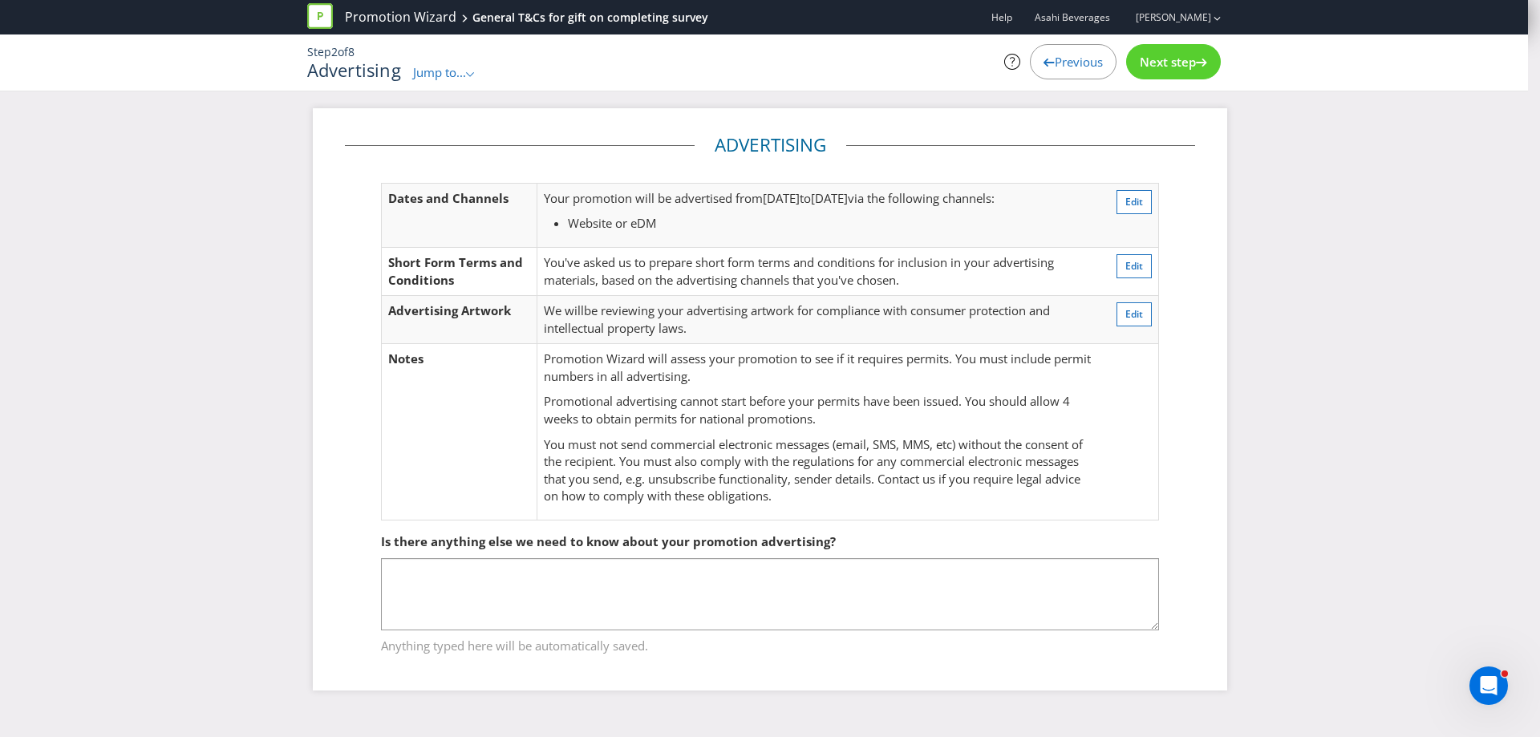
click at [1086, 58] on span "Previous" at bounding box center [1079, 62] width 48 height 16
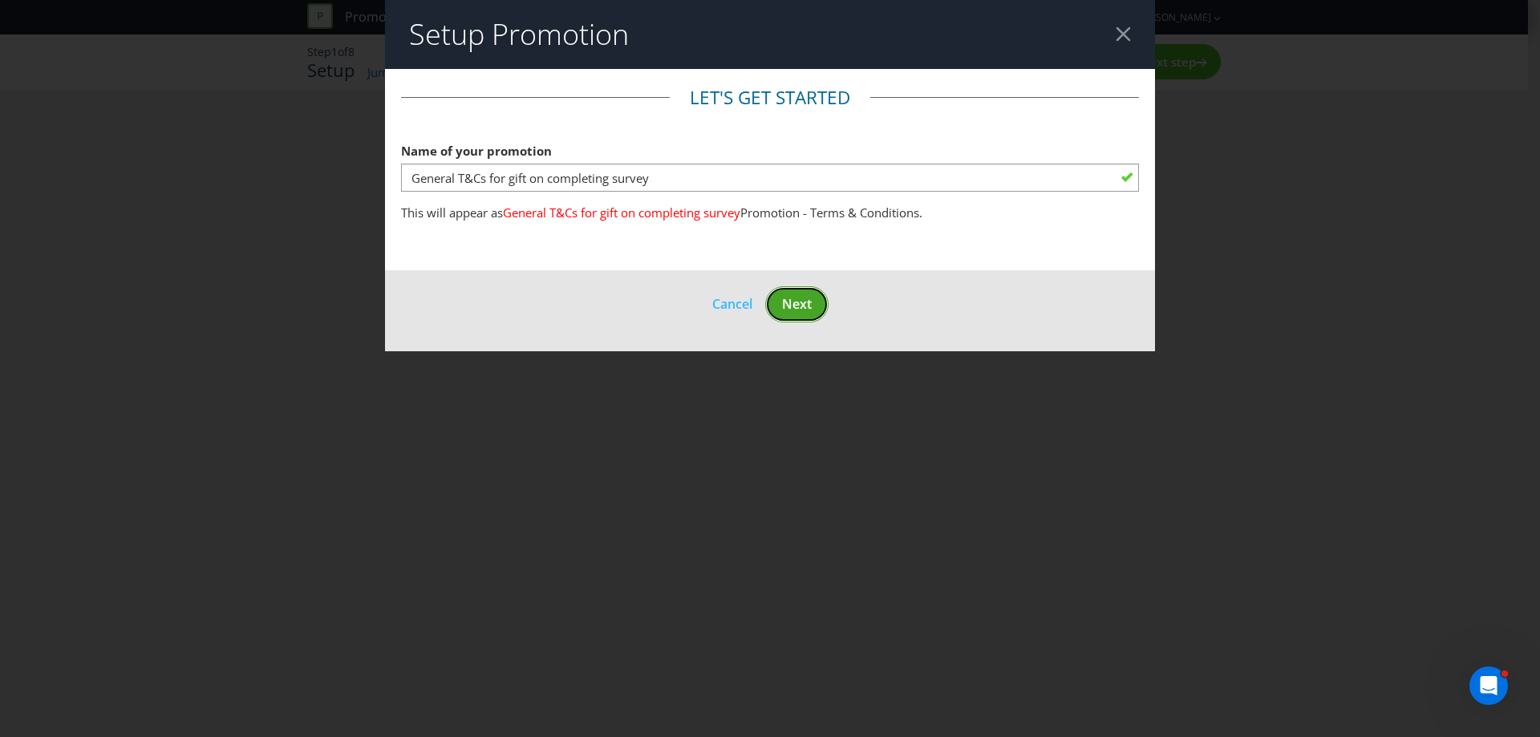
click at [806, 314] on button "Next" at bounding box center [796, 304] width 63 height 36
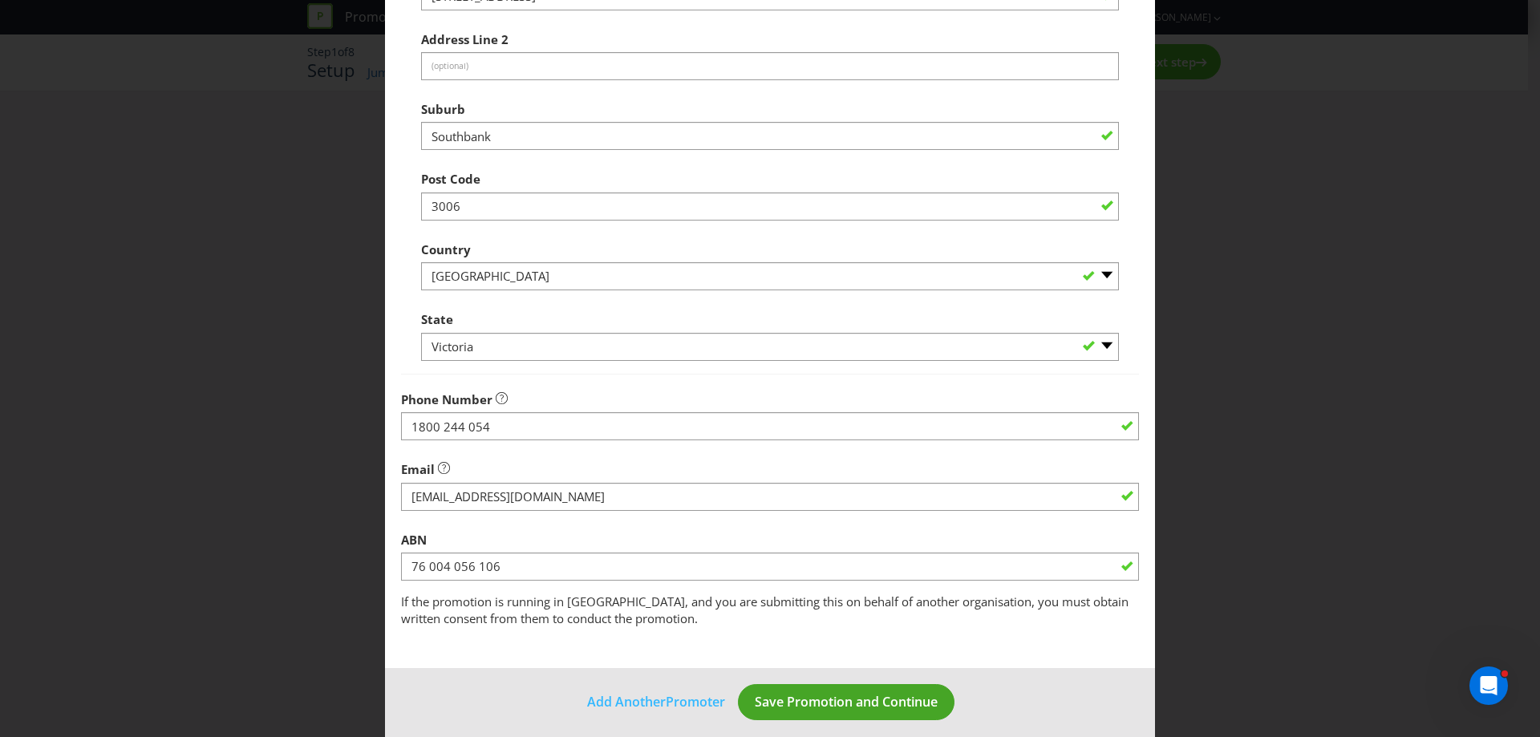
scroll to position [516, 0]
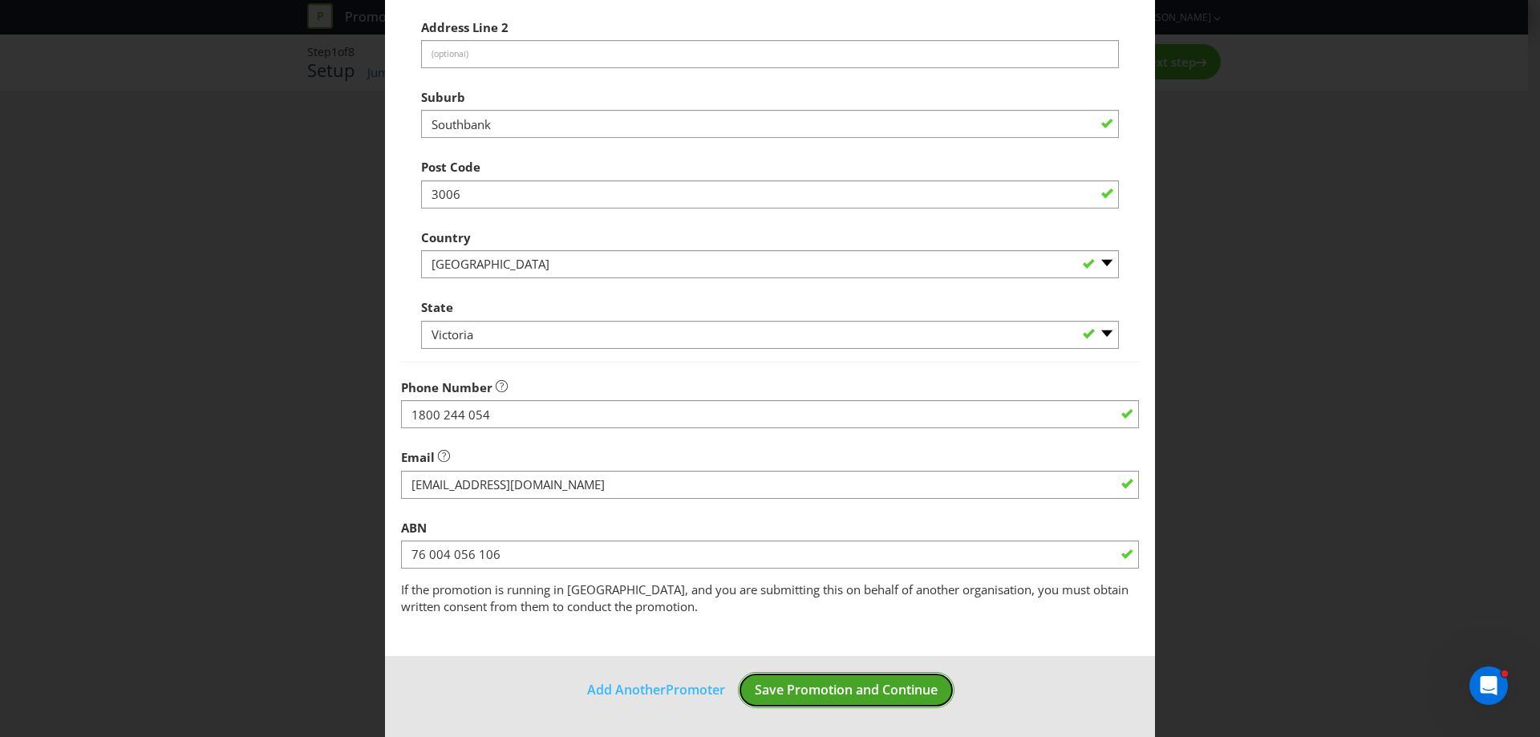
click at [817, 689] on span "Save Promotion and Continue" at bounding box center [846, 690] width 183 height 18
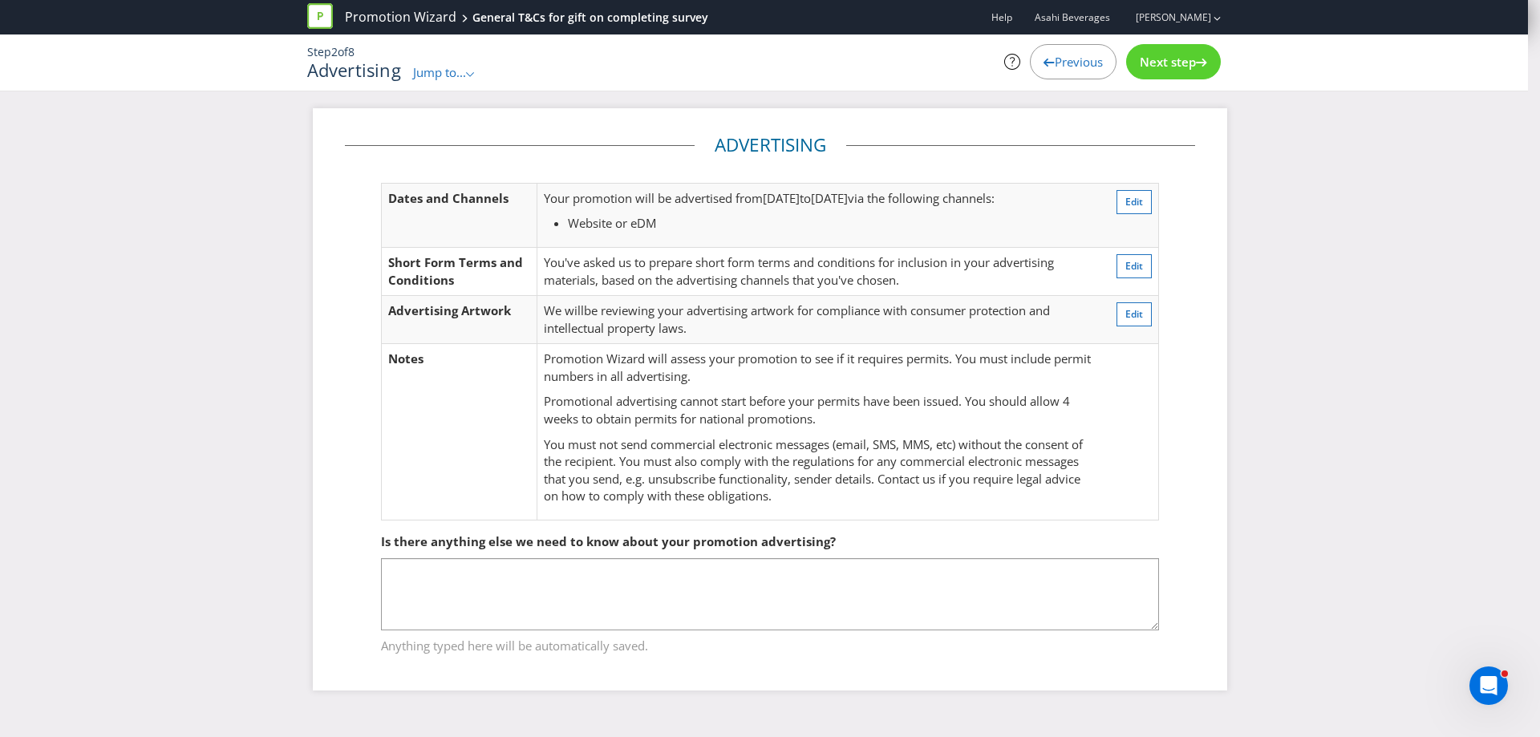
click at [1156, 67] on span "Next step" at bounding box center [1168, 62] width 56 height 16
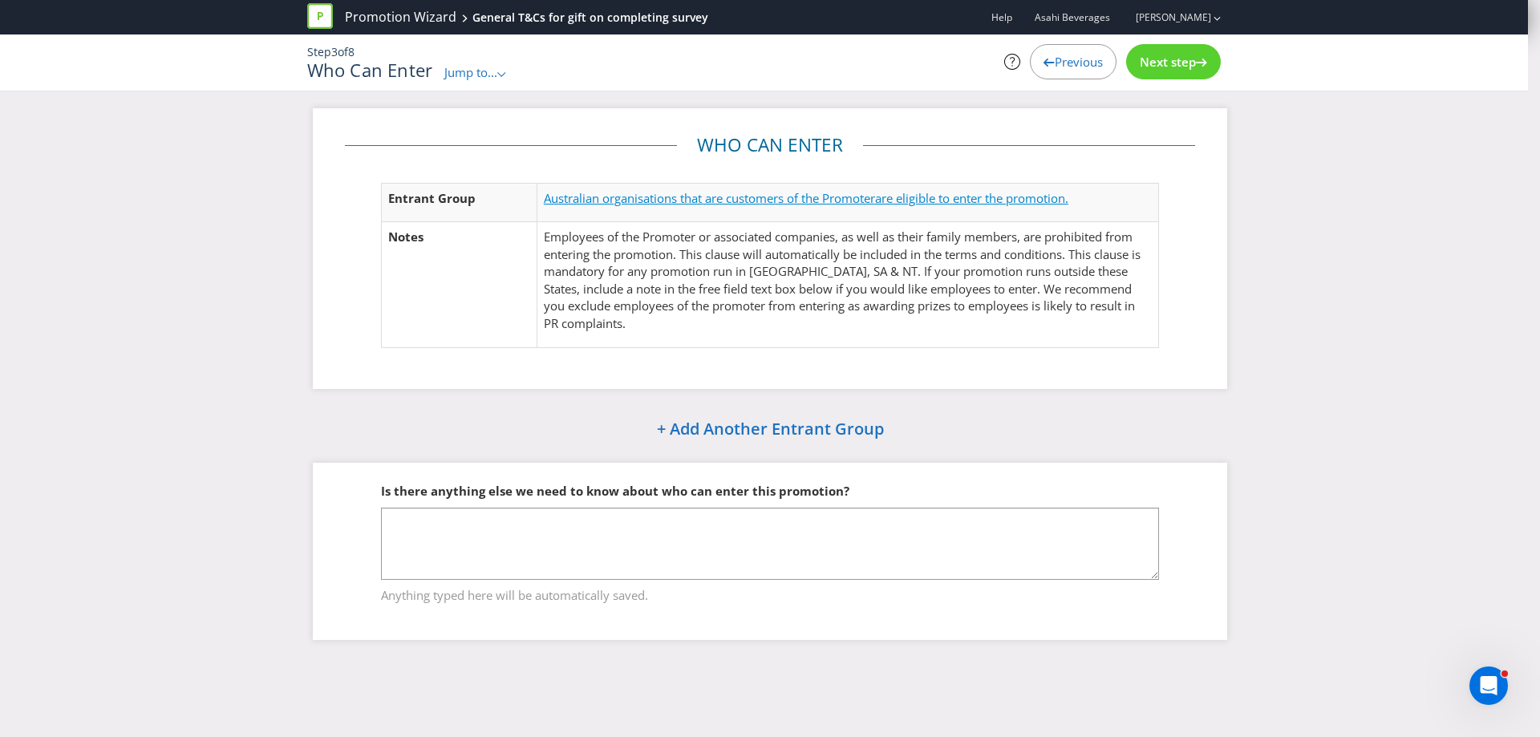
click at [646, 195] on span "Australian organisations that are customers of the Promoter" at bounding box center [709, 198] width 331 height 16
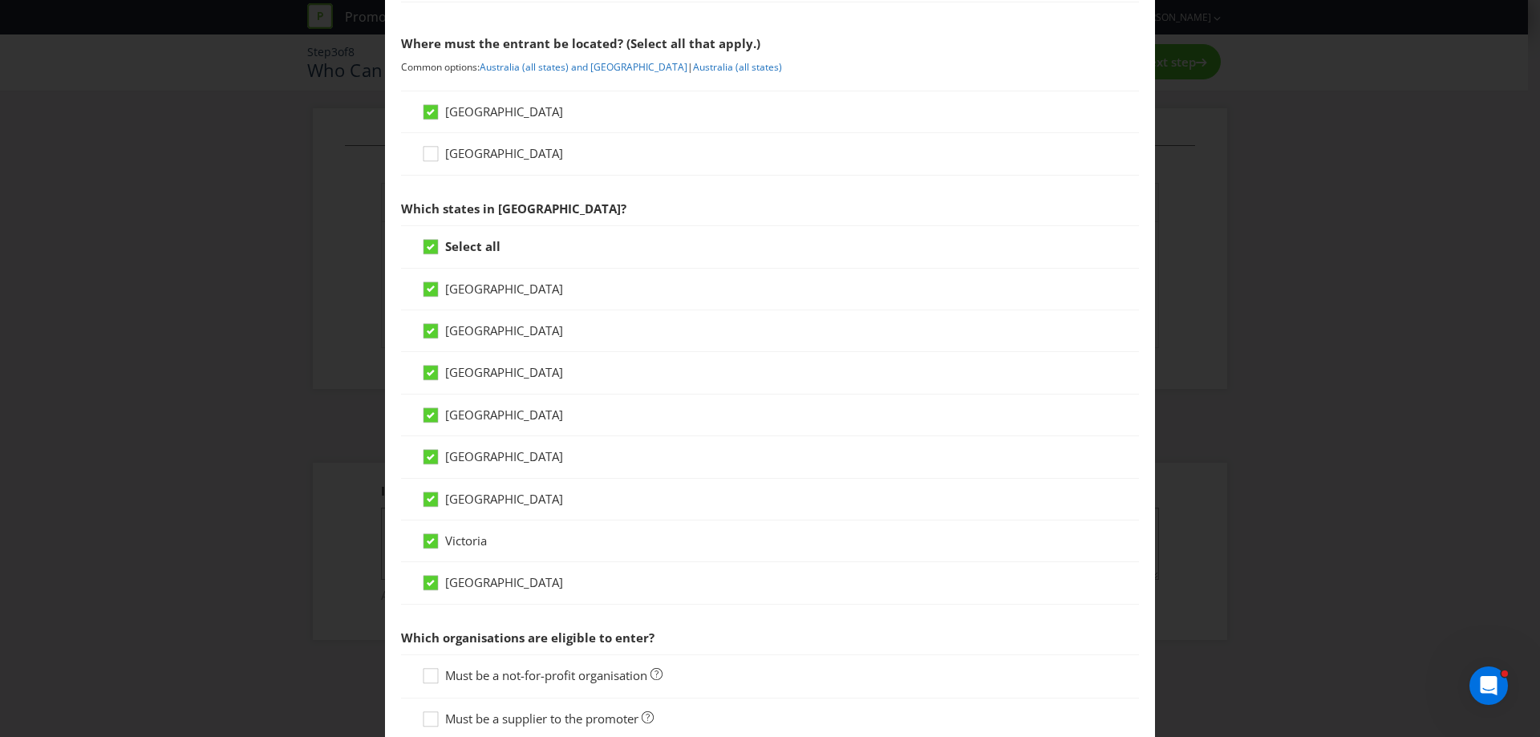
scroll to position [241, 0]
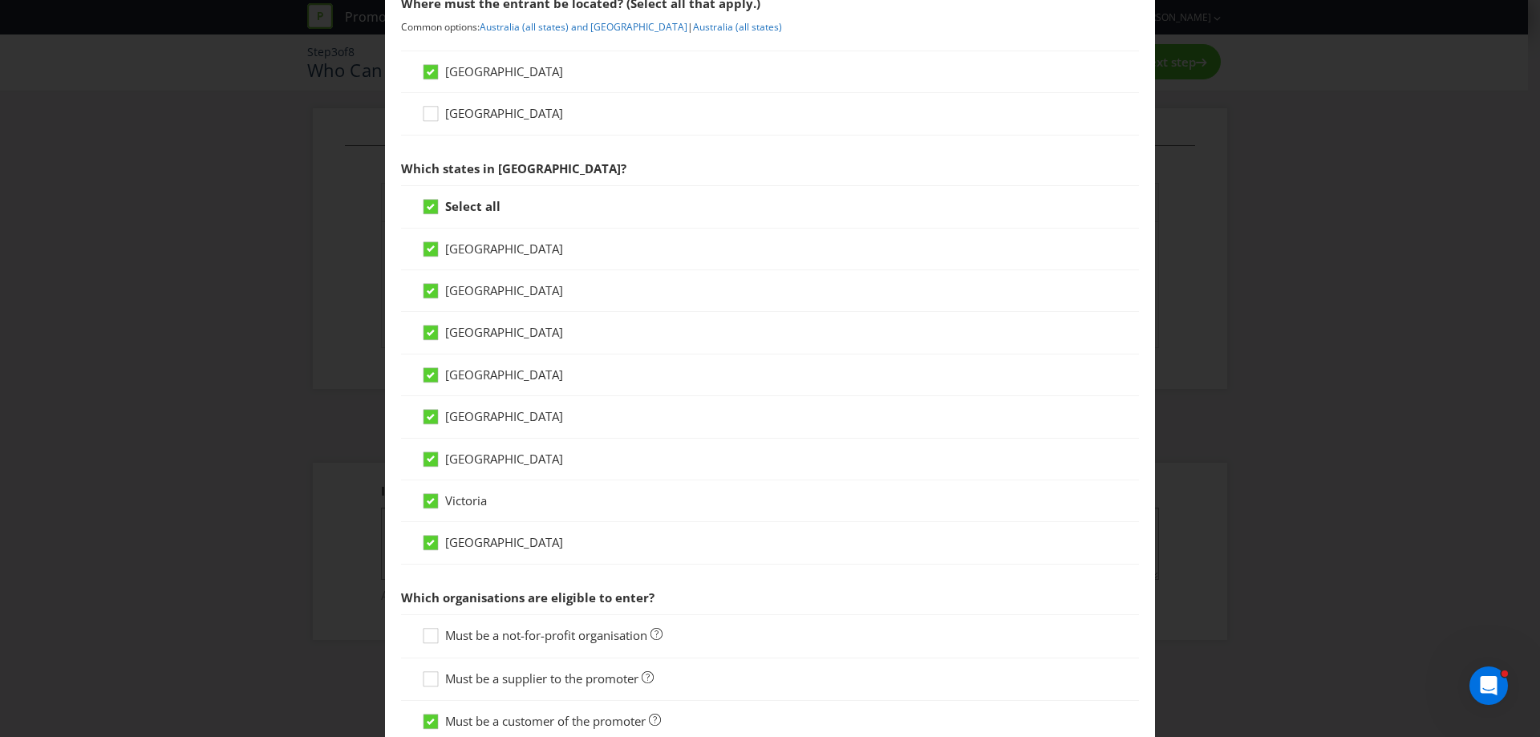
drag, startPoint x: 434, startPoint y: 337, endPoint x: 492, endPoint y: 327, distance: 58.5
click at [437, 334] on icon at bounding box center [433, 336] width 24 height 24
click at [0, 0] on input "[GEOGRAPHIC_DATA]" at bounding box center [0, 0] width 0 height 0
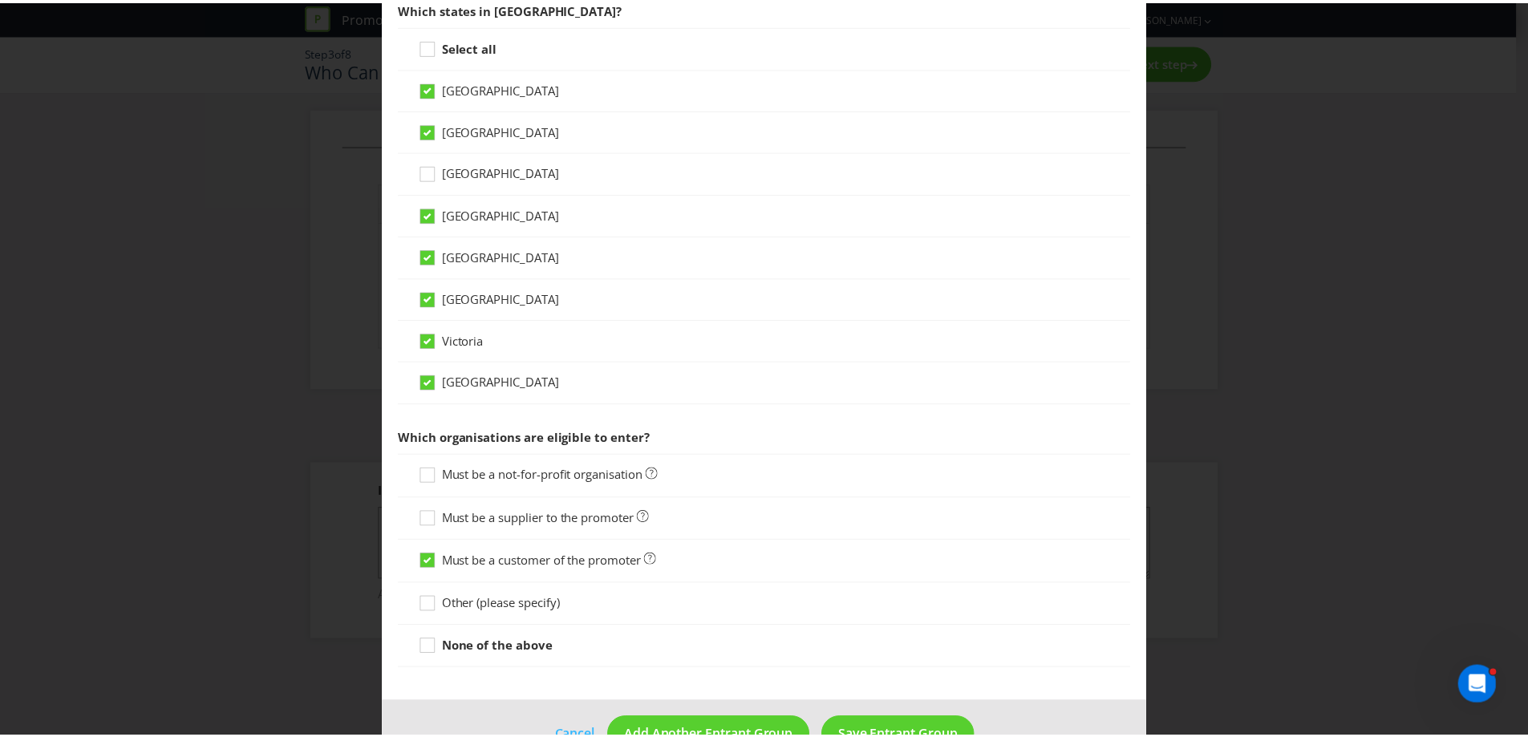
scroll to position [447, 0]
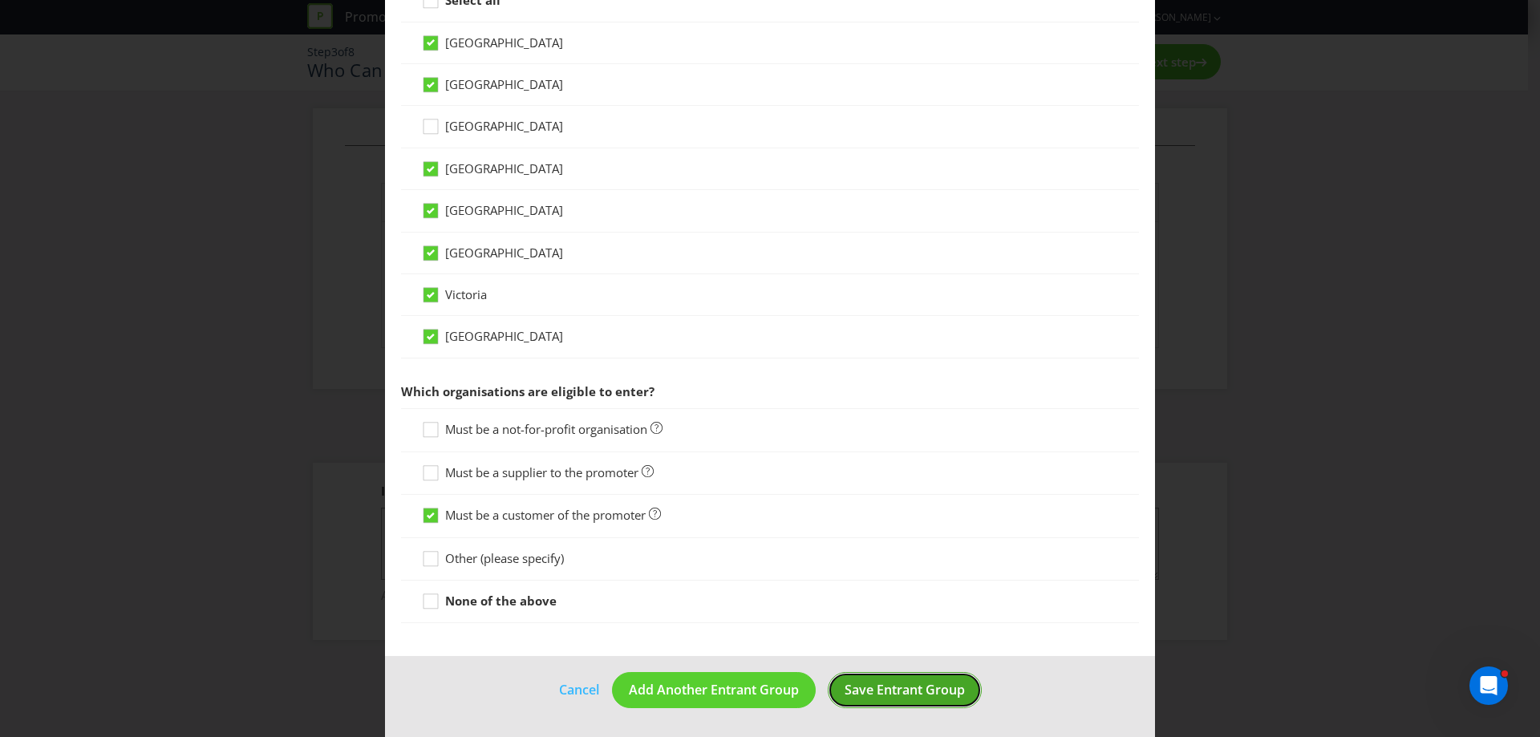
click at [909, 690] on span "Save Entrant Group" at bounding box center [904, 690] width 120 height 18
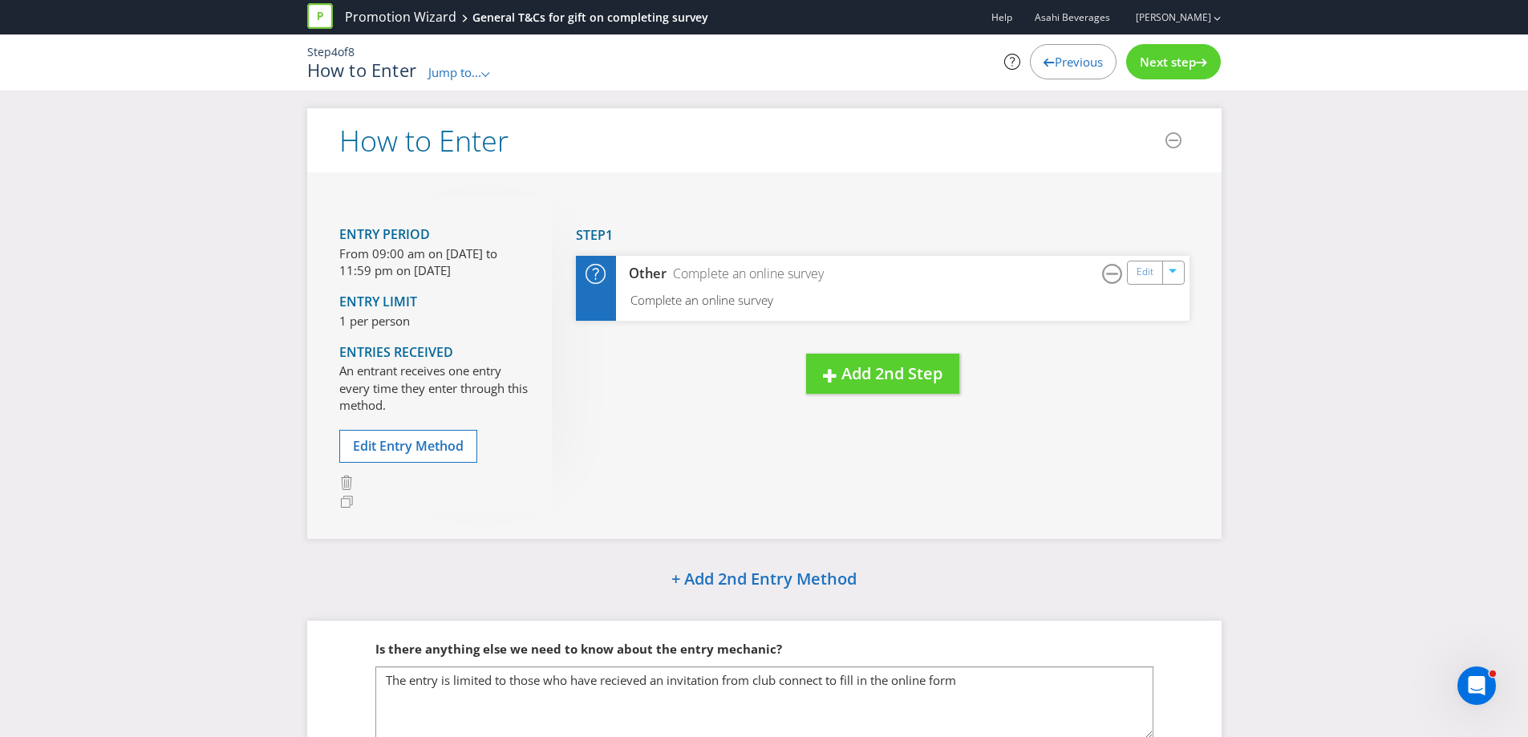
click at [1179, 63] on span "Next step" at bounding box center [1168, 62] width 56 height 16
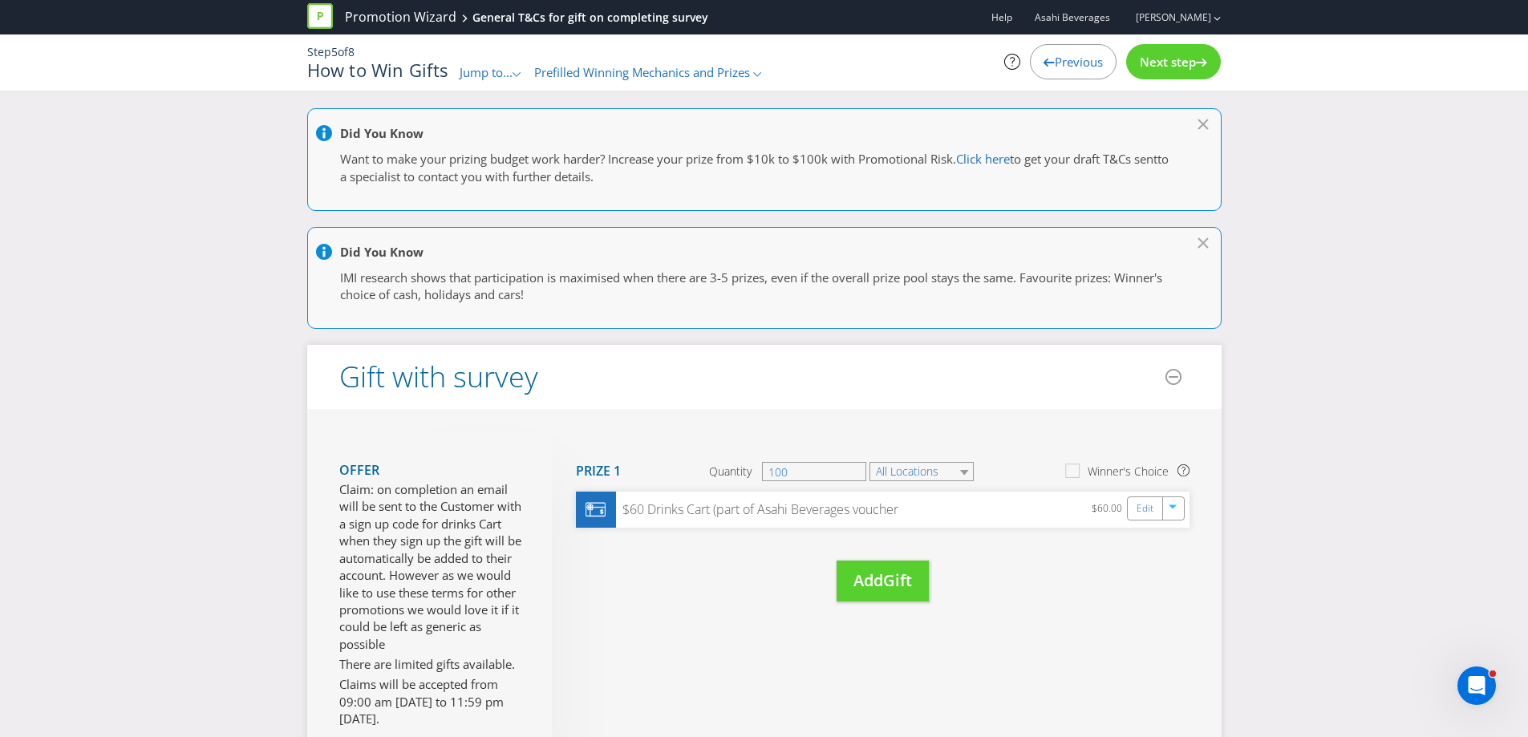
click at [1179, 63] on span "Next step" at bounding box center [1168, 62] width 56 height 16
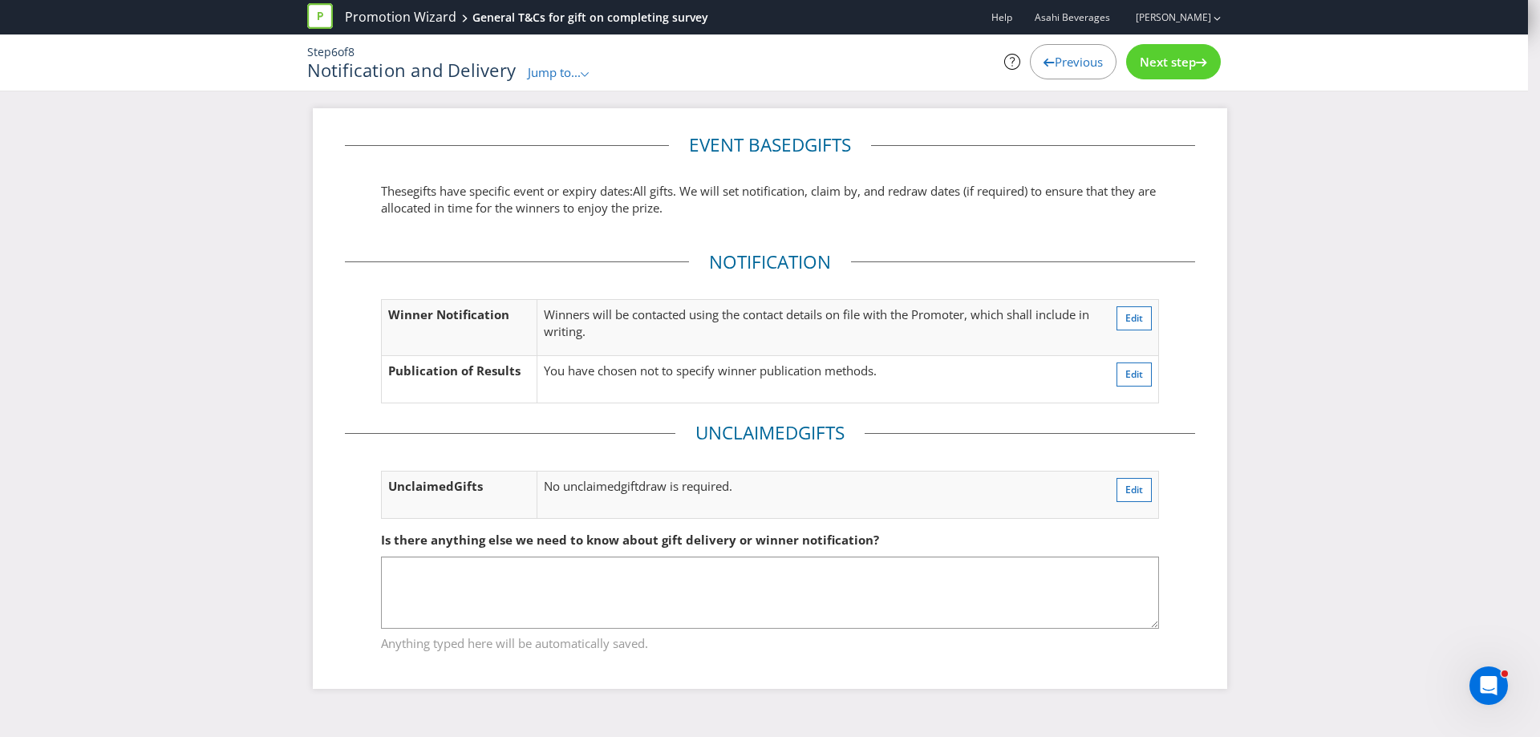
click at [1179, 63] on span "Next step" at bounding box center [1168, 62] width 56 height 16
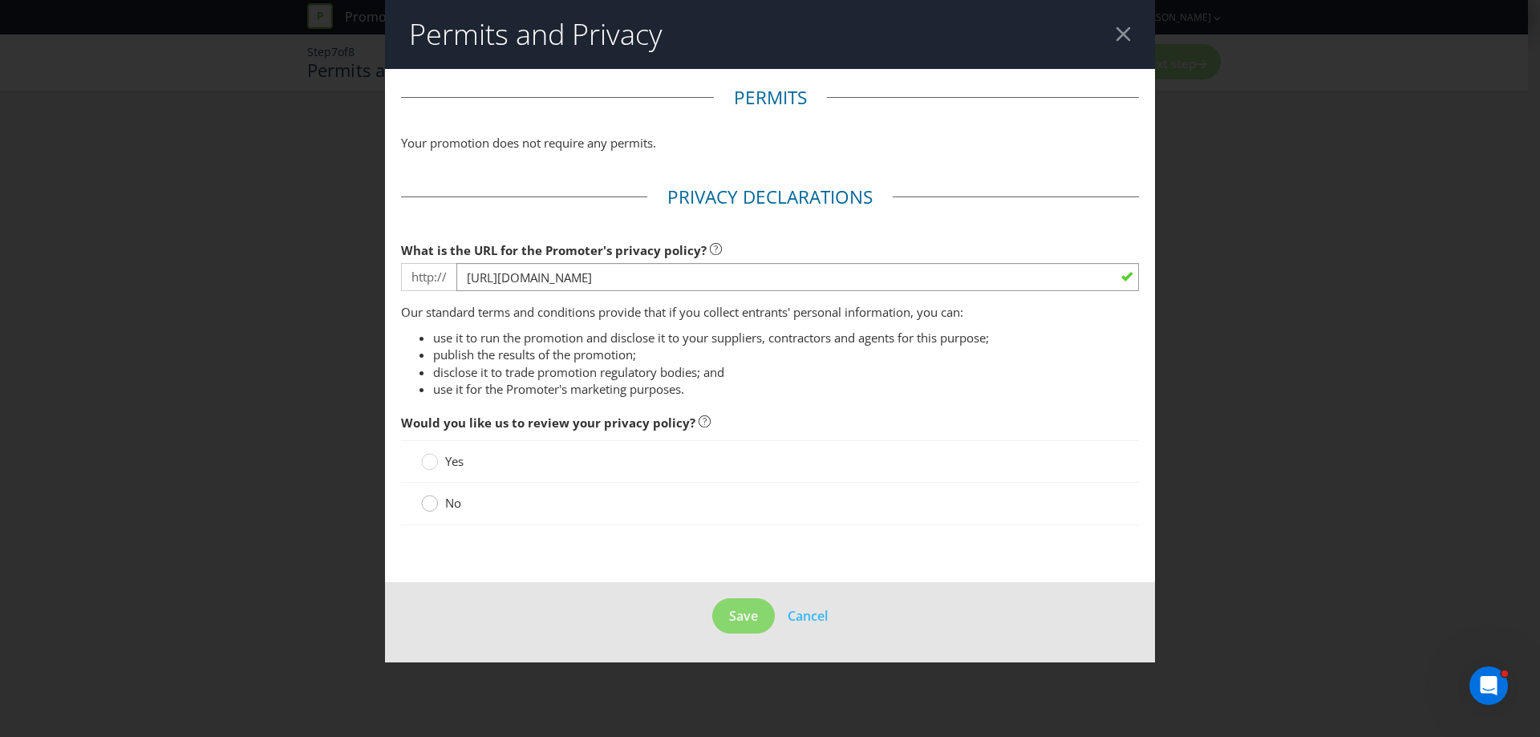
click at [432, 498] on div at bounding box center [430, 498] width 8 height 8
click at [0, 0] on input "No" at bounding box center [0, 0] width 0 height 0
click at [763, 609] on button "Save" at bounding box center [743, 616] width 63 height 36
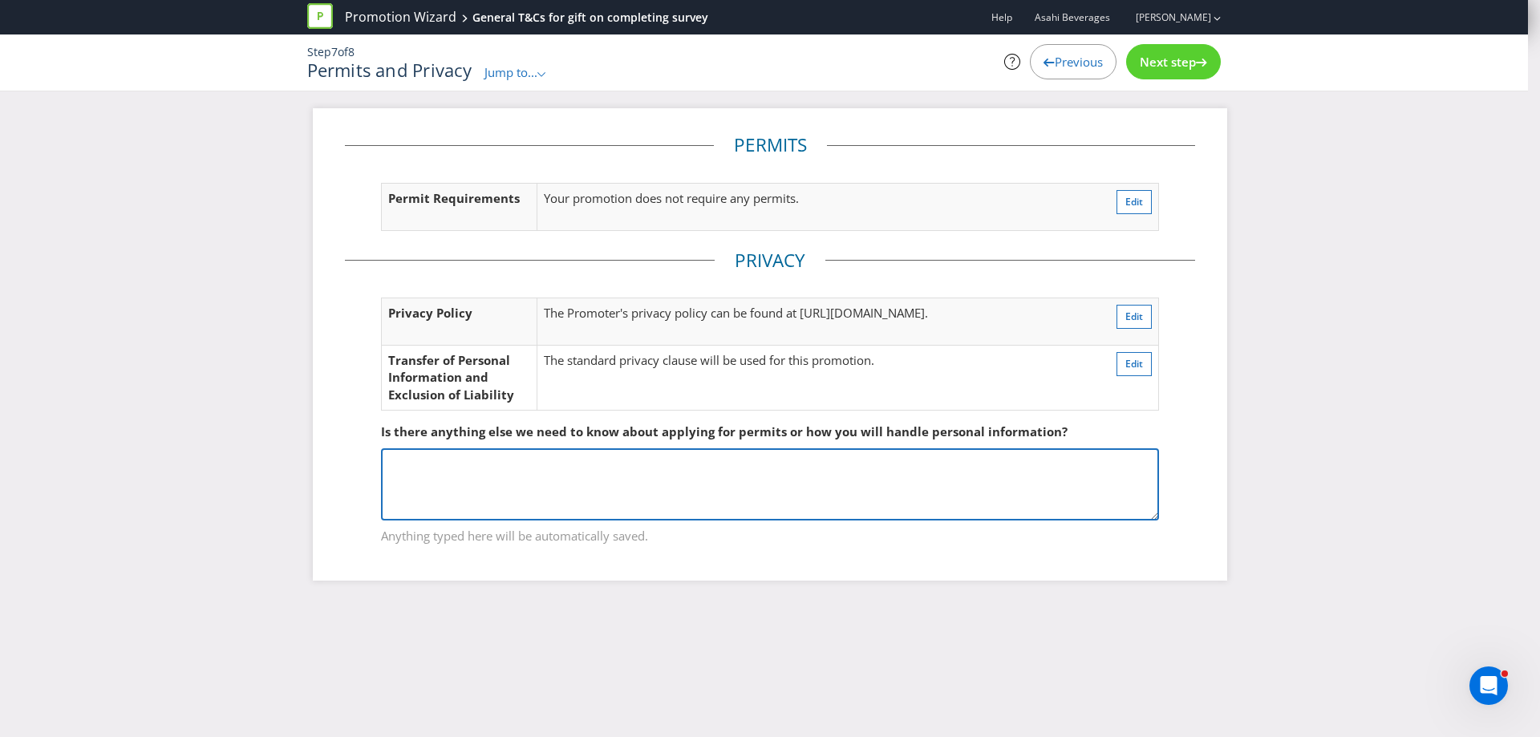
click at [519, 504] on textarea at bounding box center [770, 484] width 778 height 72
type textarea "s"
drag, startPoint x: 447, startPoint y: 466, endPoint x: 230, endPoint y: 463, distance: 216.6
click at [230, 463] on div "Permits Permit Requirements Your promotion does not require any permits. Edit P…" at bounding box center [770, 356] width 1540 height 496
paste textarea "I consent to be contacted by [Your Brand Name] and related brands"
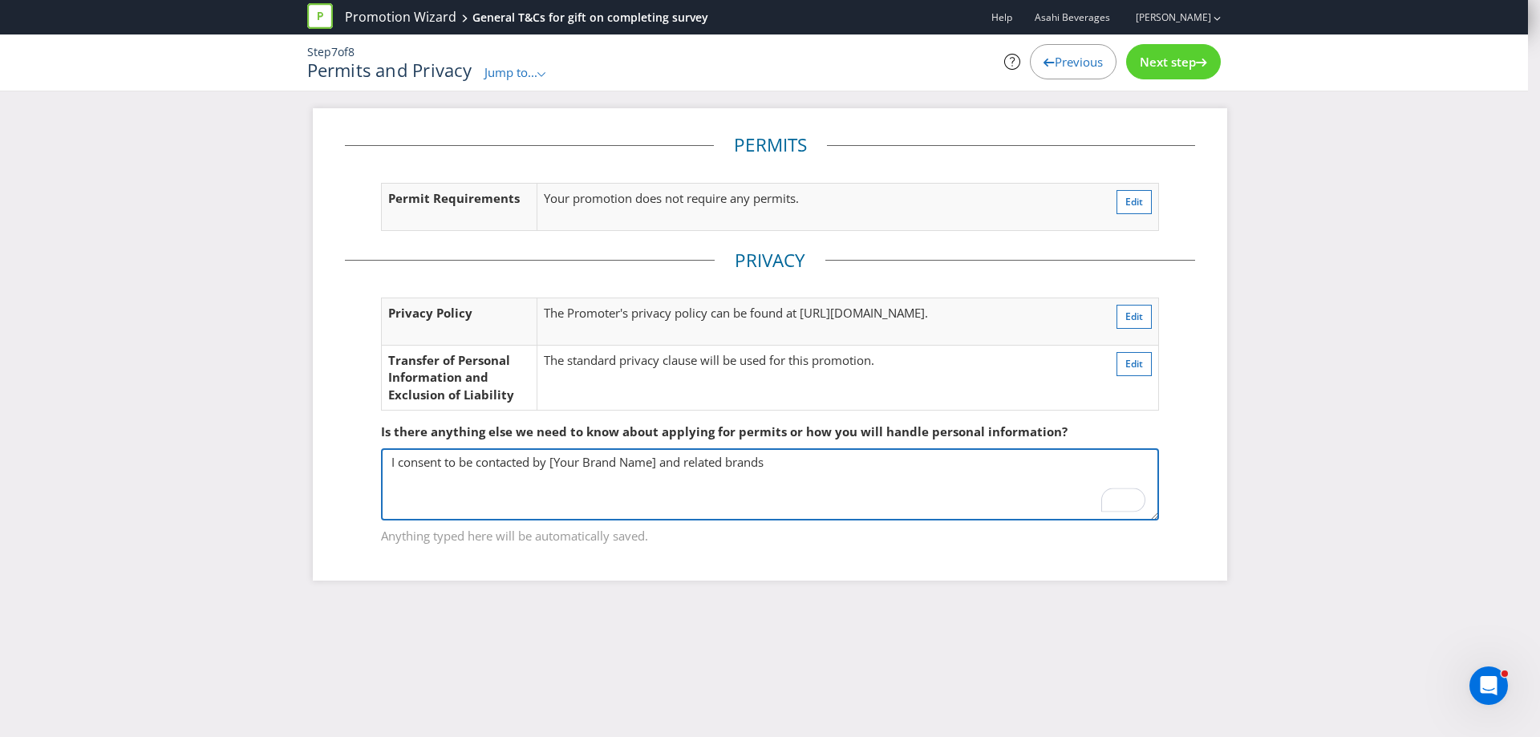
drag, startPoint x: 387, startPoint y: 461, endPoint x: 456, endPoint y: 458, distance: 69.0
click at [387, 461] on textarea "I consent to be contacted by [Your Brand Name] and related brands" at bounding box center [770, 484] width 778 height 72
drag, startPoint x: 839, startPoint y: 462, endPoint x: 728, endPoint y: 461, distance: 110.7
click at [728, 461] on textarea "We would like an inclusion that consents to be contacted by [Your Brand Name] a…" at bounding box center [770, 484] width 778 height 72
type textarea "We would like an inclusion that consents to be contacted by Club Connect, Drink…"
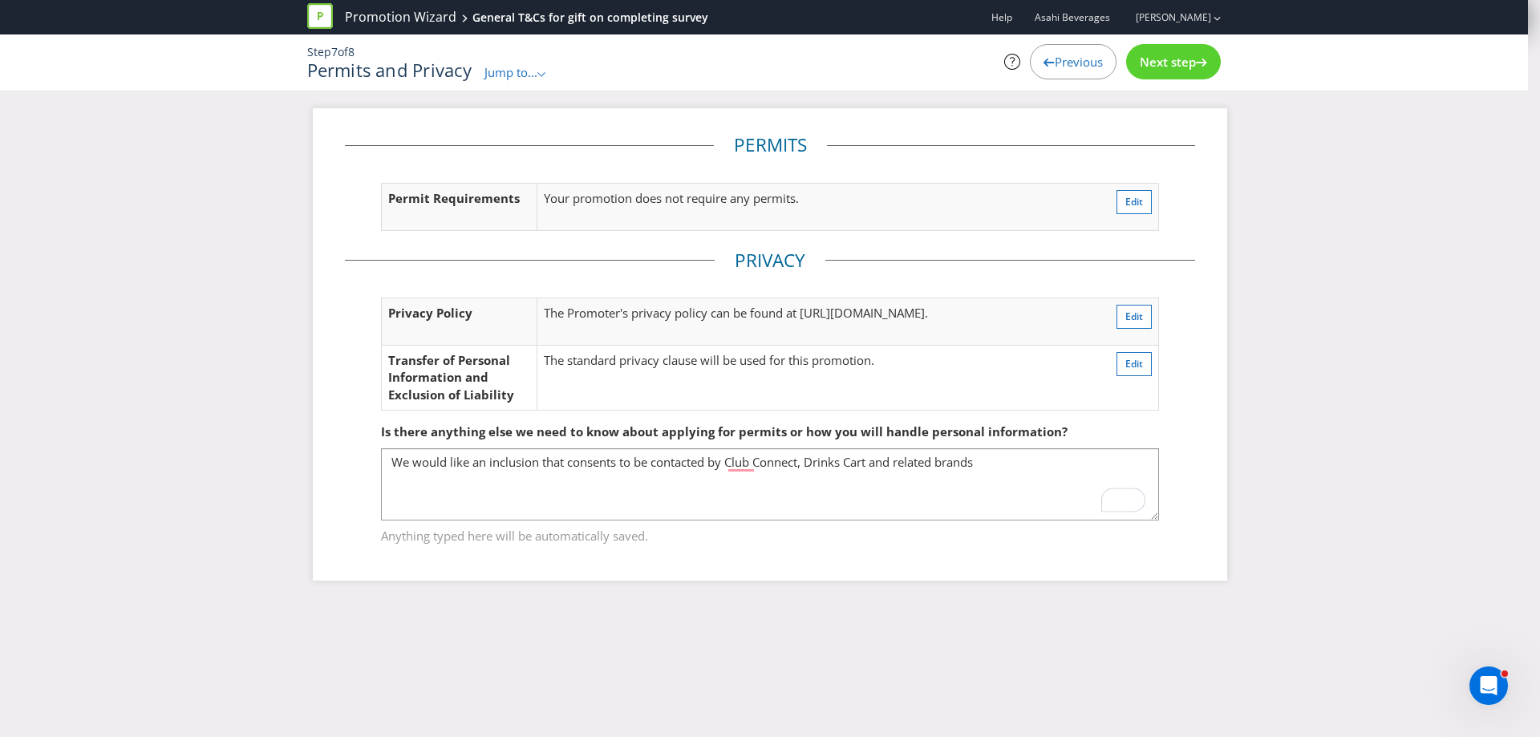
click at [1095, 719] on div "Promotion Wizard General T&Cs for gift on completing survey Help Asahi Beverage…" at bounding box center [770, 368] width 1540 height 737
click at [1142, 59] on span "Next step" at bounding box center [1168, 62] width 56 height 16
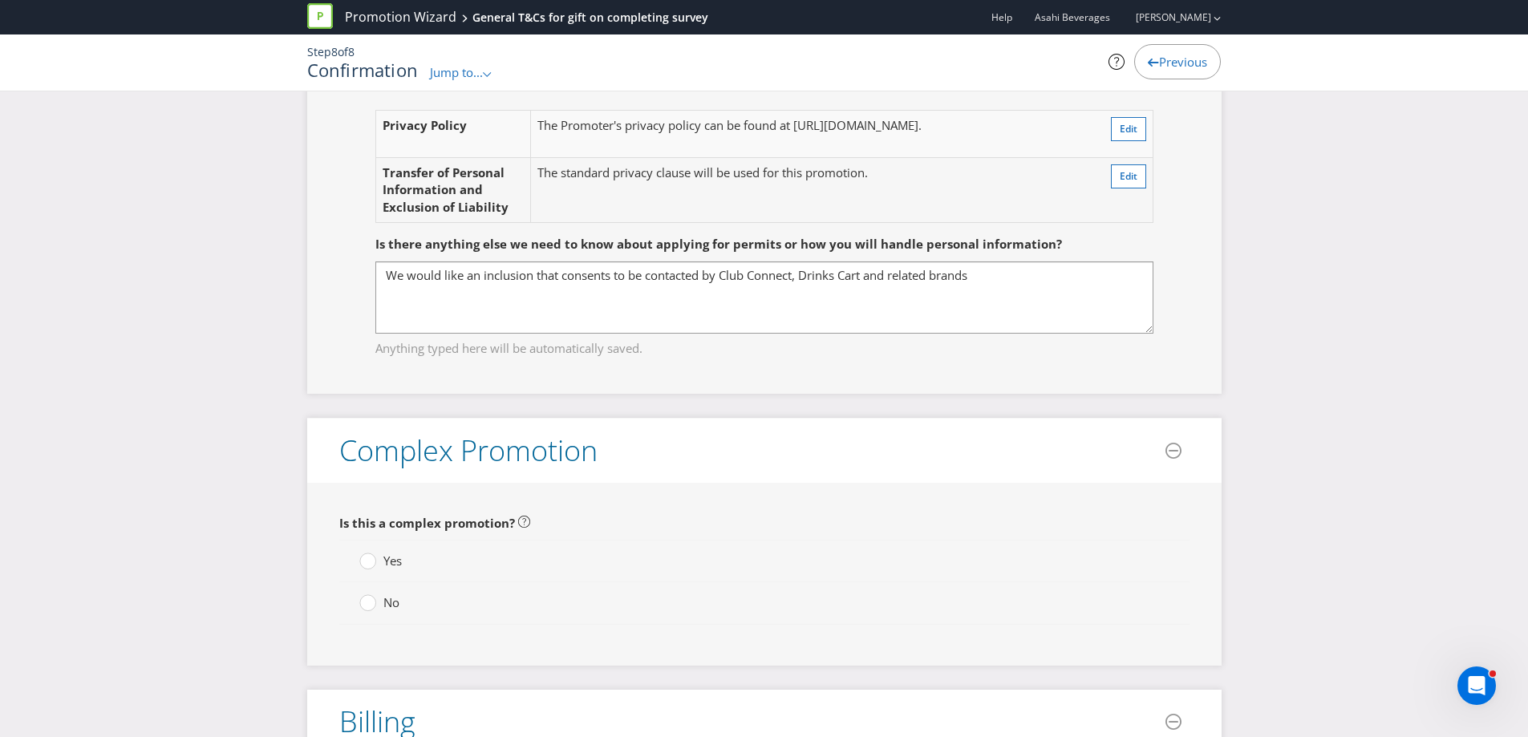
scroll to position [3368, 0]
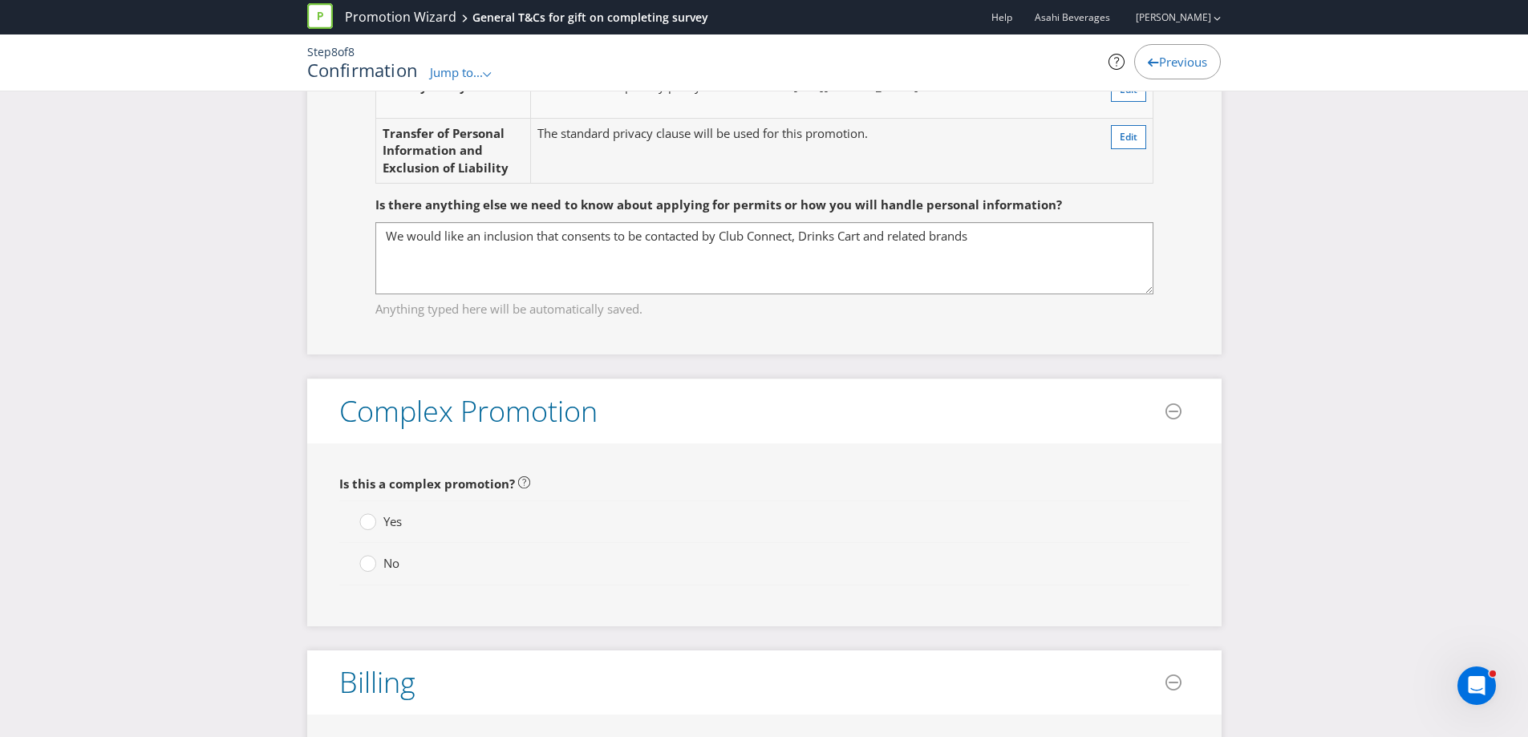
drag, startPoint x: 362, startPoint y: 532, endPoint x: 381, endPoint y: 532, distance: 18.4
click at [364, 556] on circle at bounding box center [367, 564] width 16 height 16
click at [0, 0] on input "No" at bounding box center [0, 0] width 0 height 0
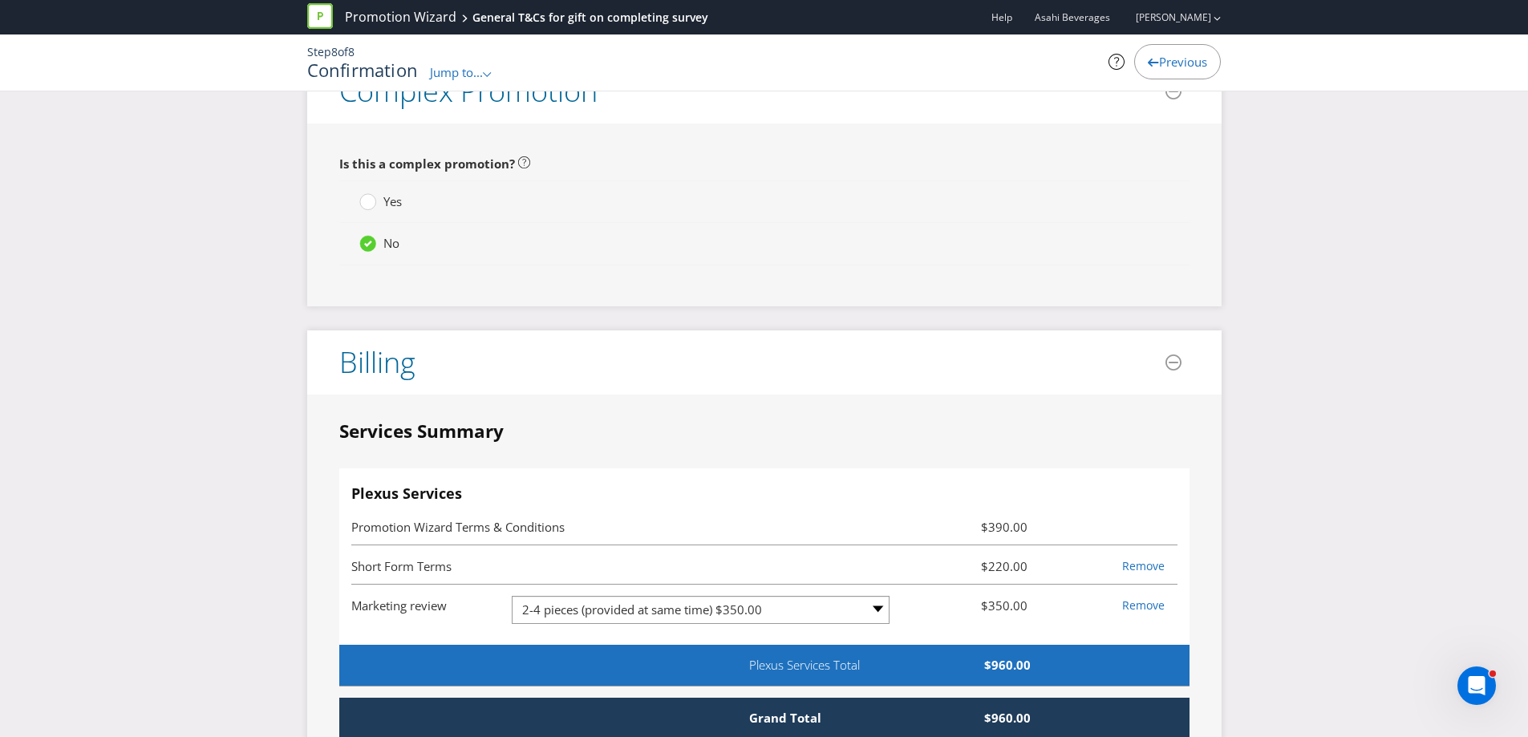
scroll to position [3689, 0]
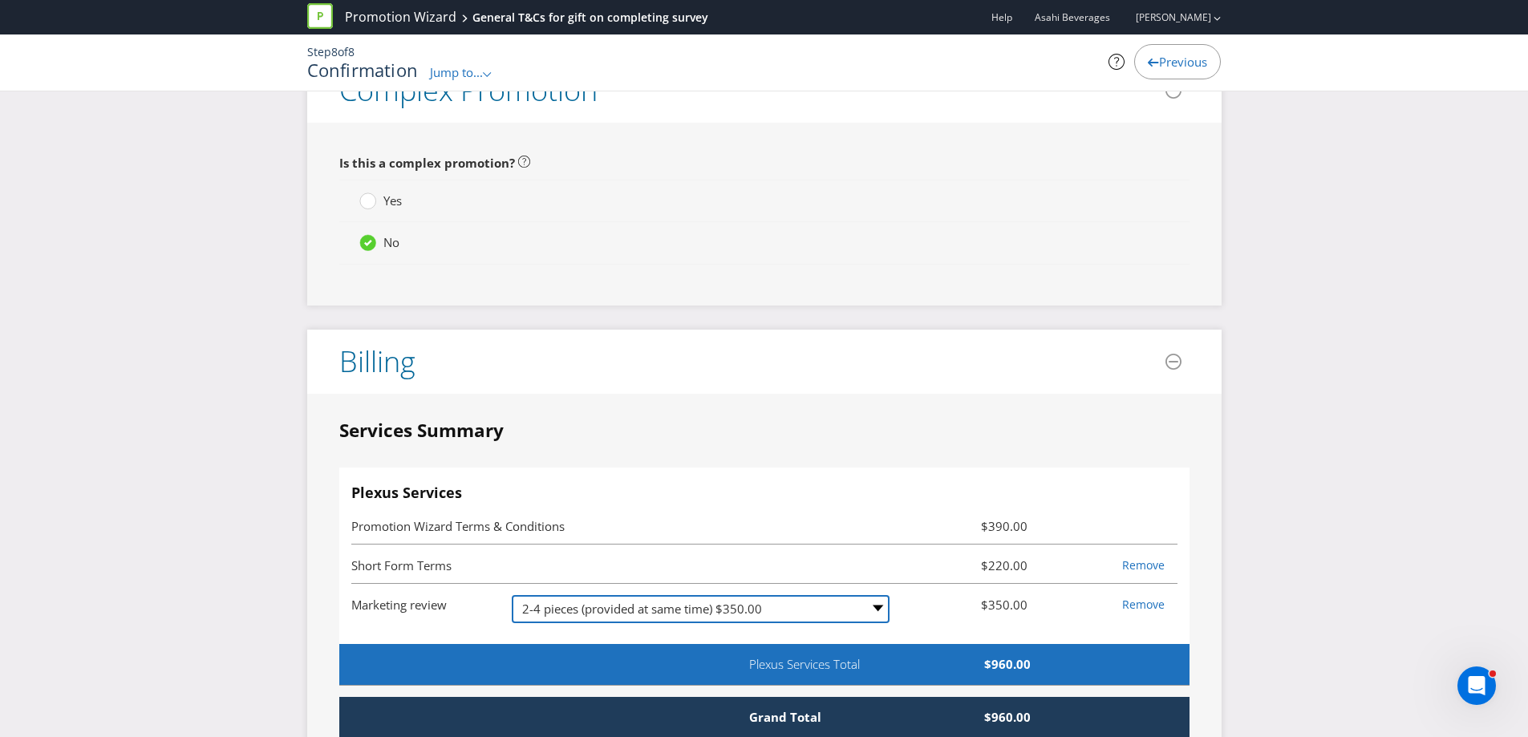
click at [881, 595] on select "-- Please Select -- 1 piece $180.00 2-4 pieces (provided at same time) $350.00 …" at bounding box center [701, 609] width 378 height 28
select select "MARKETING_REVIEW_1"
click at [512, 595] on select "-- Please Select -- 1 piece $180.00 2-4 pieces (provided at same time) $350.00 …" at bounding box center [701, 609] width 378 height 28
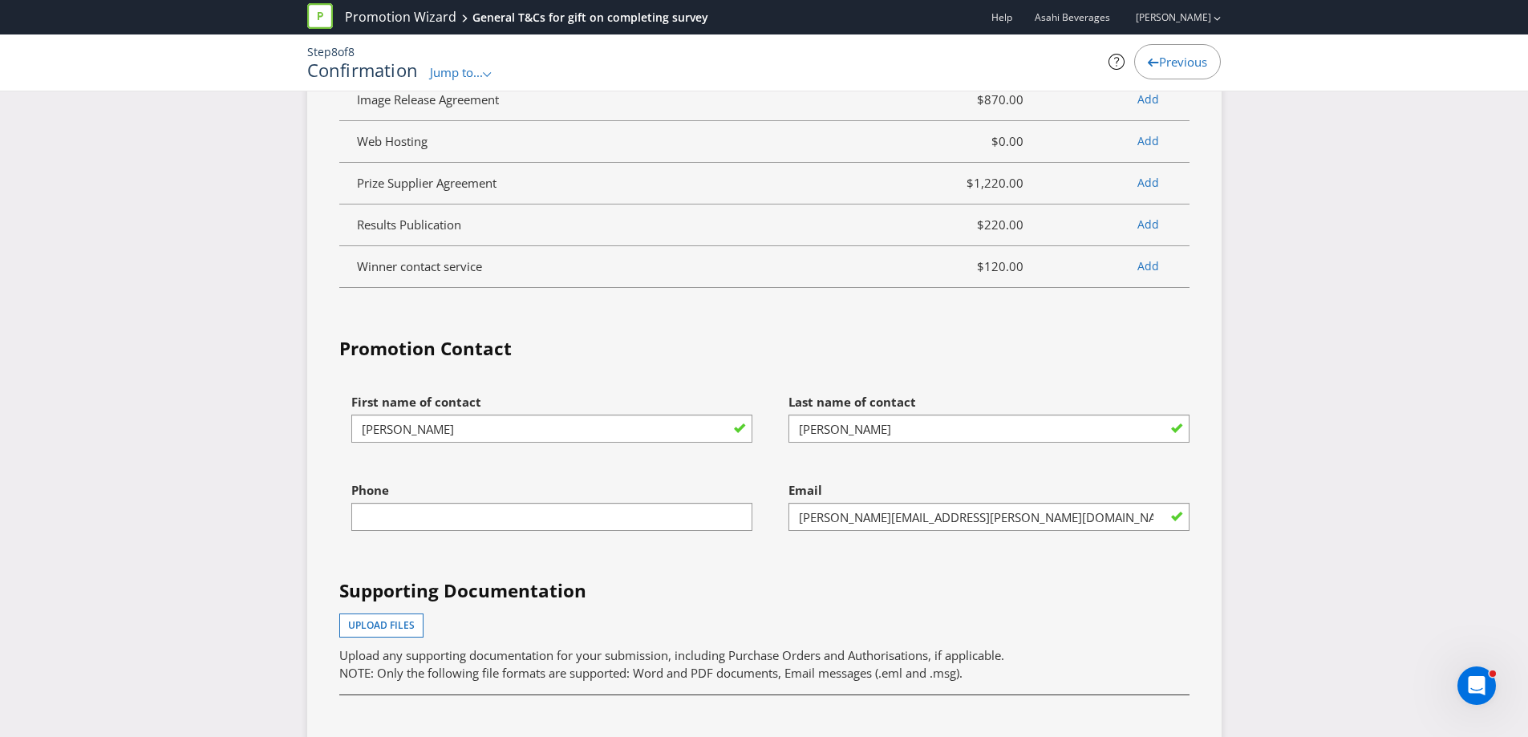
scroll to position [4571, 0]
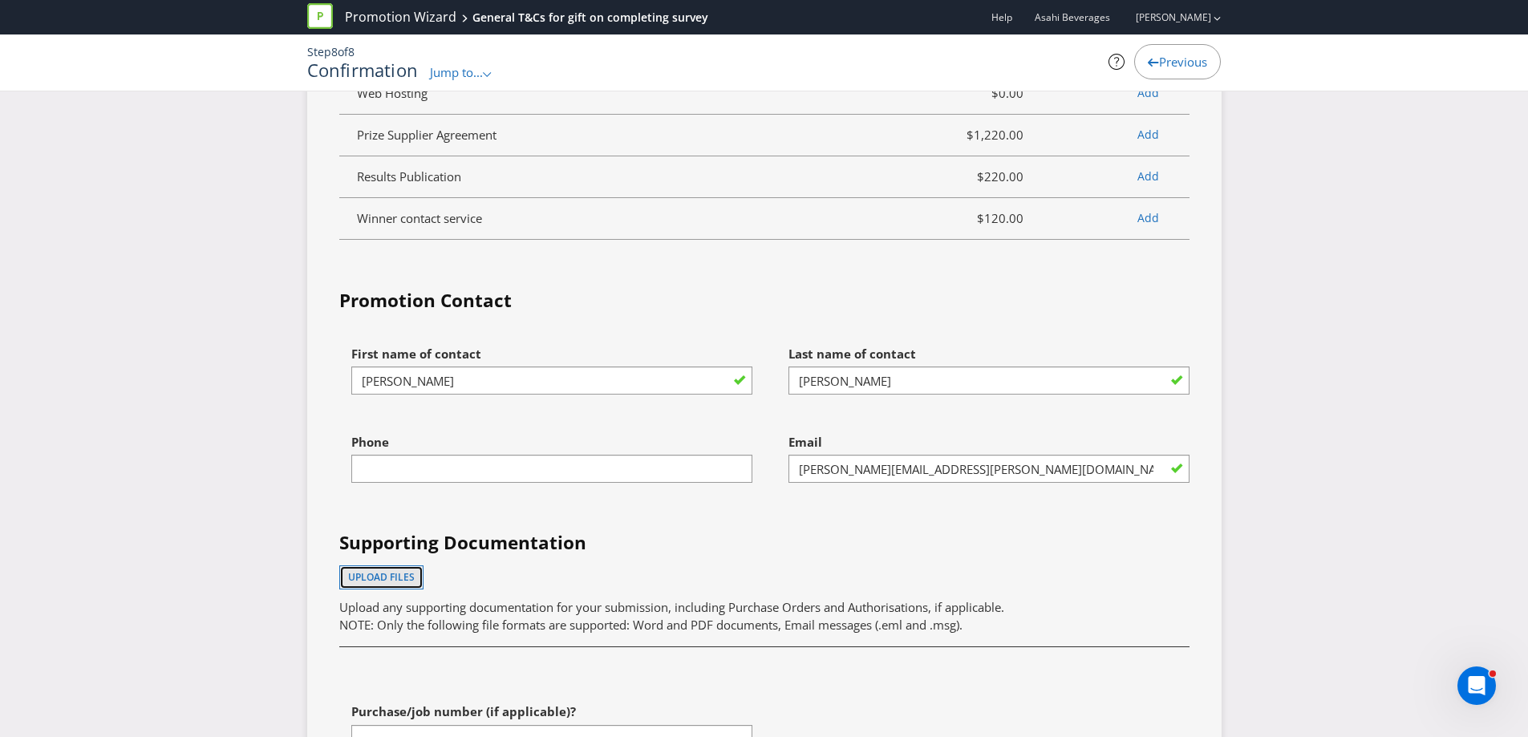
click at [383, 570] on span "Upload files" at bounding box center [381, 577] width 67 height 14
click at [403, 565] on button "Upload files" at bounding box center [381, 577] width 84 height 24
click at [383, 570] on span "Upload files" at bounding box center [381, 577] width 67 height 14
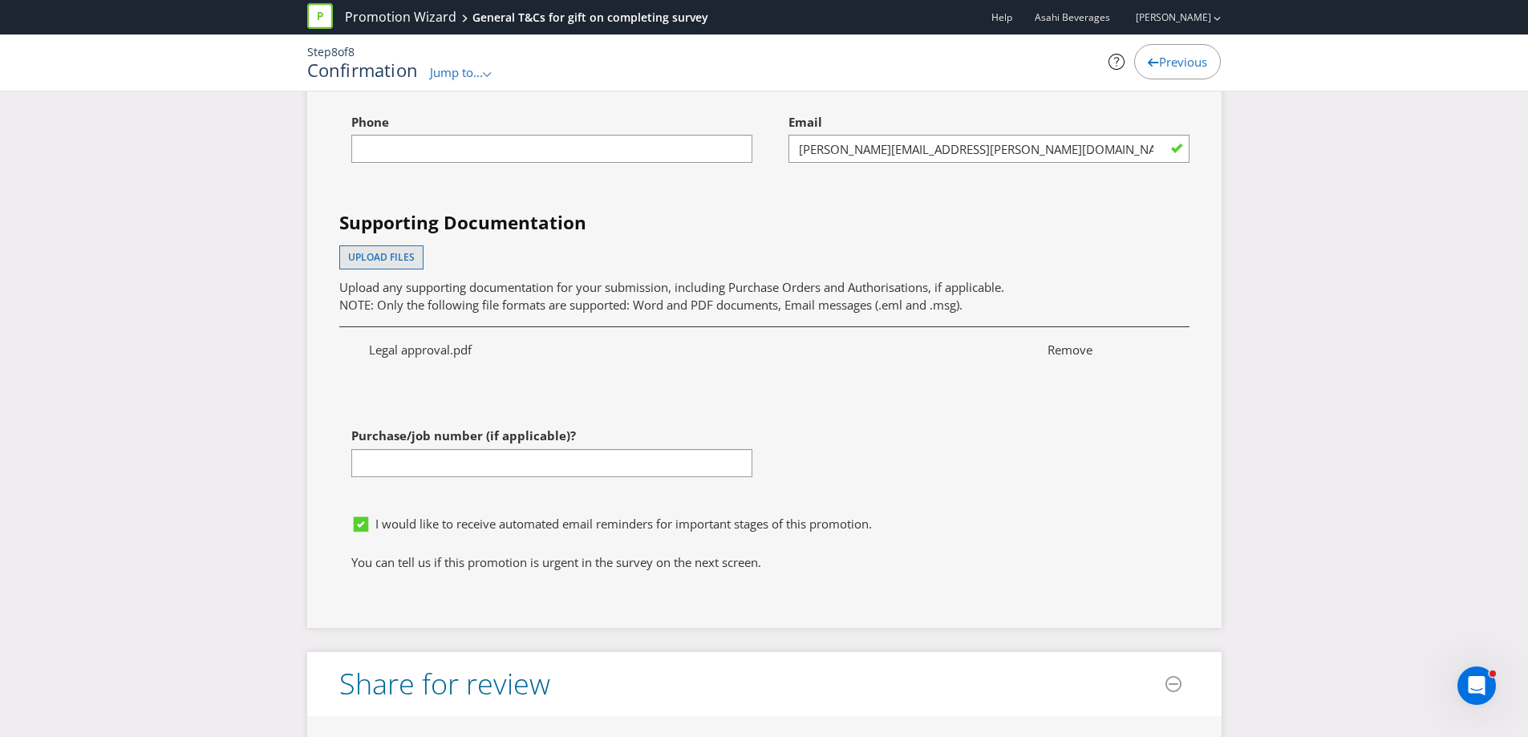
scroll to position [4892, 0]
click at [435, 448] on input "text" at bounding box center [551, 462] width 401 height 28
paste input "PO 4501185300"
type input "PO 4501185300"
drag, startPoint x: 704, startPoint y: 494, endPoint x: 700, endPoint y: 473, distance: 21.2
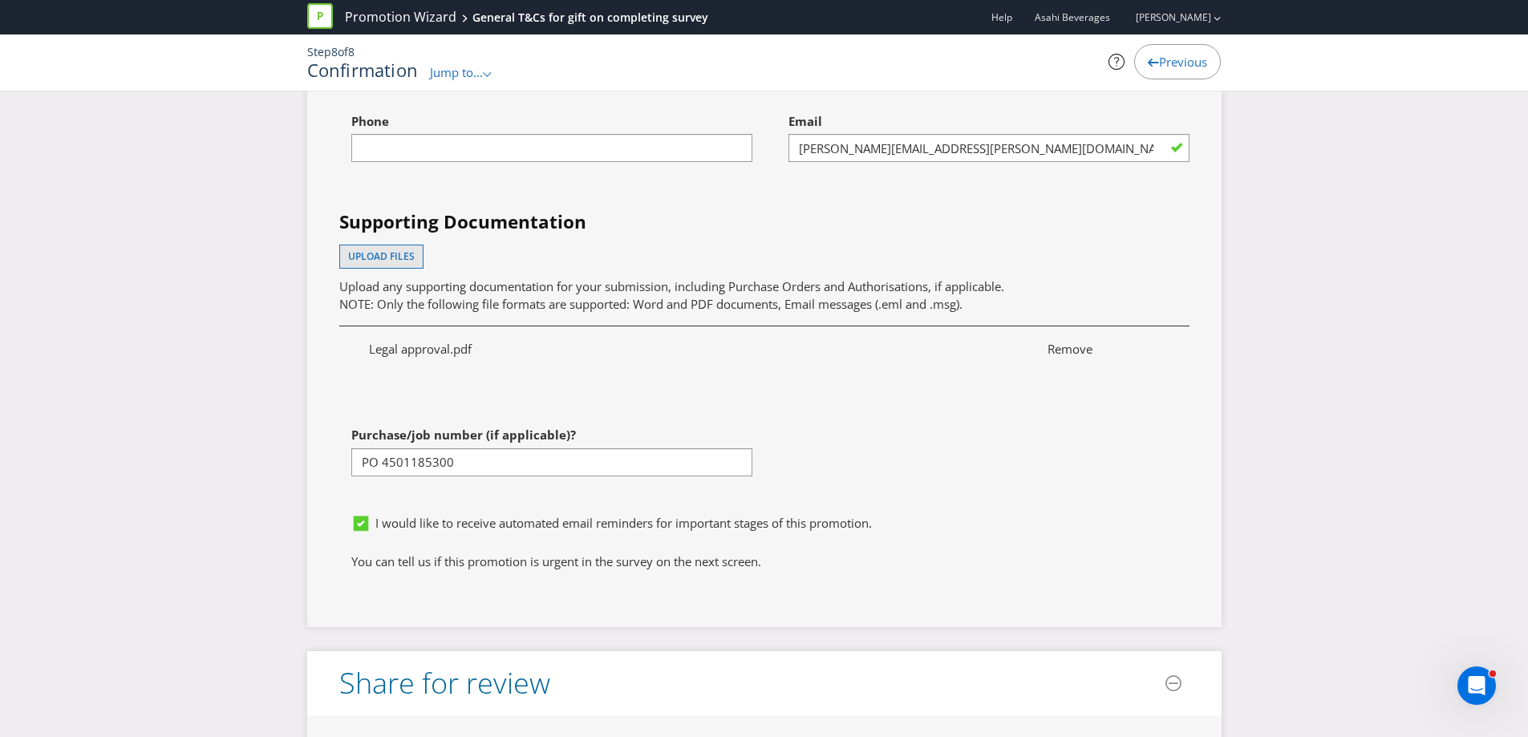
click at [702, 515] on div "I would like to receive automated email reminders for important stages of this …" at bounding box center [770, 528] width 838 height 26
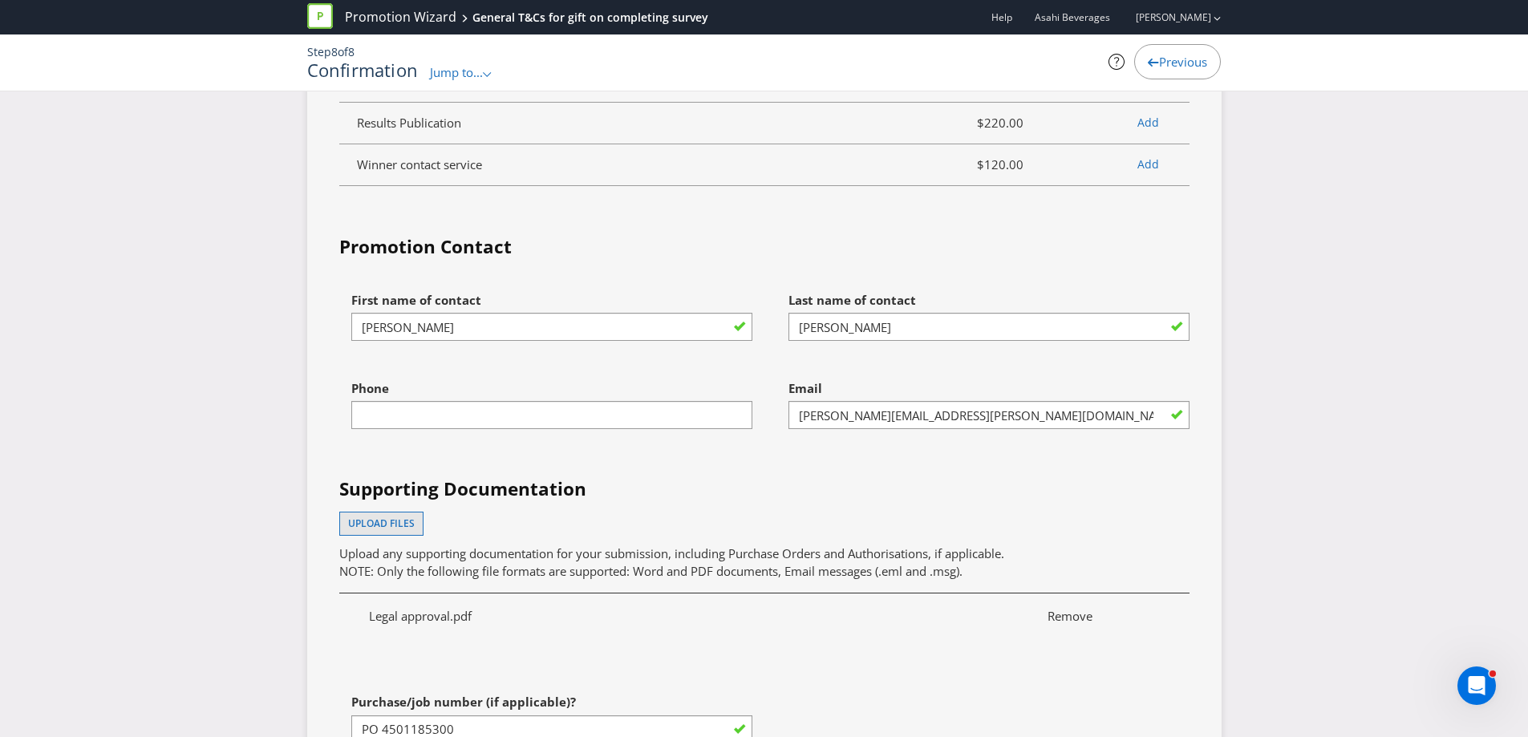
scroll to position [4651, 0]
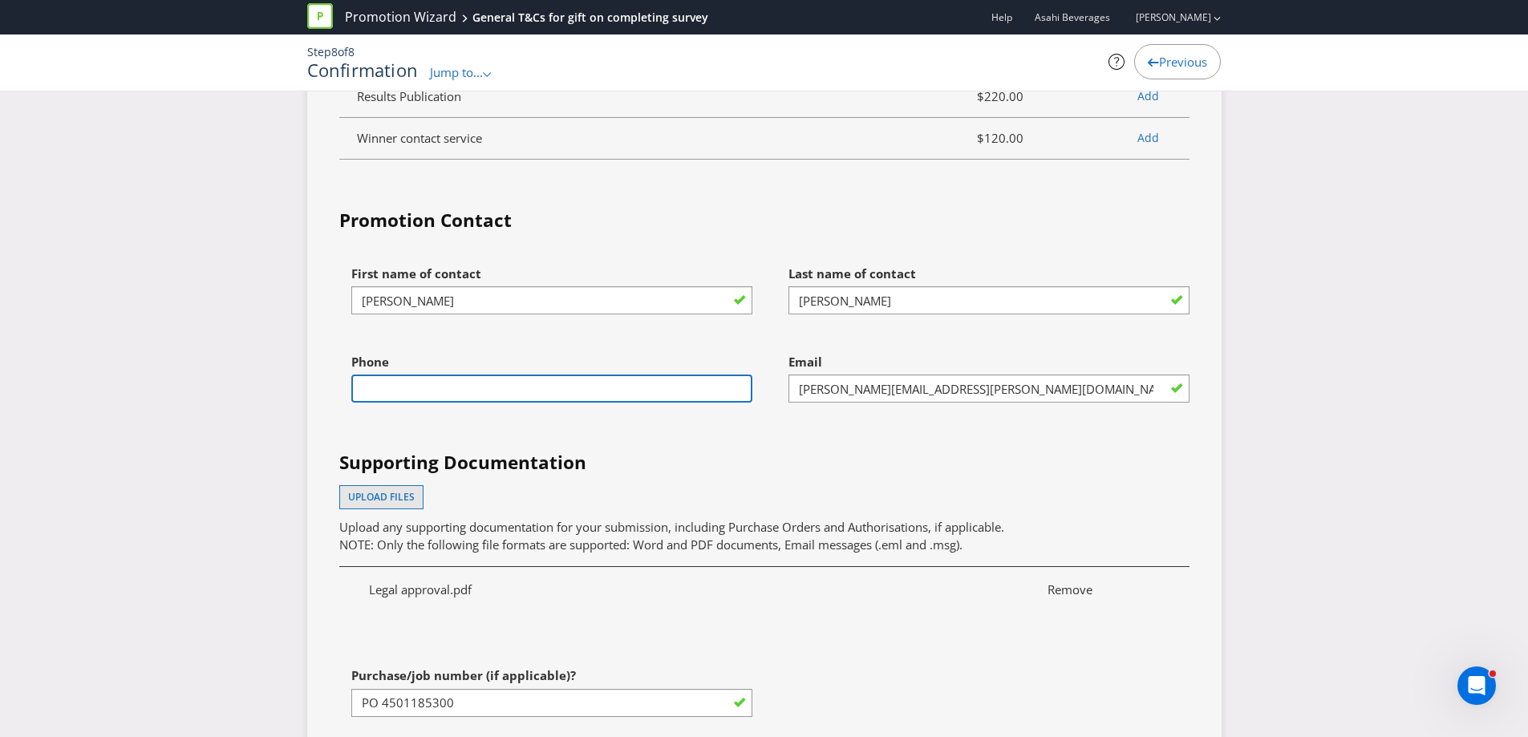
click at [475, 375] on input "text" at bounding box center [551, 389] width 401 height 28
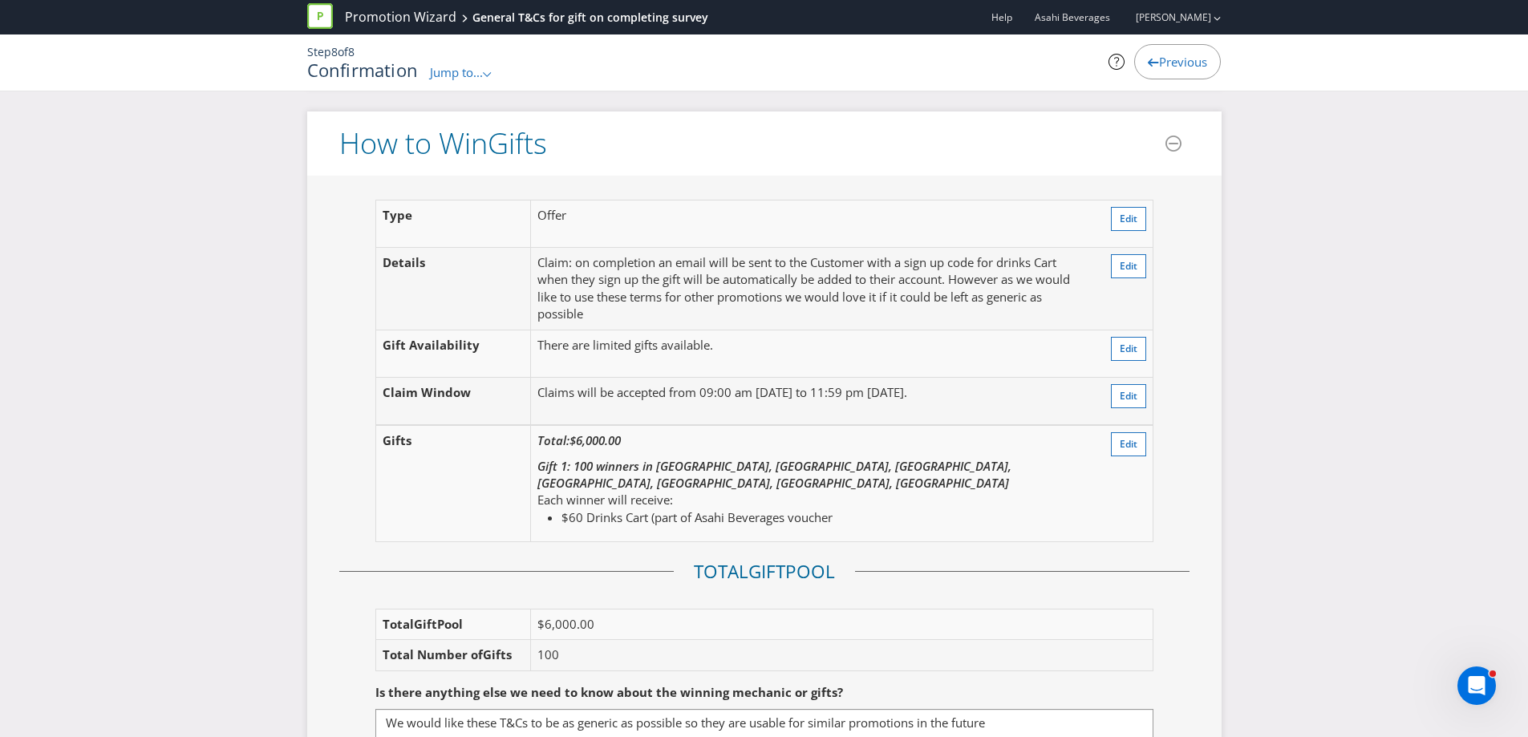
scroll to position [1499, 0]
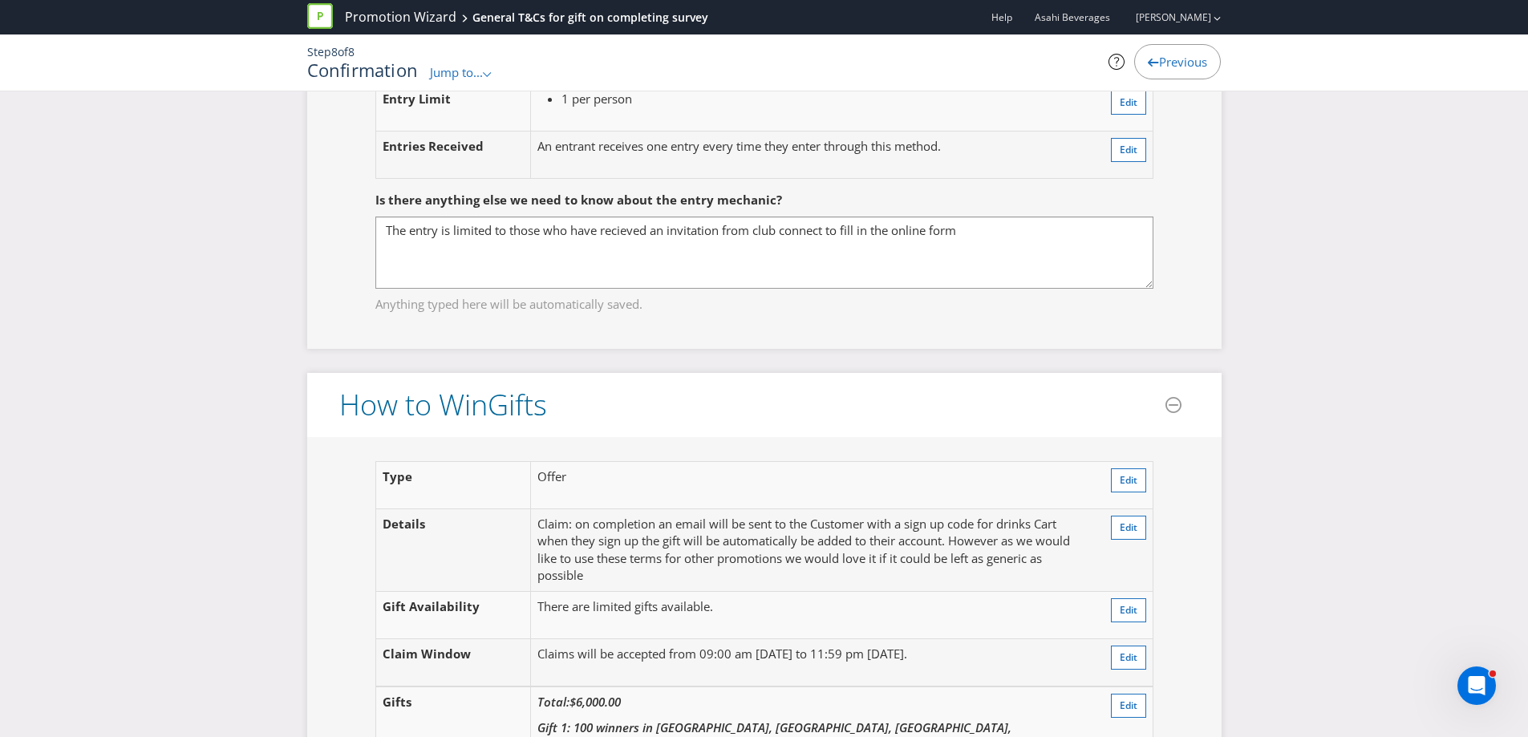
type input "0481270884"
